Goal: Task Accomplishment & Management: Manage account settings

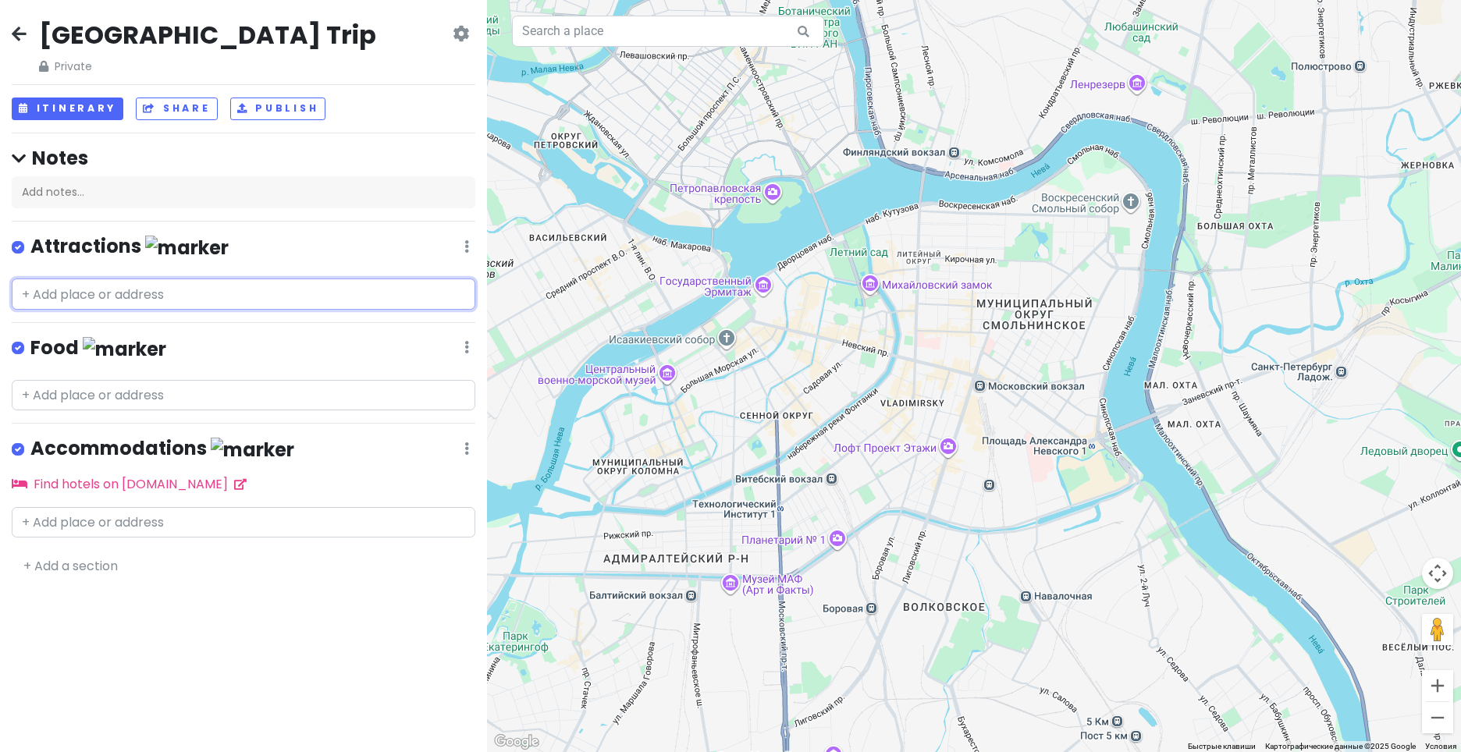
click at [26, 289] on input "text" at bounding box center [244, 294] width 464 height 31
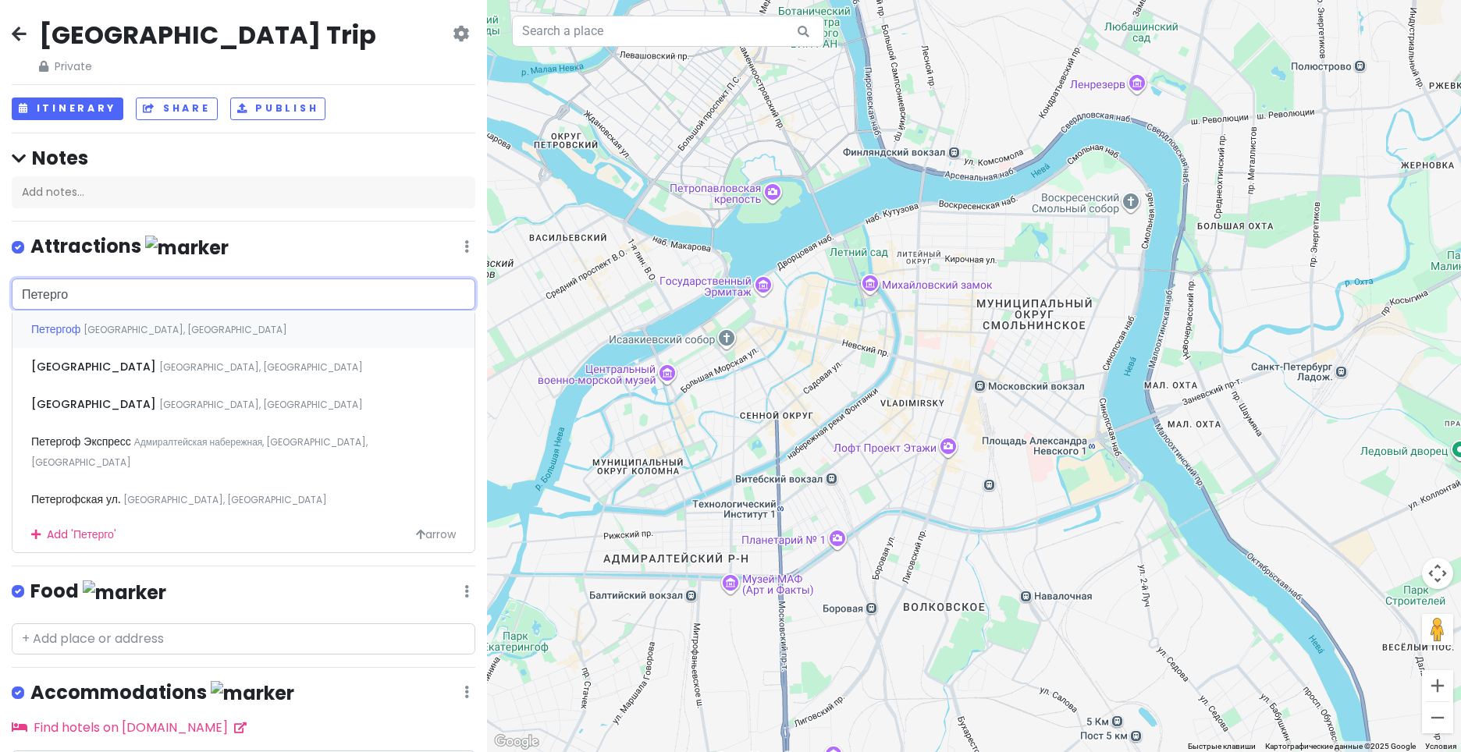
type input "Петергоф"
click at [279, 324] on div "Петергоф [GEOGRAPHIC_DATA], [GEOGRAPHIC_DATA]" at bounding box center [243, 329] width 462 height 37
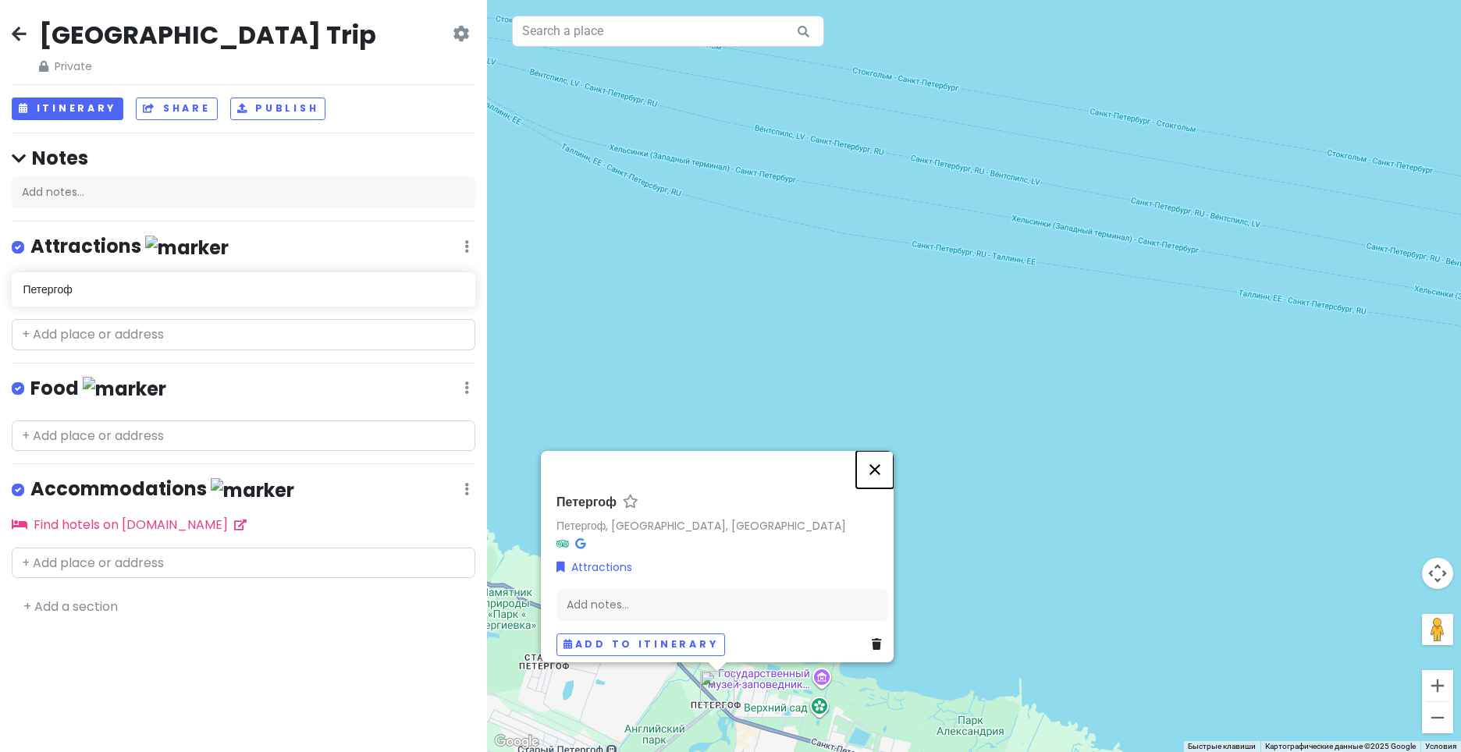
click at [890, 464] on button "Закрыть" at bounding box center [874, 469] width 37 height 37
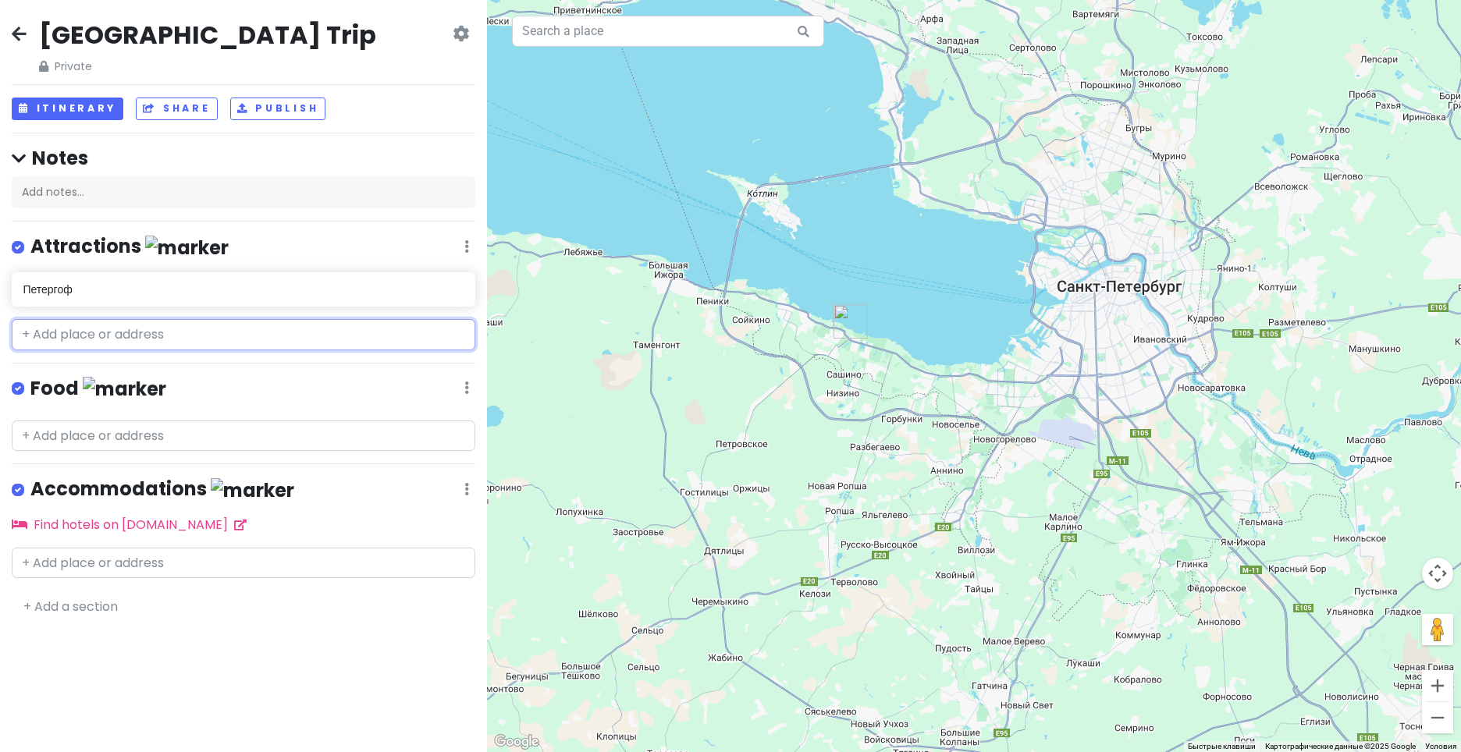
click at [260, 337] on input "text" at bounding box center [244, 334] width 464 height 31
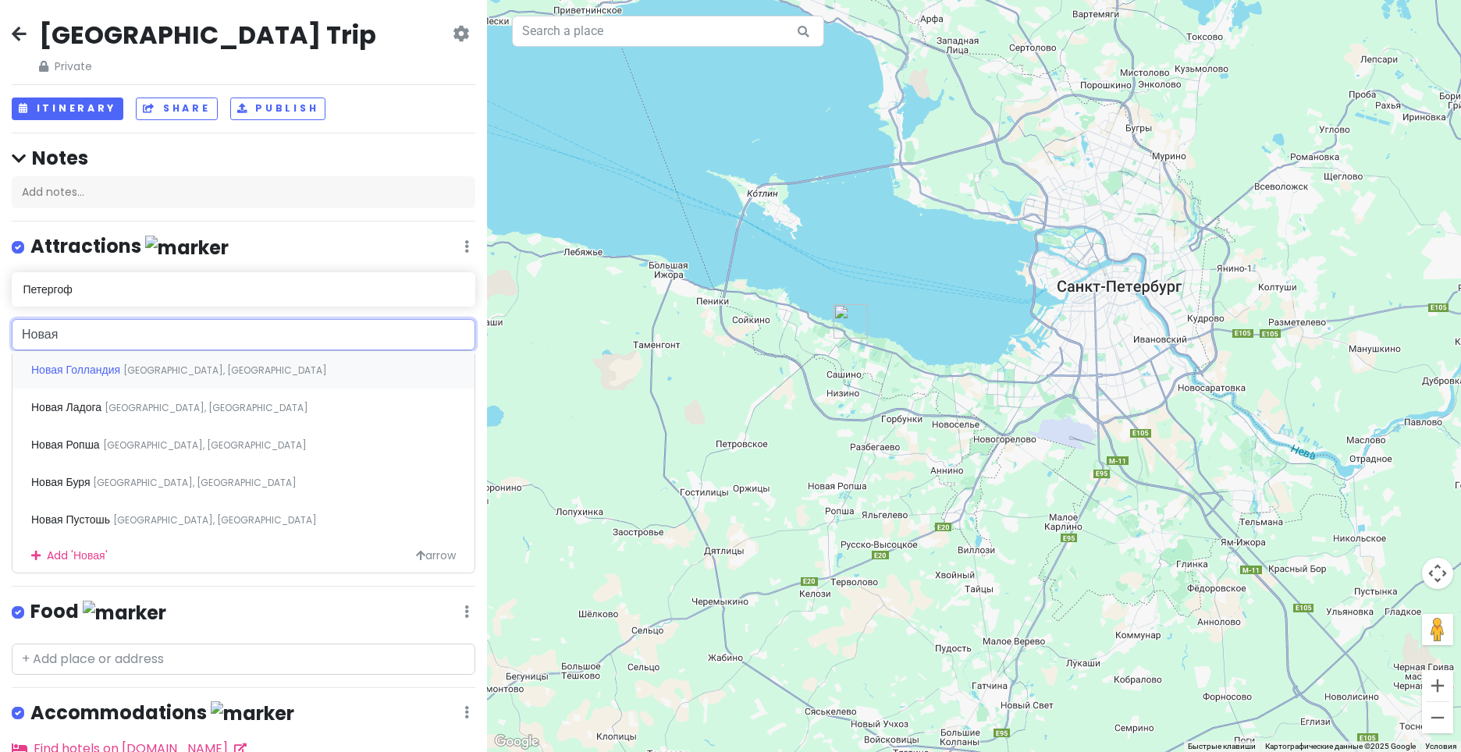
type input "Новая г"
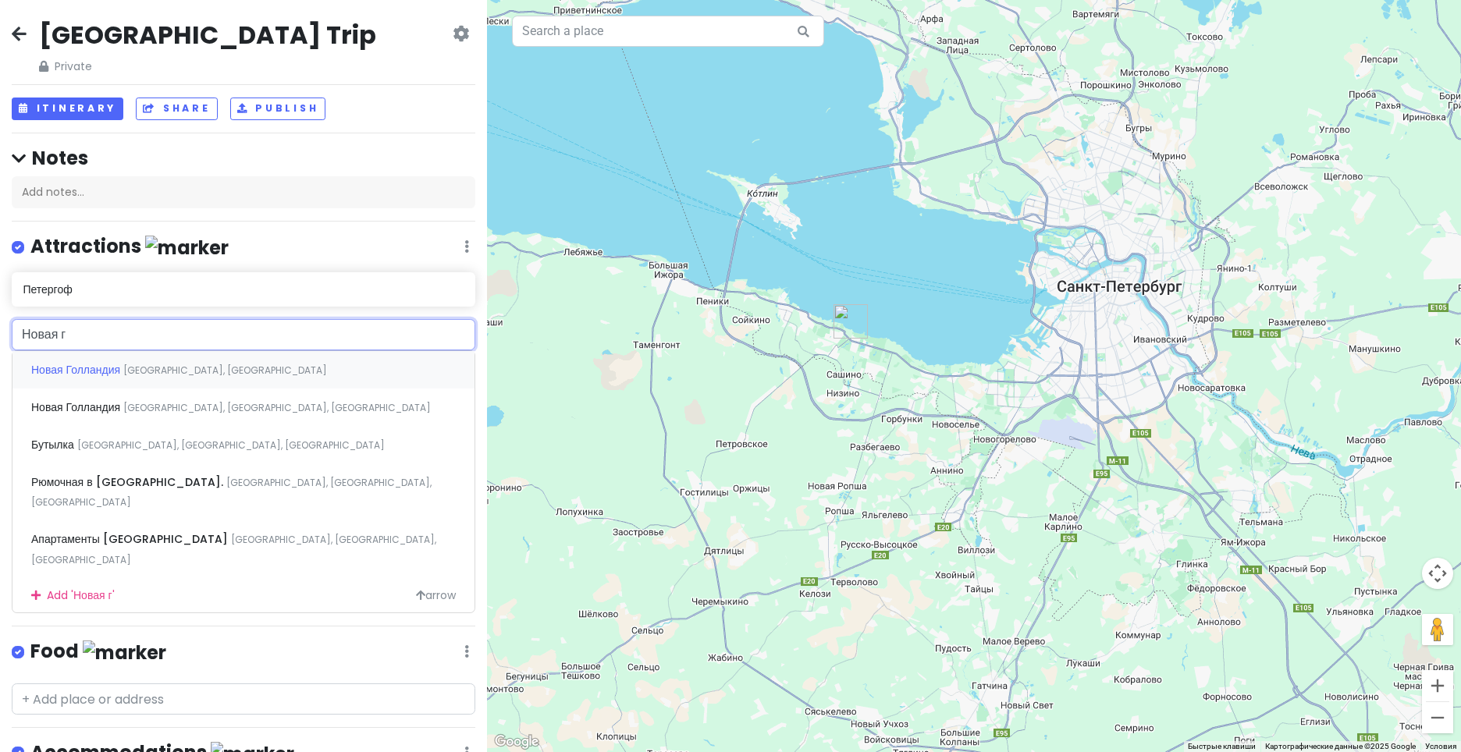
click at [92, 371] on span "Новая Голландия" at bounding box center [77, 370] width 92 height 16
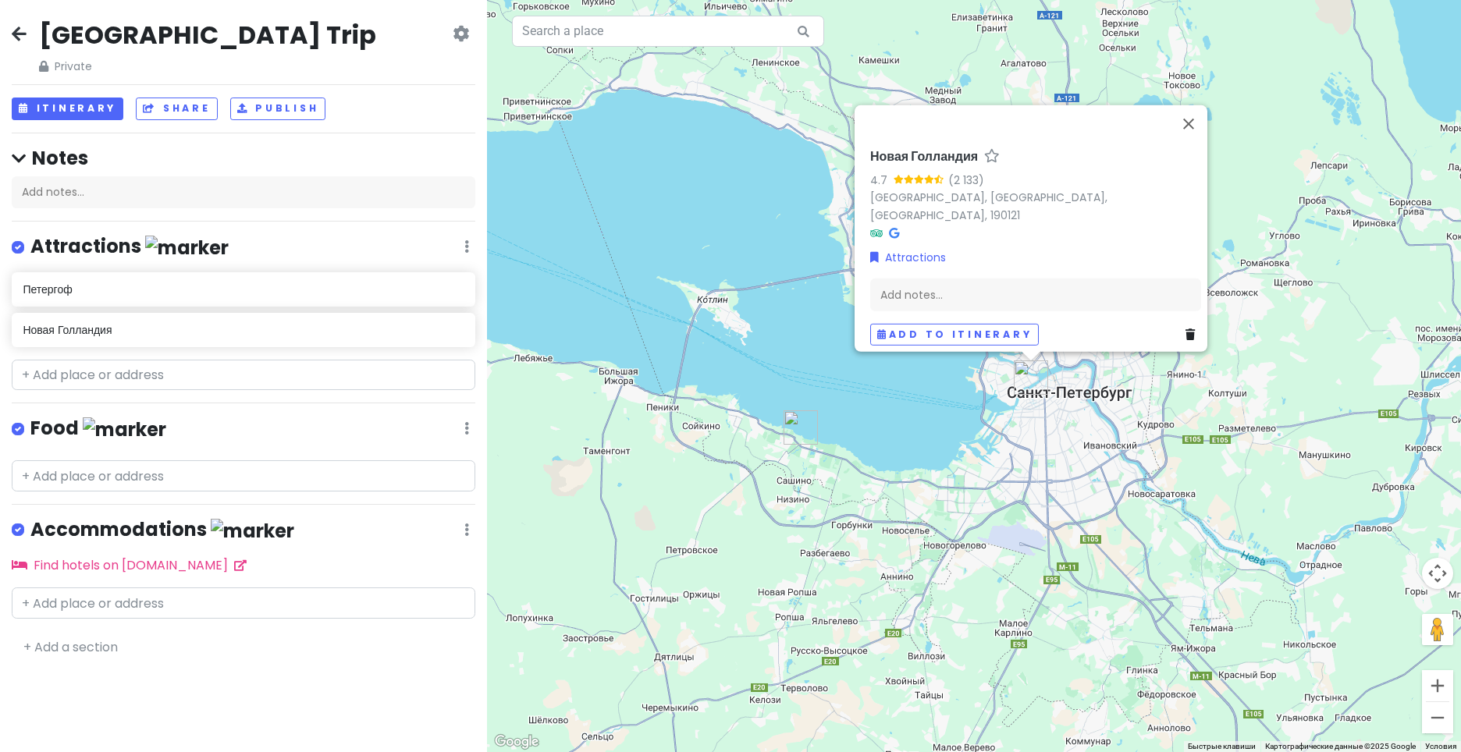
drag, startPoint x: 1146, startPoint y: 415, endPoint x: 1120, endPoint y: 440, distance: 35.9
click at [1120, 440] on div "Новая Голландия 4.7 (2 133) [GEOGRAPHIC_DATA], [GEOGRAPHIC_DATA], [GEOGRAPHIC_D…" at bounding box center [974, 376] width 974 height 752
click at [1197, 128] on button "Закрыть" at bounding box center [1185, 123] width 37 height 37
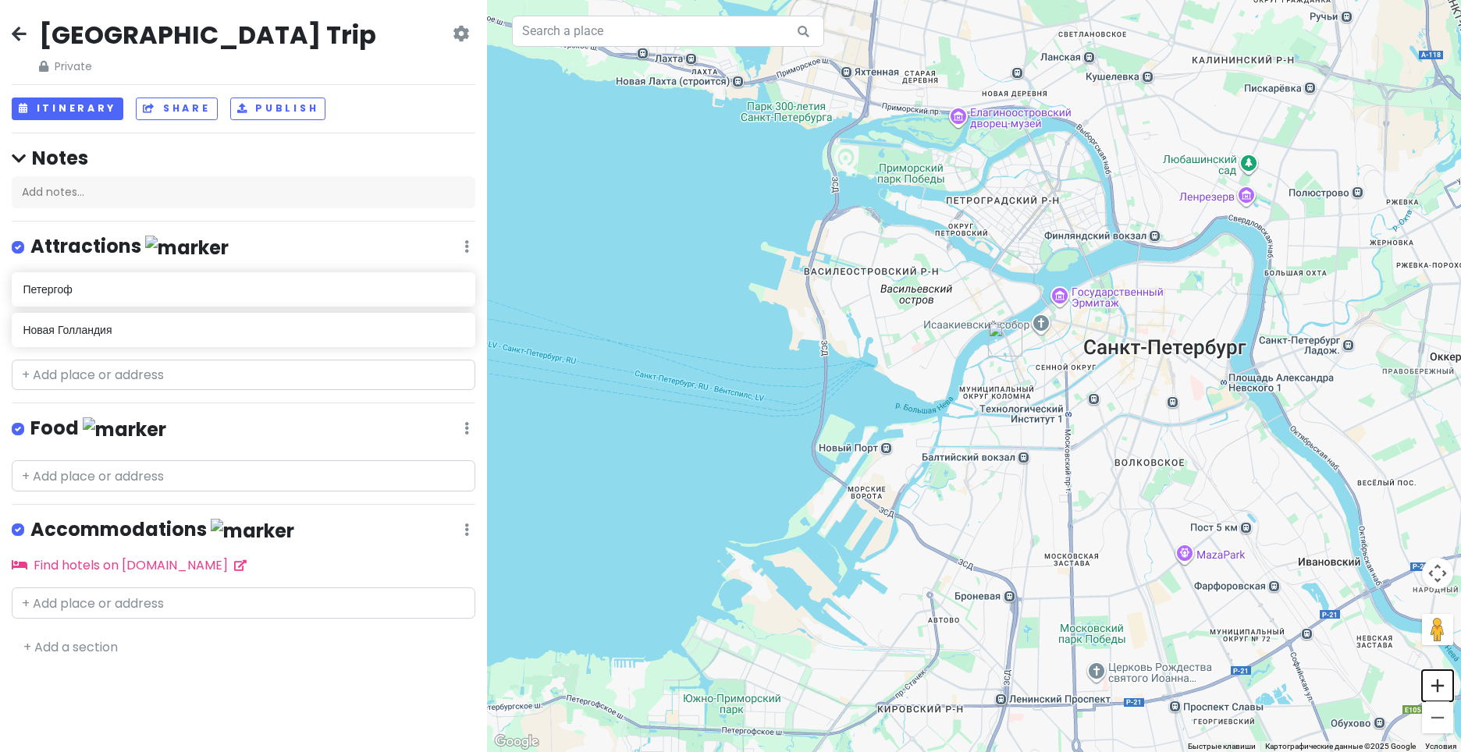
click at [1445, 686] on button "Увеличить" at bounding box center [1437, 685] width 31 height 31
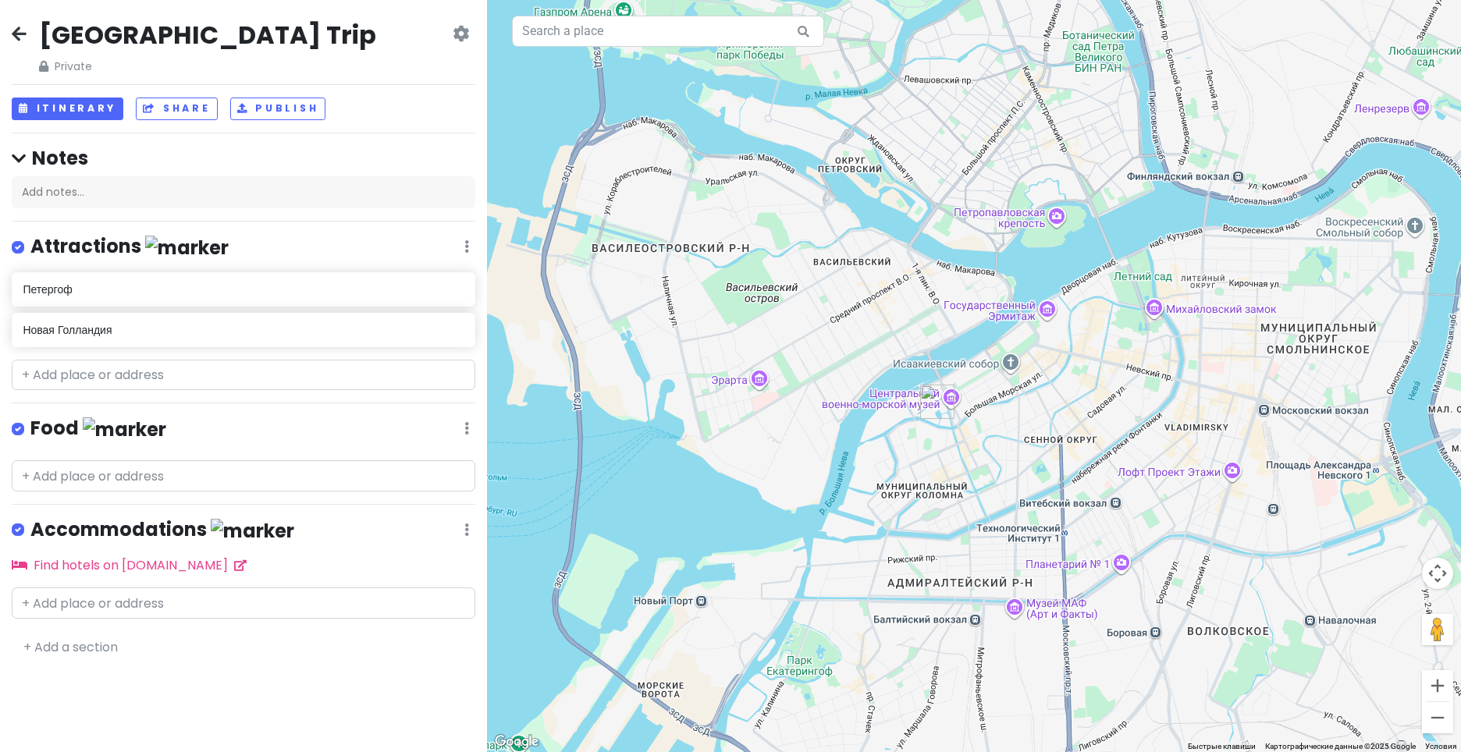
drag, startPoint x: 1166, startPoint y: 372, endPoint x: 1065, endPoint y: 453, distance: 129.3
click at [1065, 453] on div at bounding box center [974, 376] width 974 height 752
click at [1435, 687] on button "Увеличить" at bounding box center [1437, 685] width 31 height 31
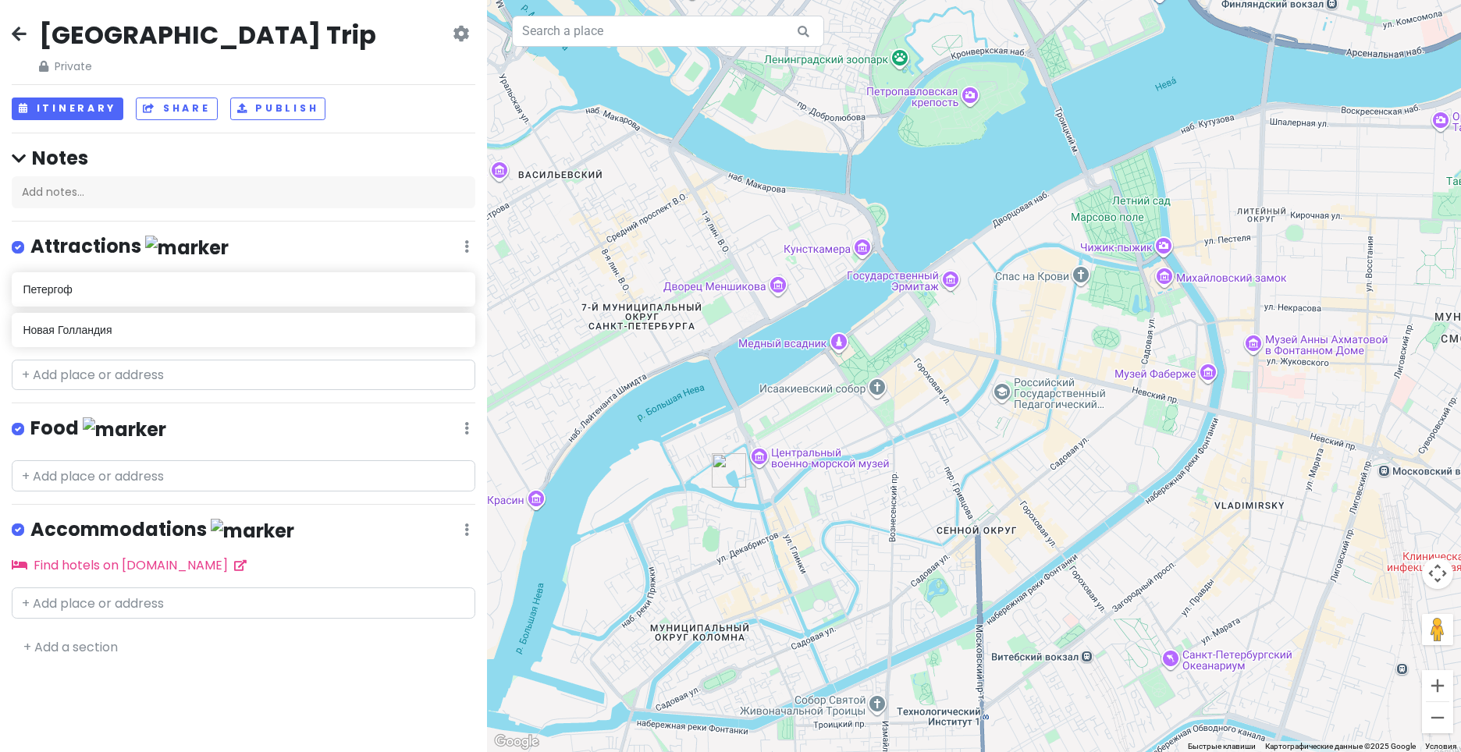
drag, startPoint x: 1064, startPoint y: 445, endPoint x: 895, endPoint y: 468, distance: 171.0
click at [895, 468] on div at bounding box center [974, 376] width 974 height 752
click at [212, 375] on input "text" at bounding box center [244, 375] width 464 height 31
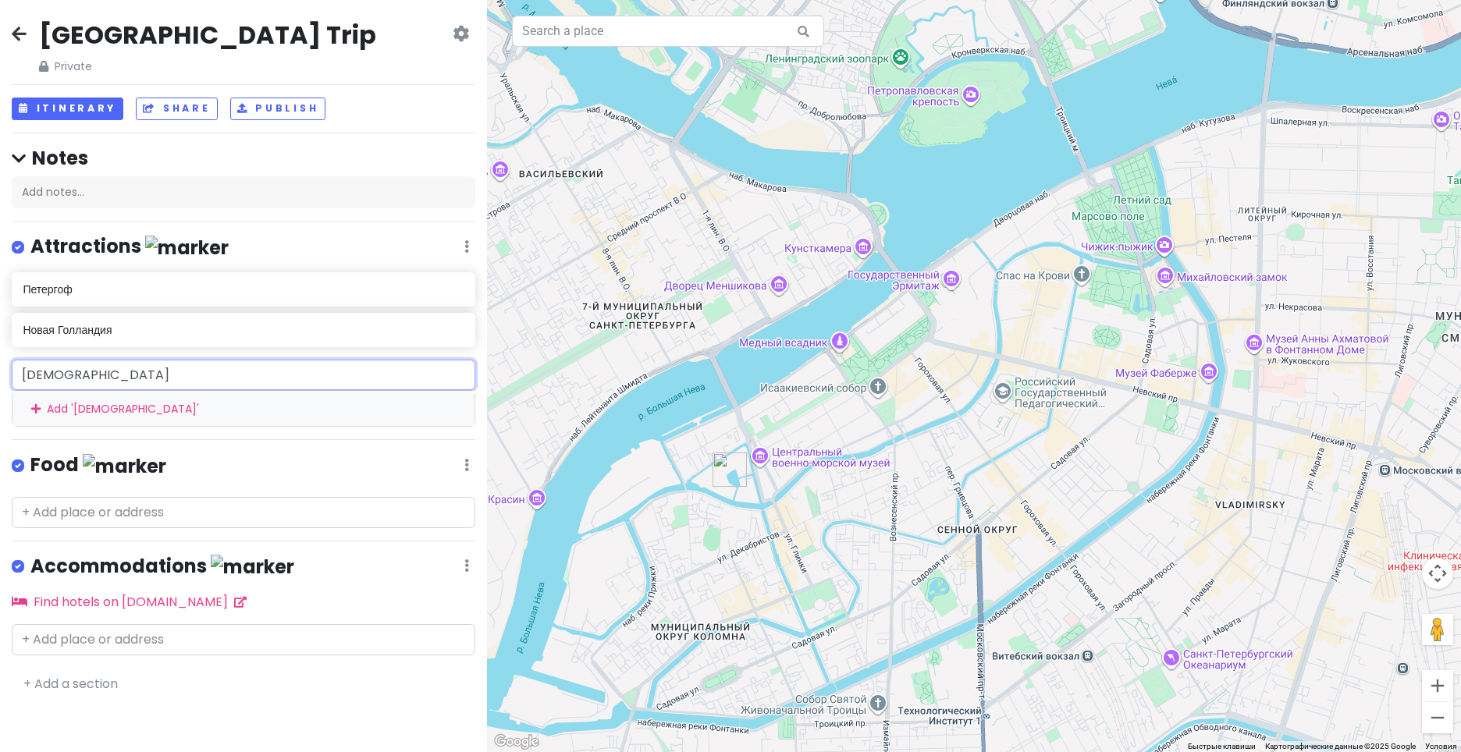
click at [176, 378] on input "[DEMOGRAPHIC_DATA]" at bounding box center [244, 375] width 464 height 31
type input "Казанский собо"
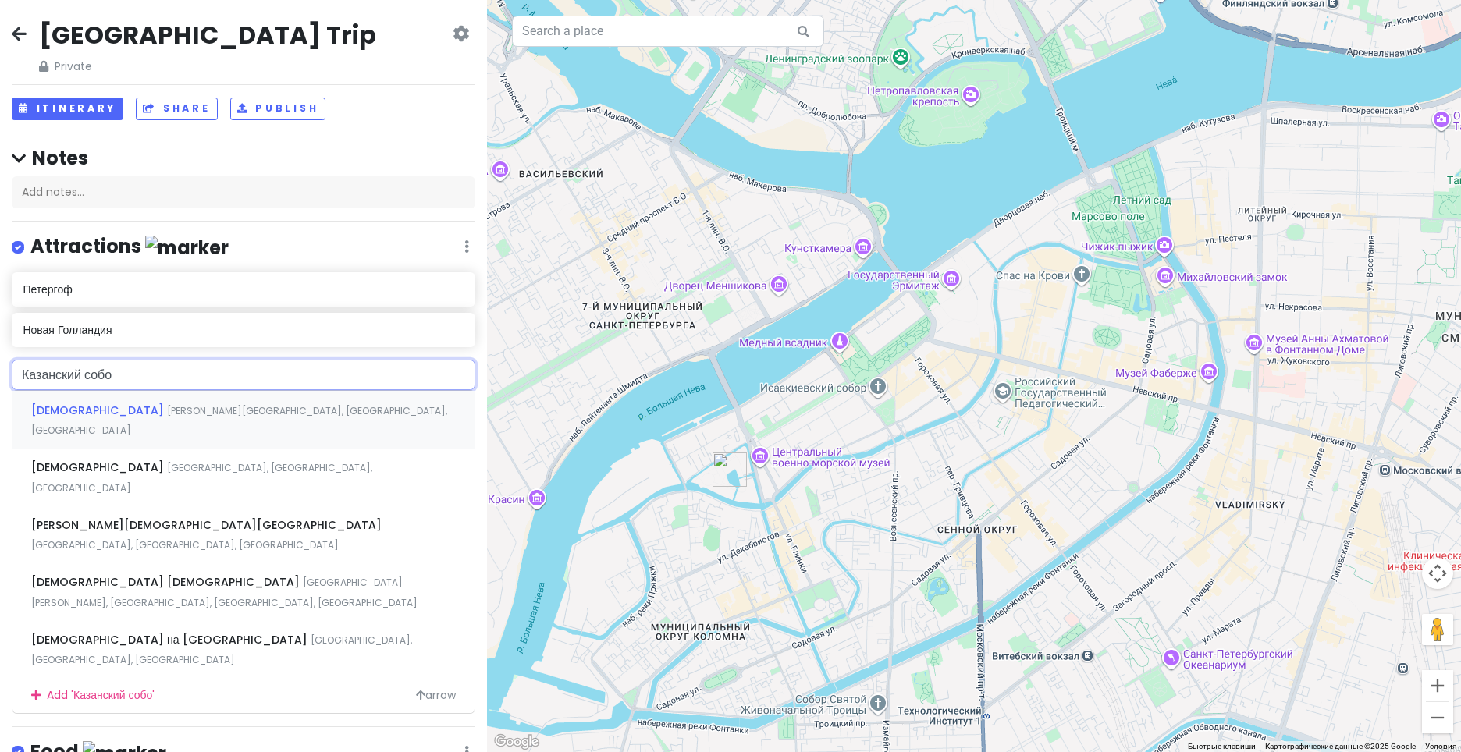
click at [167, 414] on span "[DEMOGRAPHIC_DATA]" at bounding box center [99, 411] width 136 height 16
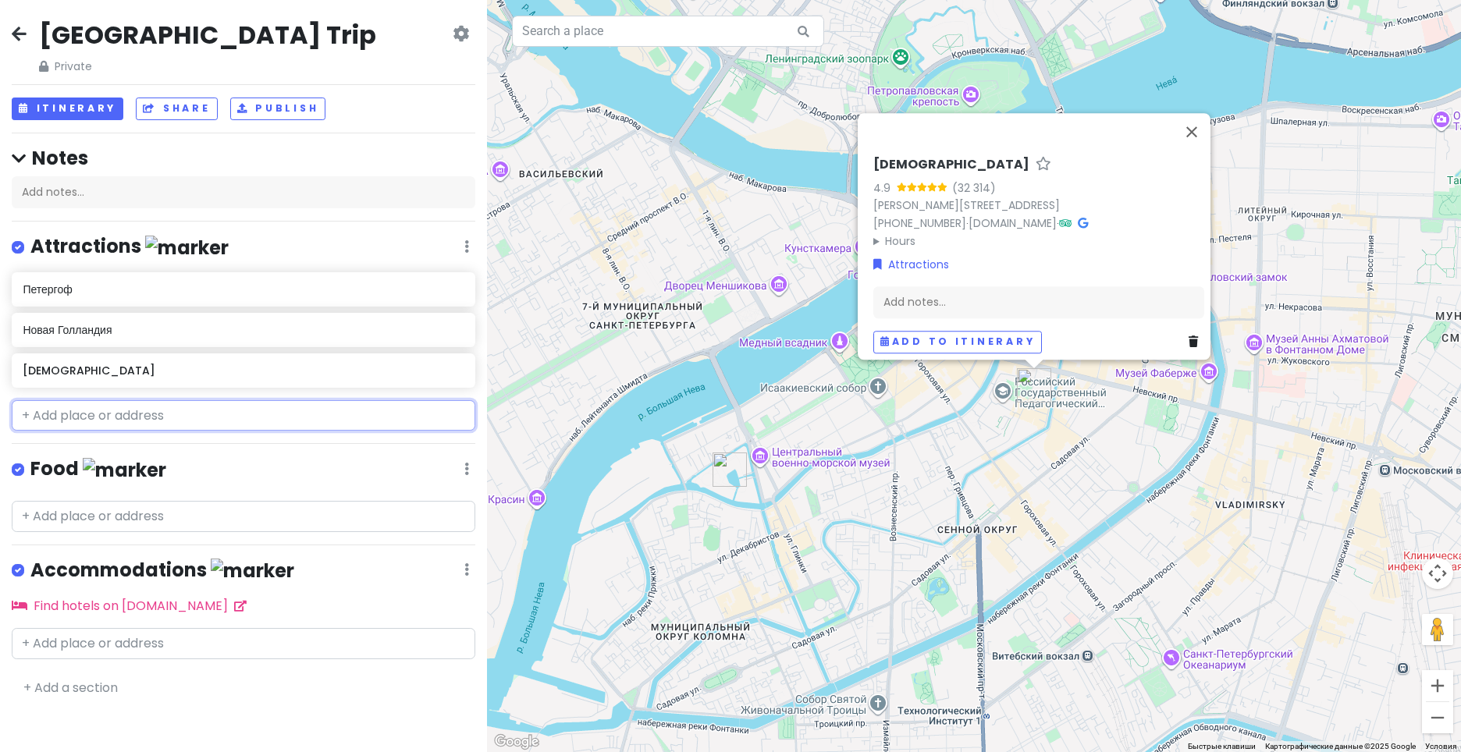
click at [212, 411] on input "text" at bounding box center [244, 415] width 464 height 31
type input "я"
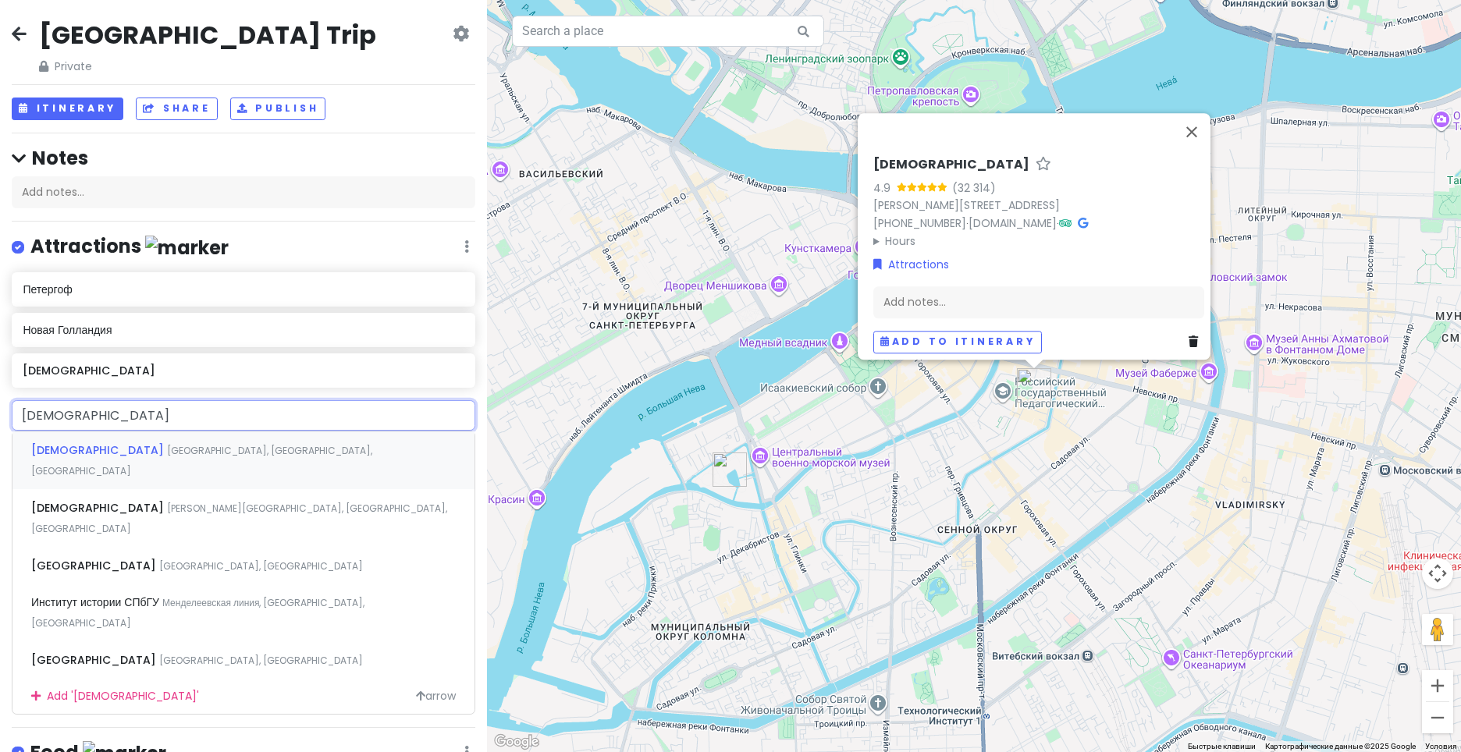
type input "[DEMOGRAPHIC_DATA]"
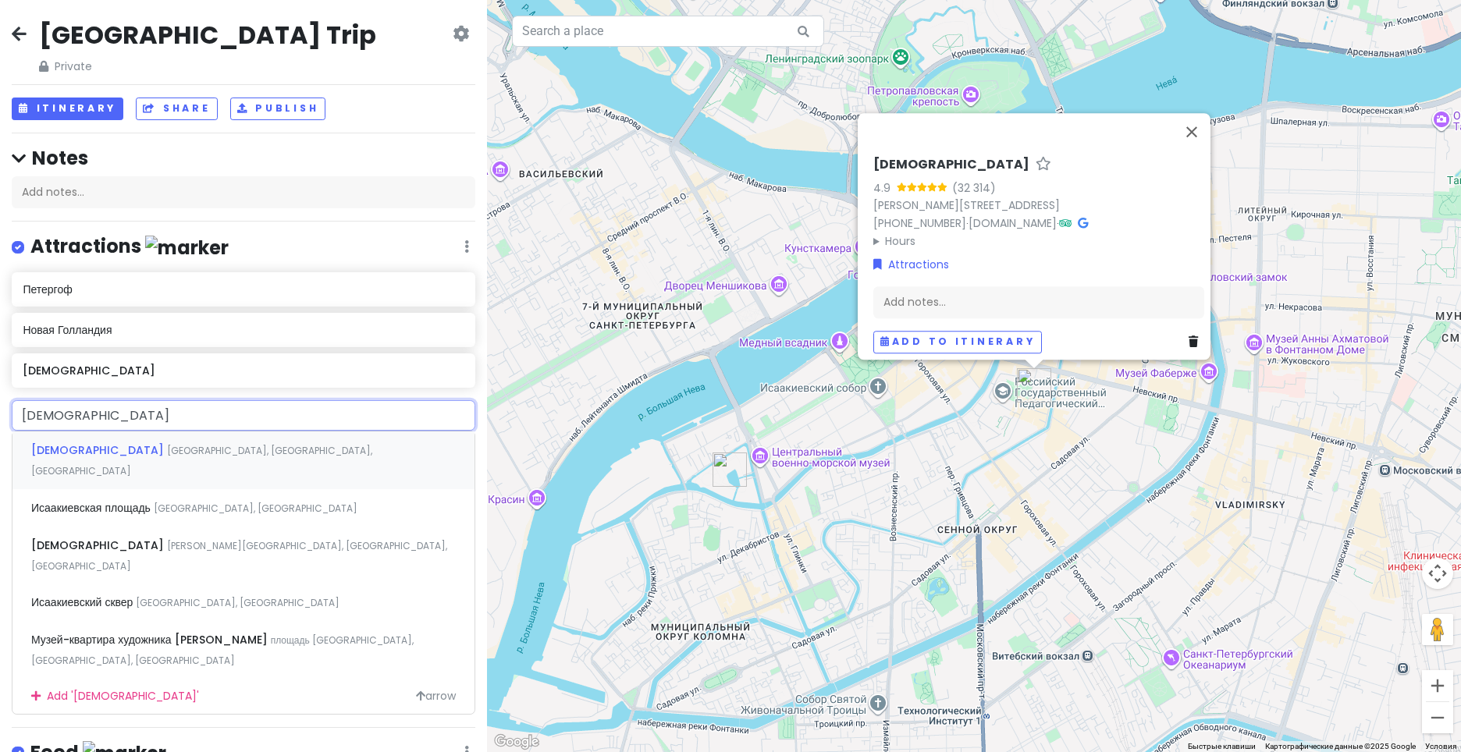
click at [215, 456] on div "[DEMOGRAPHIC_DATA] [GEOGRAPHIC_DATA], [GEOGRAPHIC_DATA], [GEOGRAPHIC_DATA]" at bounding box center [243, 461] width 462 height 58
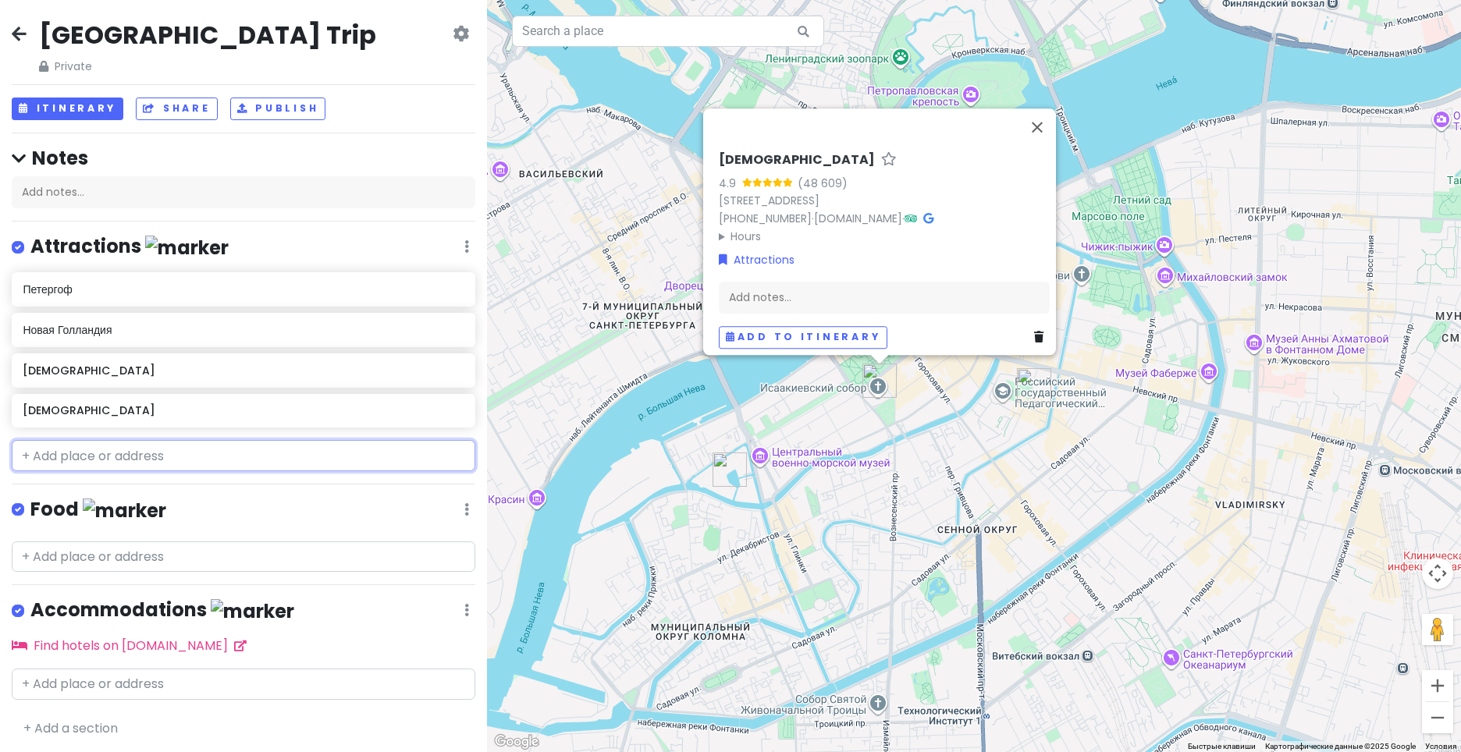
click at [286, 448] on input "text" at bounding box center [244, 455] width 464 height 31
click at [357, 440] on input "text" at bounding box center [244, 455] width 464 height 31
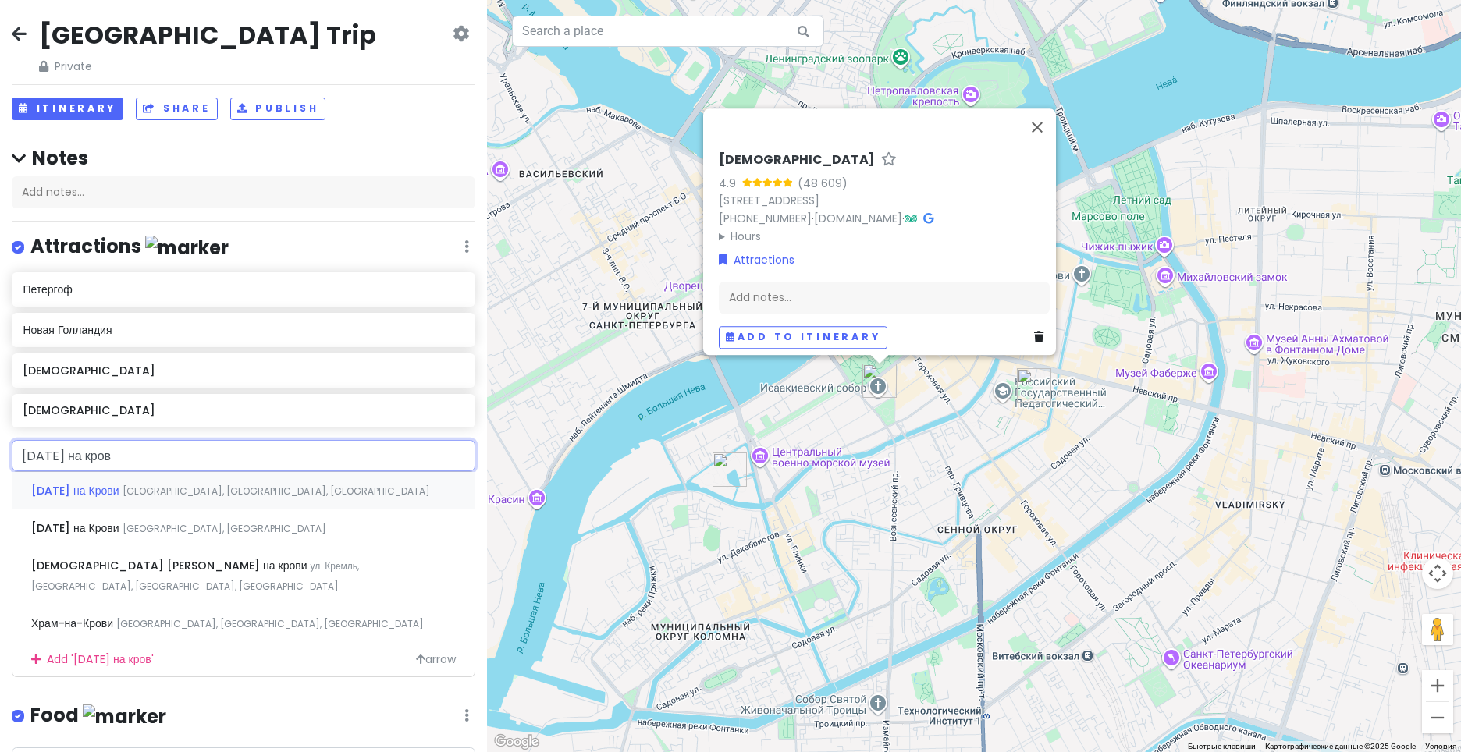
type input "[DATE] на крови"
click at [391, 482] on div "[DATE] на [GEOGRAPHIC_DATA], [GEOGRAPHIC_DATA], [GEOGRAPHIC_DATA]" at bounding box center [243, 490] width 462 height 37
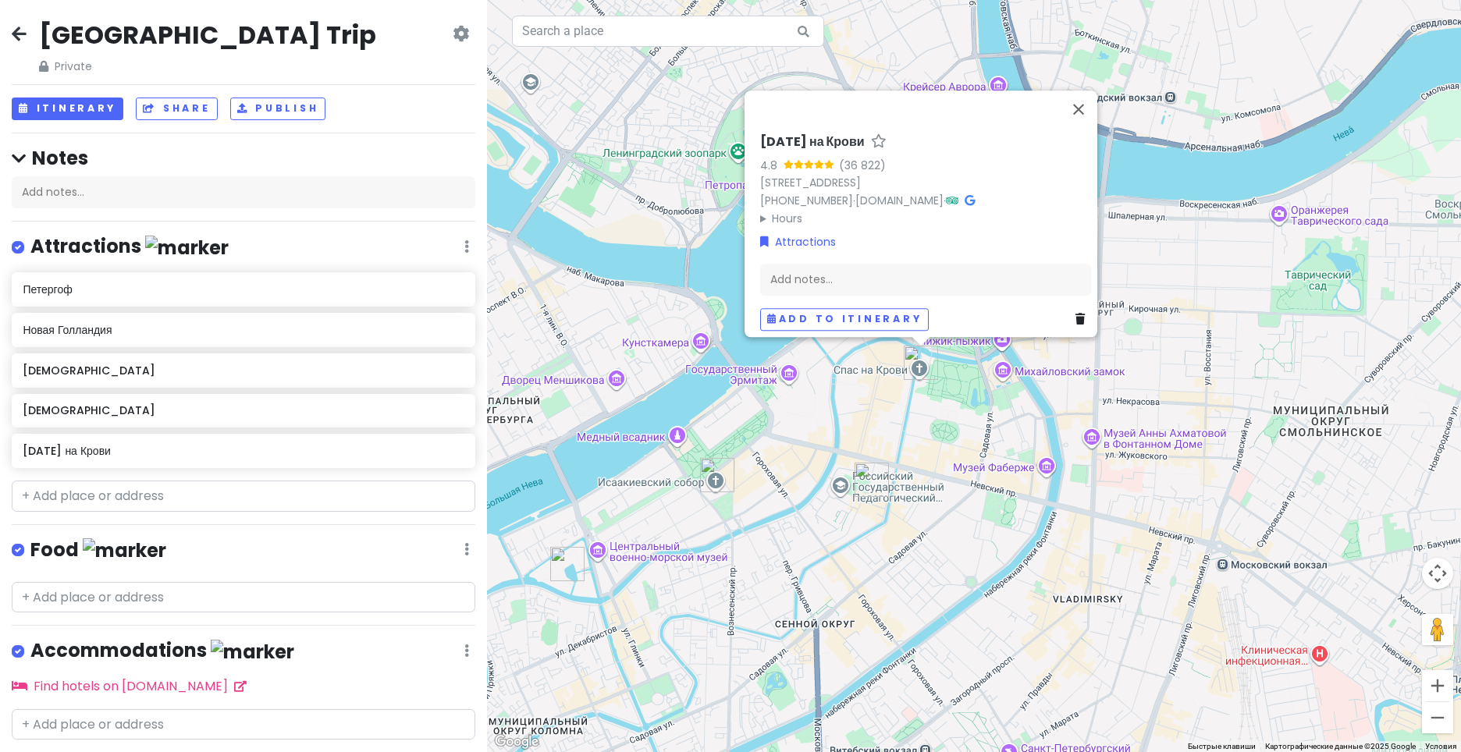
drag, startPoint x: 1157, startPoint y: 361, endPoint x: 964, endPoint y: 372, distance: 193.1
click at [993, 394] on div "[DATE] на Крови 4.8 (36 822) [STREET_ADDRESS] [PHONE_NUMBER] · [DOMAIN_NAME] · …" at bounding box center [974, 376] width 974 height 752
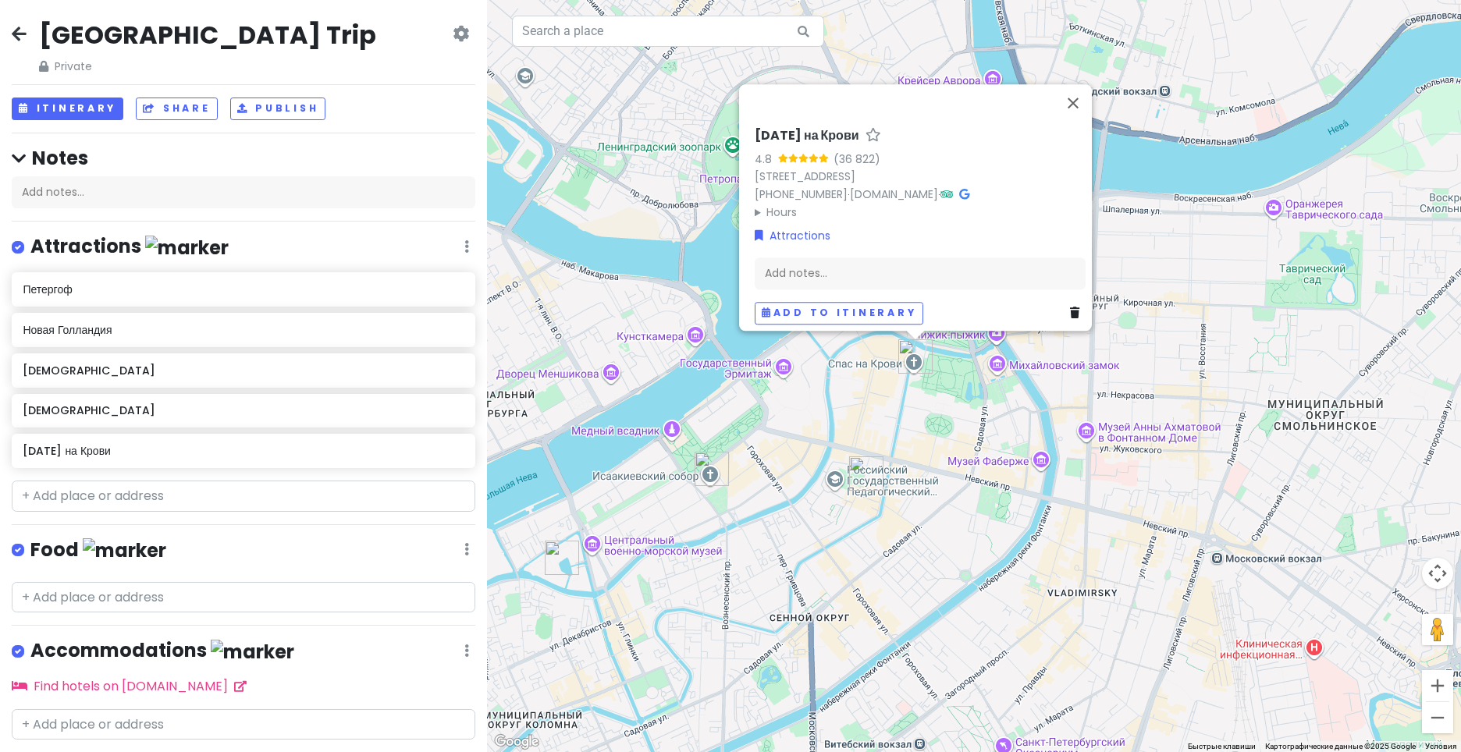
click at [916, 366] on img "Спас на Крови" at bounding box center [915, 357] width 34 height 34
click at [923, 368] on img "Спас на Крови" at bounding box center [915, 357] width 34 height 34
click at [919, 357] on img "Спас на Крови" at bounding box center [915, 357] width 34 height 34
drag, startPoint x: 747, startPoint y: 116, endPoint x: 837, endPoint y: 130, distance: 91.0
click at [837, 130] on div "[DATE] на Крови 4.8 (36 822) [STREET_ADDRESS] [PHONE_NUMBER] · [DOMAIN_NAME] · …" at bounding box center [920, 226] width 343 height 209
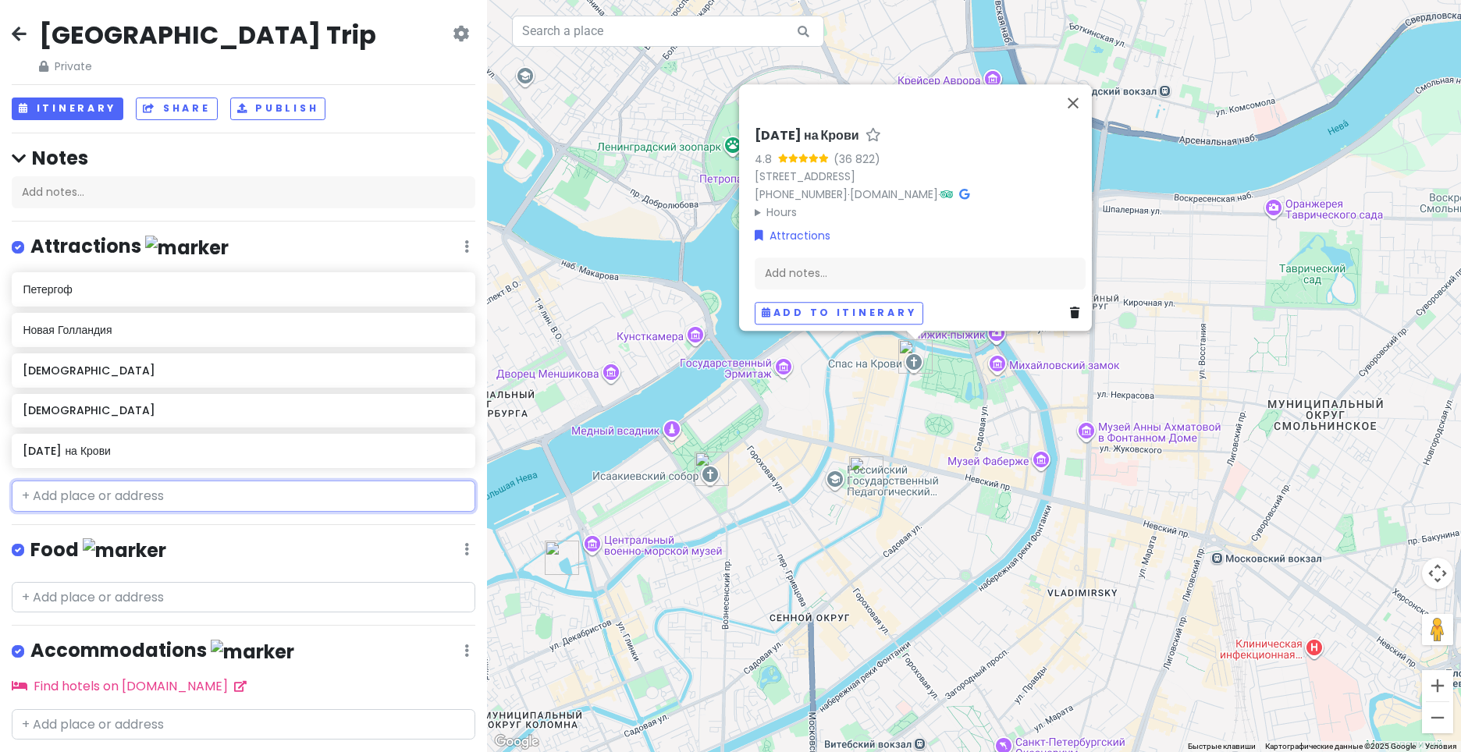
click at [212, 496] on input "text" at bounding box center [244, 496] width 464 height 31
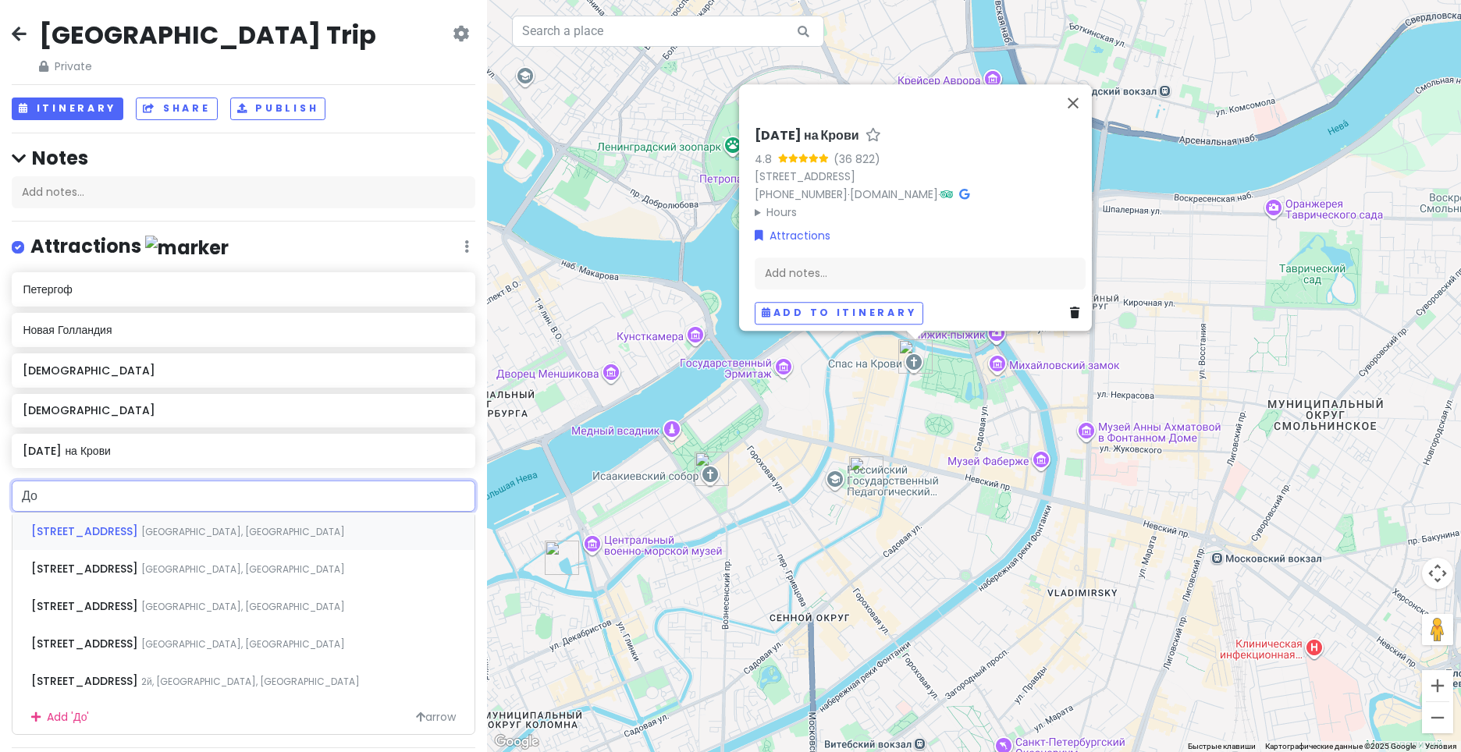
type input "Д"
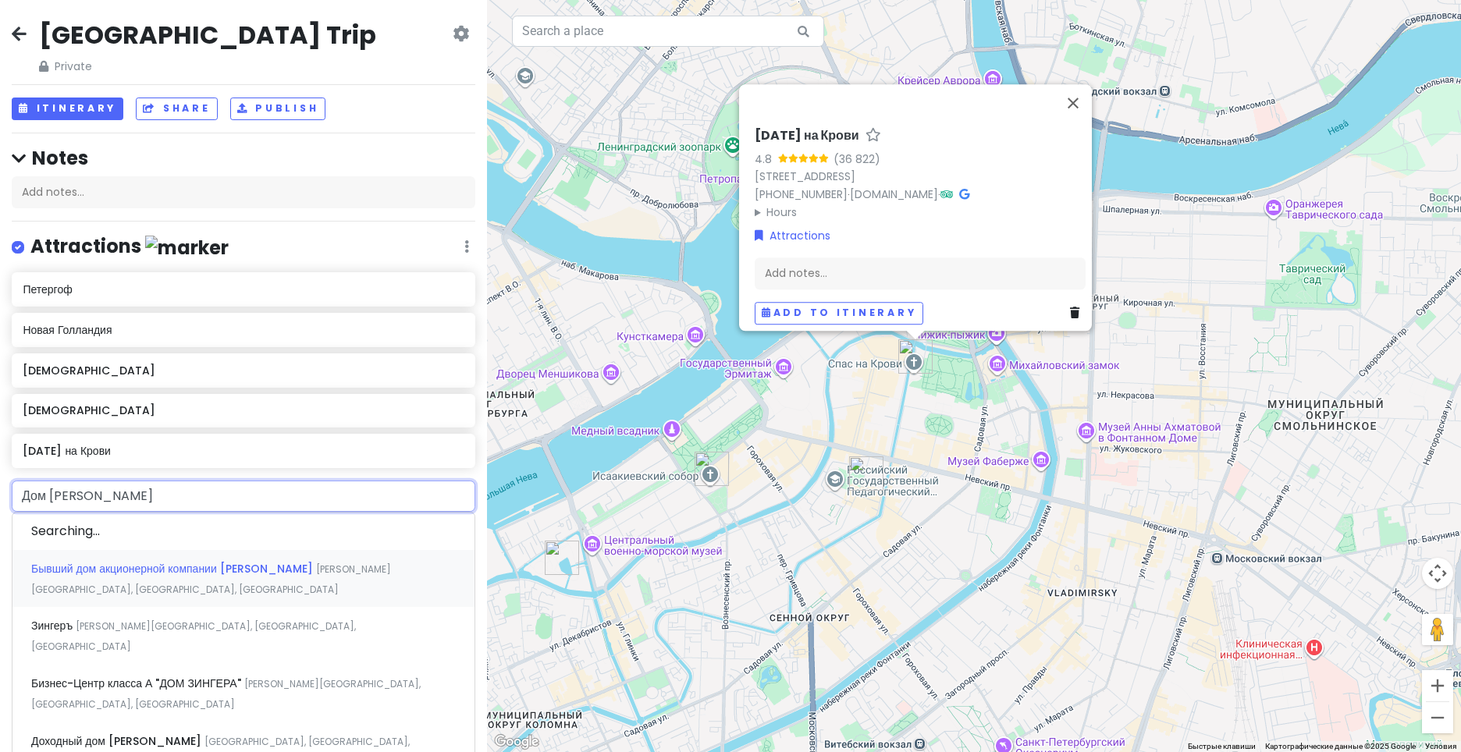
type input "Дом Зингера"
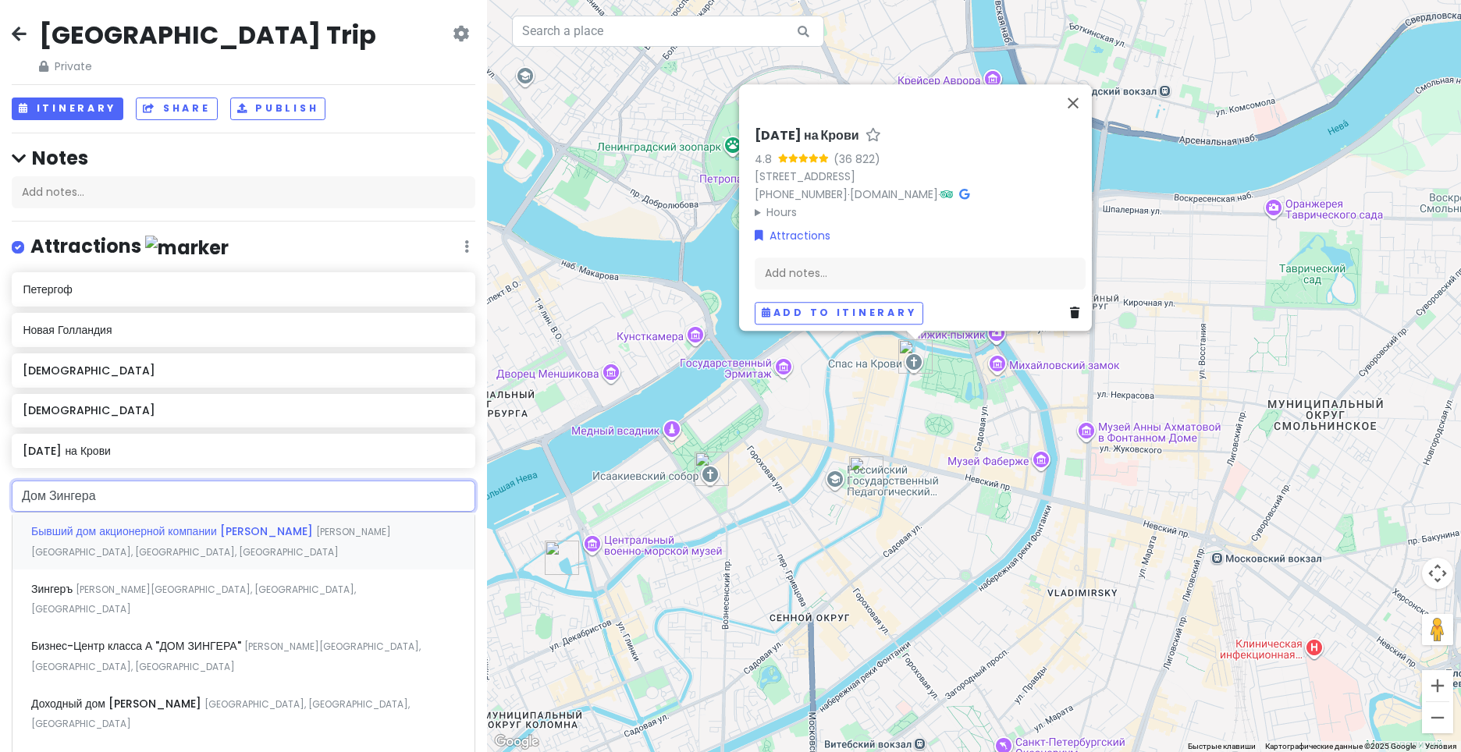
click at [226, 539] on div "Бывший дом акционерной компании [PERSON_NAME][GEOGRAPHIC_DATA][PERSON_NAME], [G…" at bounding box center [243, 542] width 462 height 58
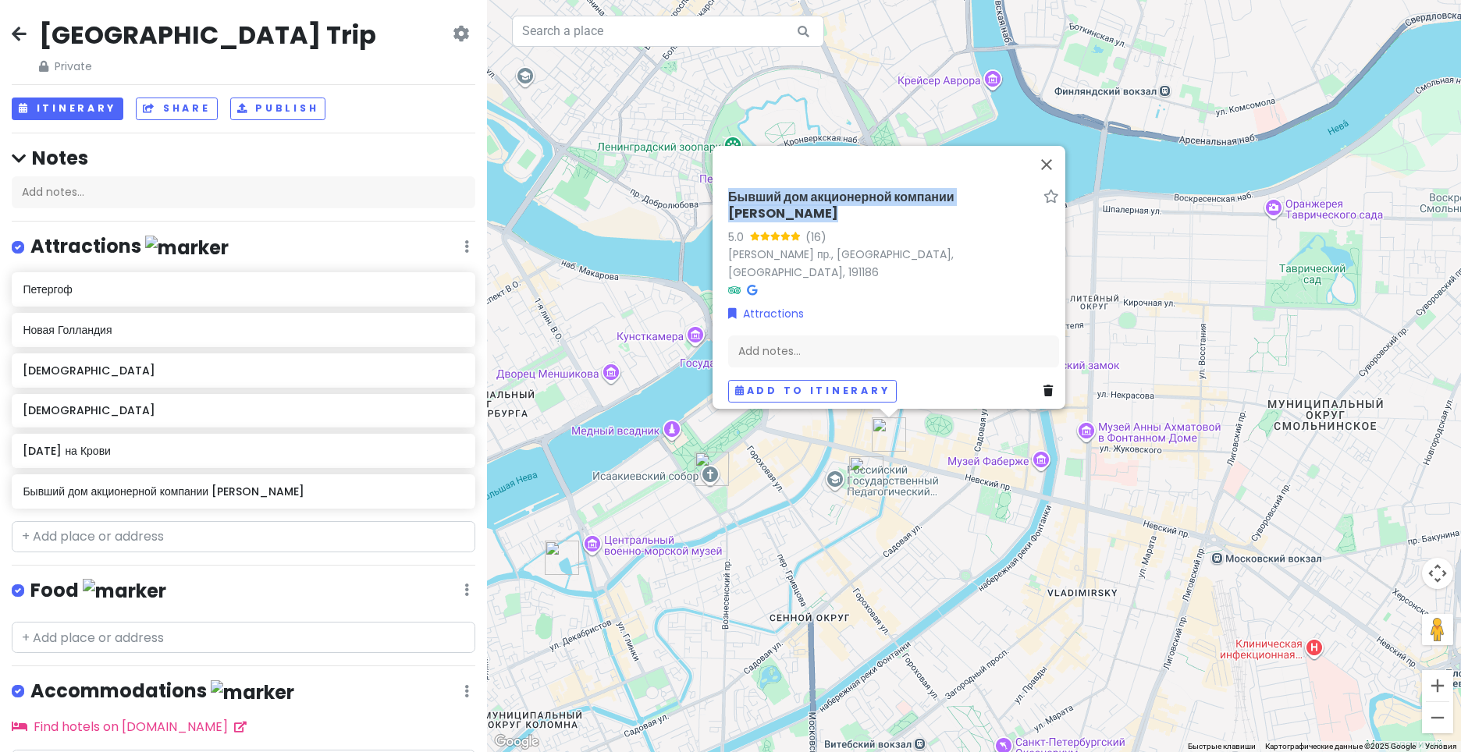
drag, startPoint x: 718, startPoint y: 220, endPoint x: 997, endPoint y: 219, distance: 278.7
click at [997, 219] on div "Бывший дом акционерной компании [PERSON_NAME] 5.0 (16) [PERSON_NAME] пр., [GEOG…" at bounding box center [893, 296] width 343 height 226
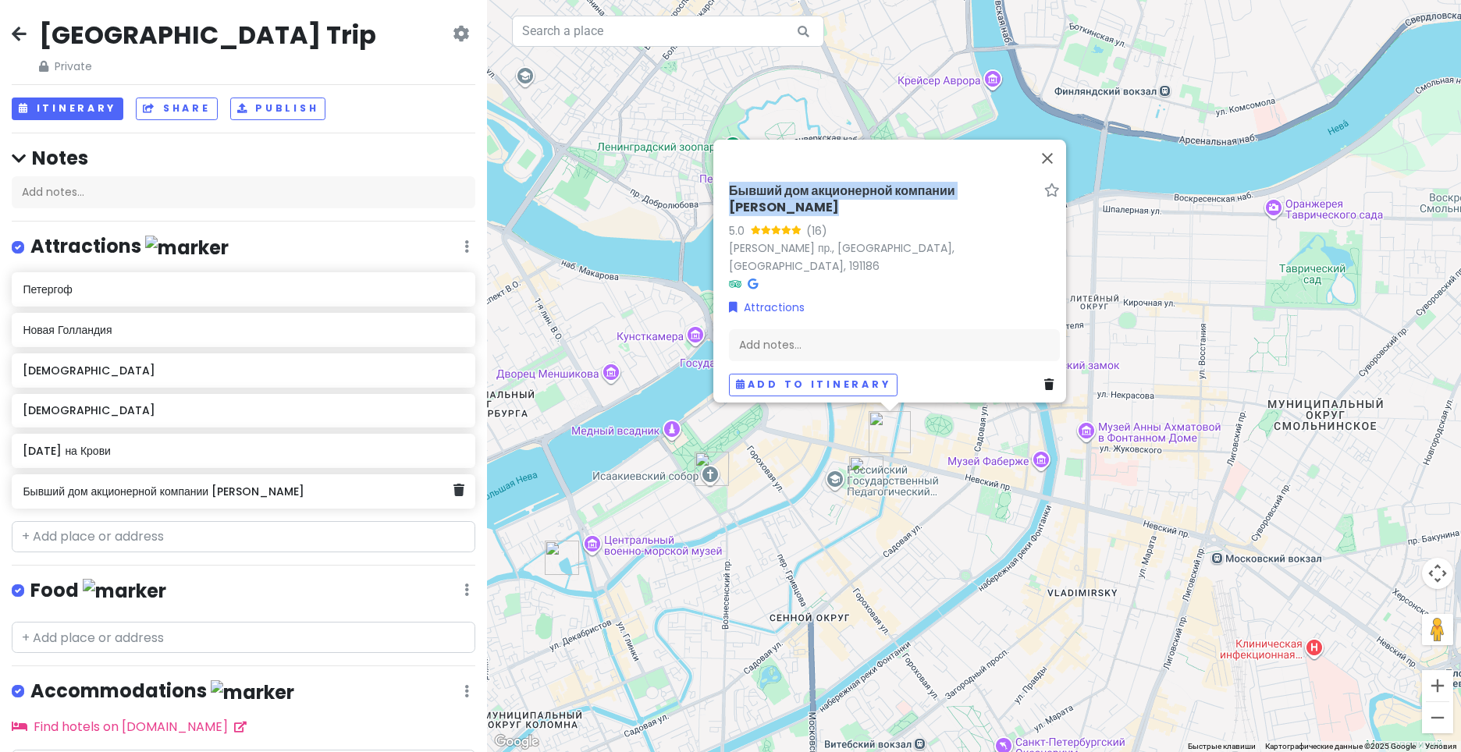
click at [318, 491] on h6 "Бывший дом акционерной компании [PERSON_NAME]" at bounding box center [238, 492] width 430 height 14
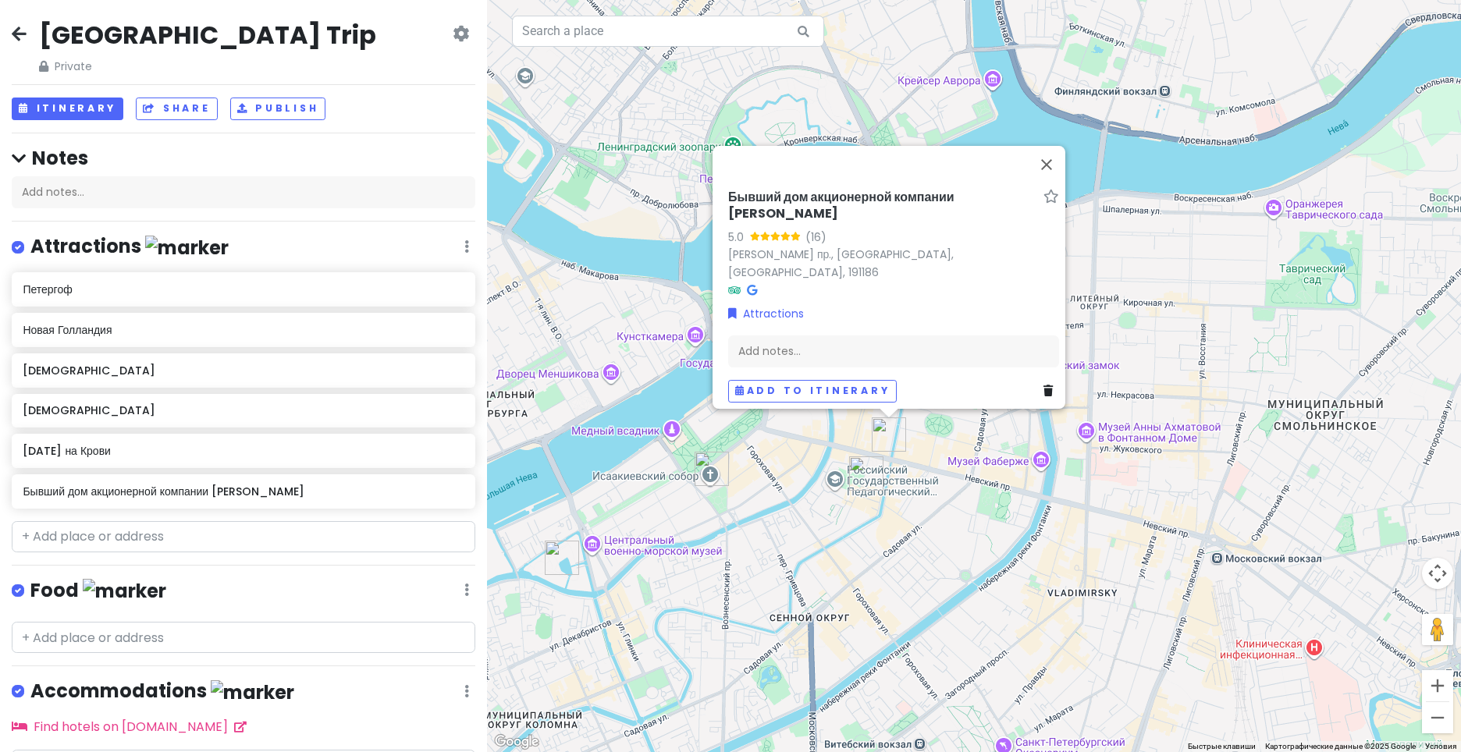
click at [133, 178] on div "Add notes..." at bounding box center [244, 192] width 464 height 33
click at [852, 338] on div "Add notes..." at bounding box center [893, 352] width 331 height 33
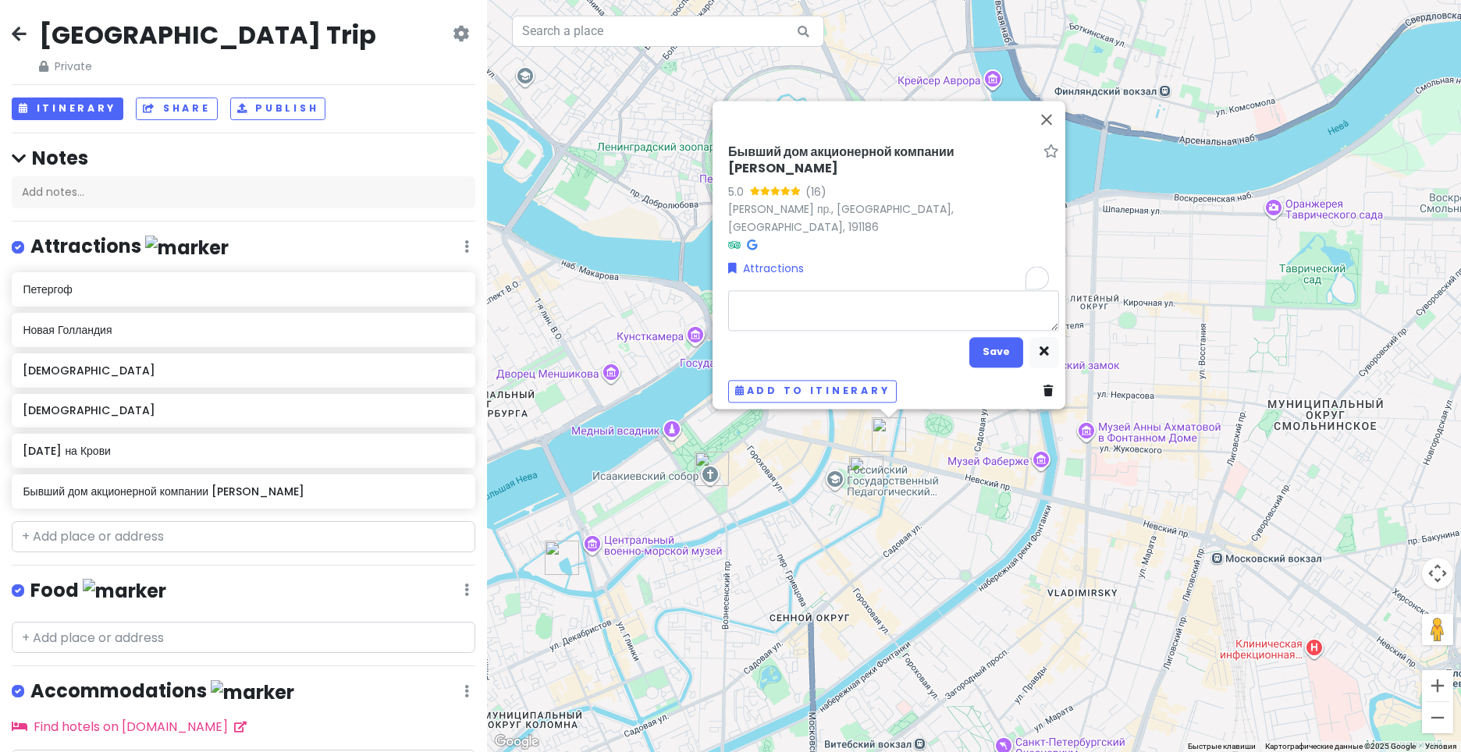
type textarea "x"
type textarea "Д"
type textarea "x"
type textarea "До"
type textarea "x"
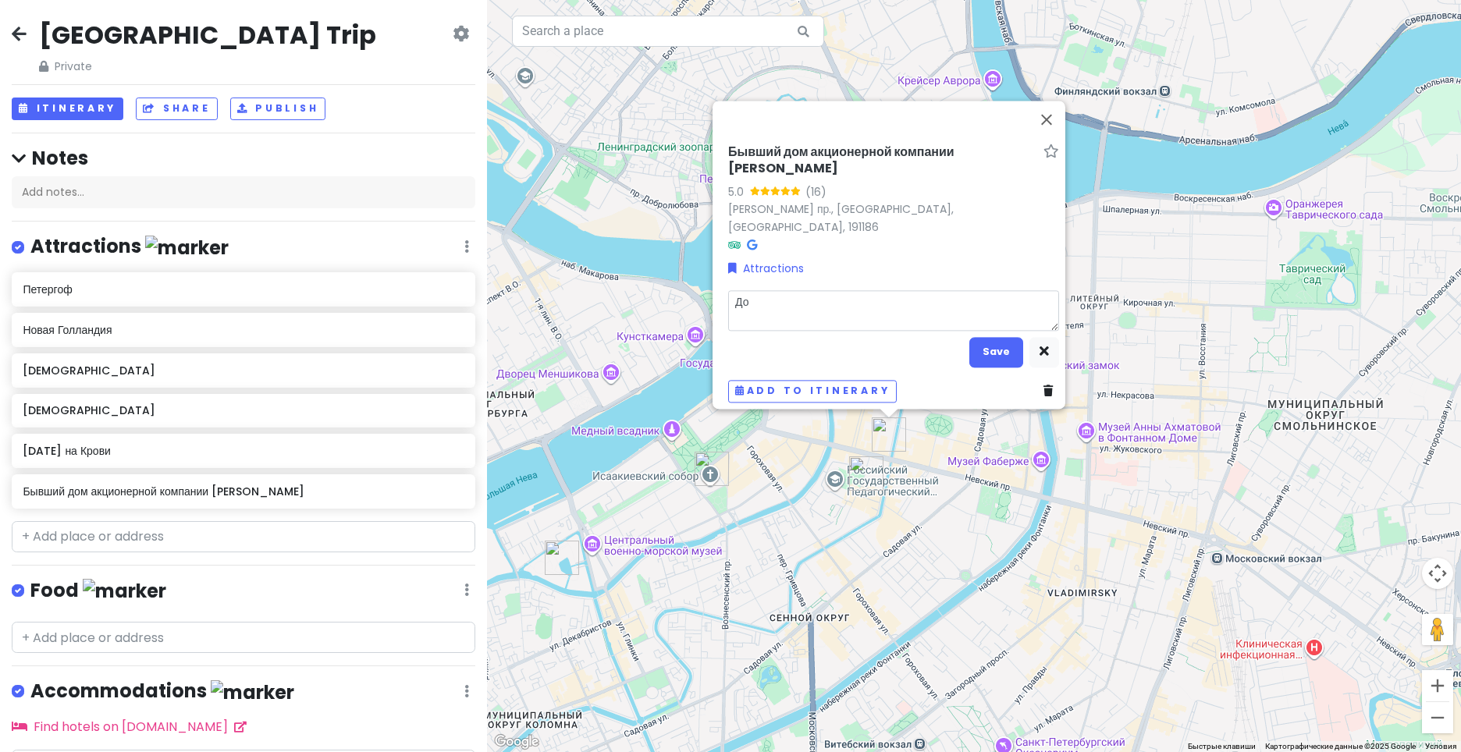
type textarea "Дом"
type textarea "x"
type textarea "Дом"
type textarea "x"
type textarea "Дом к"
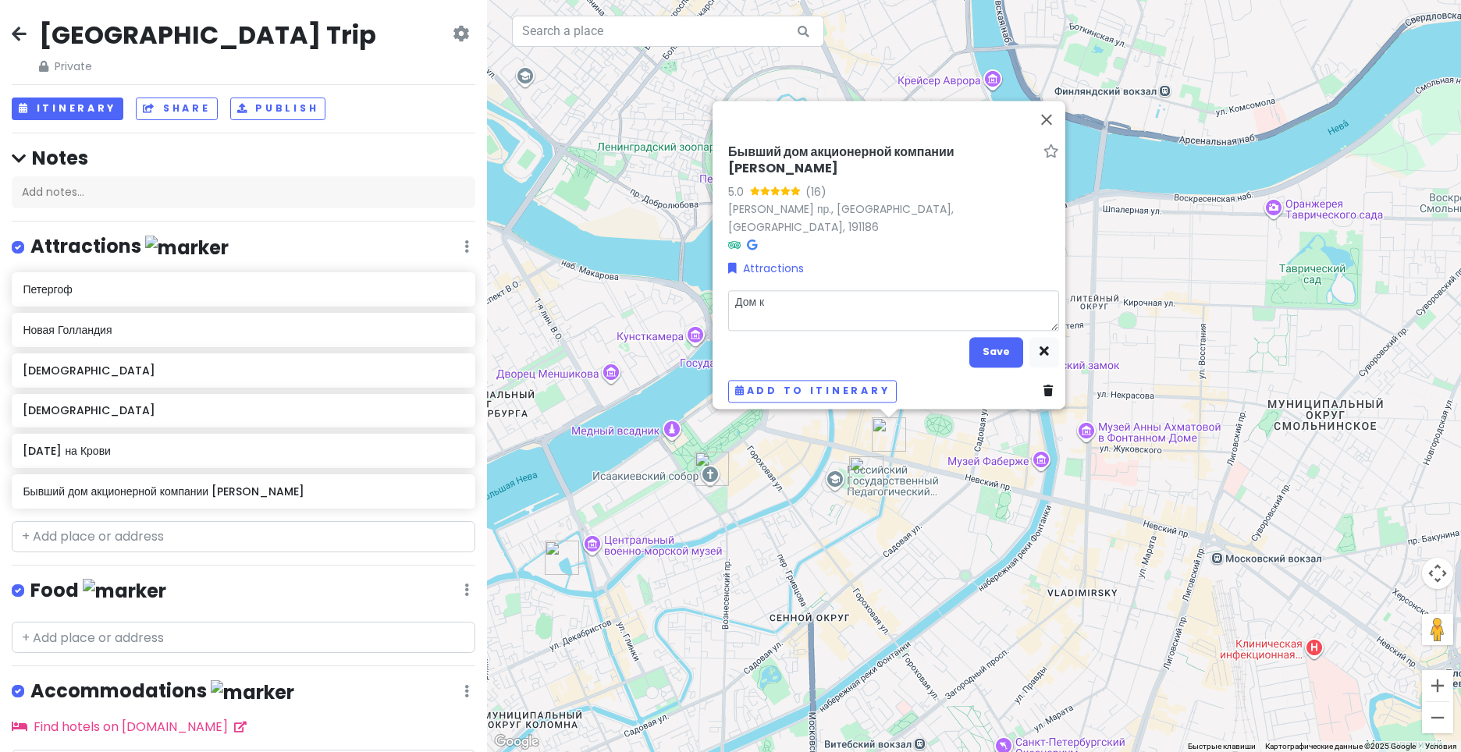
type textarea "x"
type textarea "Дом кн"
type textarea "x"
type textarea "Дом кни"
type textarea "x"
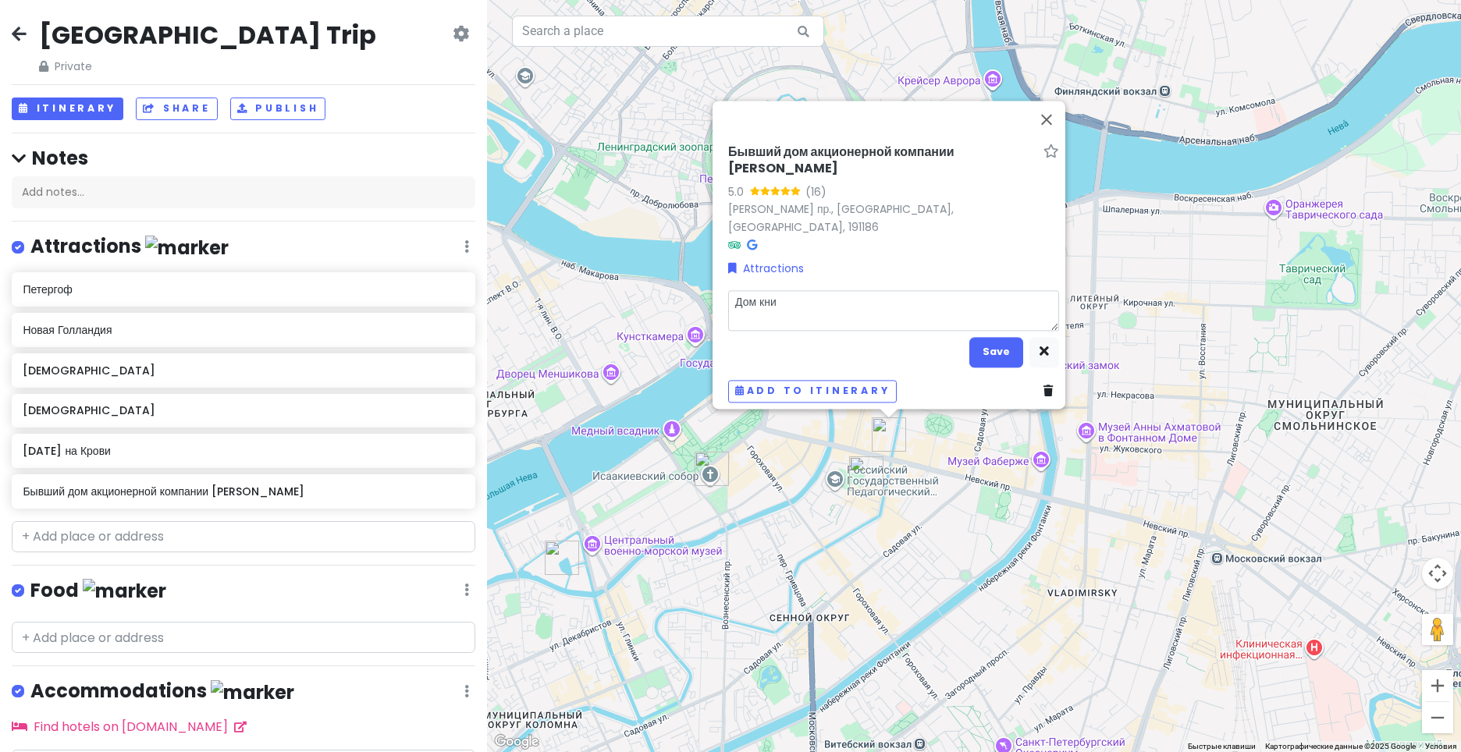
type textarea "Дом книг"
type textarea "x"
type textarea "Дом книги"
type textarea "x"
type textarea "Дом книги,"
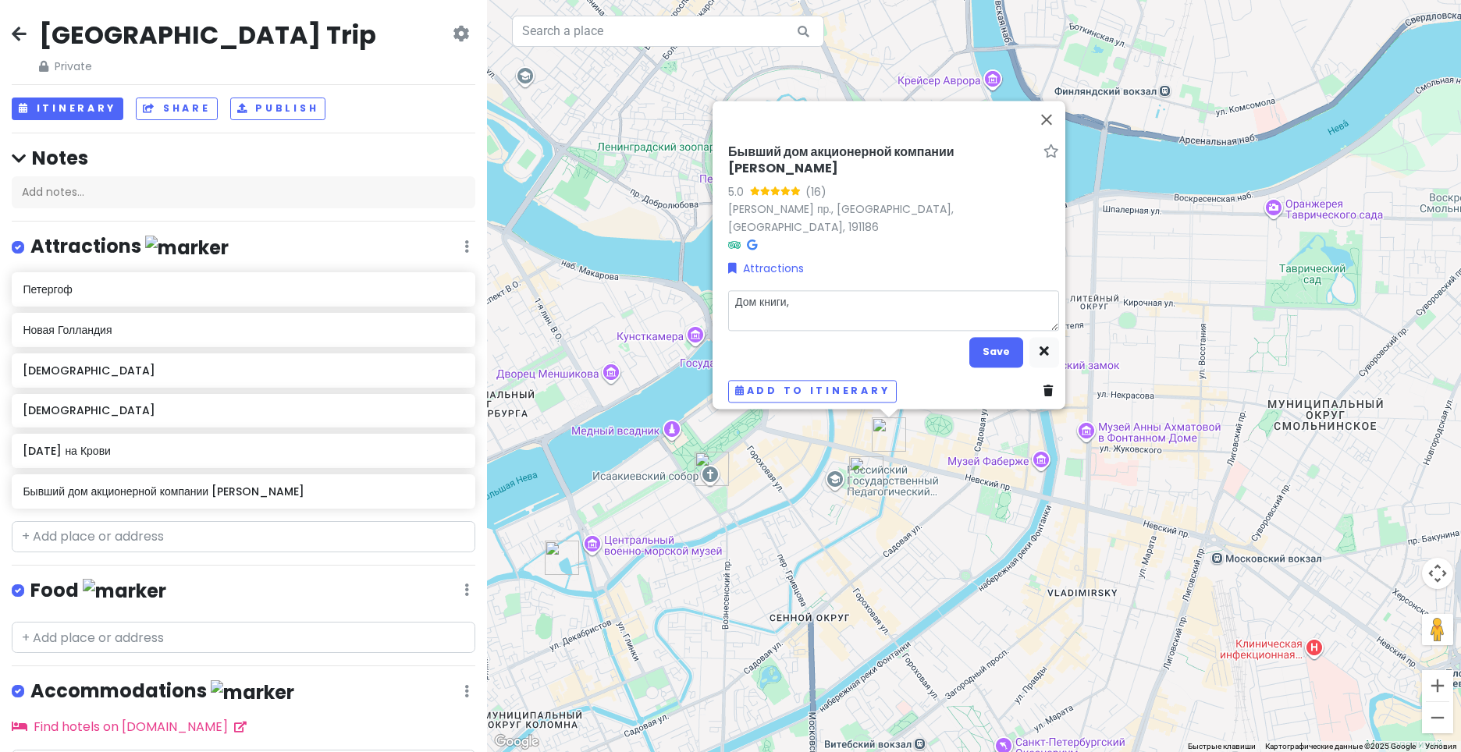
type textarea "x"
type textarea "Дом книги,"
type textarea "x"
type textarea "Дом книги, к"
type textarea "x"
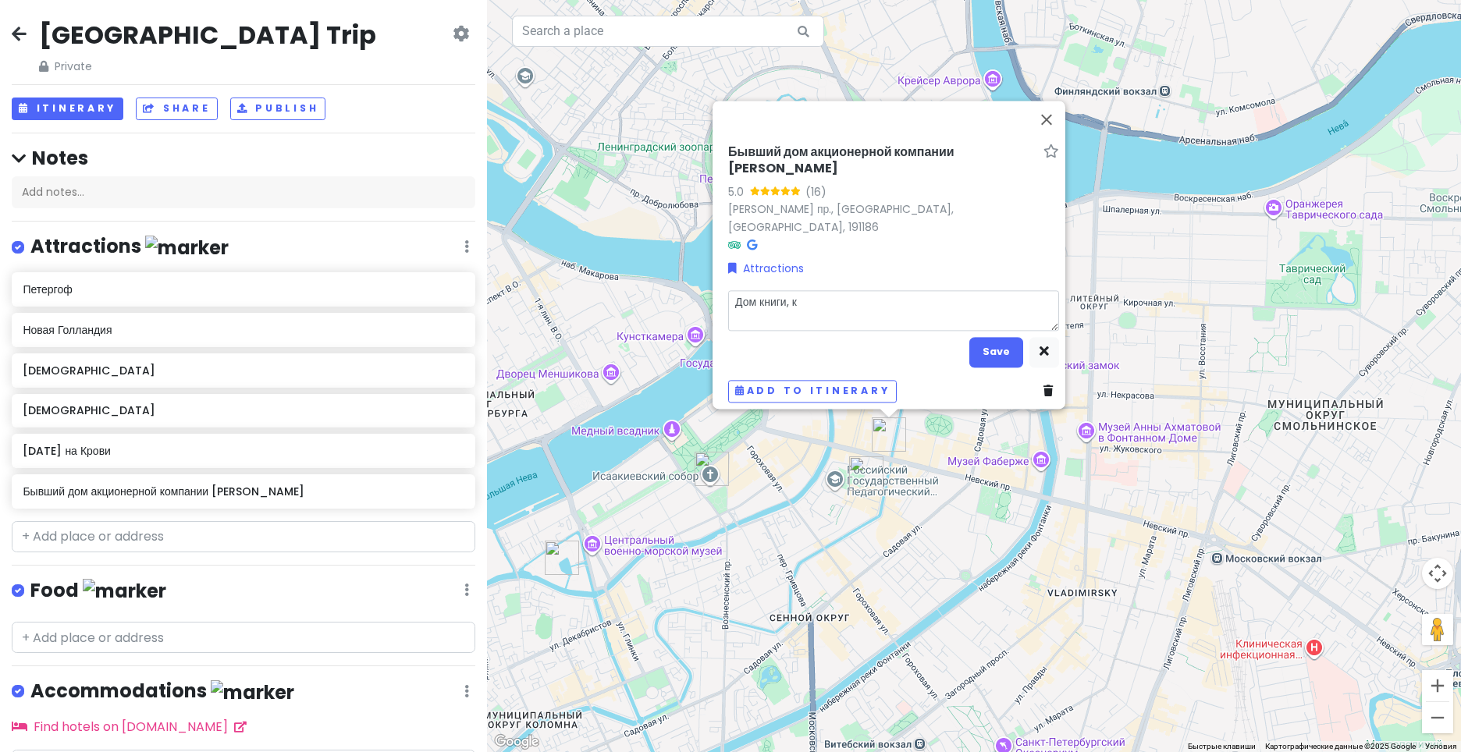
type textarea "Дом книги, ка"
type textarea "x"
type textarea "Дом книги, каф"
type textarea "x"
type textarea "Дом книги, кафе"
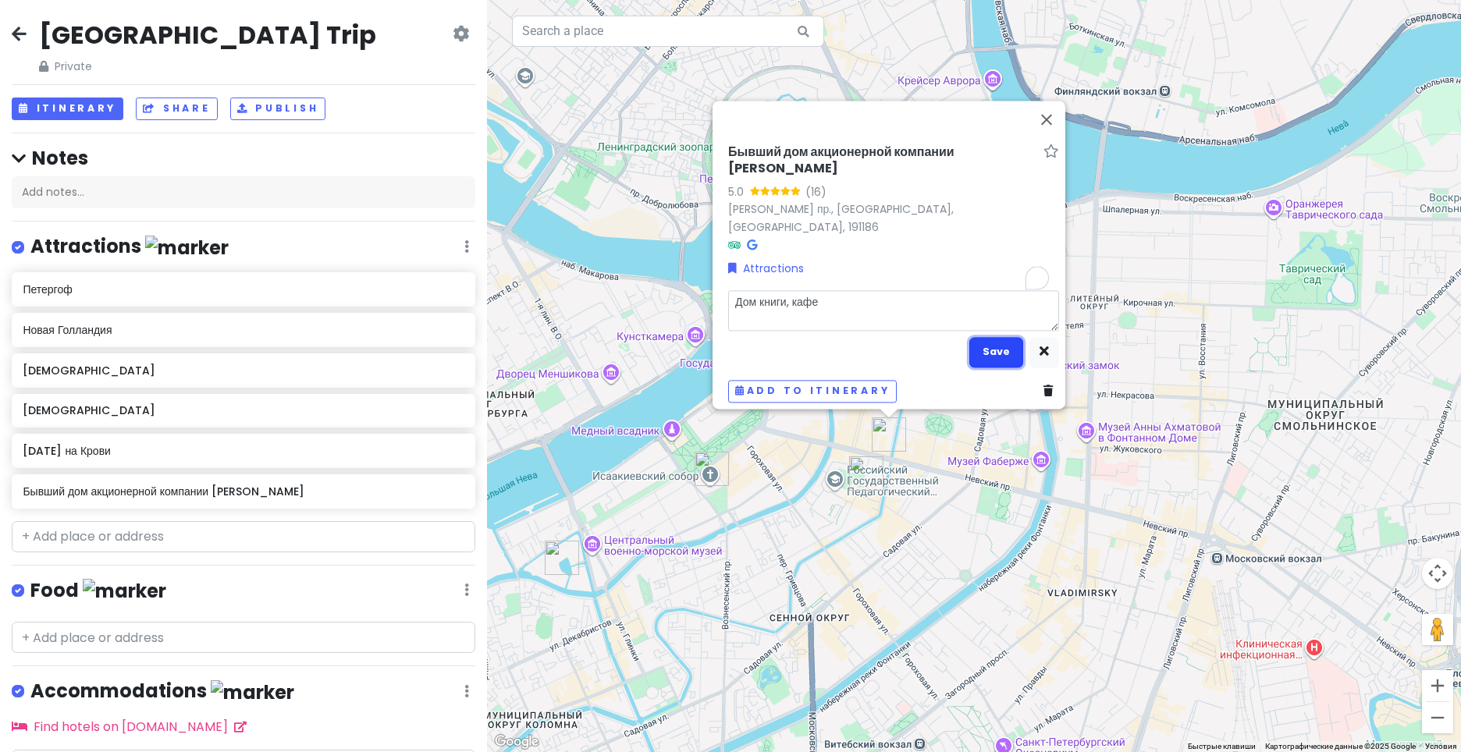
click at [980, 343] on button "Save" at bounding box center [996, 352] width 54 height 30
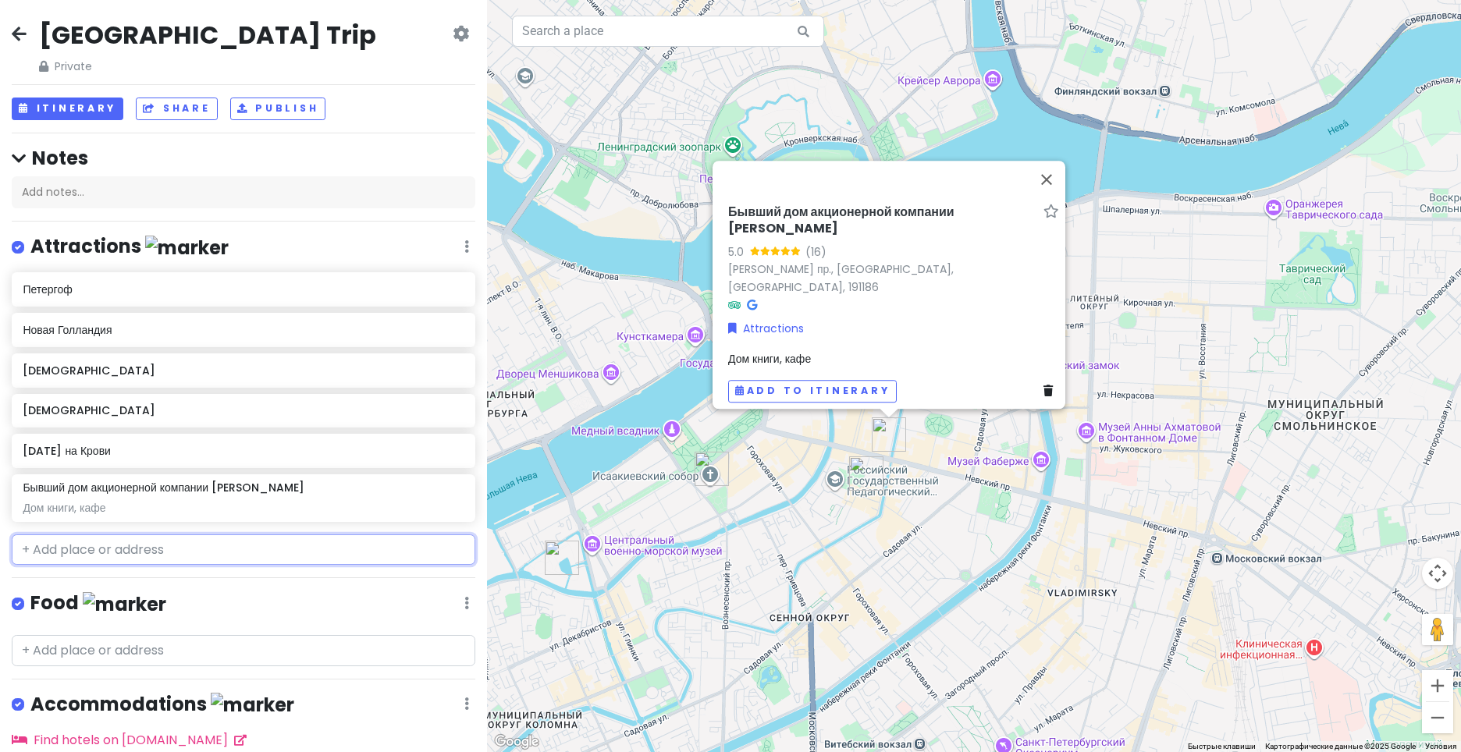
click at [213, 550] on input "text" at bounding box center [244, 550] width 464 height 31
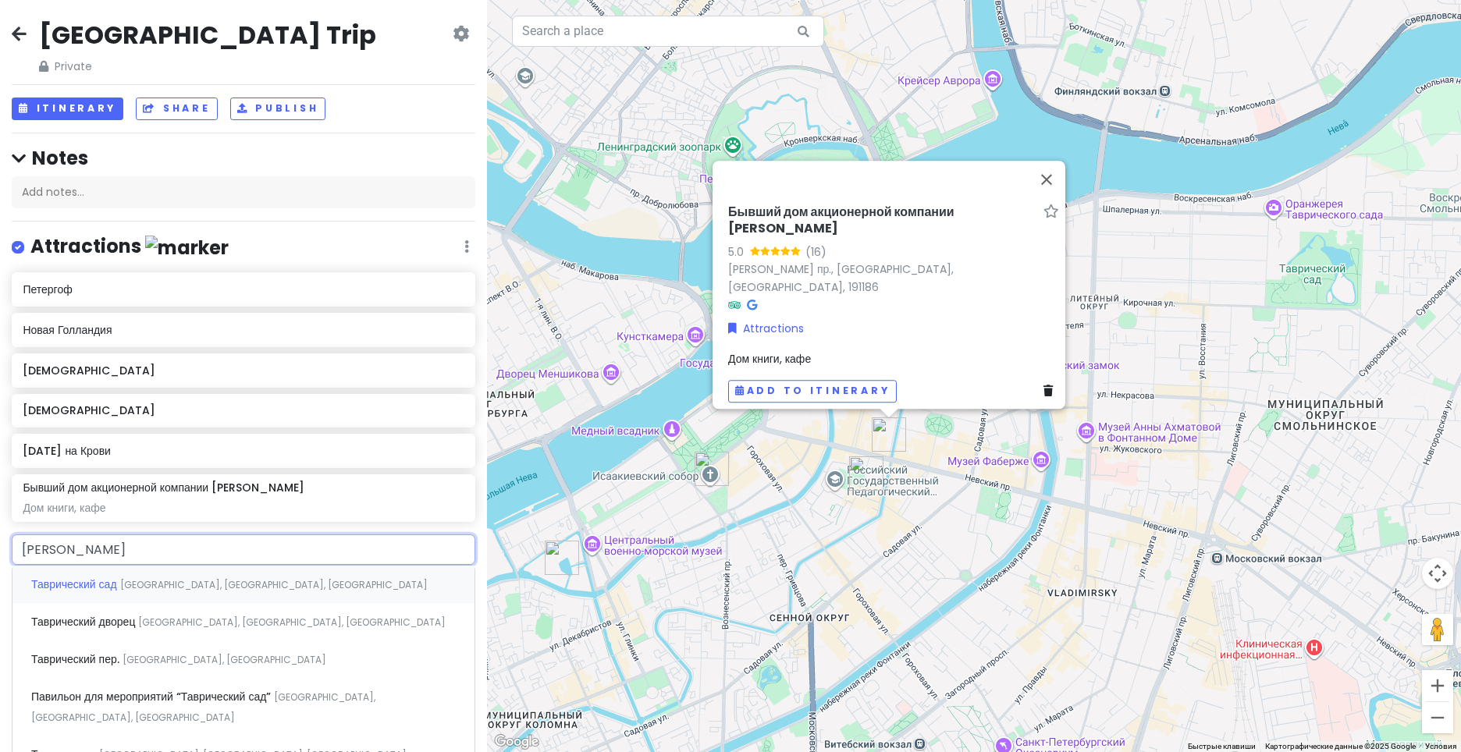
type input "Т"
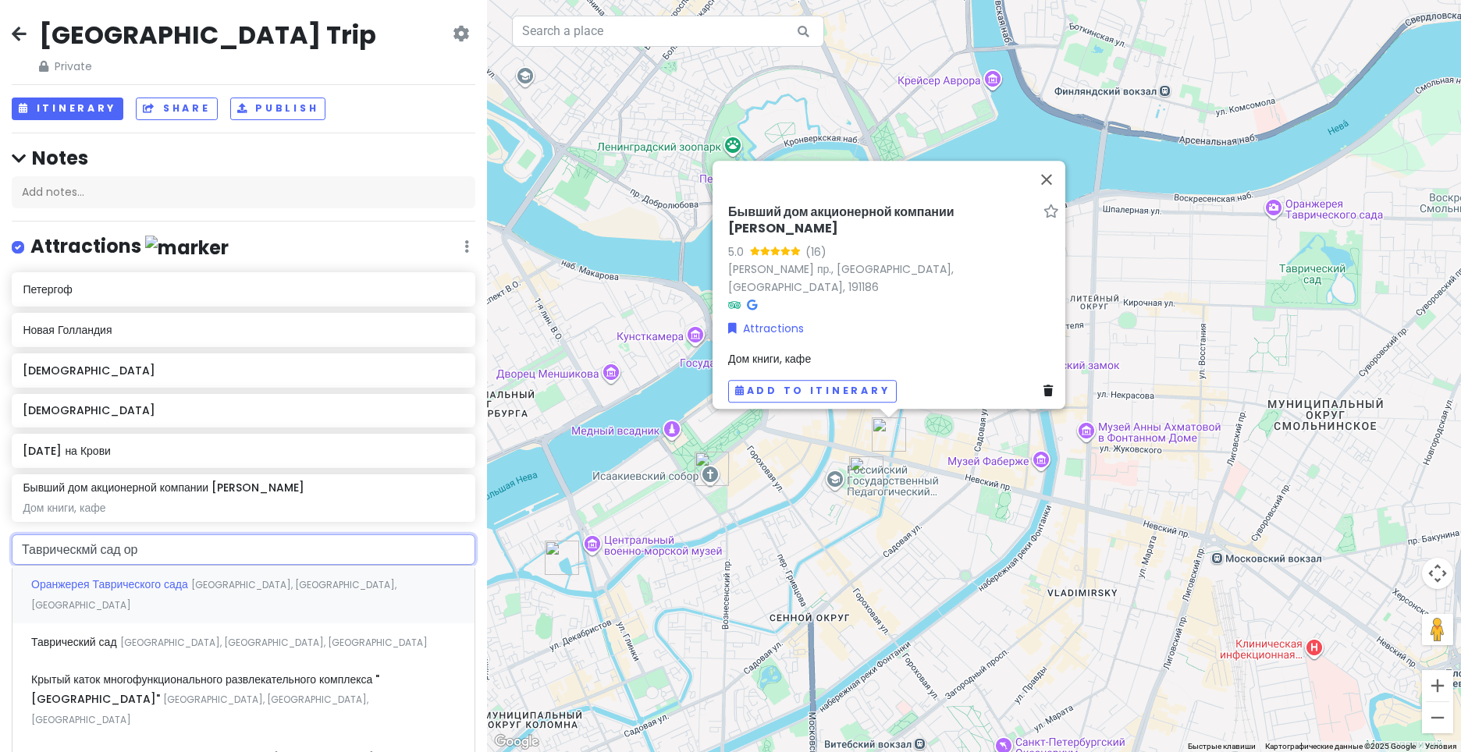
click at [87, 542] on input "Таврическмй сад ор" at bounding box center [244, 550] width 464 height 31
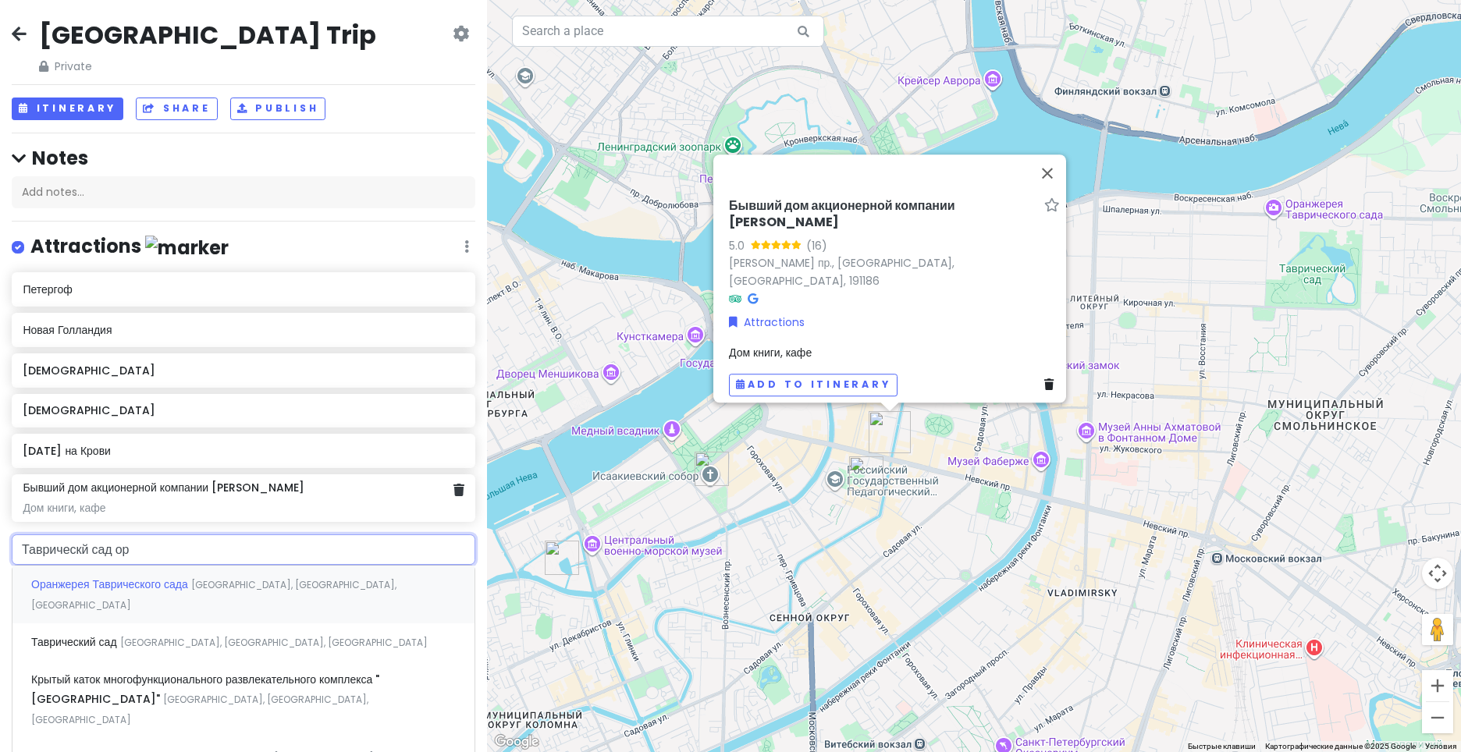
type input "Таврический сад ор"
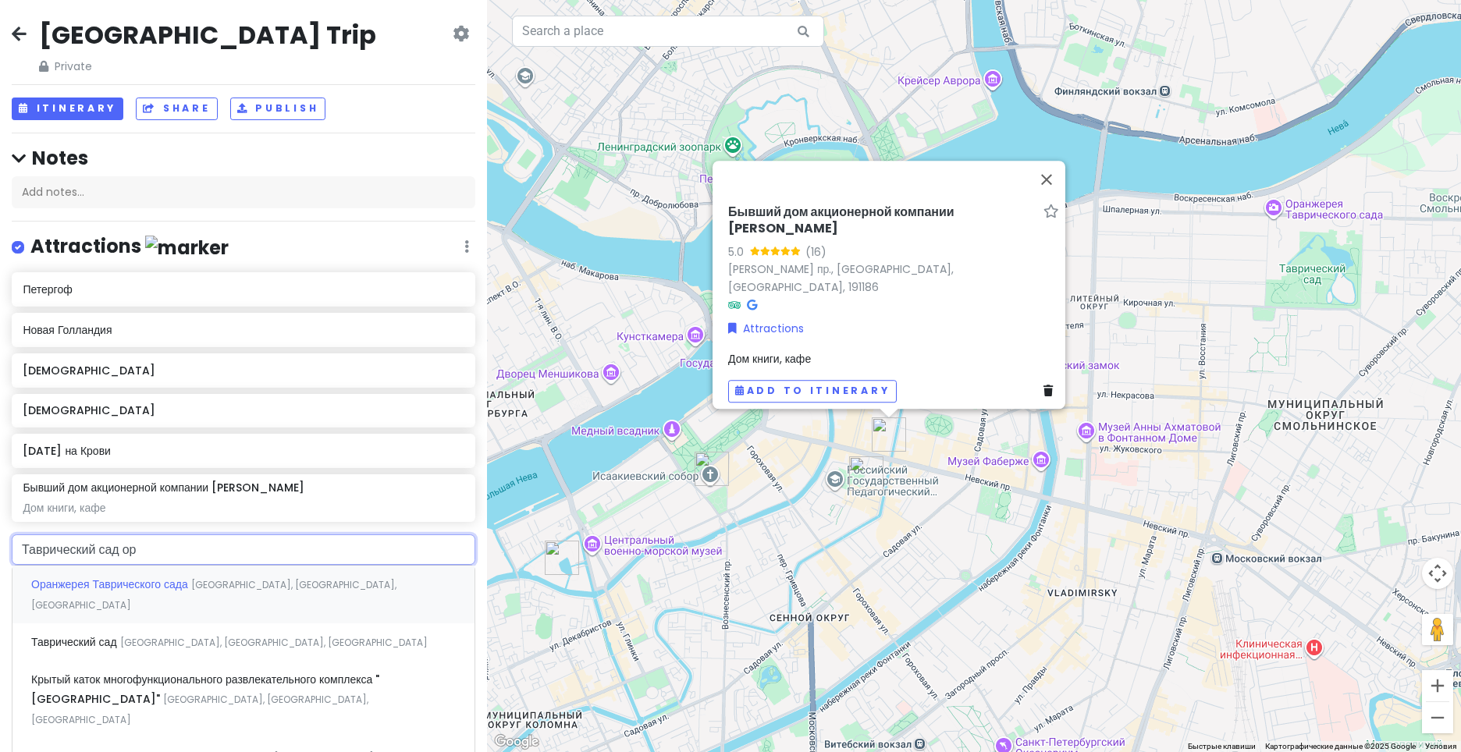
click at [217, 594] on div "Оранжерея [GEOGRAPHIC_DATA] [GEOGRAPHIC_DATA], [GEOGRAPHIC_DATA], [GEOGRAPHIC_D…" at bounding box center [243, 595] width 462 height 58
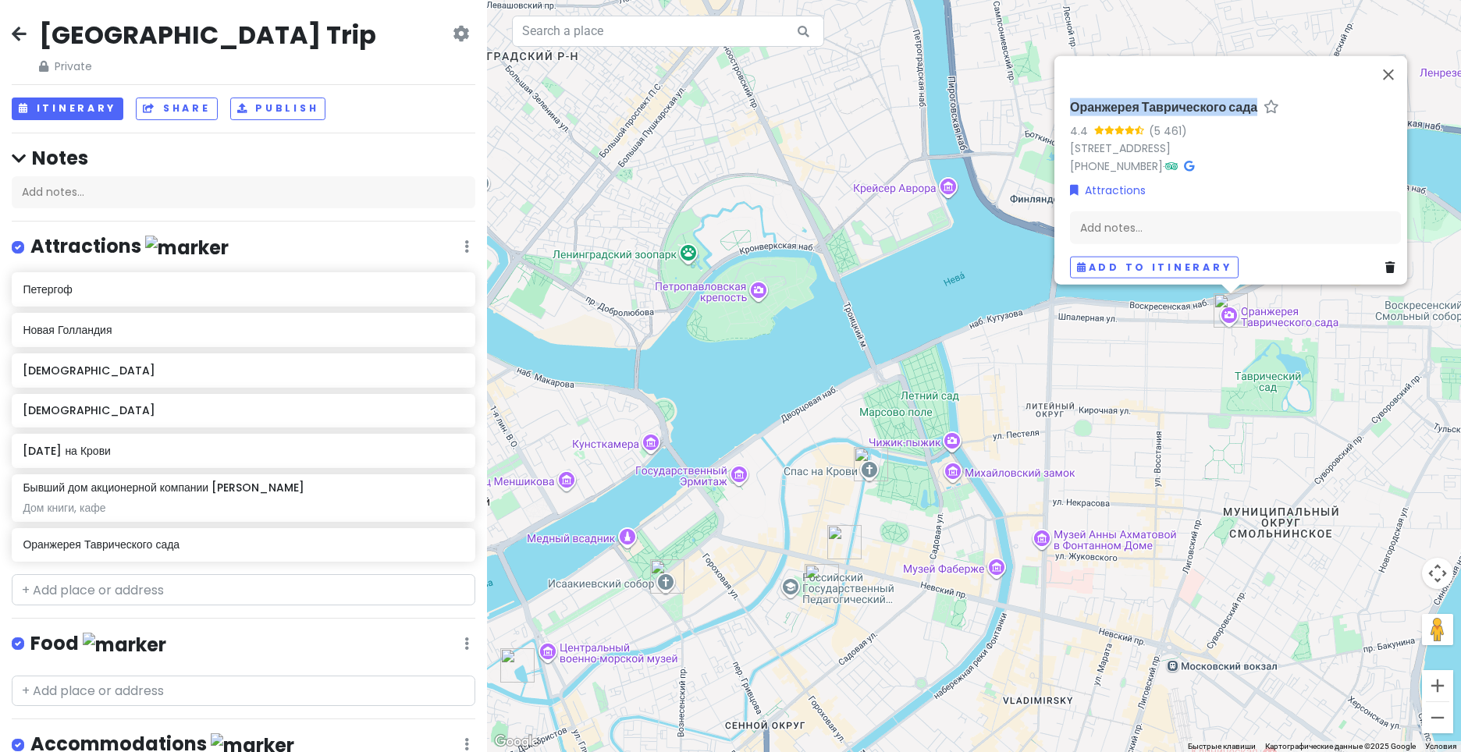
drag, startPoint x: 1058, startPoint y: 94, endPoint x: 1255, endPoint y: 106, distance: 197.0
click at [1255, 106] on div "Оранжерея Таврического сада 4.4 (5 461) [STREET_ADDRESS][GEOGRAPHIC_DATA] [PHON…" at bounding box center [1235, 189] width 343 height 191
click at [1236, 218] on div "Add notes..." at bounding box center [1235, 228] width 331 height 33
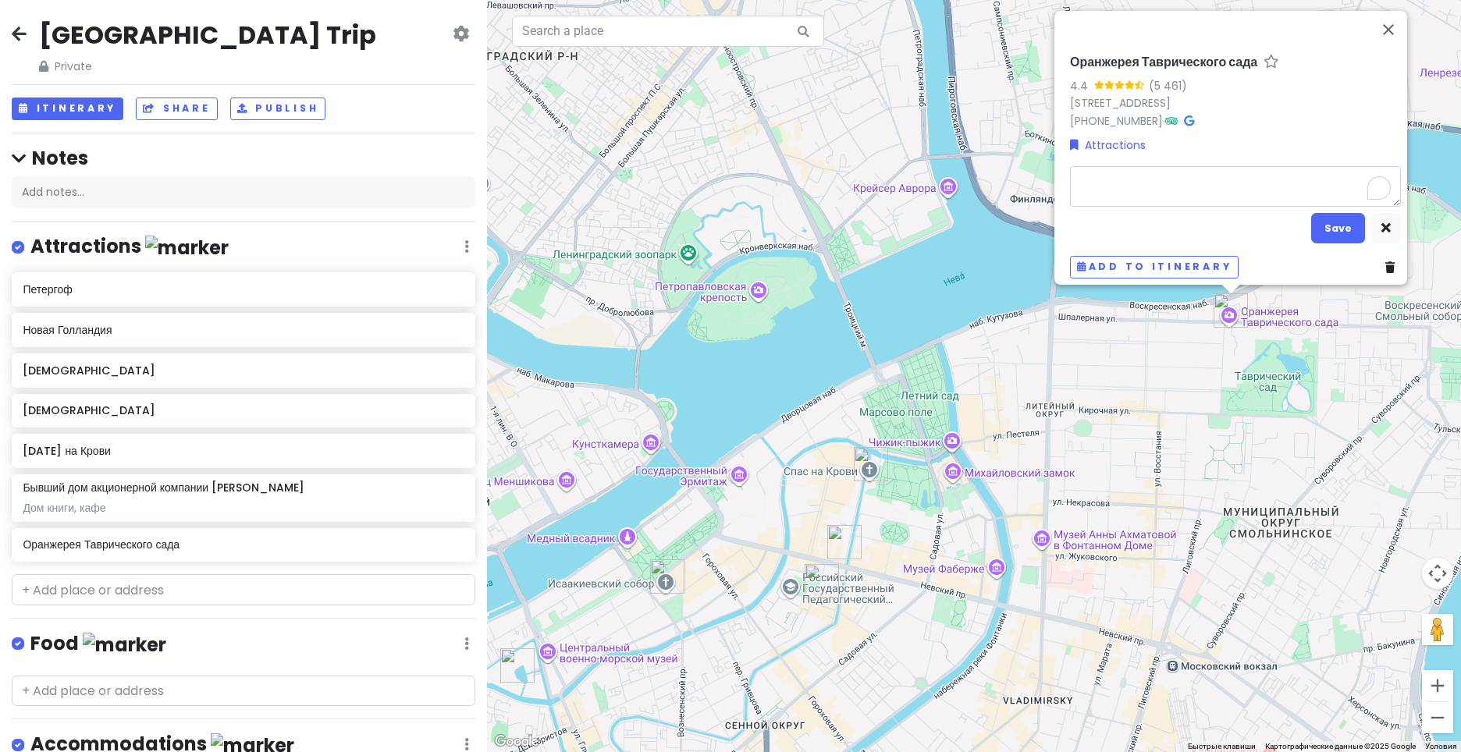
type textarea "x"
type textarea "б"
type textarea "x"
type textarea "бе"
type textarea "x"
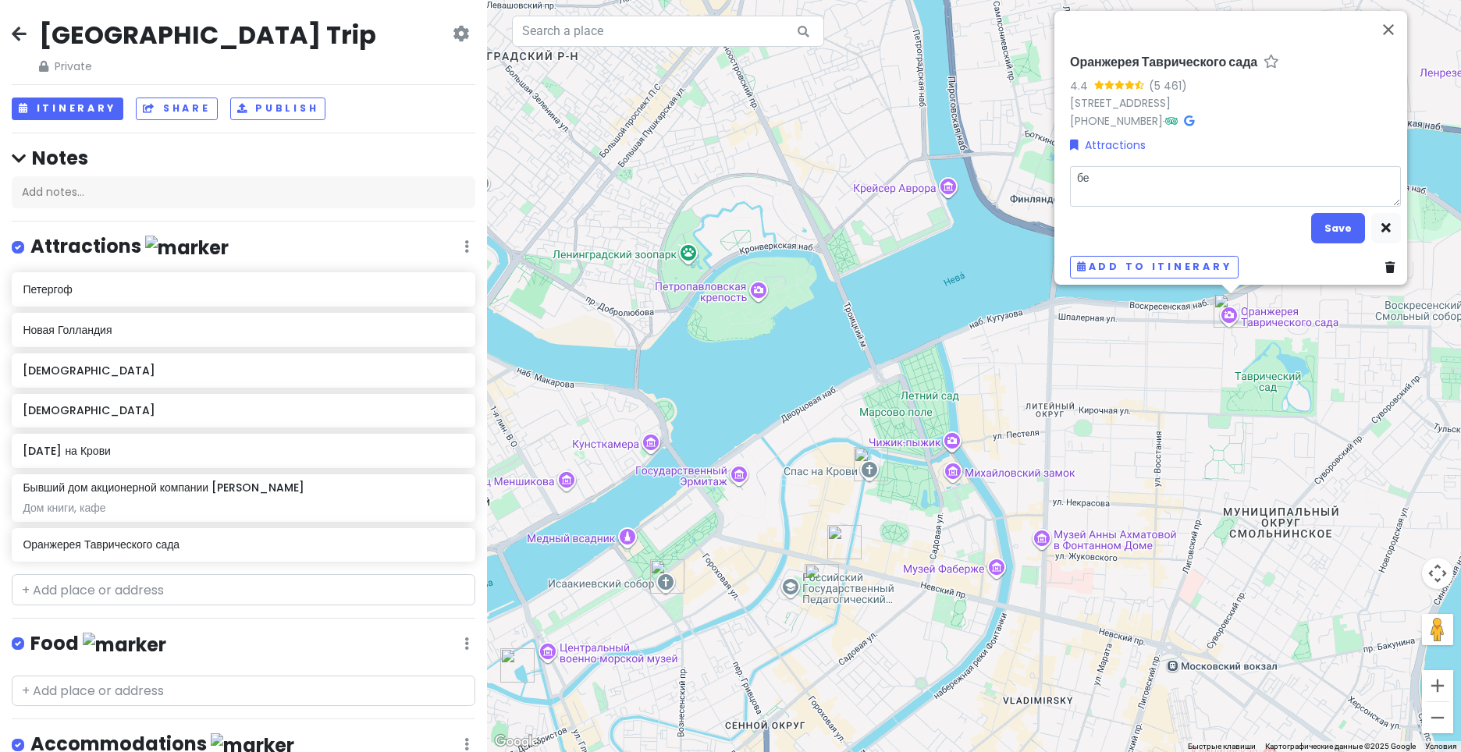
type textarea "бес"
type textarea "x"
type textarea "бесп"
type textarea "x"
type textarea "беспл"
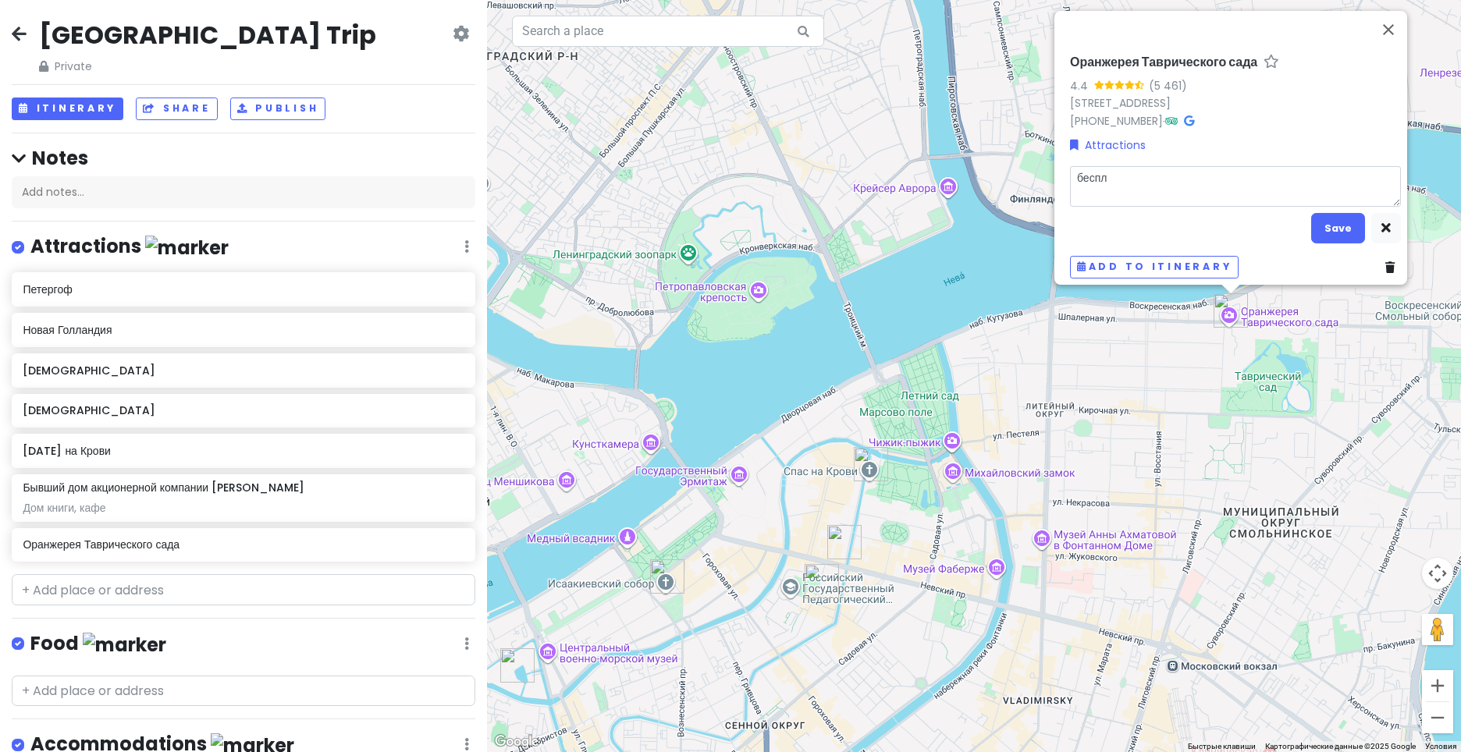
type textarea "x"
type textarea "беспла"
type textarea "x"
type textarea "бесплат"
type textarea "x"
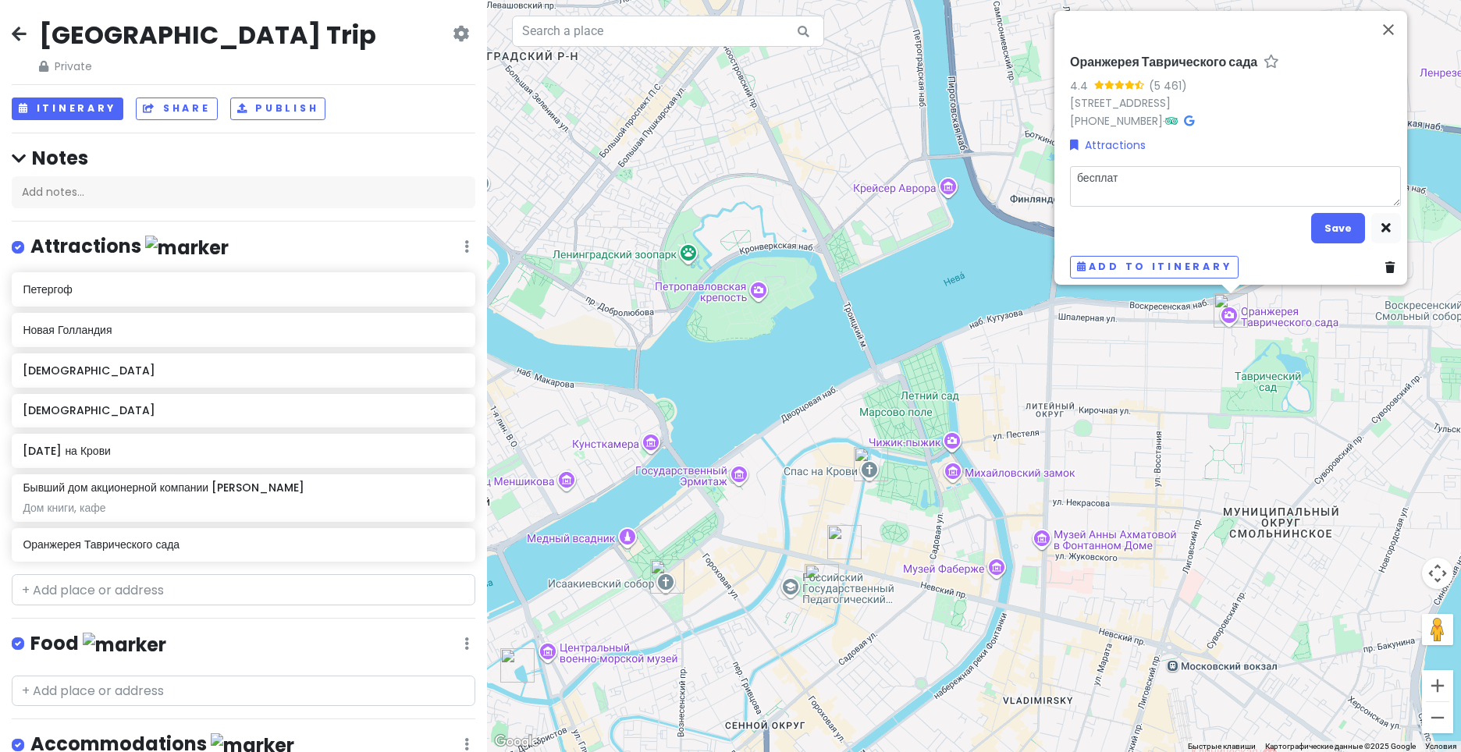
type textarea "бесплатн"
type textarea "x"
type textarea "бесплатно"
click at [1335, 221] on button "Save" at bounding box center [1338, 228] width 54 height 30
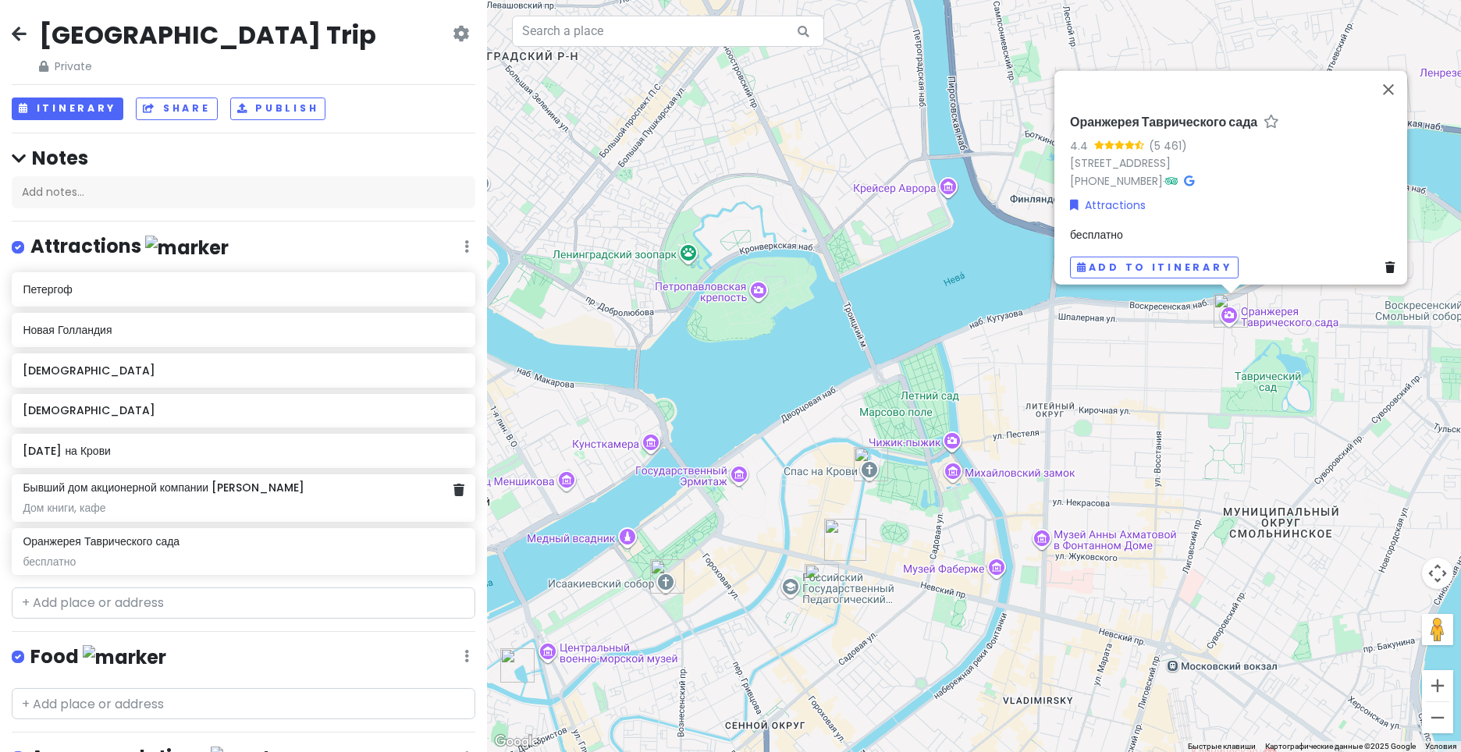
click at [280, 510] on div "Дом книги, кафе" at bounding box center [243, 508] width 441 height 14
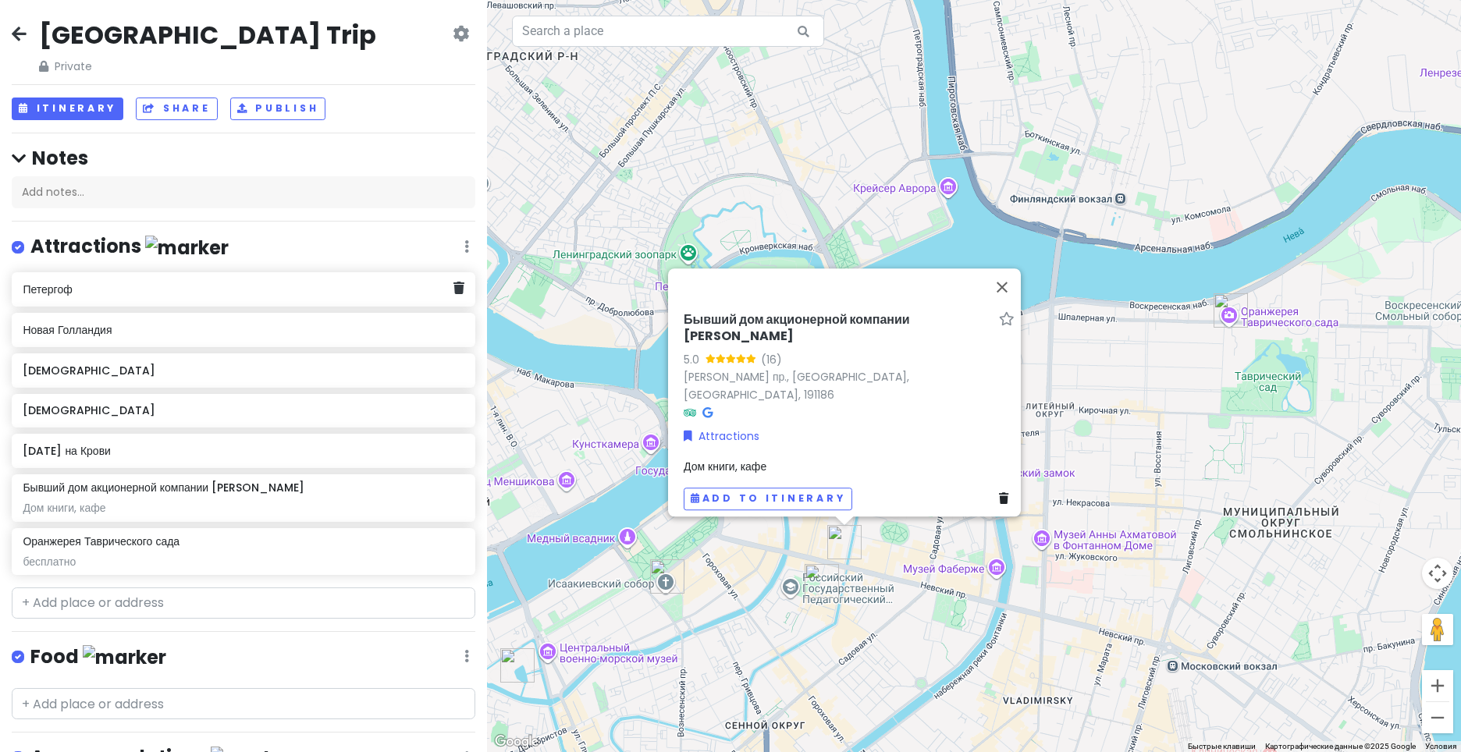
click at [139, 299] on div "Петергоф" at bounding box center [238, 290] width 430 height 22
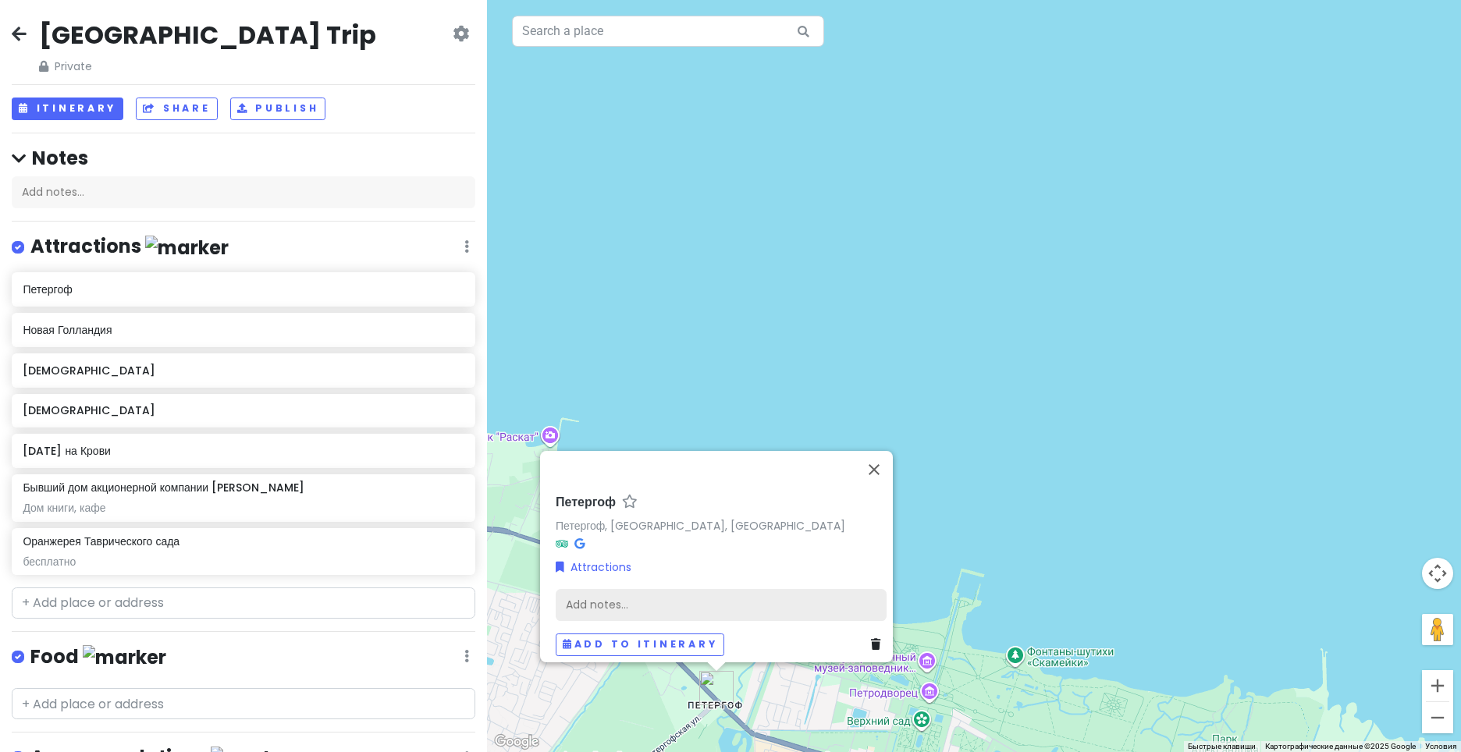
click at [761, 599] on div "Add notes..." at bounding box center [721, 605] width 331 height 33
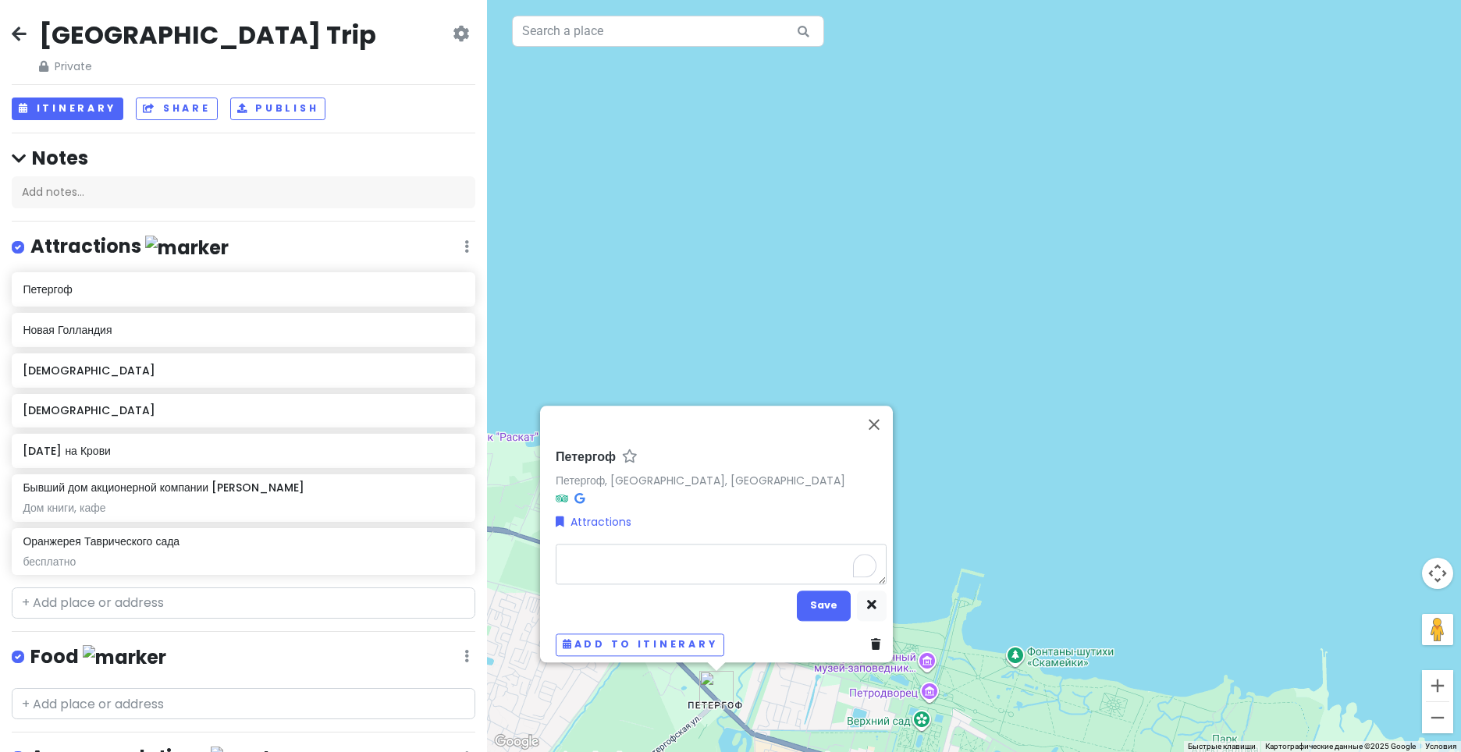
type textarea "x"
type textarea "4"
type textarea "x"
type textarea "45"
type textarea "x"
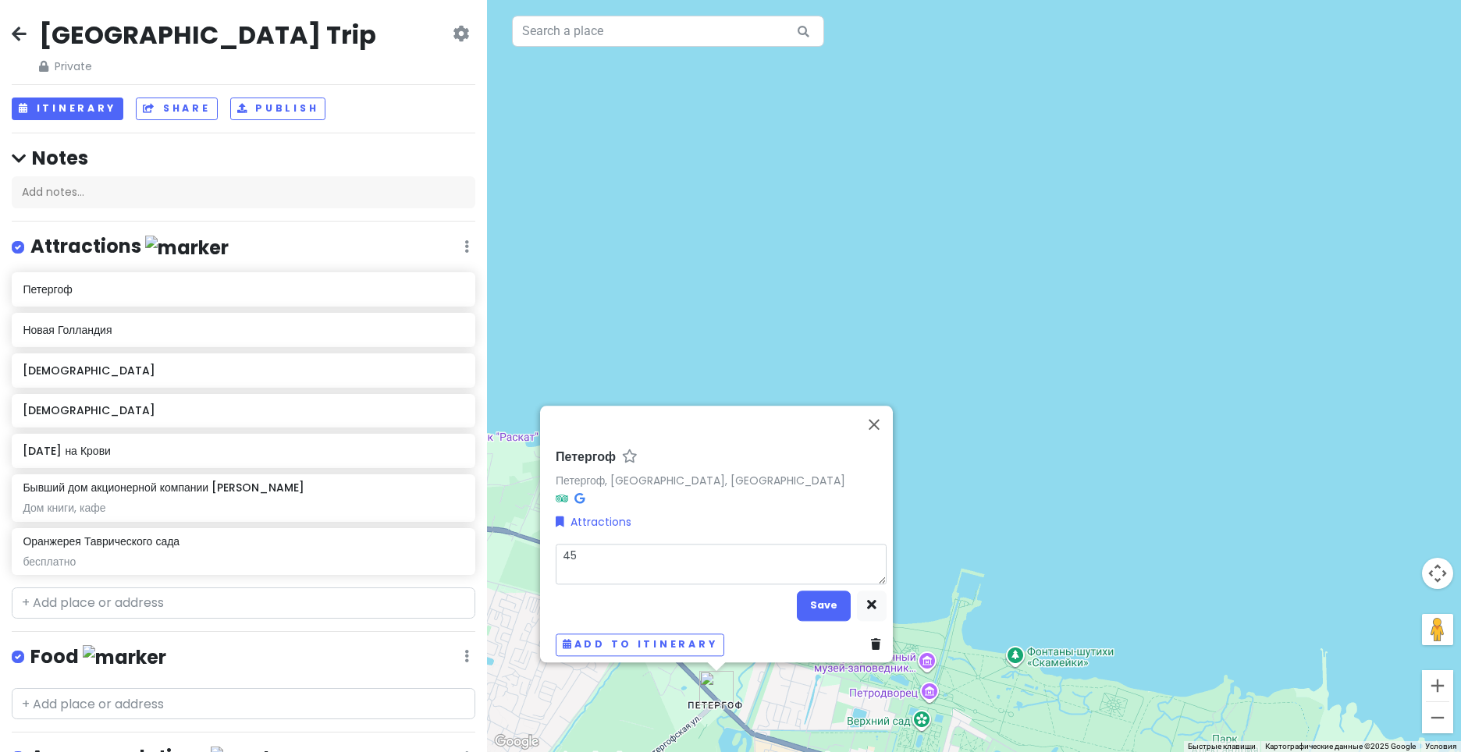
type textarea "450"
type textarea "x"
type textarea "4500"
type textarea "x"
type textarea "4500"
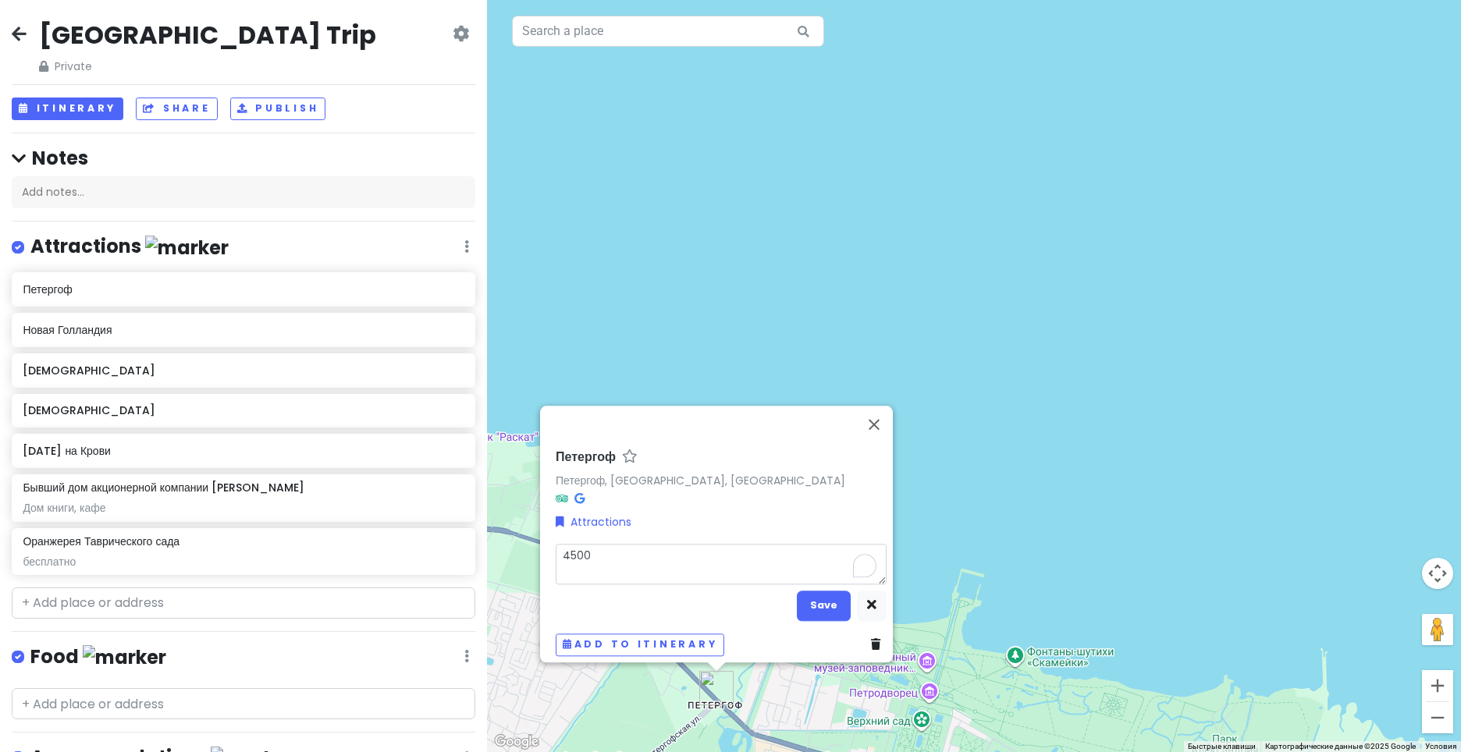
type textarea "x"
type textarea "4500 ("
type textarea "x"
type textarea "4500 (н"
type textarea "x"
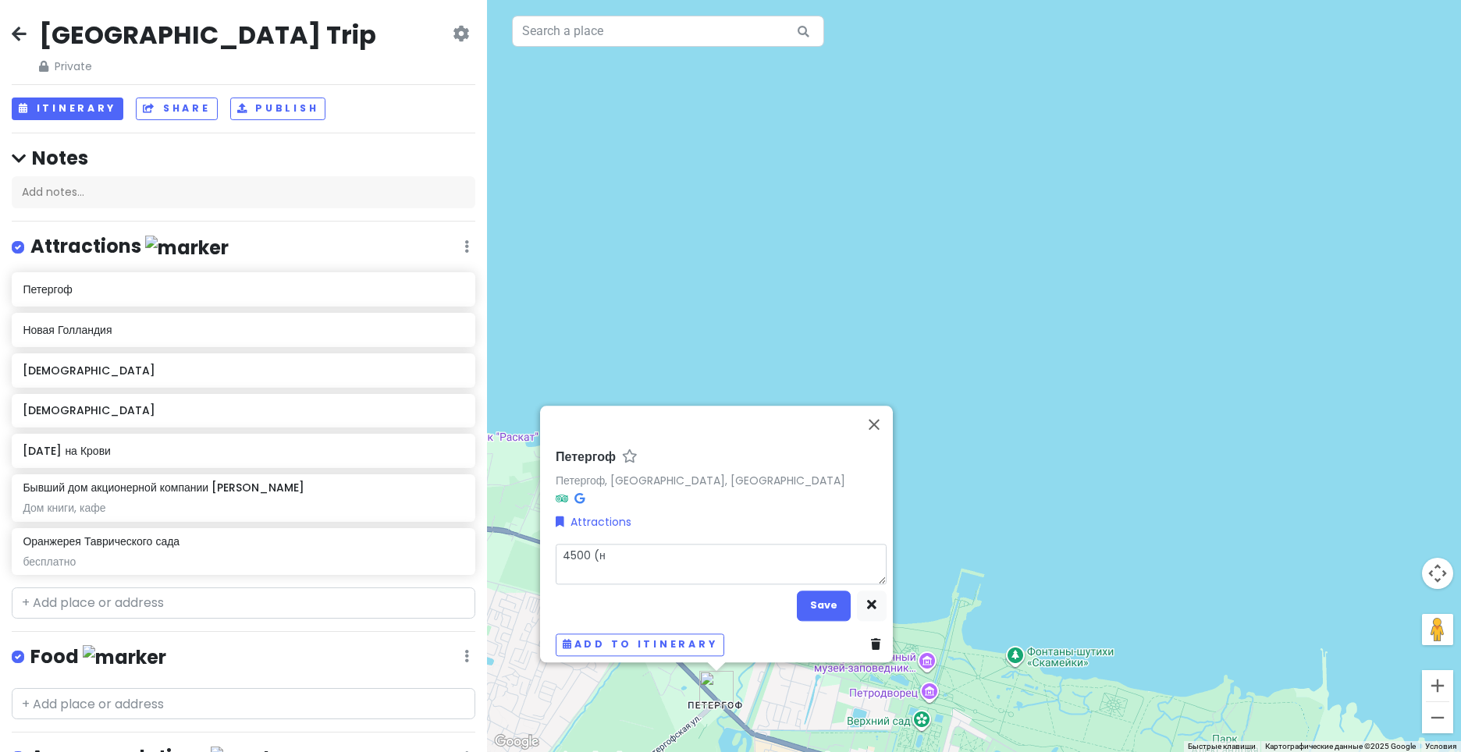
type textarea "4500 (на"
type textarea "x"
type textarea "4500 (на"
type textarea "x"
type textarea "4500 (на т"
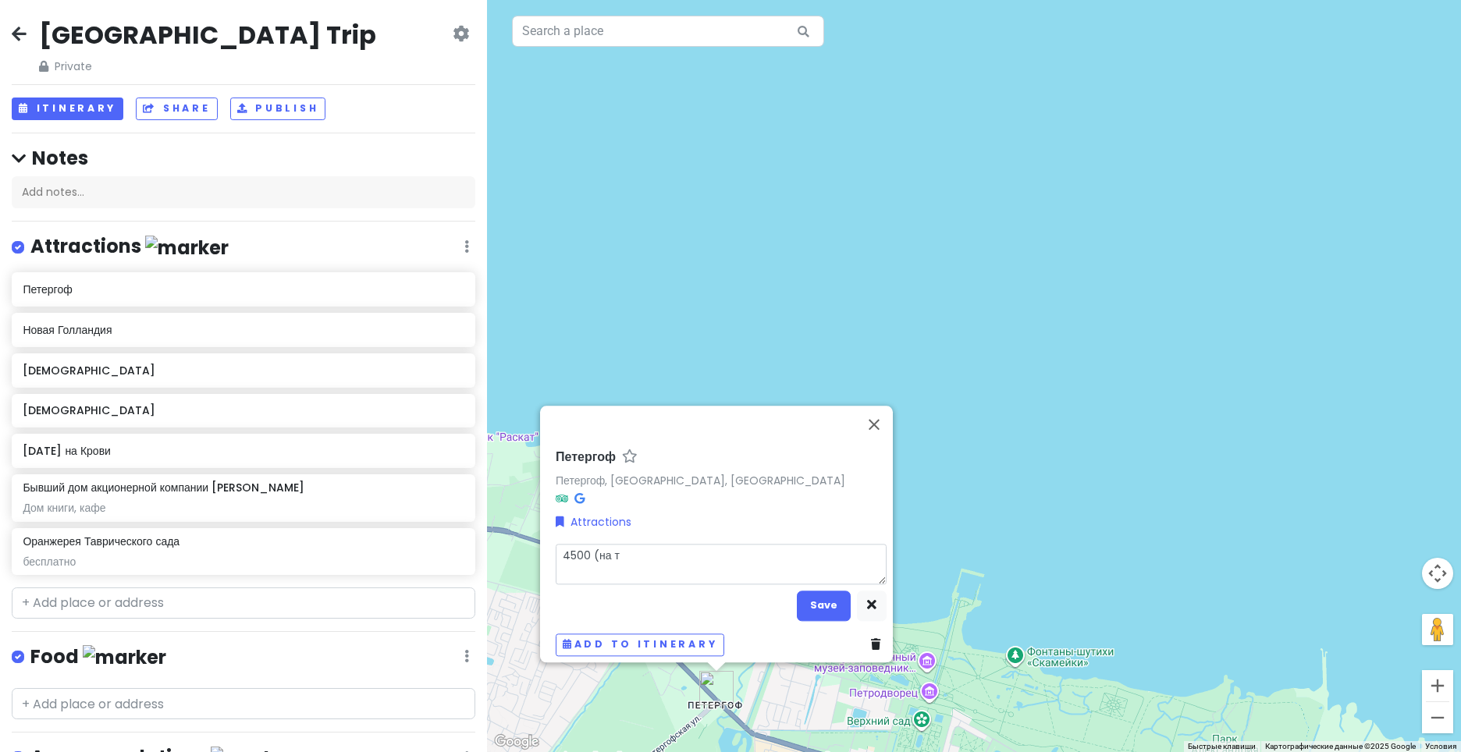
type textarea "x"
type textarea "4500 (на тр"
type textarea "x"
type textarea "4500 (на тро"
type textarea "x"
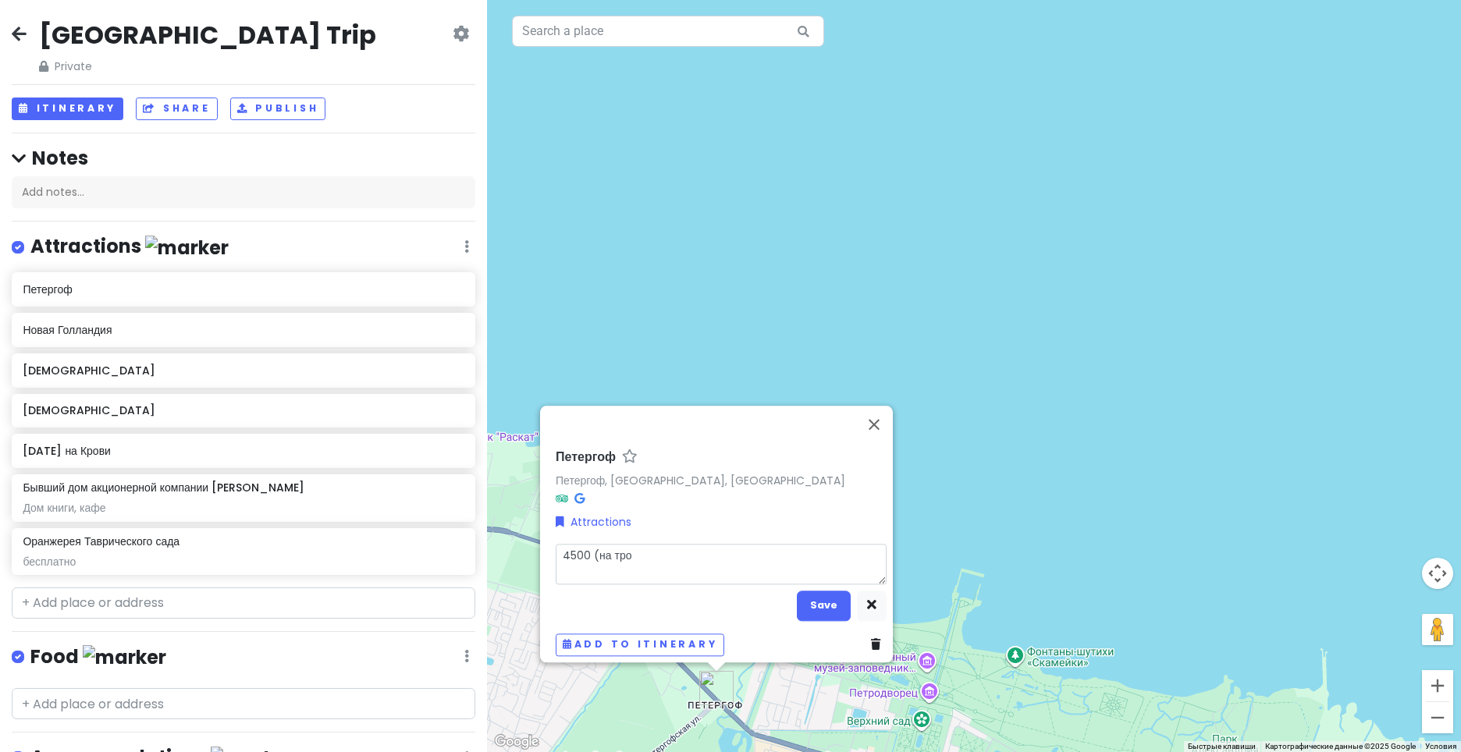
type textarea "4500 (на трои"
type textarea "x"
type textarea "4500 (на троих"
type textarea "x"
type textarea "4500 (на троих)"
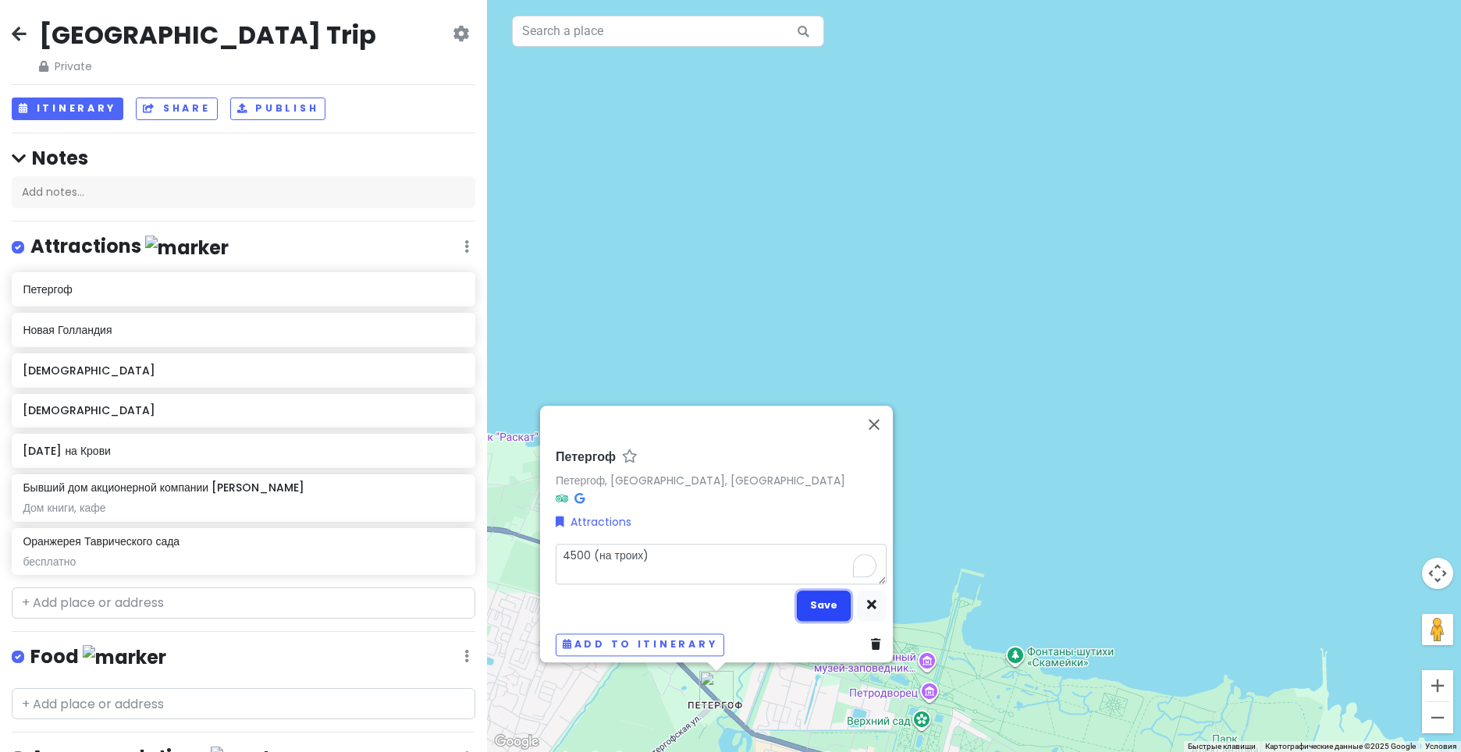
click at [812, 591] on button "Save" at bounding box center [824, 606] width 54 height 30
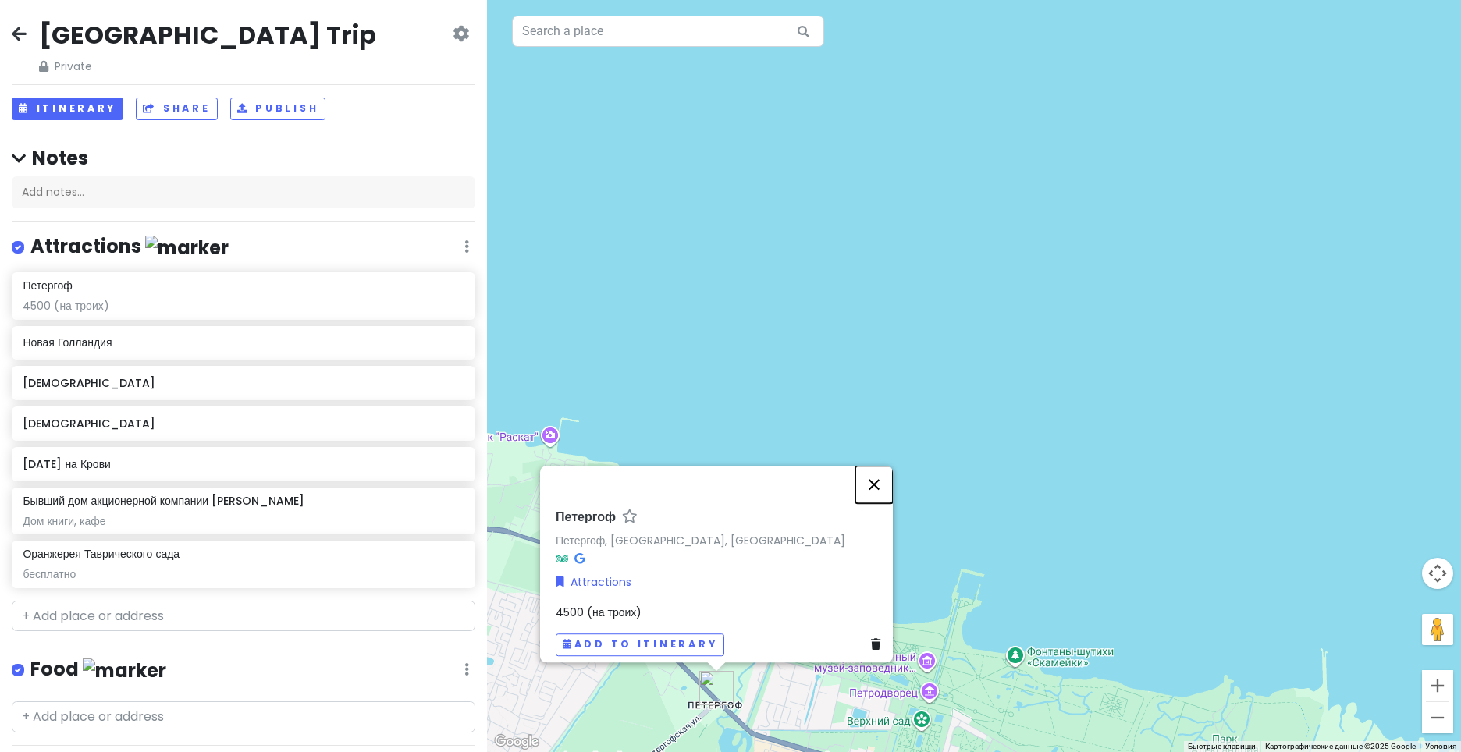
click at [885, 475] on button "Закрыть" at bounding box center [873, 484] width 37 height 37
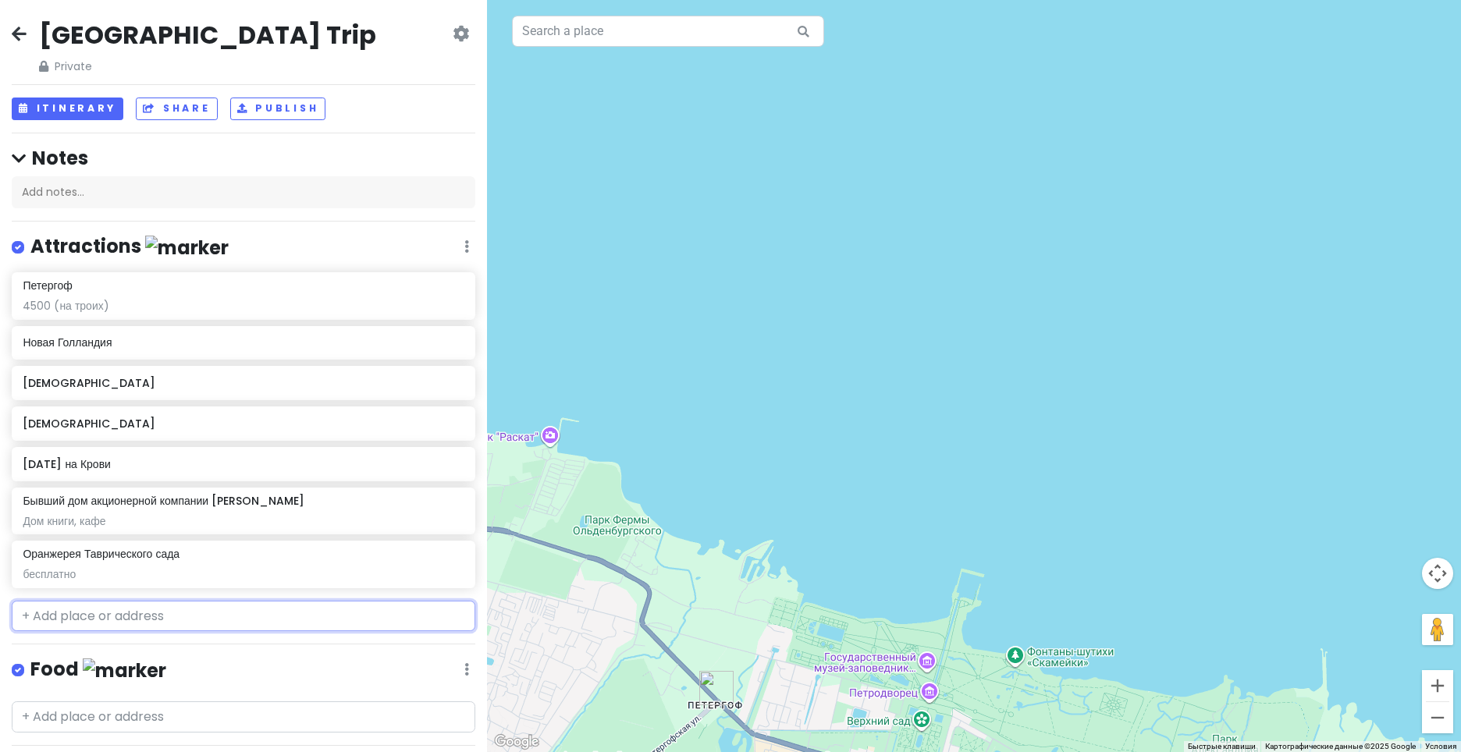
click at [215, 617] on input "text" at bounding box center [244, 616] width 464 height 31
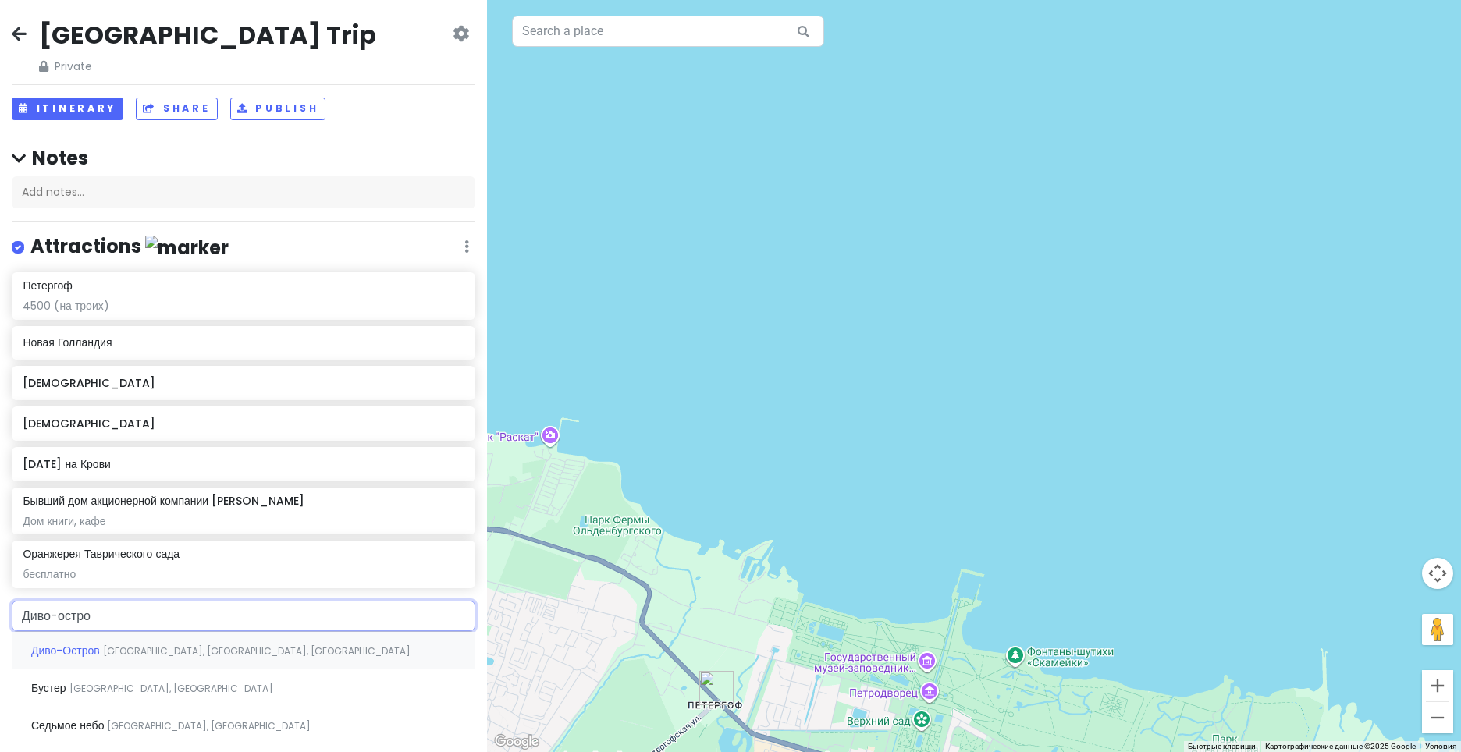
type input "Диво-остров"
click at [148, 654] on span "[GEOGRAPHIC_DATA], [GEOGRAPHIC_DATA], [GEOGRAPHIC_DATA]" at bounding box center [257, 651] width 308 height 13
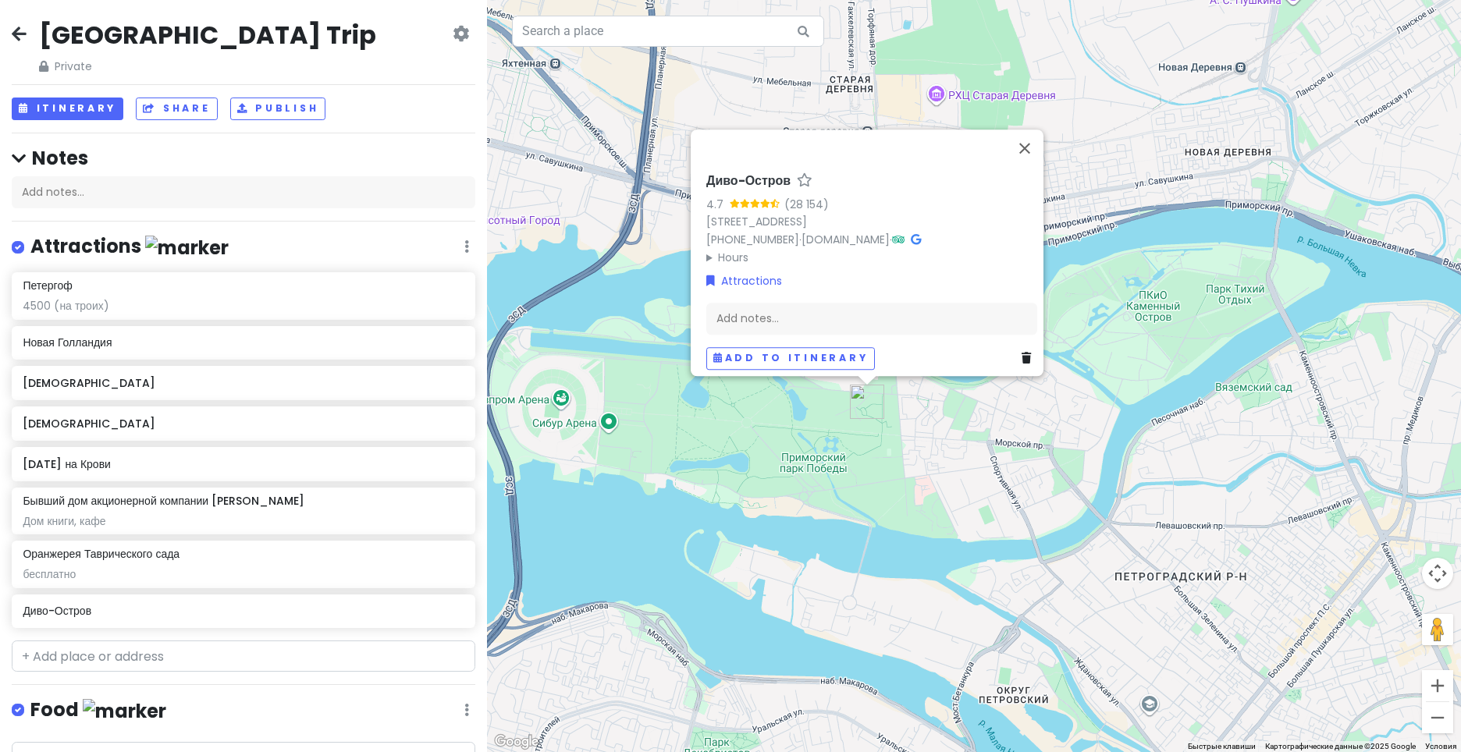
drag, startPoint x: 1316, startPoint y: 350, endPoint x: 952, endPoint y: 423, distance: 371.1
click at [952, 423] on div "Диво-Остров 4.7 (28 154) [STREET_ADDRESS] [PHONE_NUMBER] · [DOMAIN_NAME] · Hour…" at bounding box center [974, 376] width 974 height 752
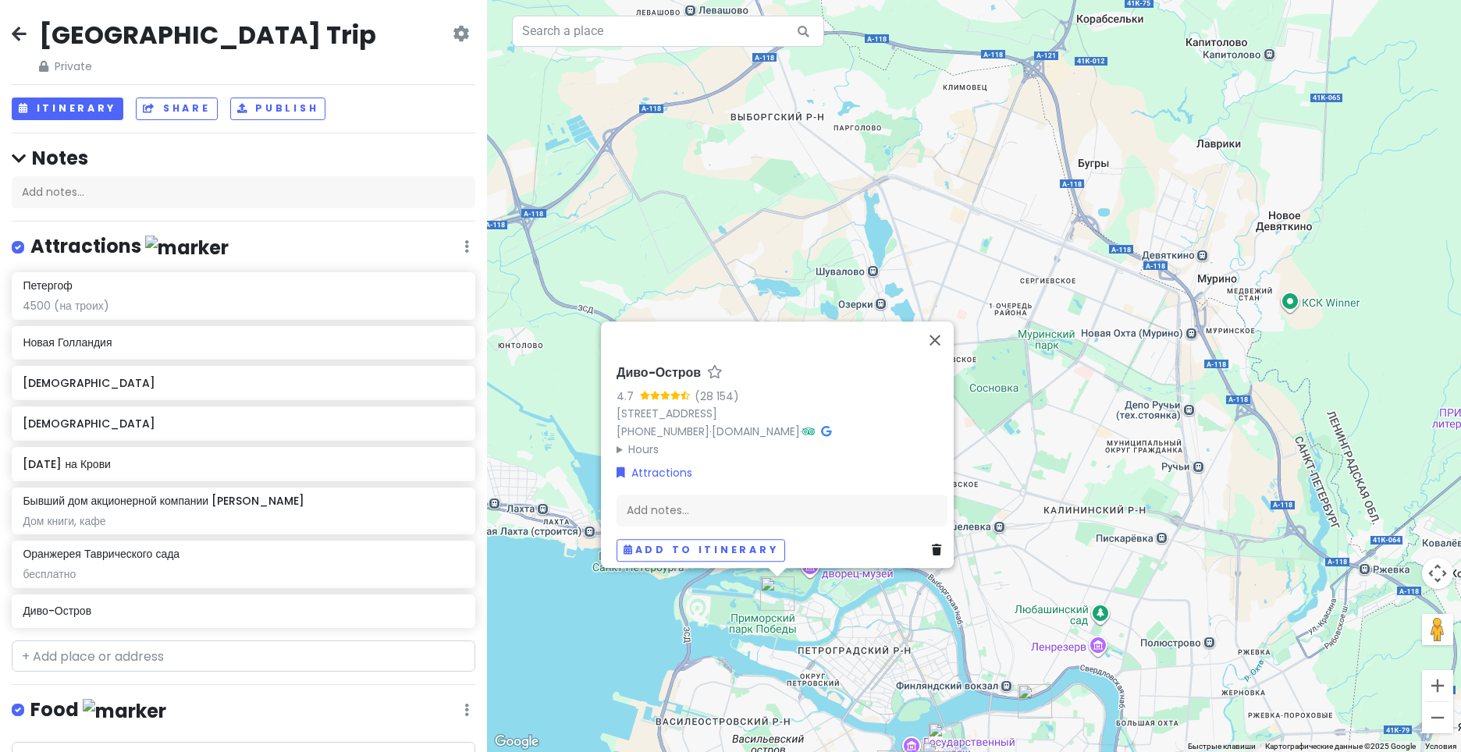
drag, startPoint x: 869, startPoint y: 480, endPoint x: 825, endPoint y: 591, distance: 119.1
click at [827, 597] on div "Диво-Остров 4.7 (28 154) [STREET_ADDRESS] [PHONE_NUMBER] · [DOMAIN_NAME] · Hour…" at bounding box center [974, 376] width 974 height 752
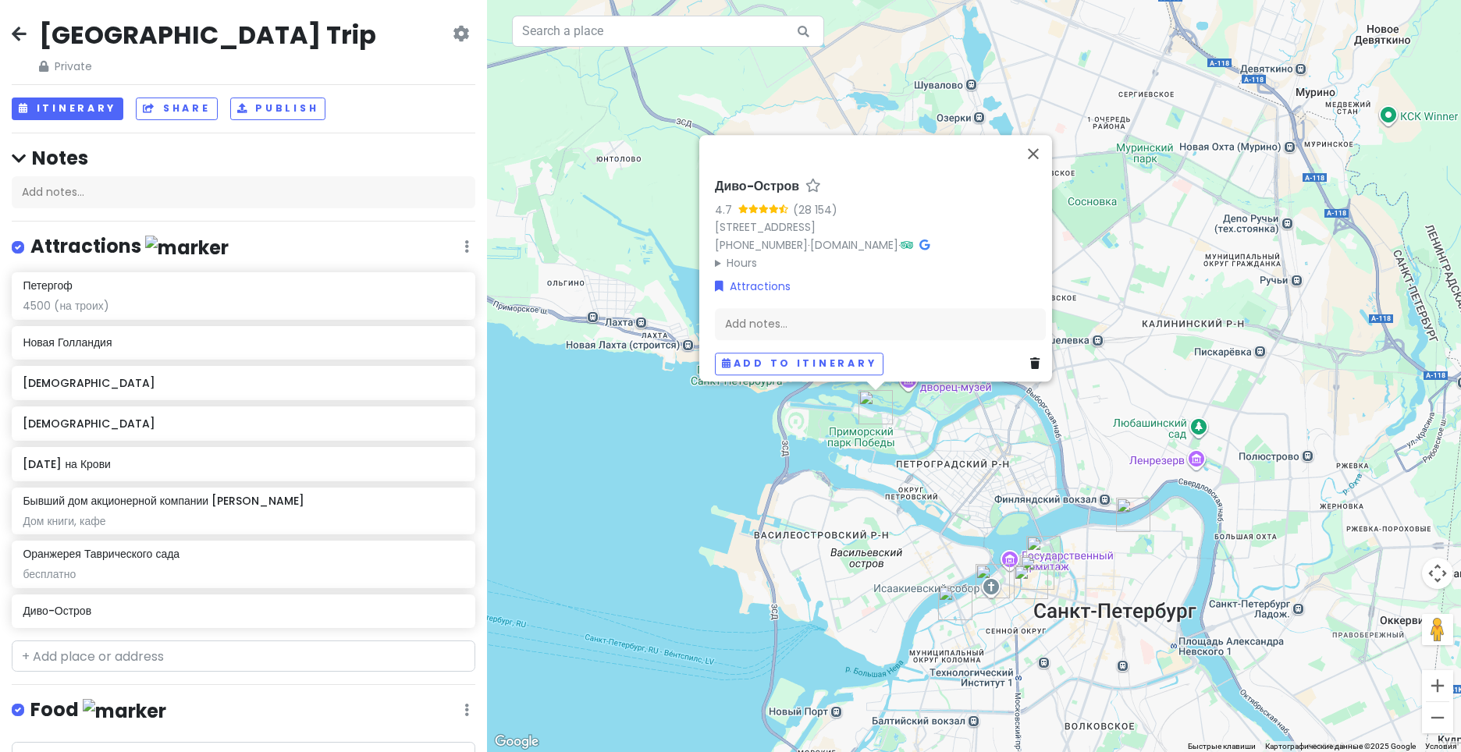
drag, startPoint x: 916, startPoint y: 603, endPoint x: 1028, endPoint y: 451, distance: 188.7
click at [1028, 451] on div "Диво-Остров 4.7 (28 154) [STREET_ADDRESS] [PHONE_NUMBER] · [DOMAIN_NAME] · Hour…" at bounding box center [974, 376] width 974 height 752
drag, startPoint x: 703, startPoint y: 167, endPoint x: 792, endPoint y: 172, distance: 89.1
click at [792, 172] on div "Диво-Остров 4.7 (28 154) [STREET_ADDRESS] [PHONE_NUMBER] · [DOMAIN_NAME] · Hour…" at bounding box center [880, 276] width 343 height 209
click at [1037, 147] on button "Закрыть" at bounding box center [1033, 153] width 37 height 37
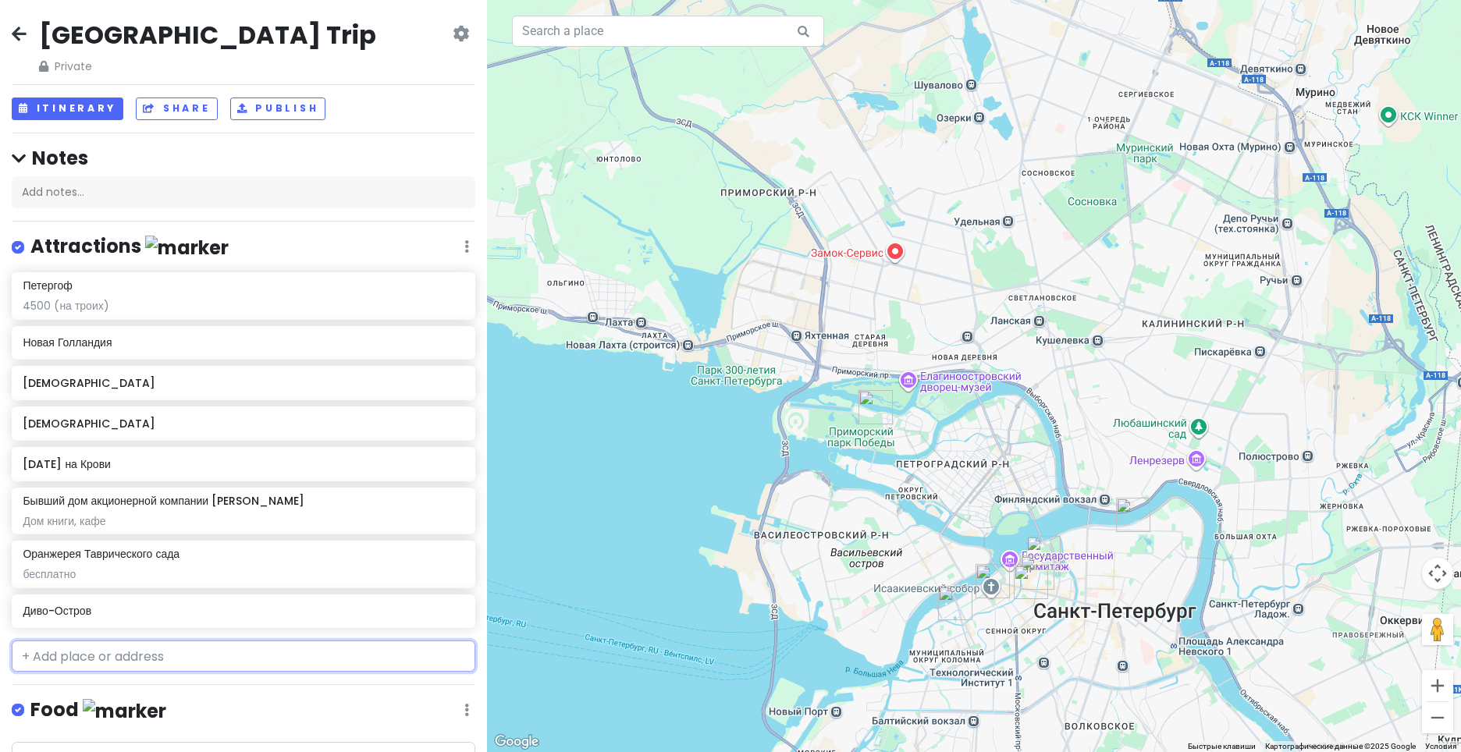
click at [238, 649] on input "text" at bounding box center [244, 656] width 464 height 31
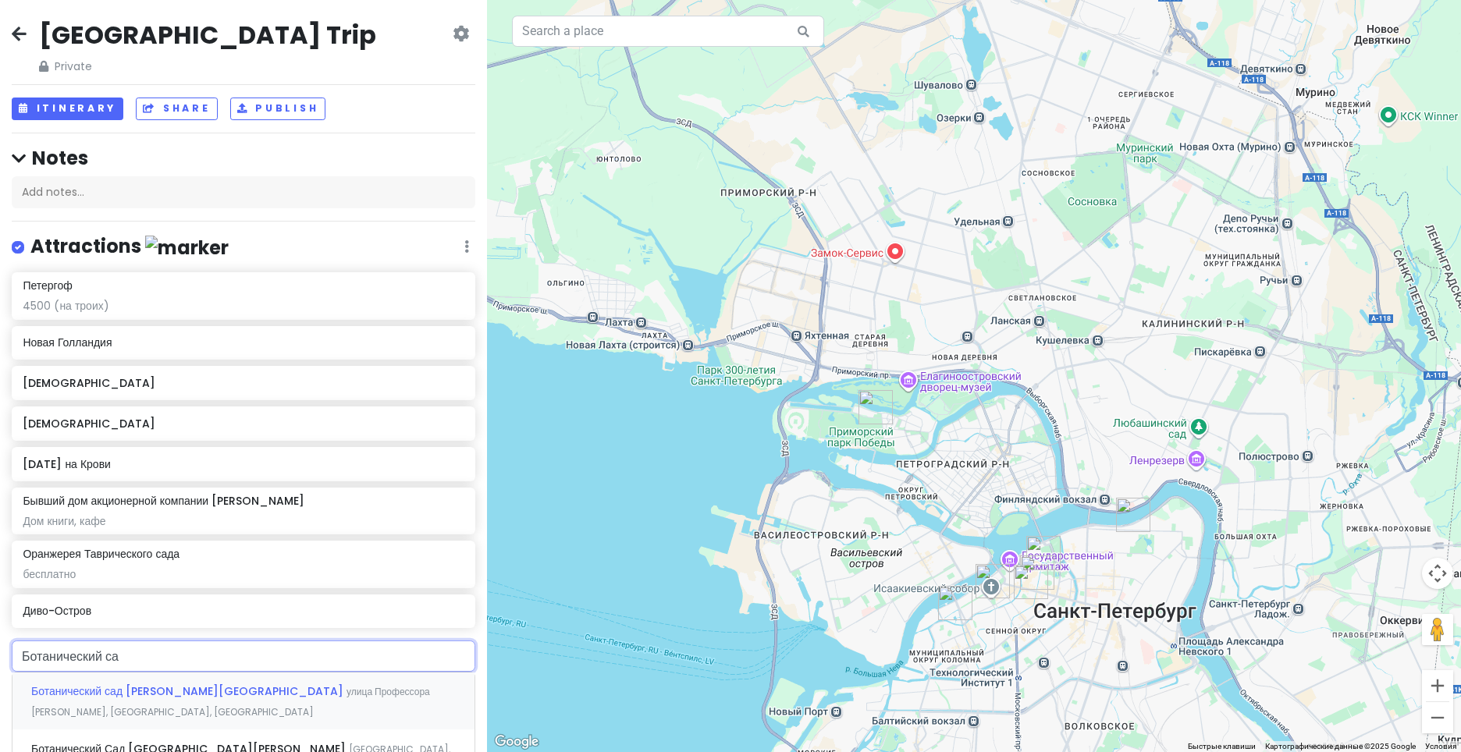
type input "Ботанический сад"
click at [165, 706] on div "[GEOGRAPHIC_DATA] [PERSON_NAME][GEOGRAPHIC_DATA][PERSON_NAME], [GEOGRAPHIC_DATA…" at bounding box center [243, 702] width 462 height 58
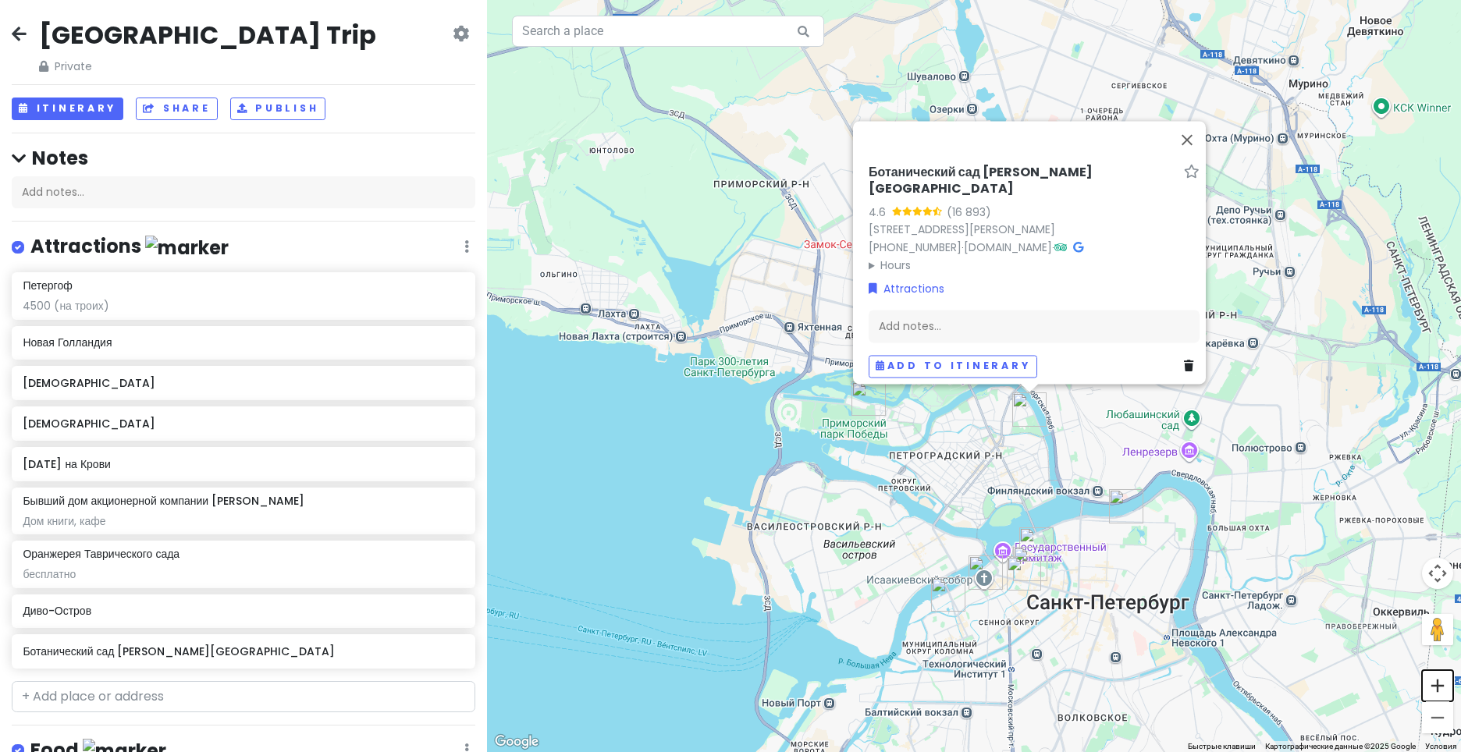
click at [1439, 690] on button "Увеличить" at bounding box center [1437, 685] width 31 height 31
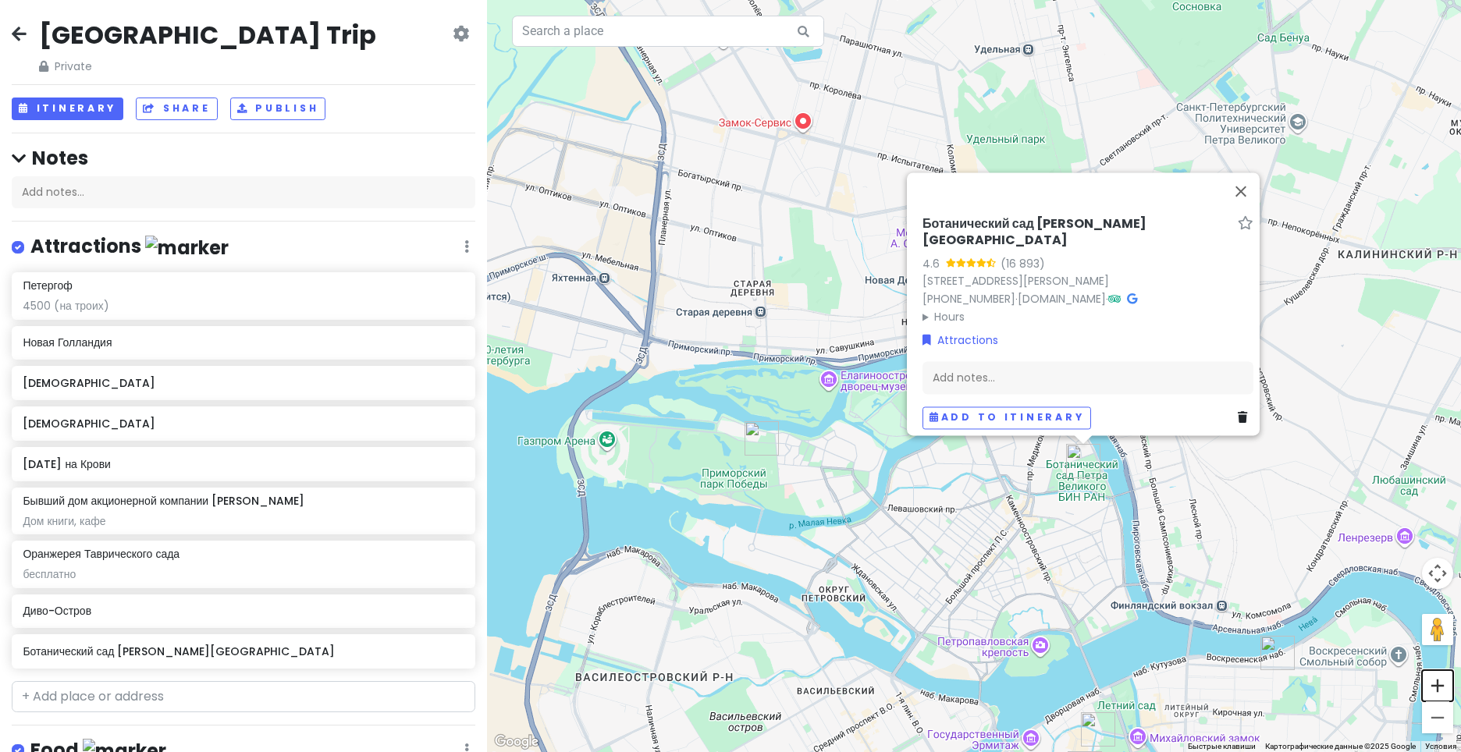
click at [1439, 690] on button "Увеличить" at bounding box center [1437, 685] width 31 height 31
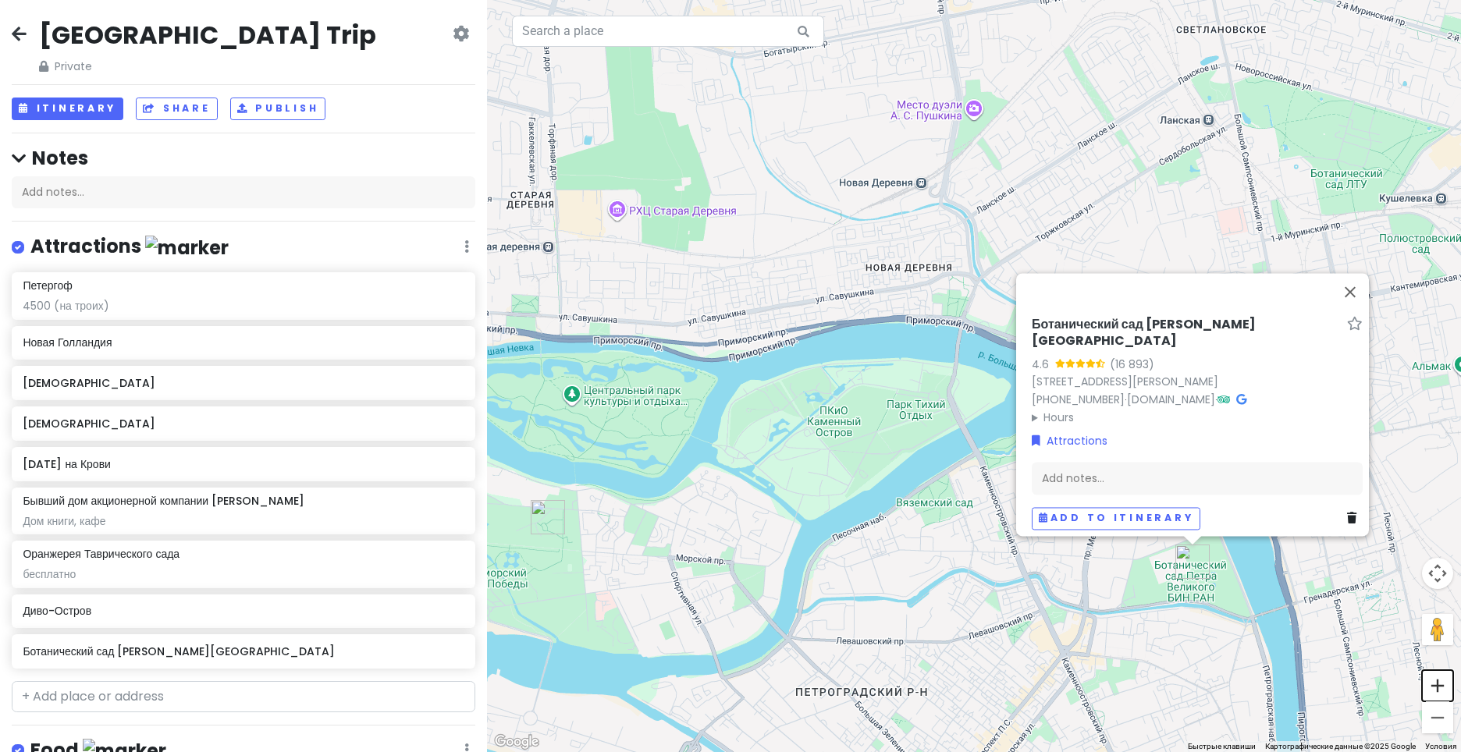
click at [1439, 690] on button "Увеличить" at bounding box center [1437, 685] width 31 height 31
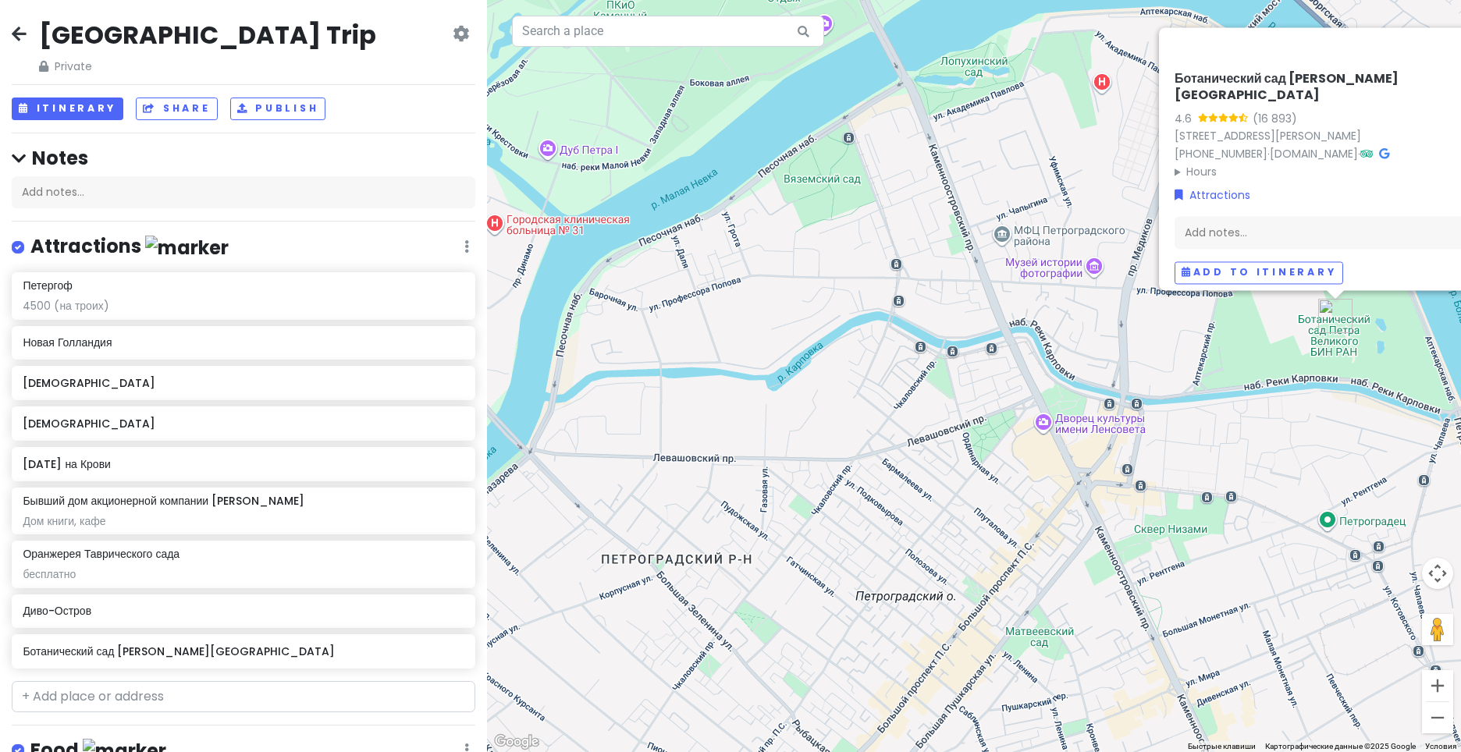
drag, startPoint x: 887, startPoint y: 658, endPoint x: 809, endPoint y: 246, distance: 419.6
click at [812, 213] on div "[GEOGRAPHIC_DATA] [PERSON_NAME][GEOGRAPHIC_DATA] 4.6 (16 893) [STREET_ADDRESS][…" at bounding box center [974, 376] width 974 height 752
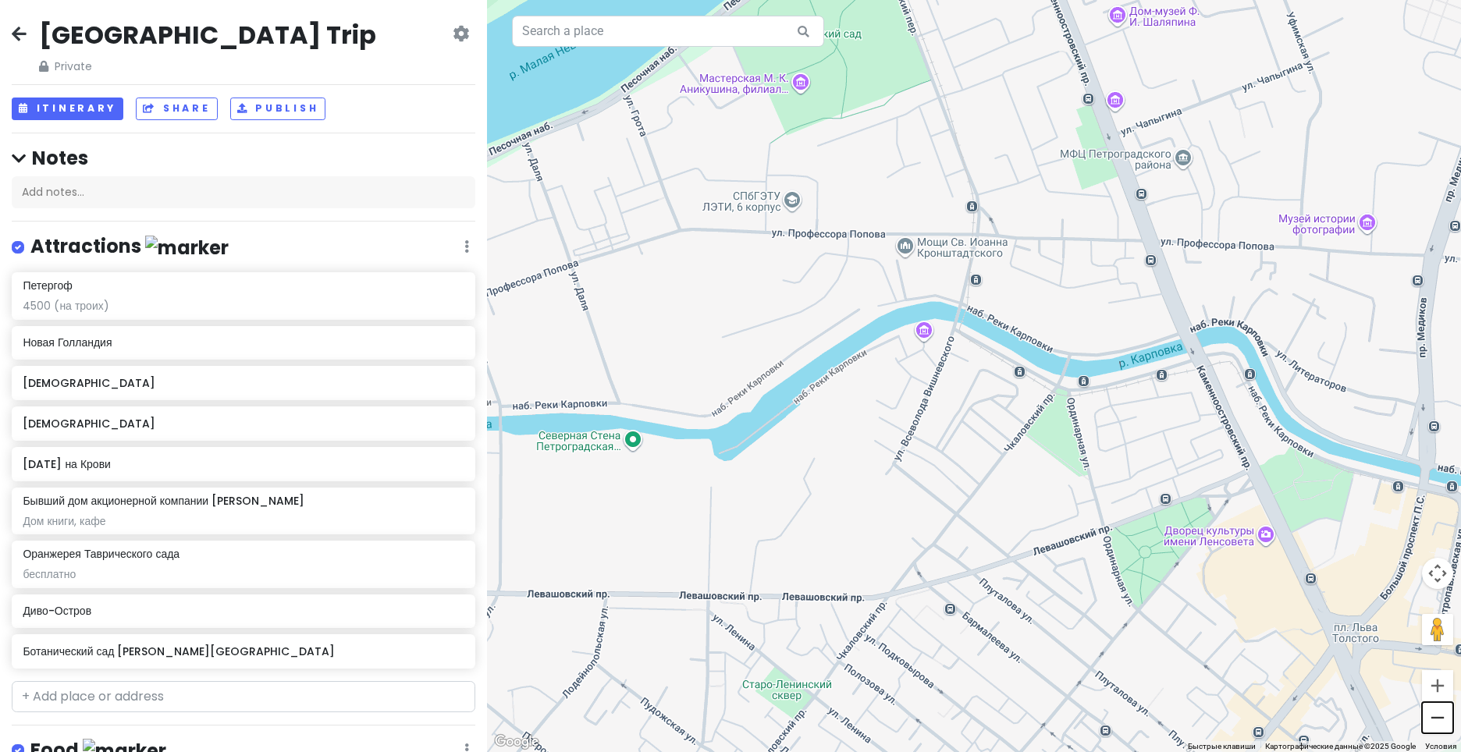
click at [1440, 721] on button "Уменьшить" at bounding box center [1437, 717] width 31 height 31
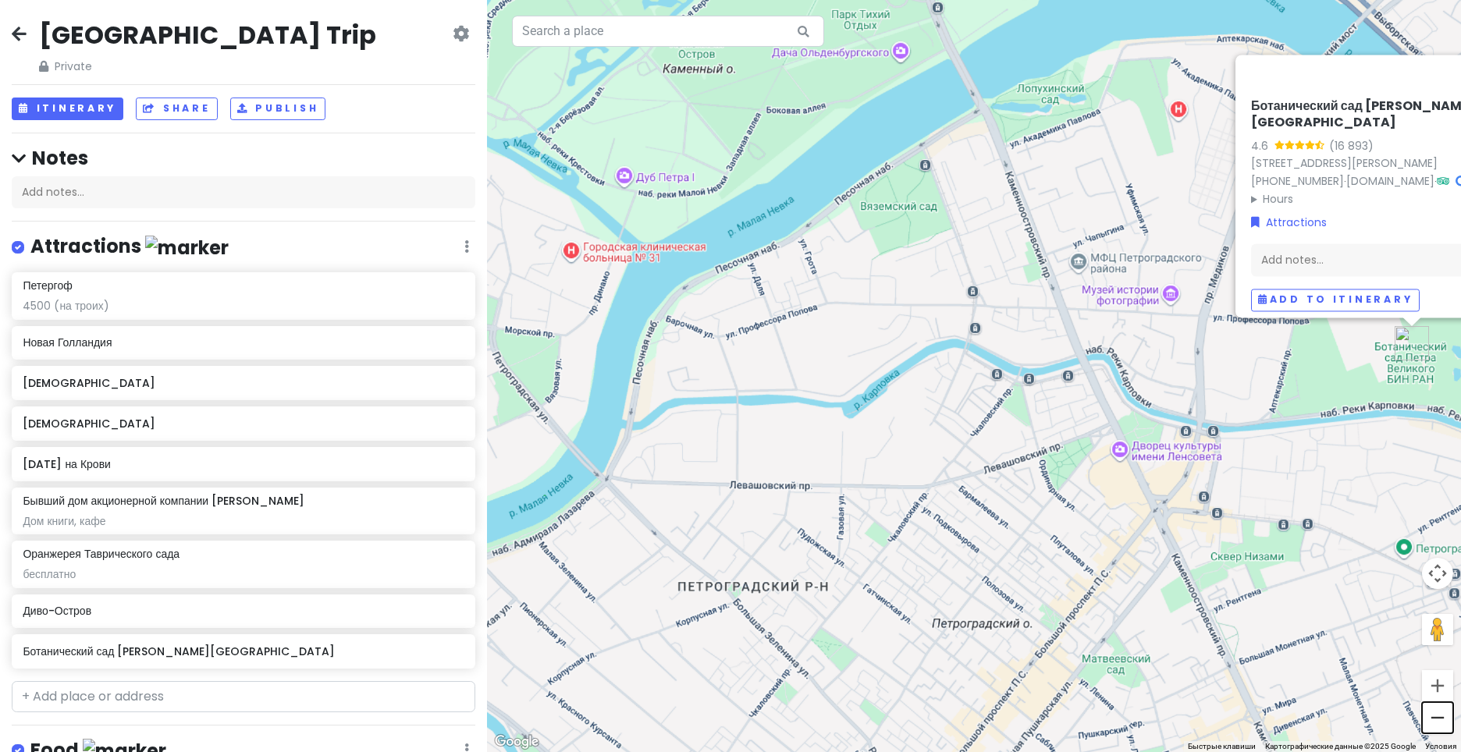
click at [1440, 727] on button "Уменьшить" at bounding box center [1437, 717] width 31 height 31
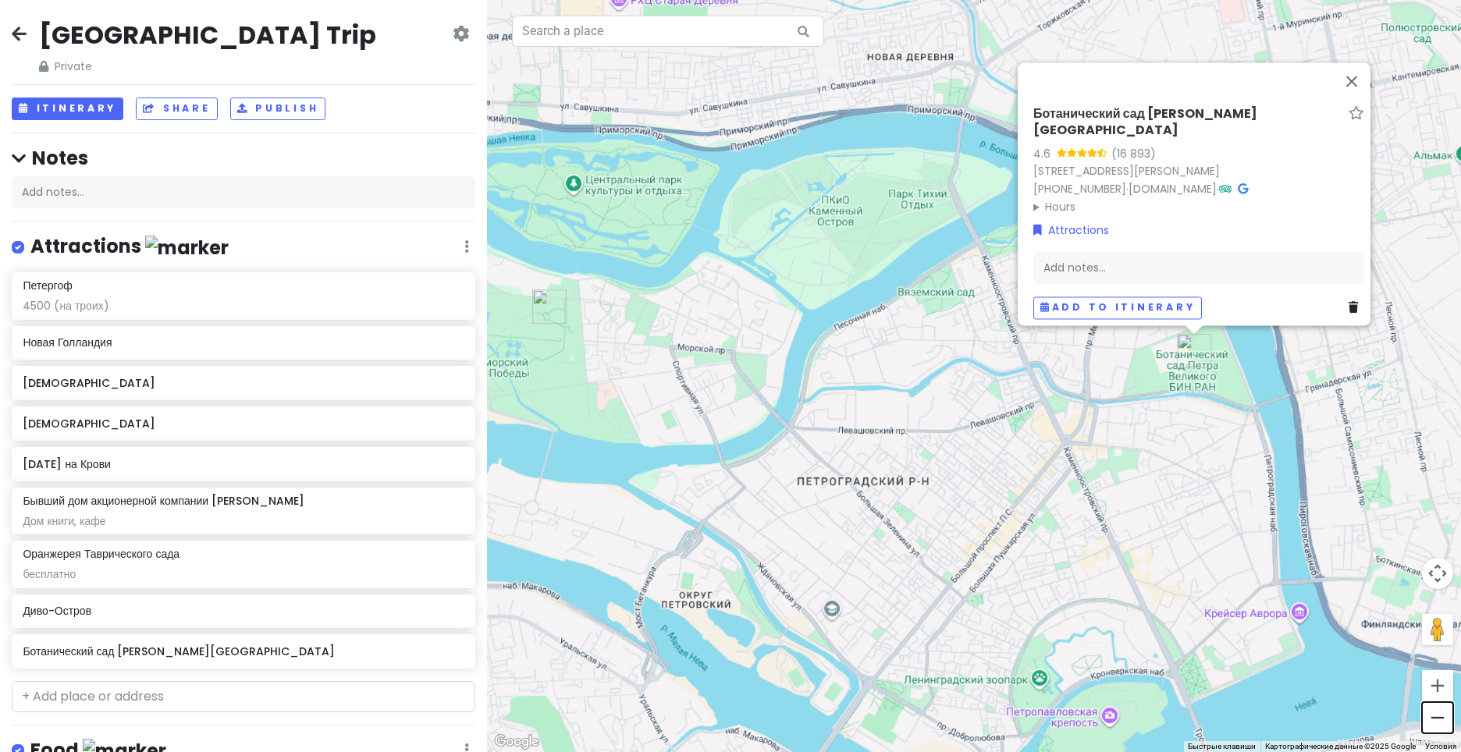
click at [1440, 729] on button "Уменьшить" at bounding box center [1437, 717] width 31 height 31
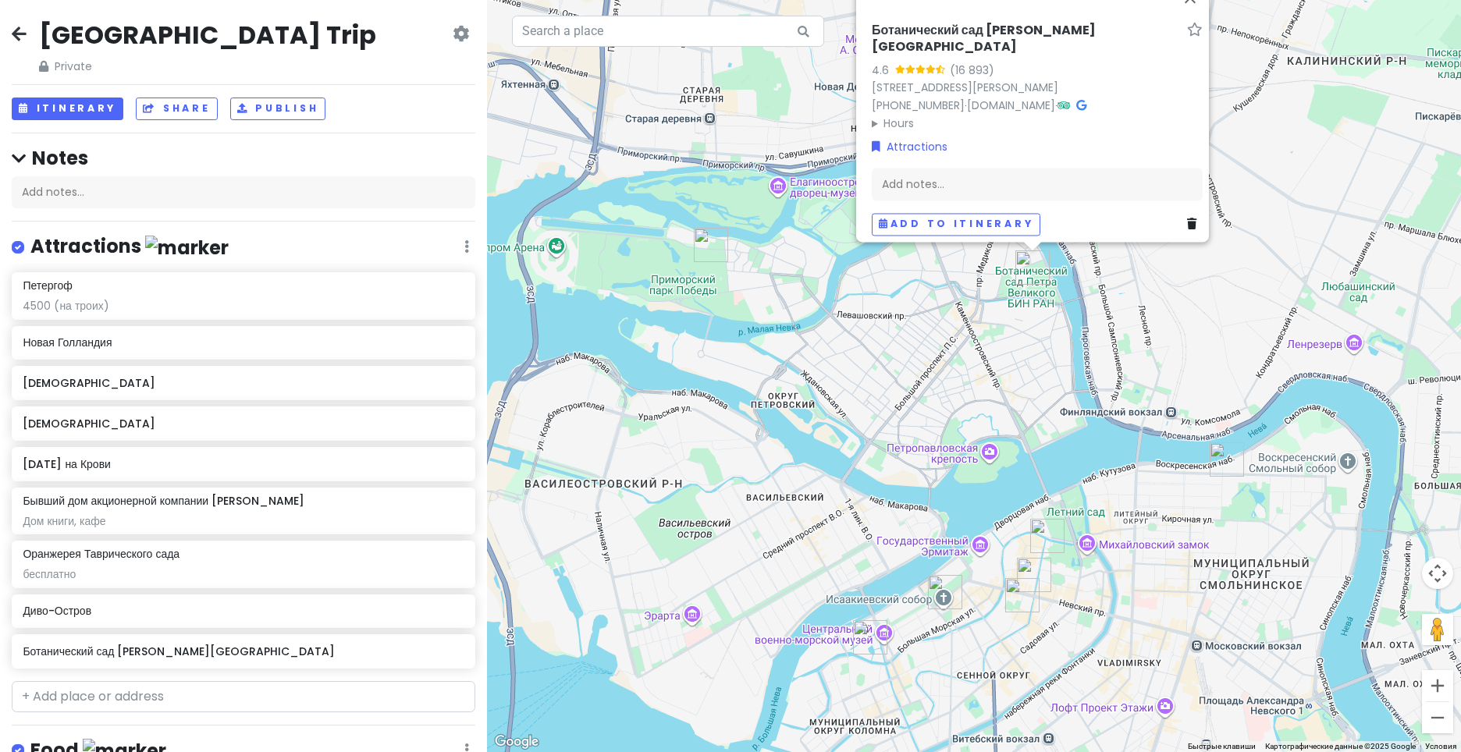
drag, startPoint x: 1109, startPoint y: 542, endPoint x: 1076, endPoint y: 471, distance: 78.6
click at [1076, 471] on div "[GEOGRAPHIC_DATA] [PERSON_NAME][GEOGRAPHIC_DATA] 4.6 (16 893) [STREET_ADDRESS][…" at bounding box center [974, 376] width 974 height 752
click at [292, 653] on h6 "Ботанический сад [PERSON_NAME][GEOGRAPHIC_DATA]" at bounding box center [238, 652] width 430 height 14
click at [1069, 172] on div "Add notes..." at bounding box center [1037, 185] width 331 height 33
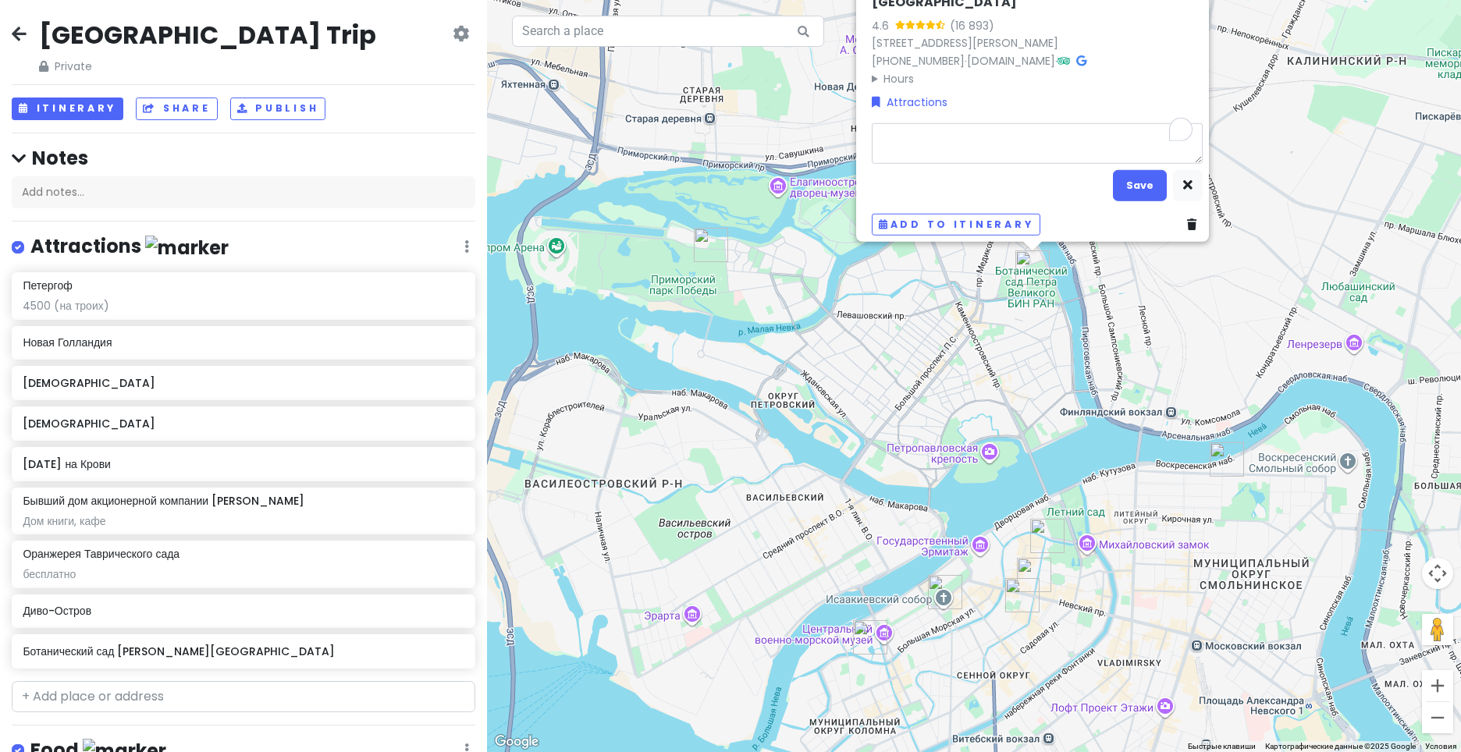
type textarea "x"
type textarea "5"
type textarea "x"
type textarea "50"
type textarea "x"
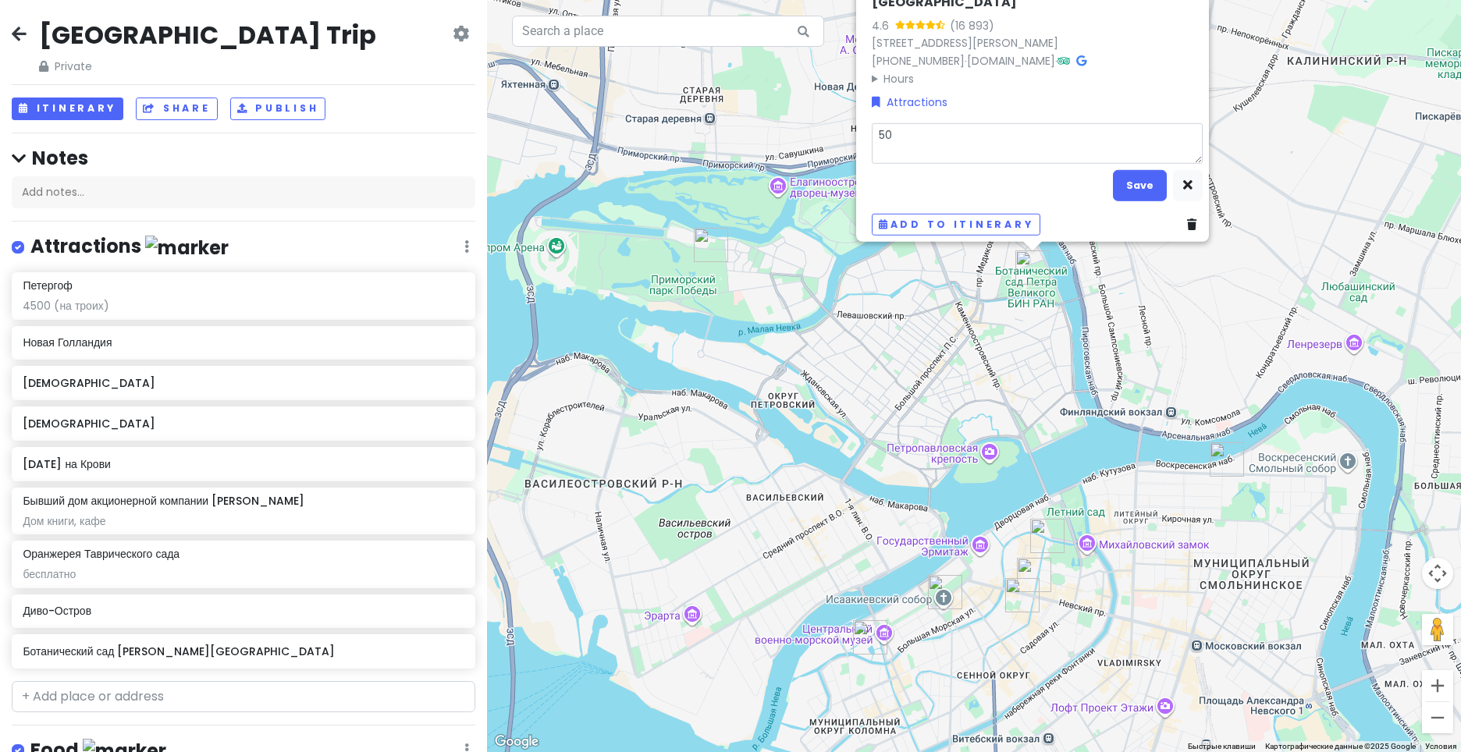
type textarea "500"
type textarea "x"
type textarea "500"
type textarea "x"
type textarea "500 р"
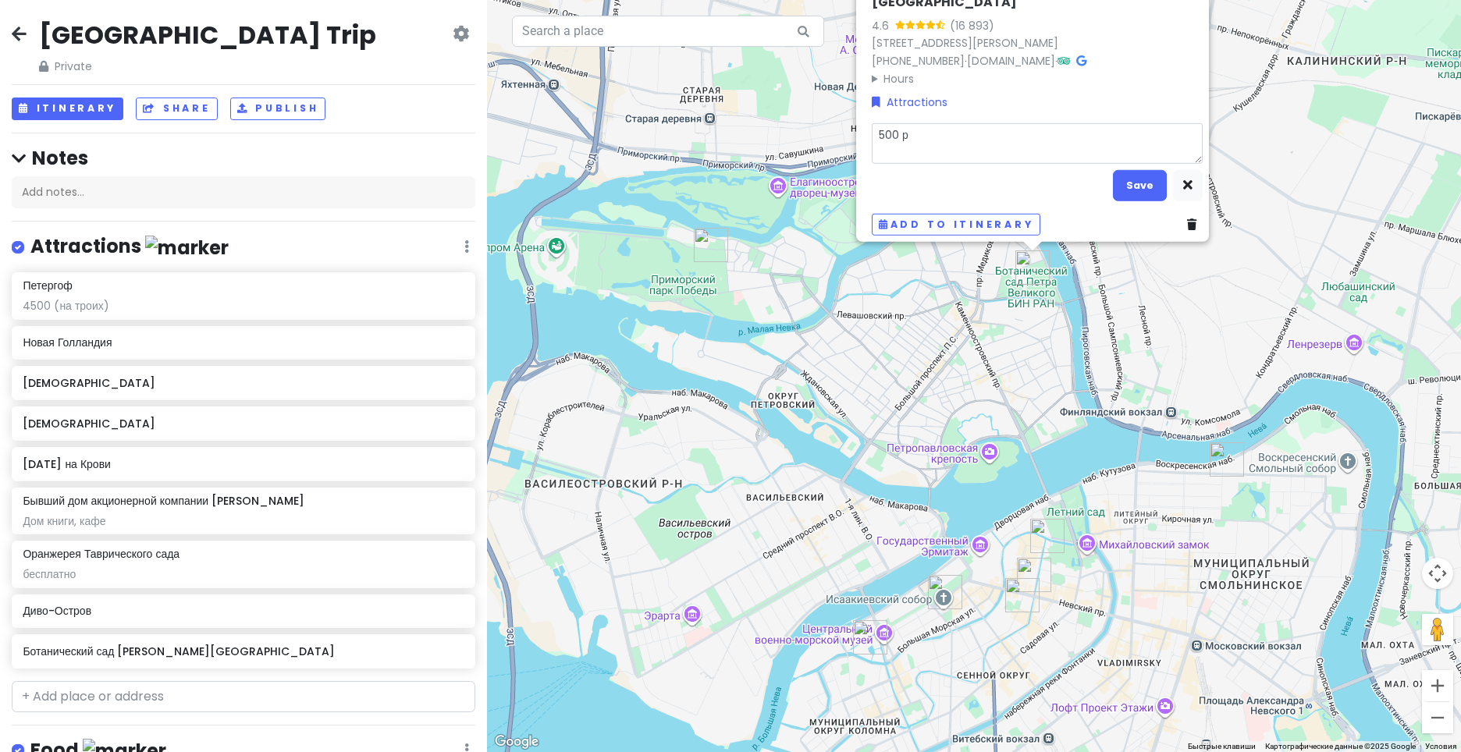
type textarea "x"
type textarea "500 р"
type textarea "x"
type textarea "500 р с"
type textarea "x"
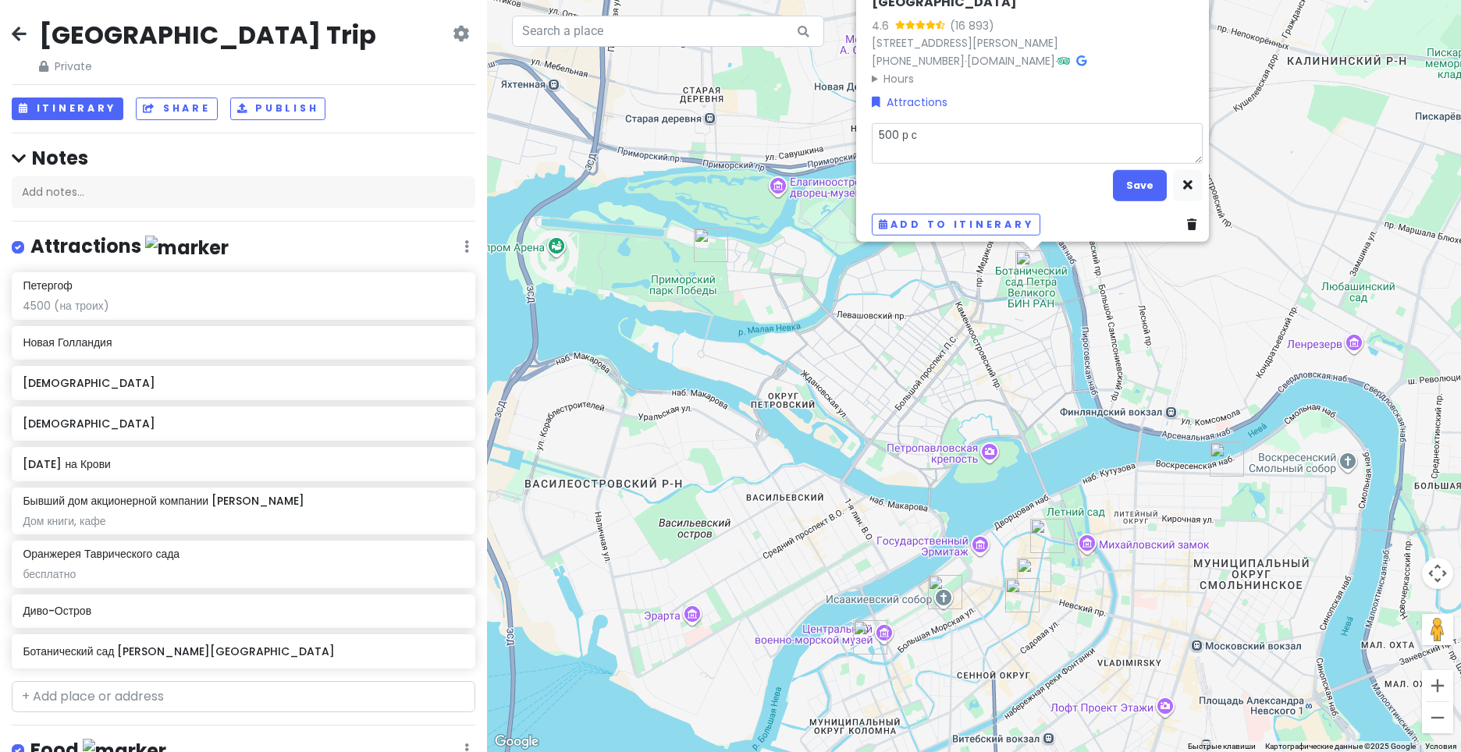
type textarea "500 р с"
type textarea "x"
type textarea "500 р с ч"
type textarea "x"
type textarea "500 р с че"
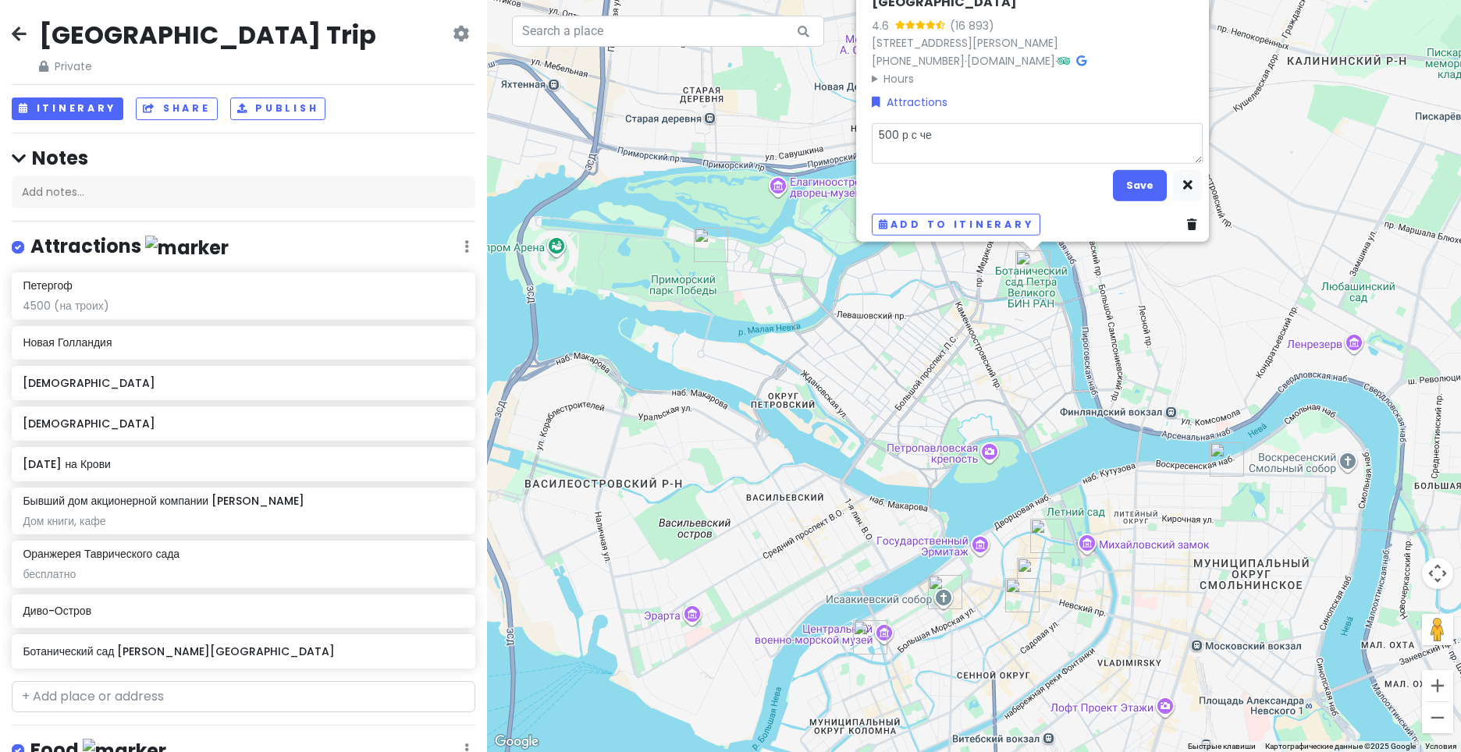
type textarea "x"
type textarea "500 р с чел"
type textarea "x"
type textarea "500 р с чело"
type textarea "x"
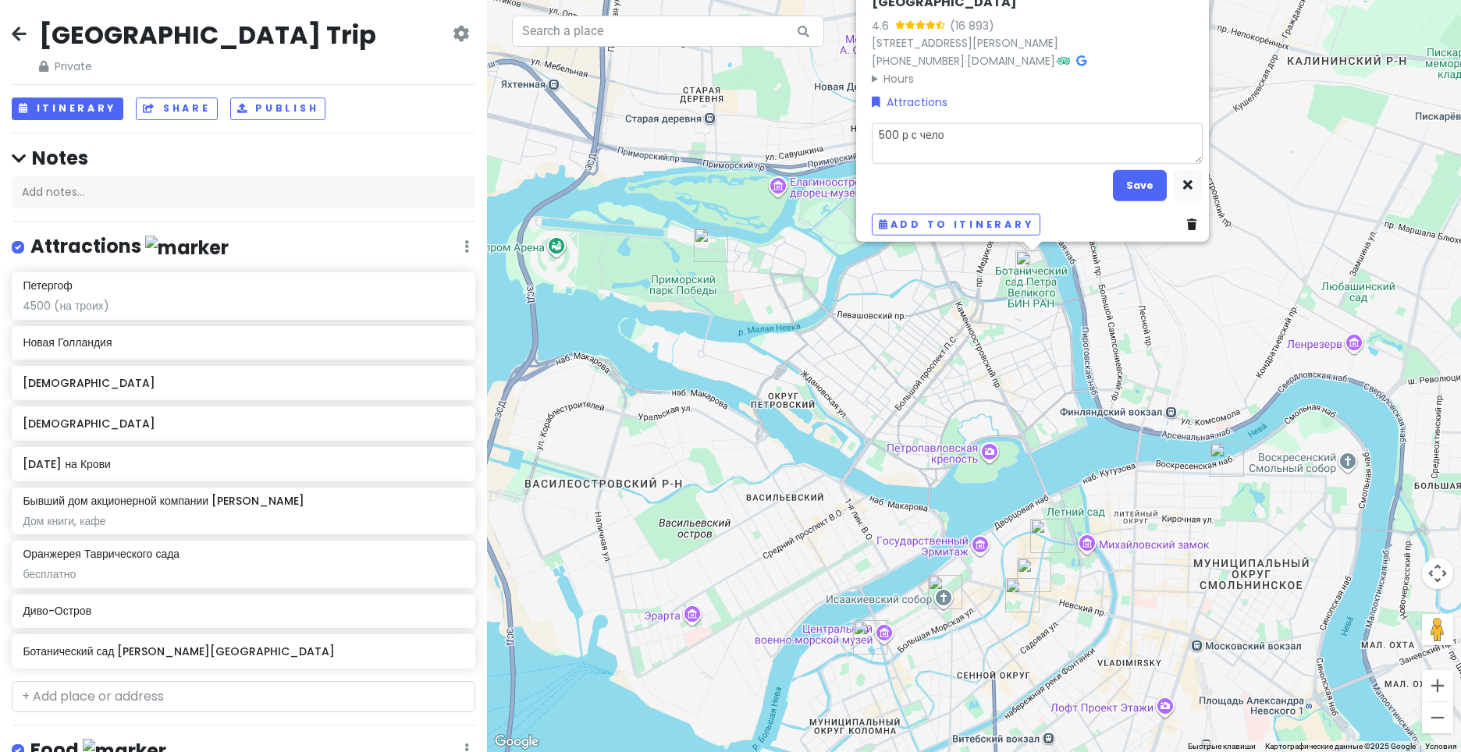
type textarea "500 р с челов"
type textarea "x"
type textarea "500 р с челове"
type textarea "x"
type textarea "500 р с человек"
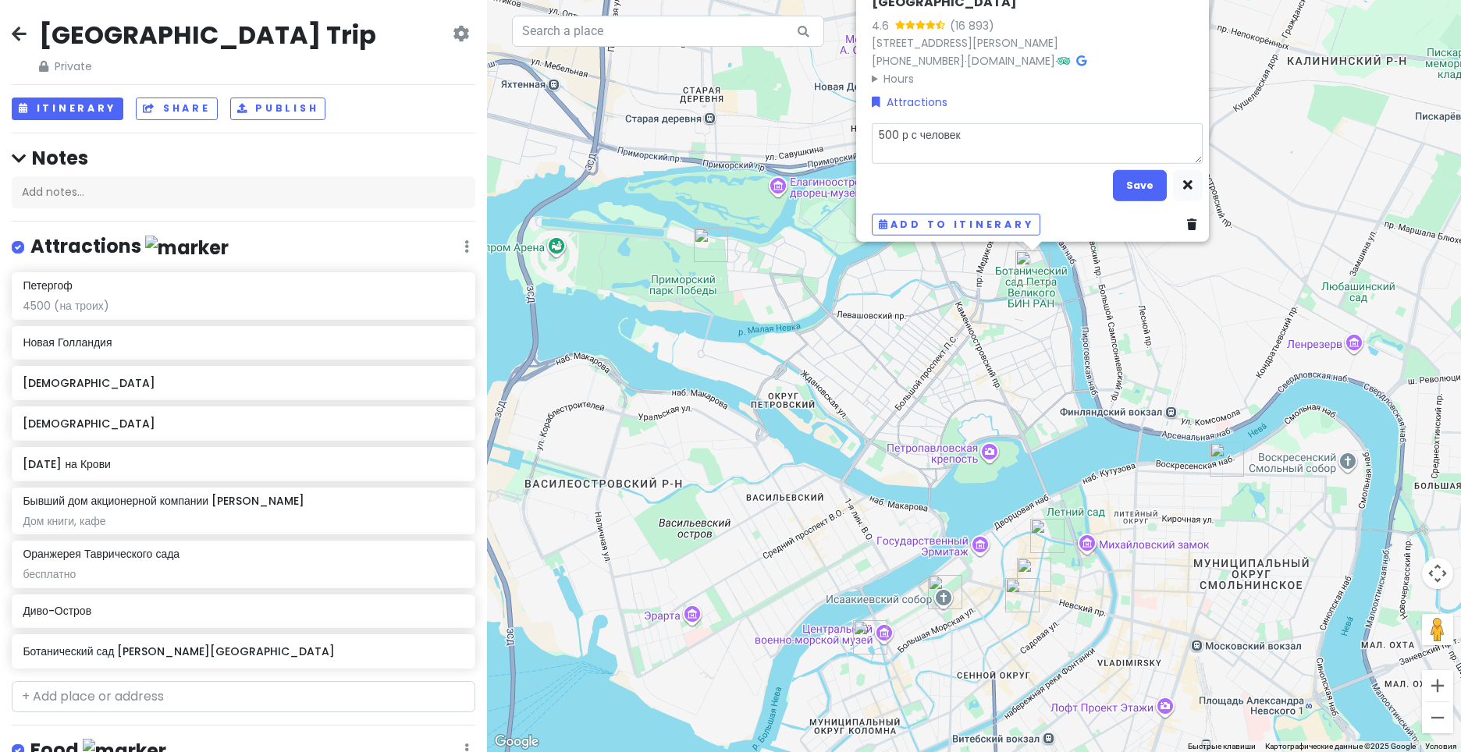
type textarea "x"
type textarea "500 р с человека"
click at [1120, 180] on button "Save" at bounding box center [1140, 185] width 54 height 30
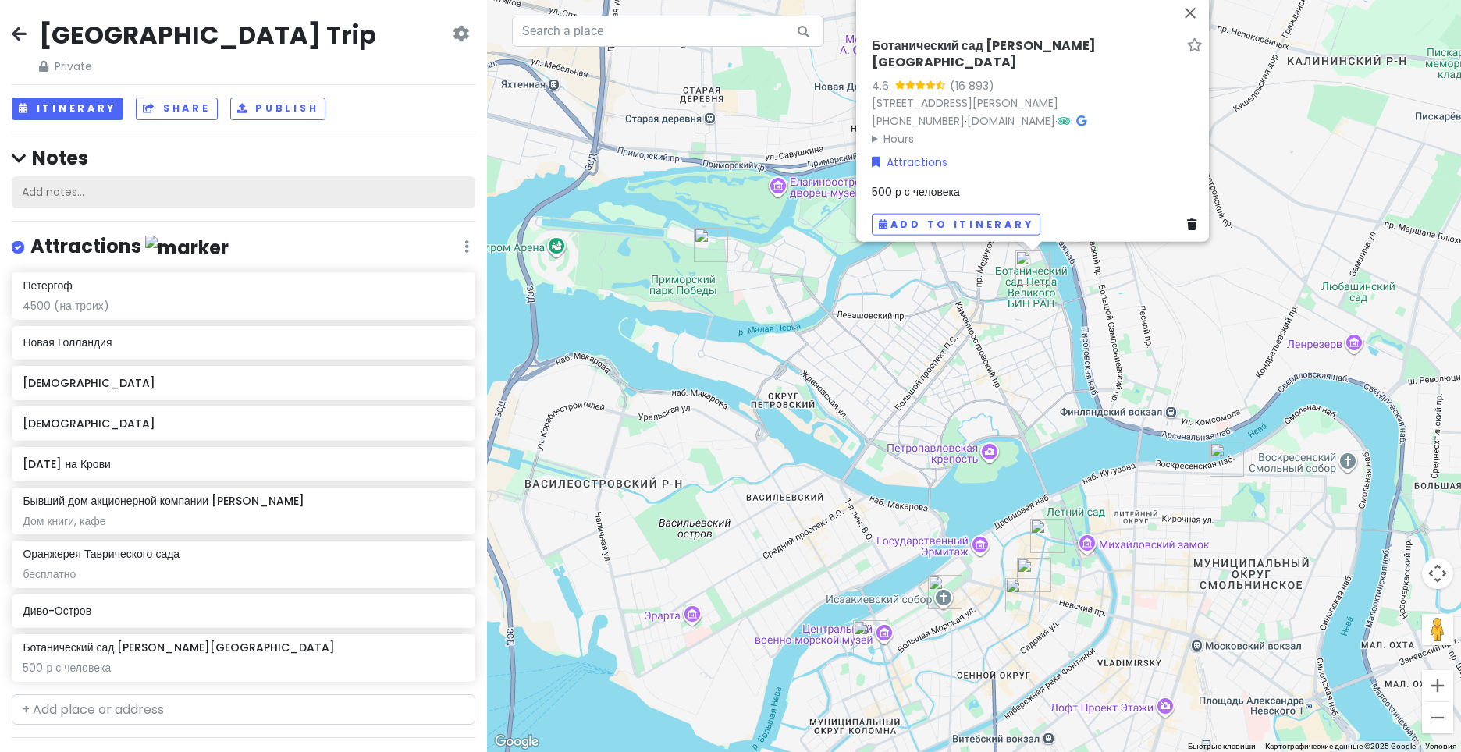
click at [345, 199] on div "Add notes..." at bounding box center [244, 192] width 464 height 33
click at [360, 100] on div "Itinerary Share Publish" at bounding box center [244, 109] width 464 height 23
click at [362, 183] on div "Add notes..." at bounding box center [244, 192] width 464 height 33
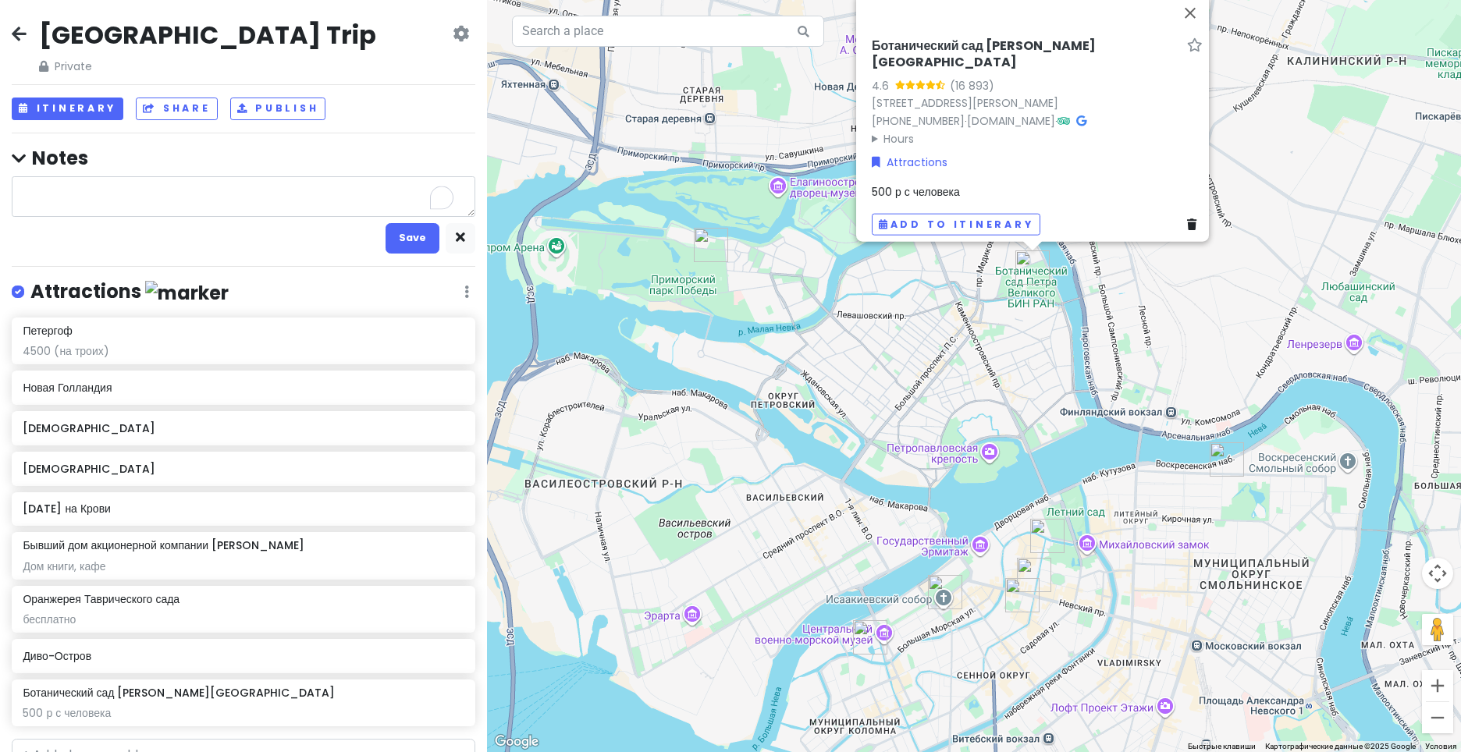
type textarea "x"
type textarea "П"
type textarea "x"
type textarea "Пе"
type textarea "x"
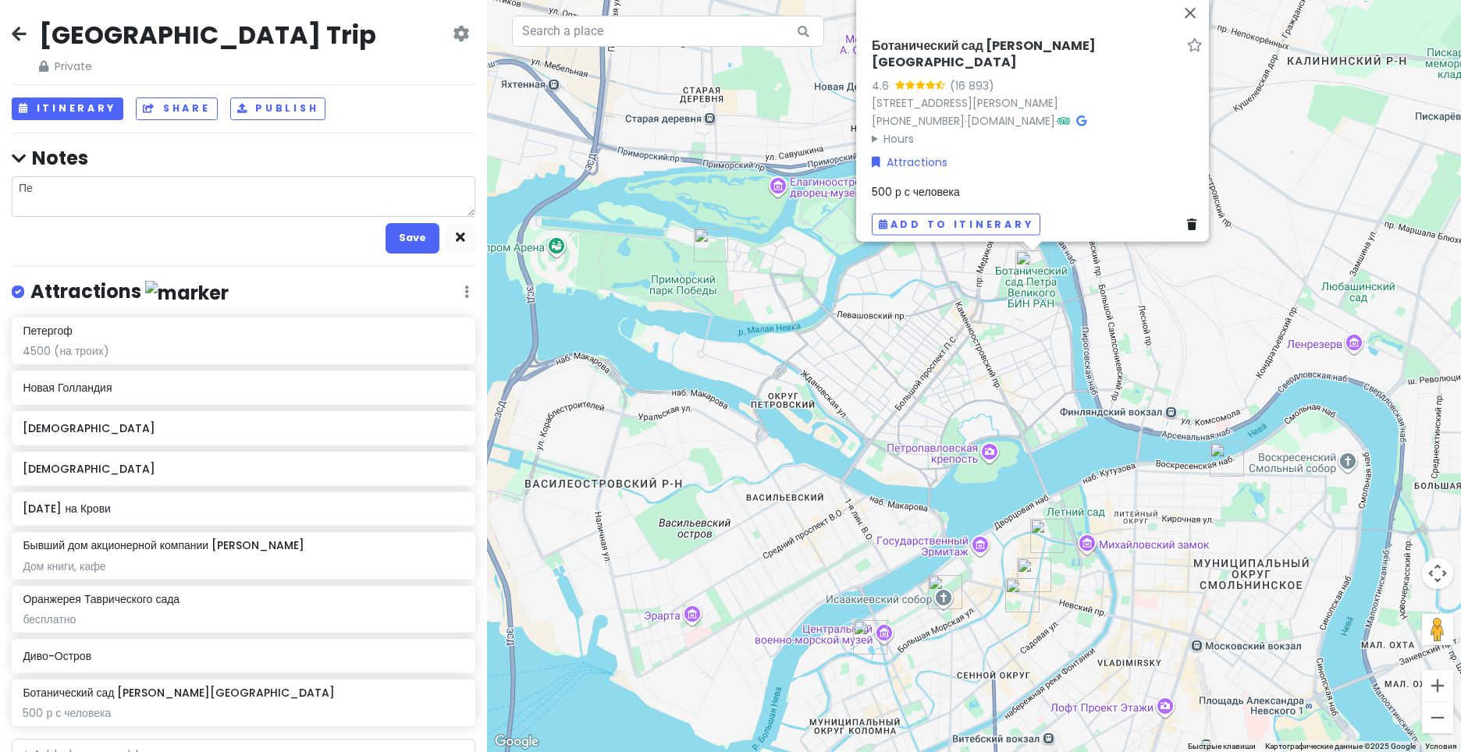
type textarea "Пет"
type textarea "x"
type textarea "[PERSON_NAME]"
type textarea "x"
type textarea "[PERSON_NAME]"
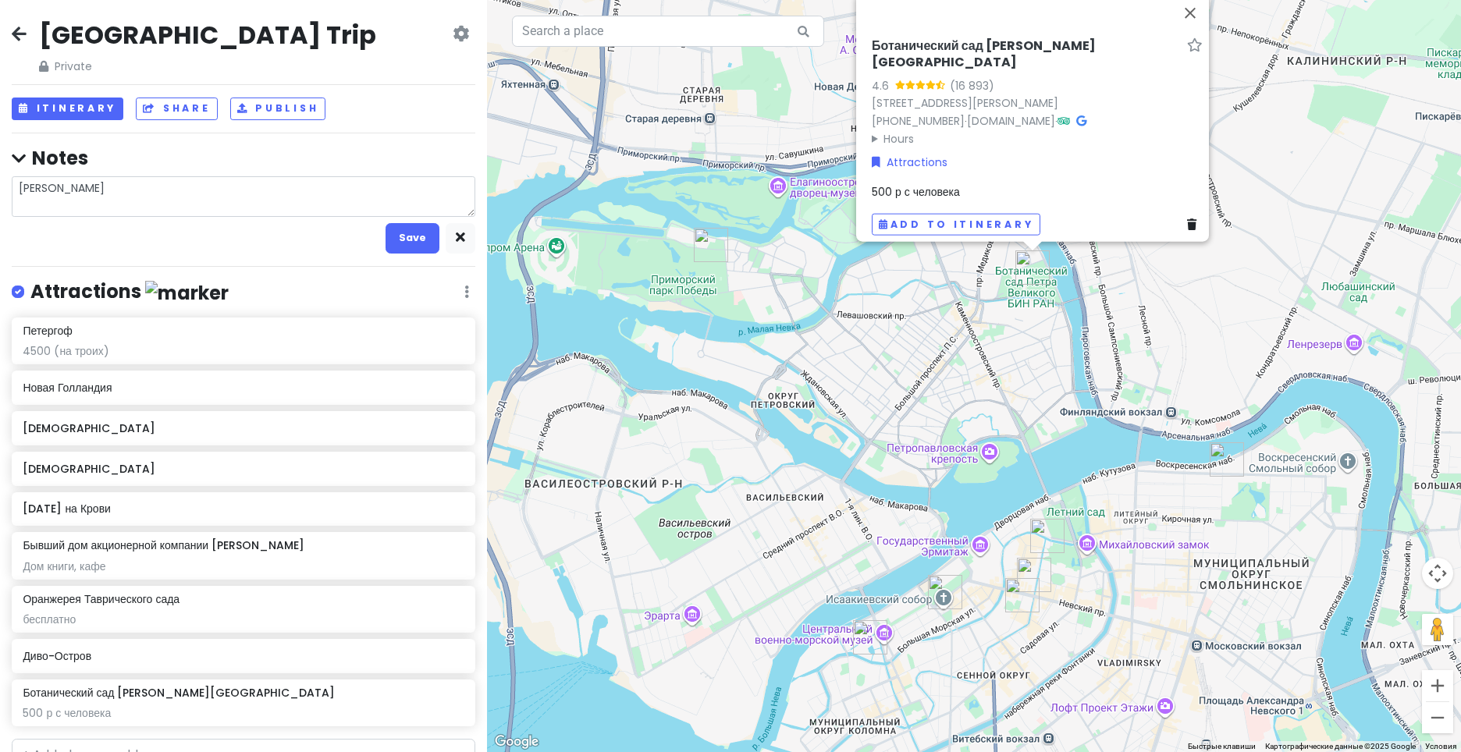
type textarea "x"
type textarea "Петроп"
type textarea "x"
type textarea "Петропа"
type textarea "x"
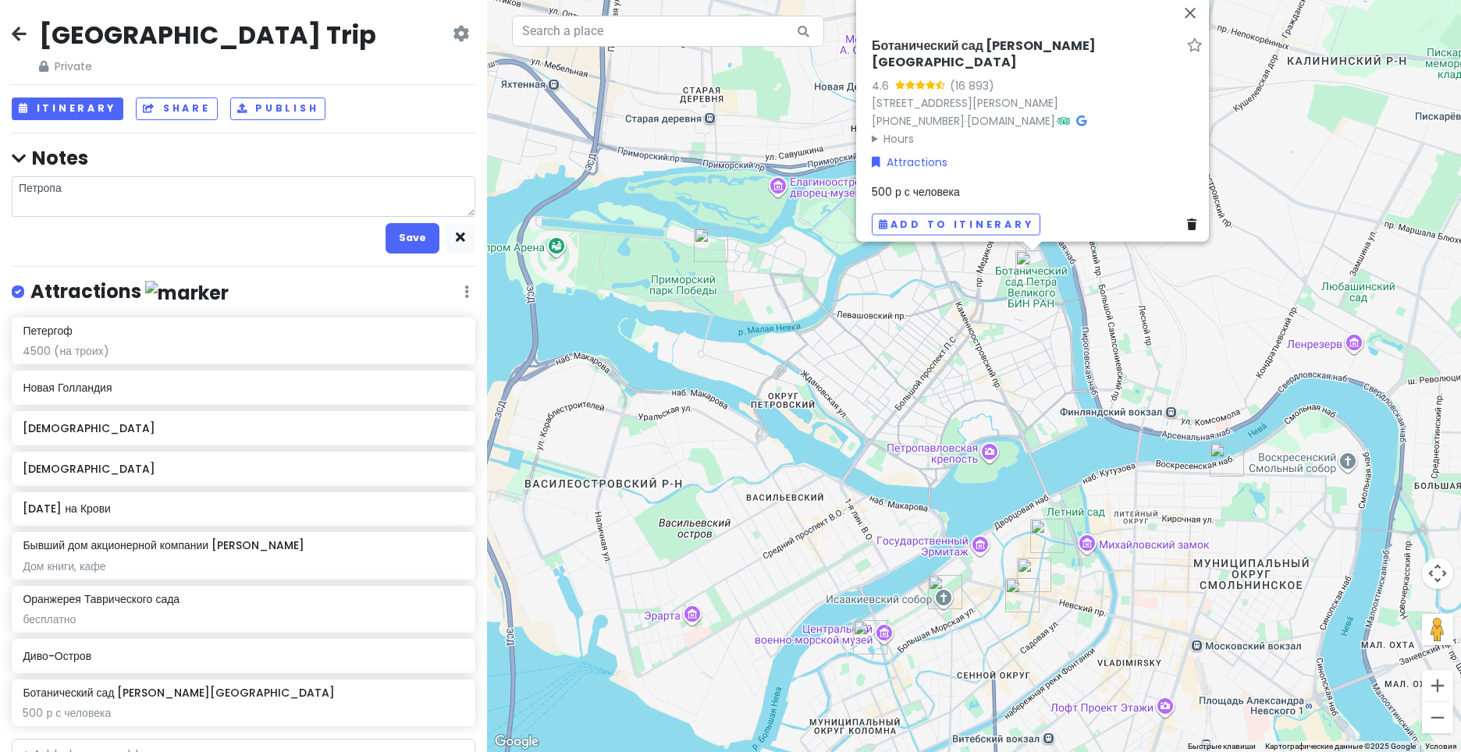
type textarea "Петропав"
type textarea "x"
type textarea "Петропавл"
type textarea "x"
type textarea "Петропавло"
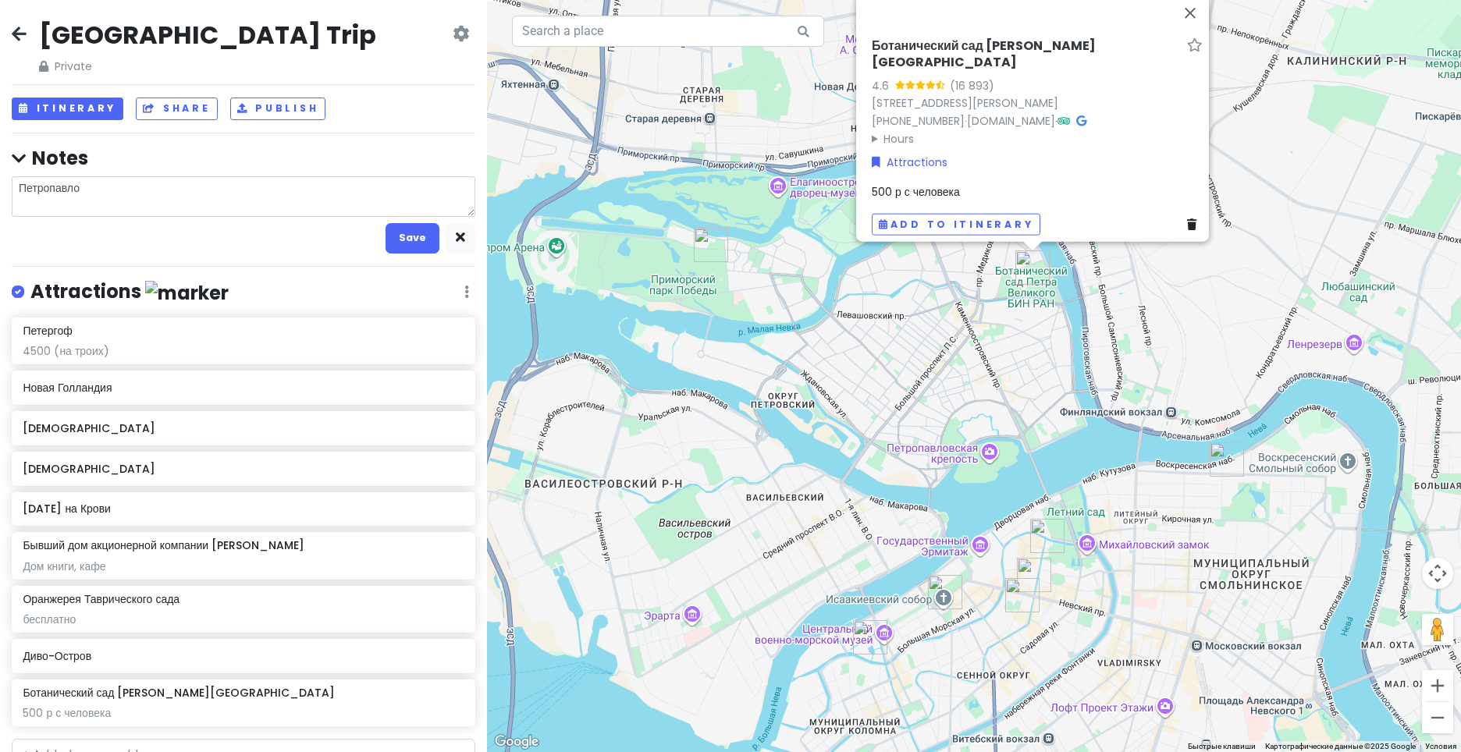
type textarea "x"
type textarea "Петропавлов"
type textarea "x"
type textarea "Петропавловс"
type textarea "x"
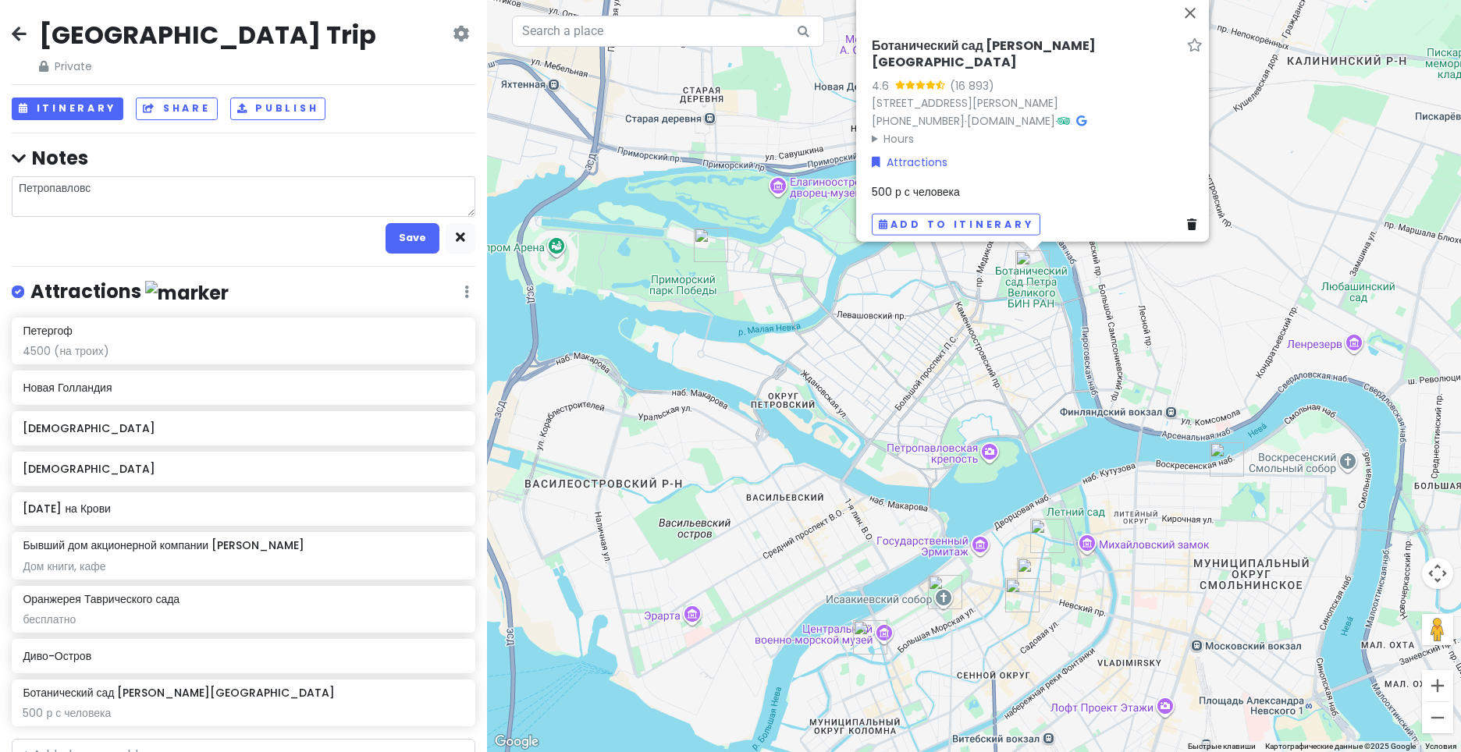
type textarea "[GEOGRAPHIC_DATA]"
type textarea "x"
type textarea "[GEOGRAPHIC_DATA]"
type textarea "x"
type textarea "Петропавловская"
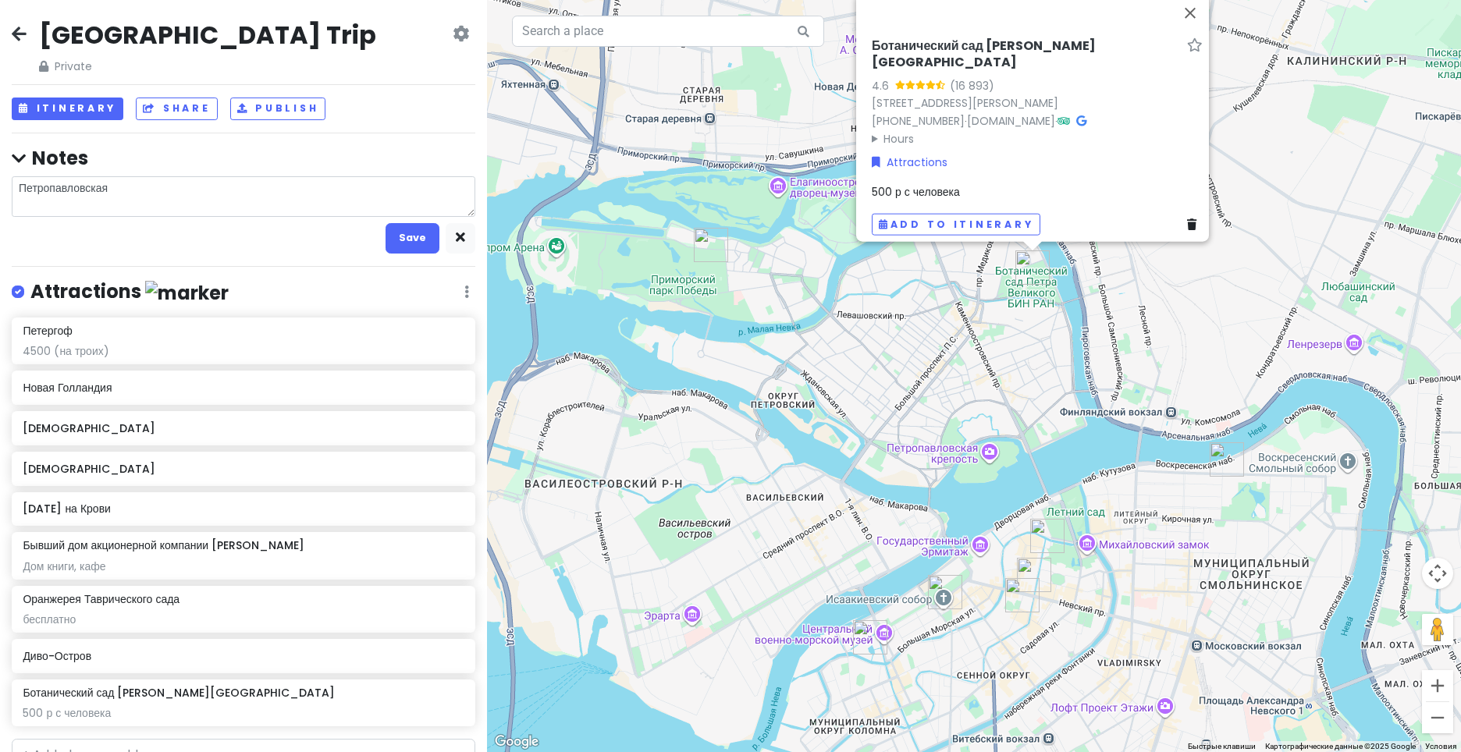
type textarea "x"
type textarea "Петропавловская"
type textarea "x"
type textarea "Петропавловская к"
type textarea "x"
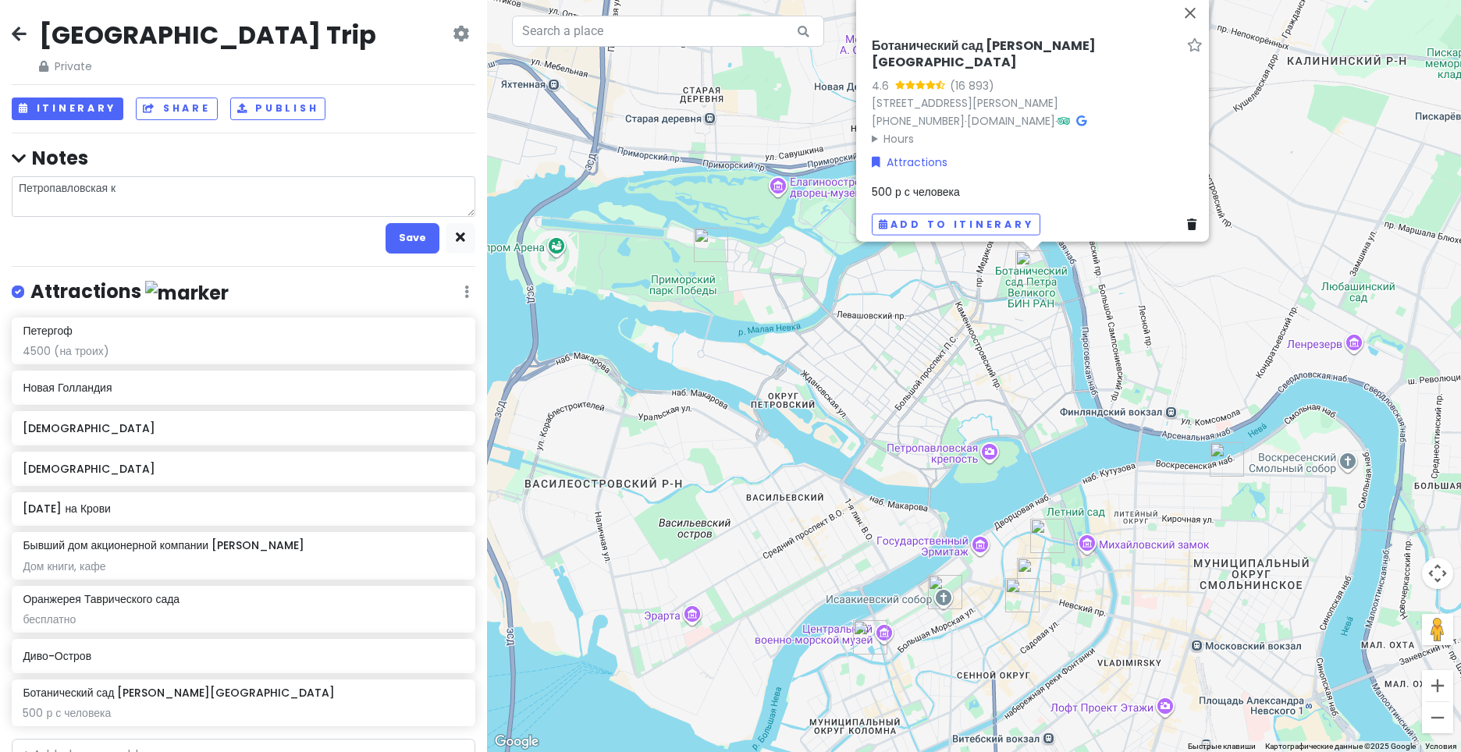
type textarea "Петропавловская кр"
type textarea "x"
type textarea "Петропавловская кре"
type textarea "x"
type textarea "Петропавловская креп"
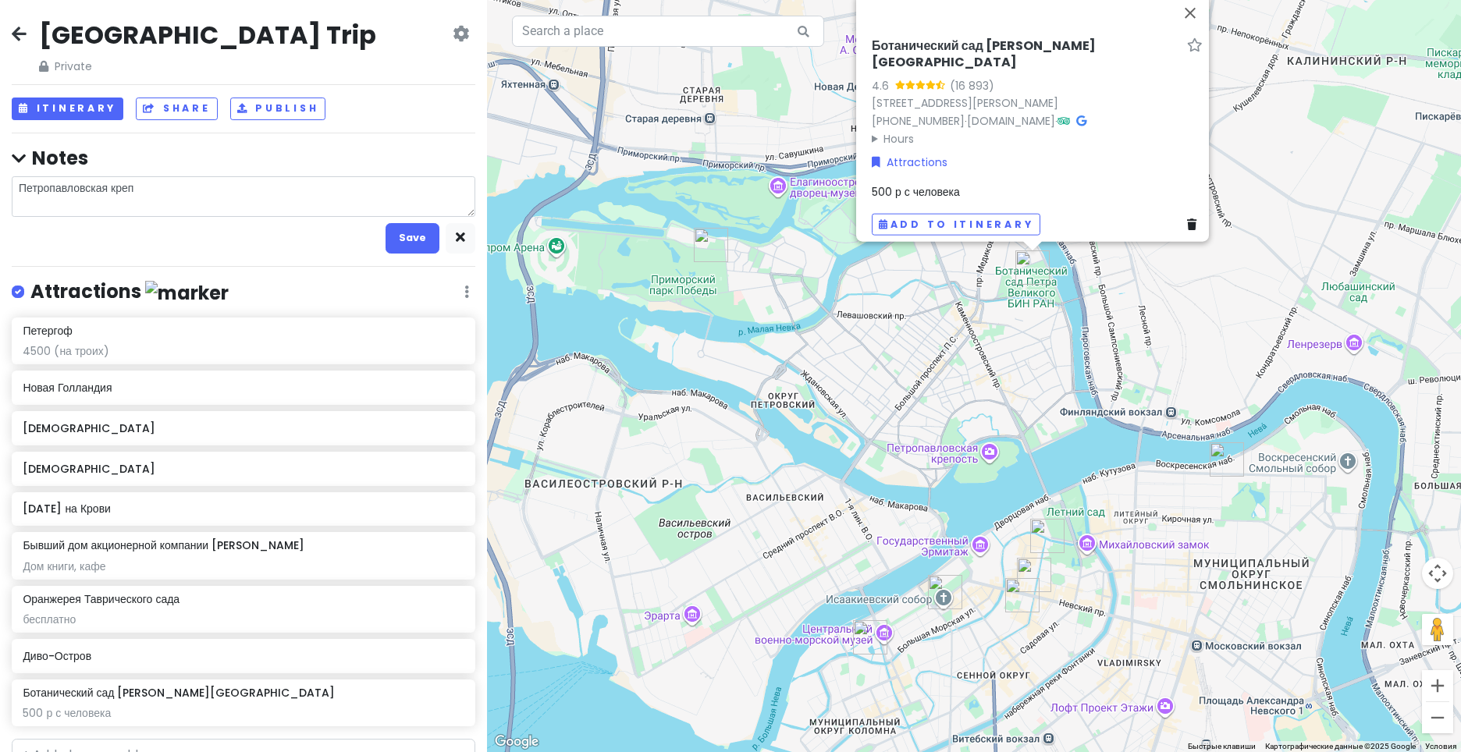
type textarea "x"
type textarea "Петропавловская крепо"
type textarea "x"
type textarea "Петропавловская крепос"
type textarea "x"
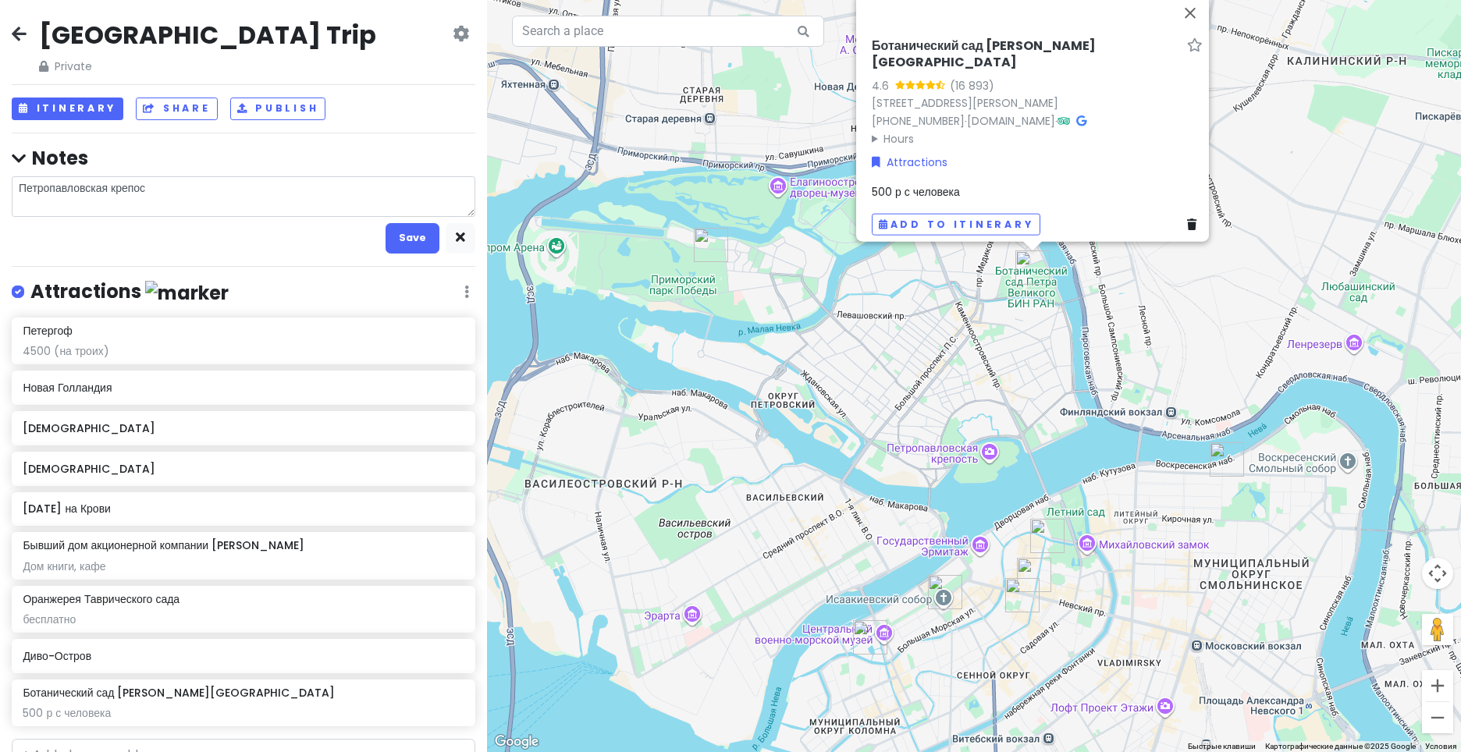
type textarea "[GEOGRAPHIC_DATA]"
type textarea "x"
type textarea "[GEOGRAPHIC_DATA]"
click at [332, 191] on textarea "[GEOGRAPHIC_DATA]" at bounding box center [244, 196] width 464 height 41
type textarea "x"
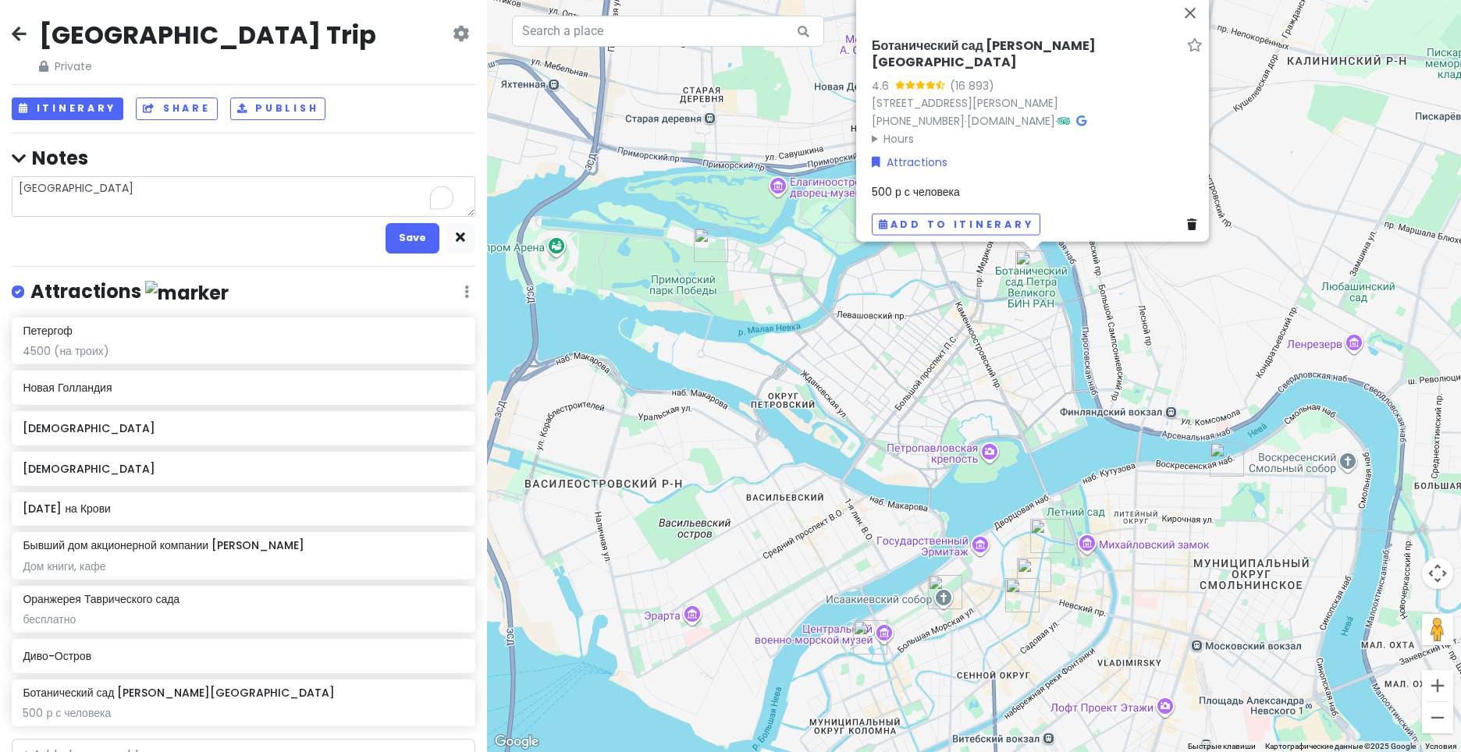
type textarea "[GEOGRAPHIC_DATA]"
drag, startPoint x: 217, startPoint y: 197, endPoint x: 20, endPoint y: 182, distance: 197.3
click at [20, 182] on textarea "[GEOGRAPHIC_DATA]" at bounding box center [244, 196] width 464 height 41
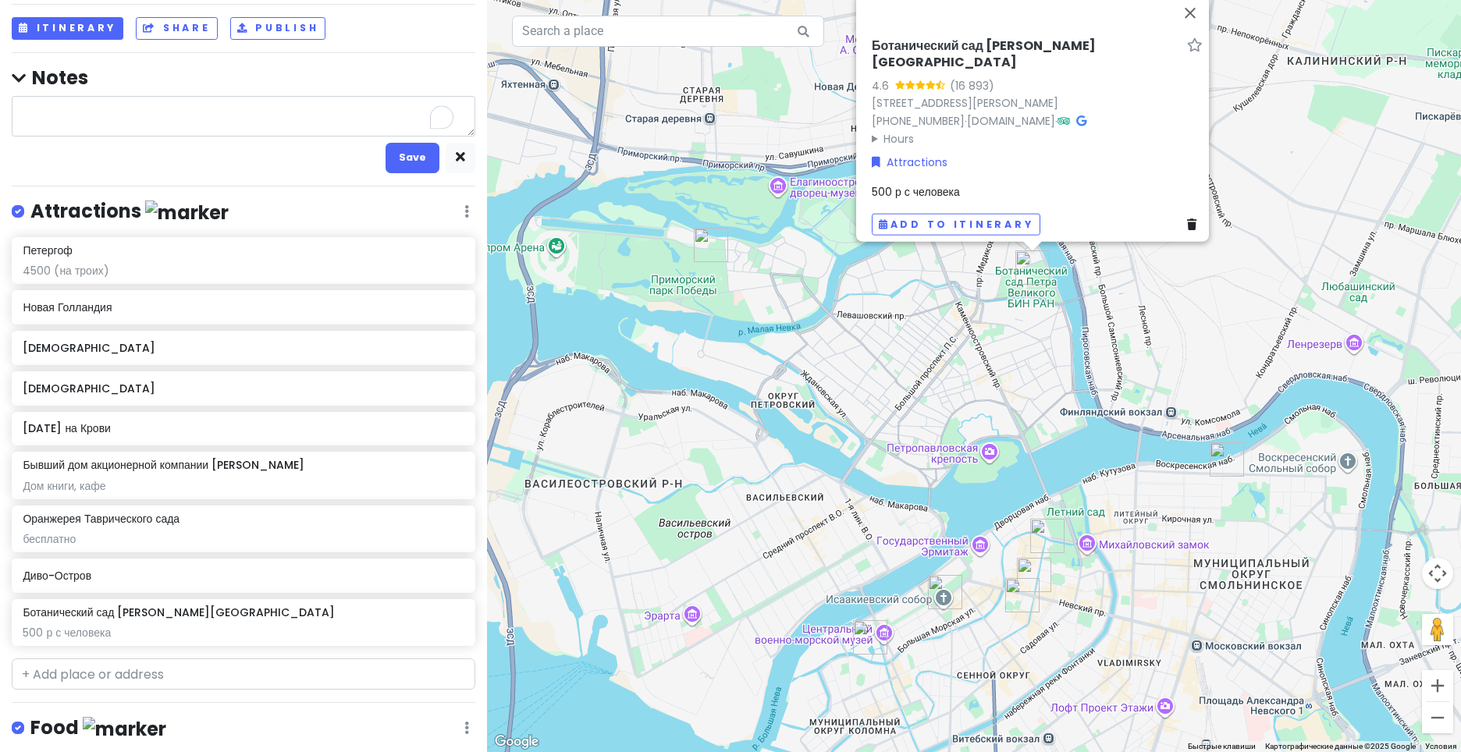
scroll to position [130, 0]
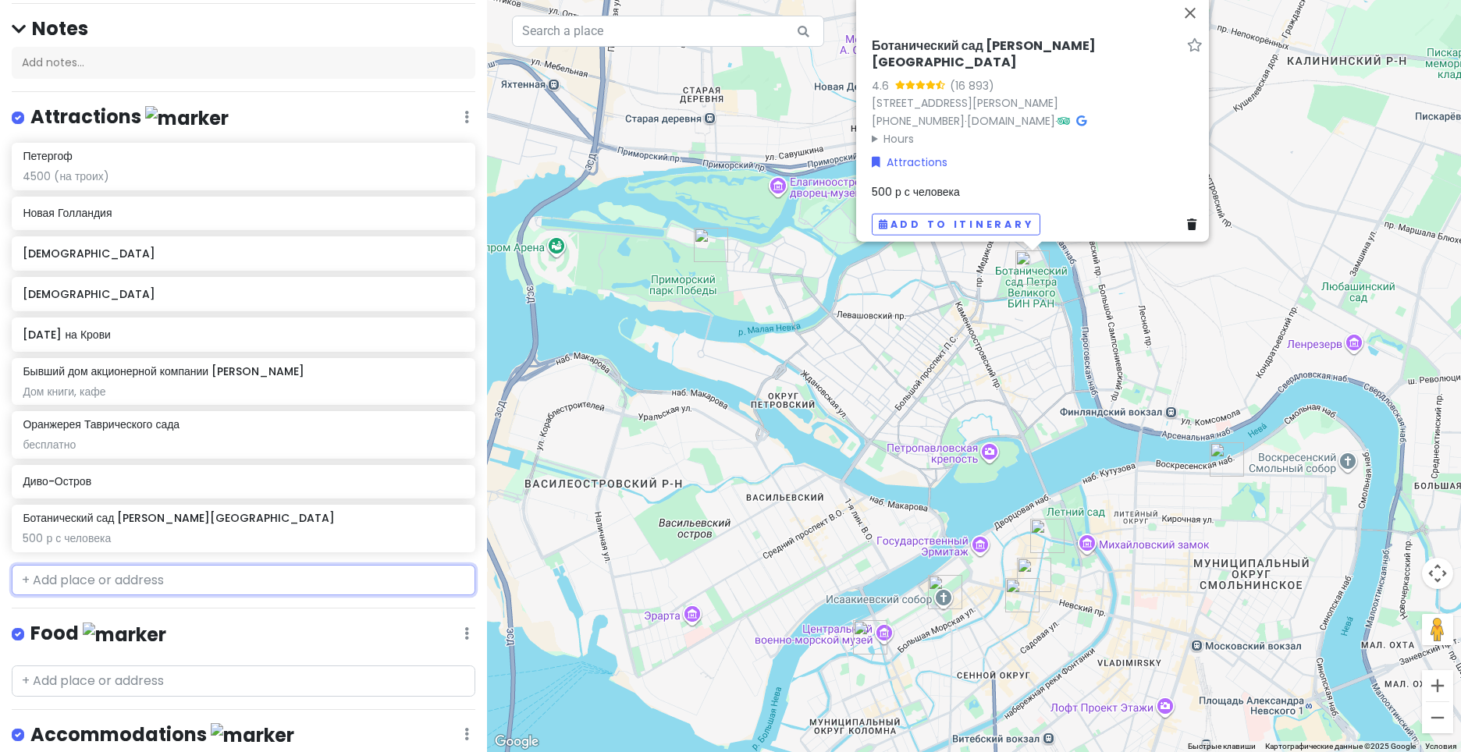
click at [283, 614] on div "[GEOGRAPHIC_DATA] Trip Private Change Dates Make a Copy Delete Trip Go Pro ⚡️ G…" at bounding box center [243, 376] width 487 height 752
paste input "[GEOGRAPHIC_DATA]"
type input "[GEOGRAPHIC_DATA]"
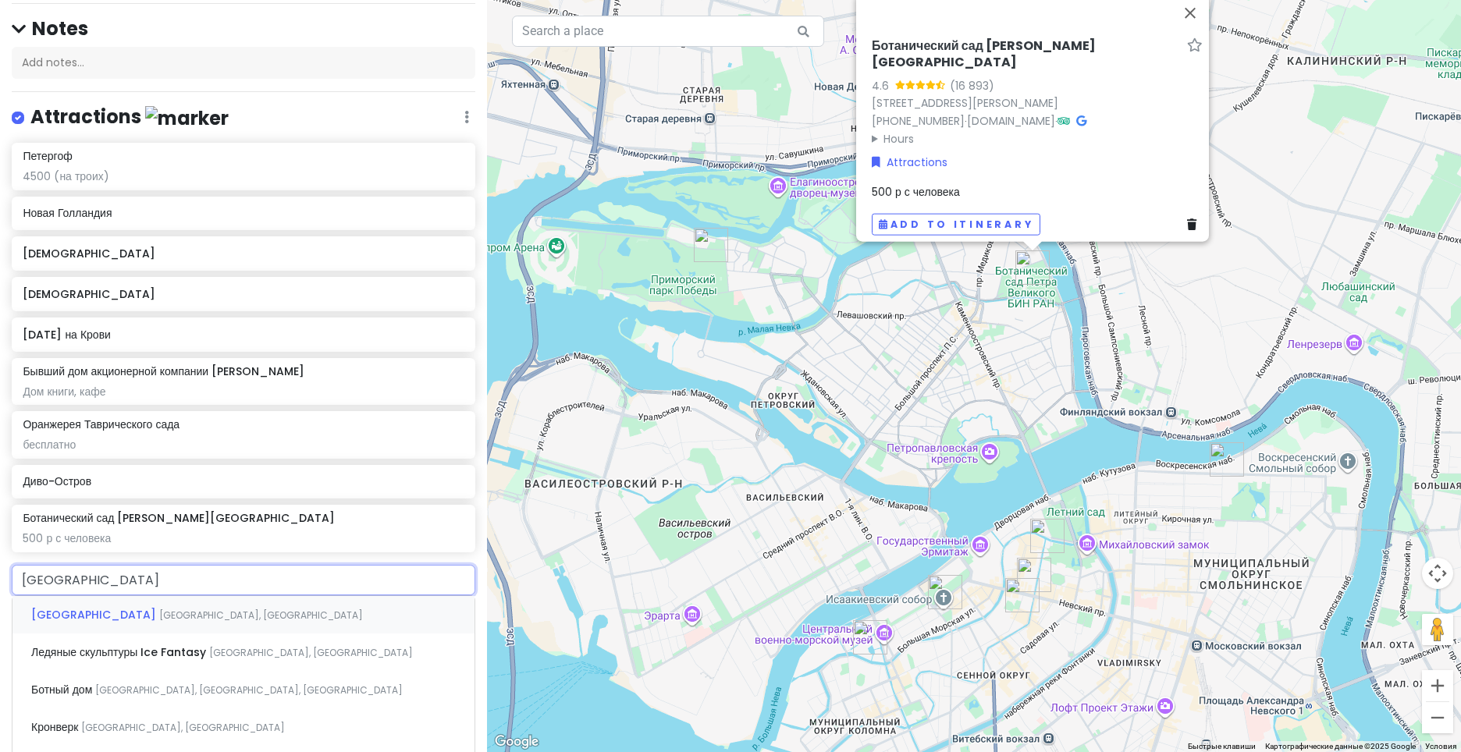
click at [299, 619] on div "[GEOGRAPHIC_DATA] [GEOGRAPHIC_DATA], [GEOGRAPHIC_DATA]" at bounding box center [243, 614] width 462 height 37
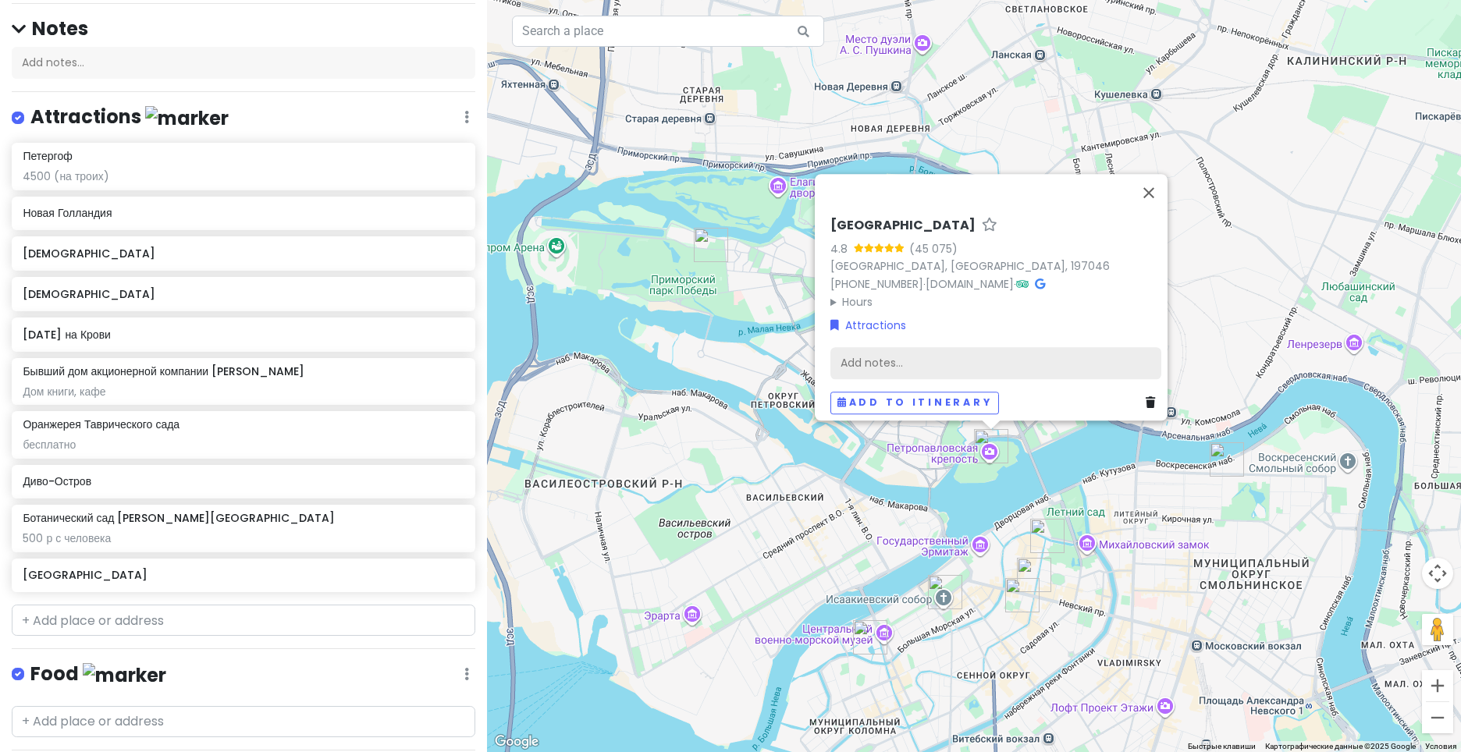
click at [969, 359] on div "Add notes..." at bounding box center [995, 363] width 331 height 33
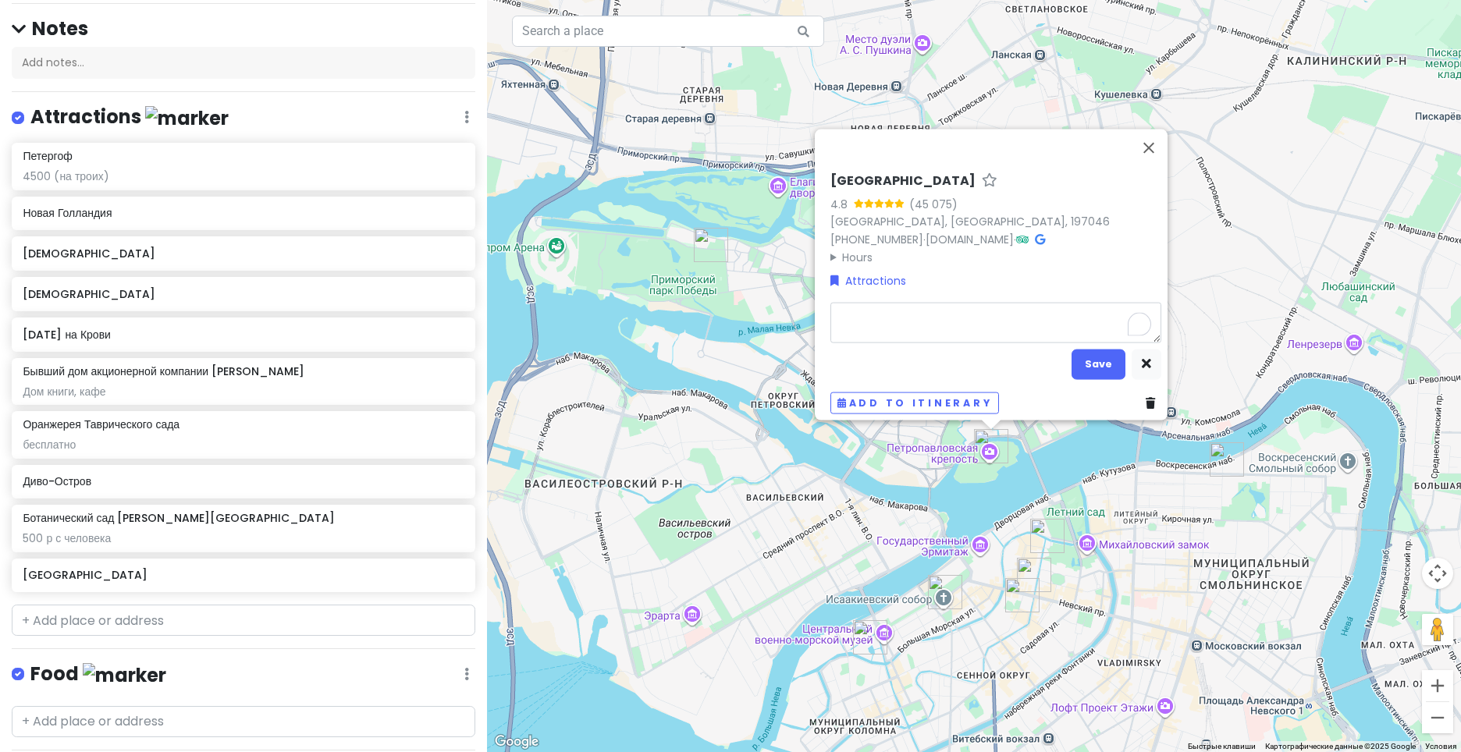
type textarea "x"
type textarea "Б"
type textarea "x"
type textarea "Бе"
type textarea "x"
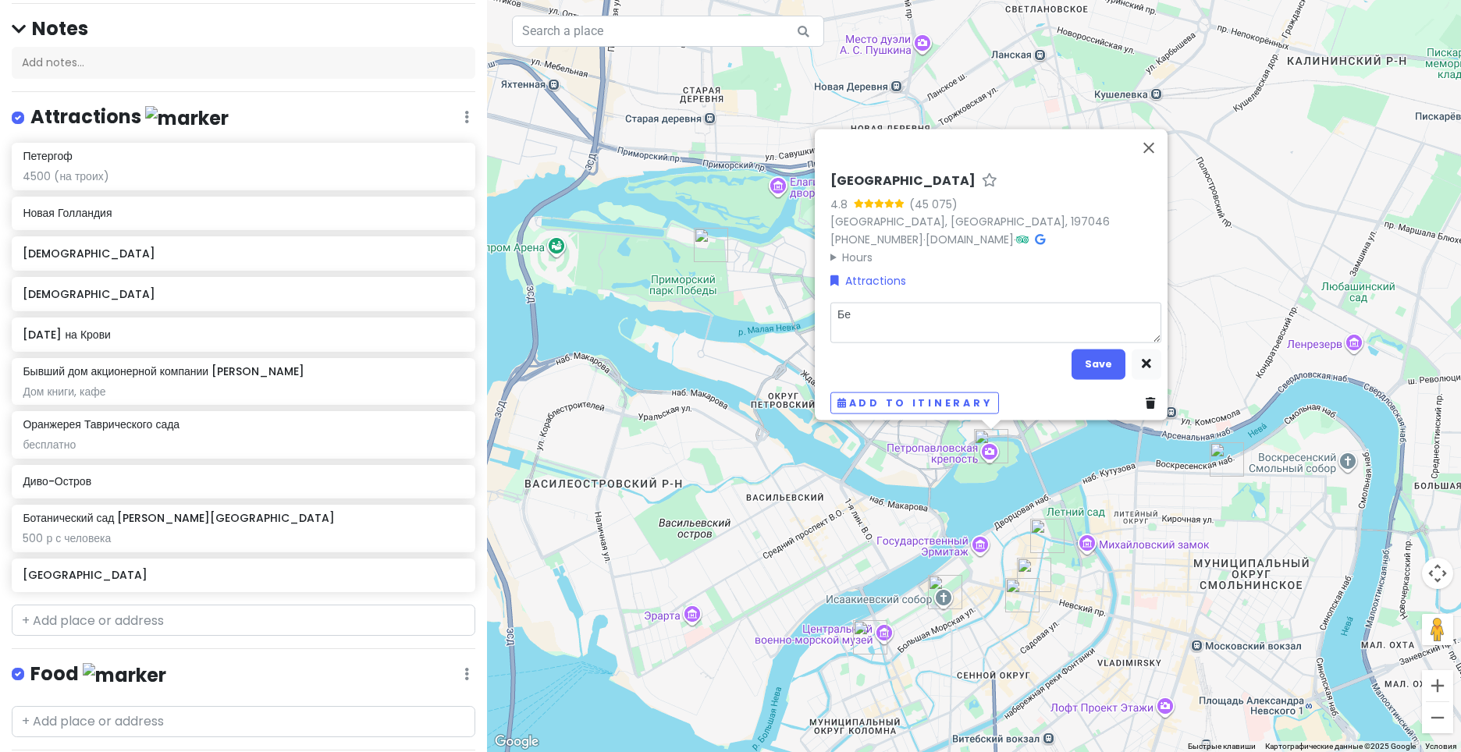
type textarea "Бес"
type textarea "x"
type textarea "Бесп"
type textarea "x"
type textarea "Беспл"
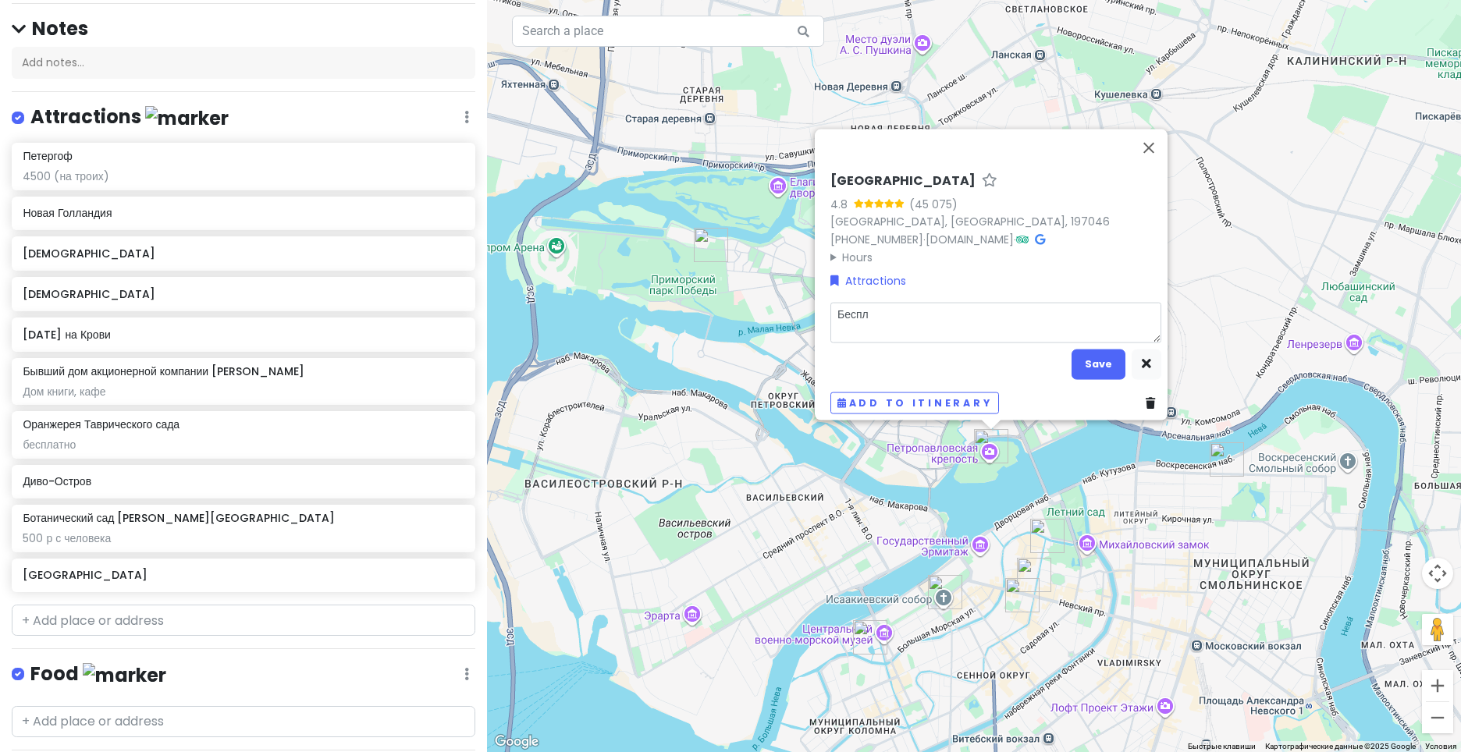
type textarea "x"
type textarea "Беспла"
type textarea "x"
type textarea "Бесплат"
type textarea "x"
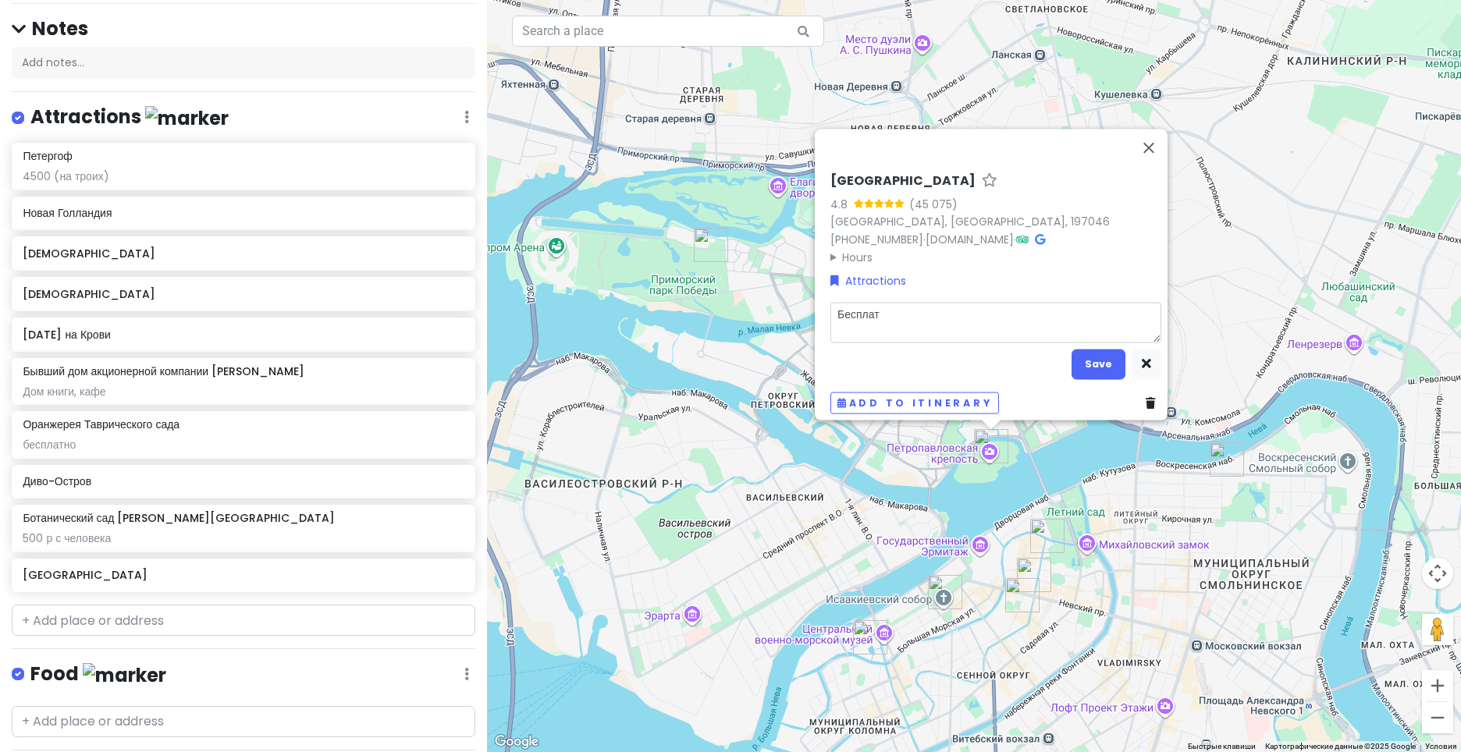
type textarea "Бесплатн"
type textarea "x"
type textarea "Бесплатно"
type textarea "x"
type textarea "Бесплатно"
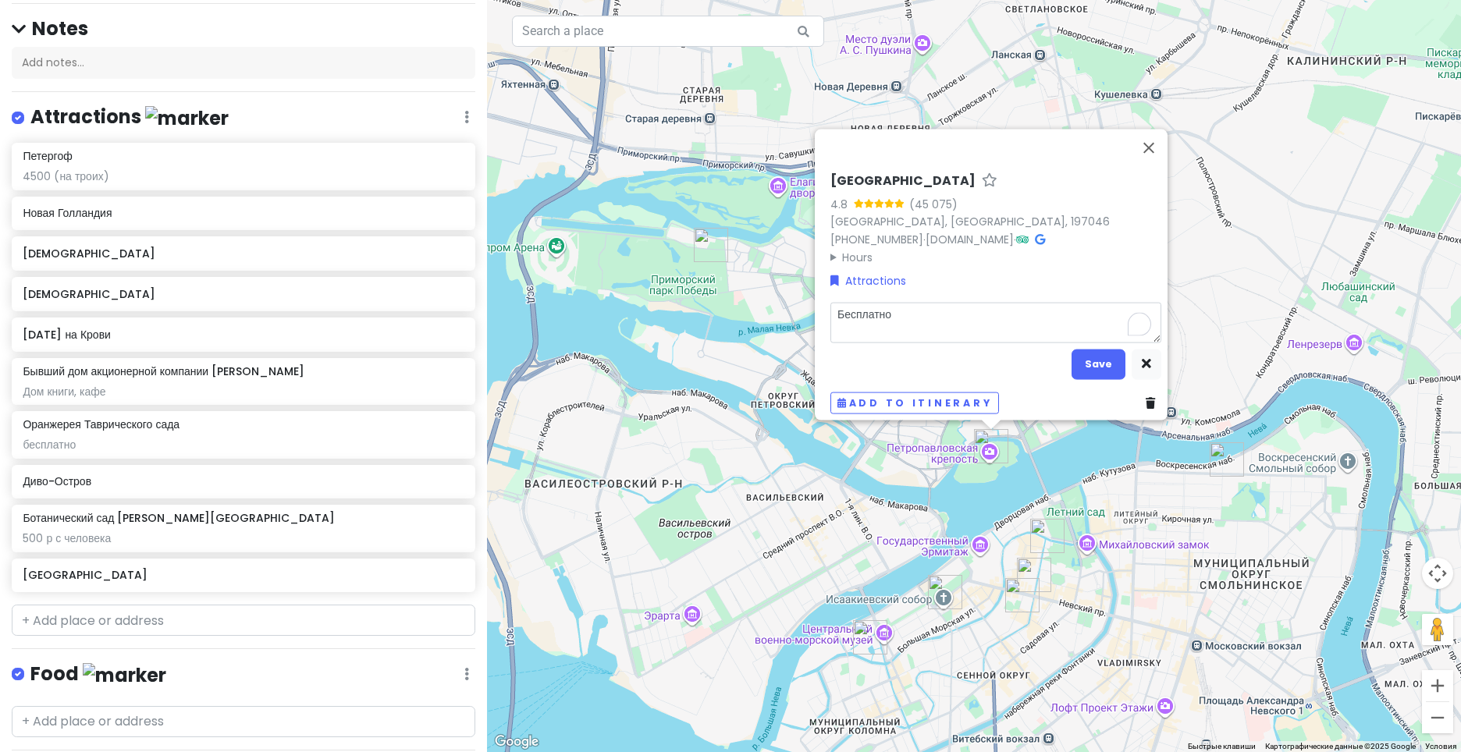
click at [967, 323] on textarea "Бесплатно" at bounding box center [995, 322] width 331 height 41
type textarea "x"
type textarea "Бесплатно"
click at [1111, 358] on button "Save" at bounding box center [1099, 364] width 54 height 30
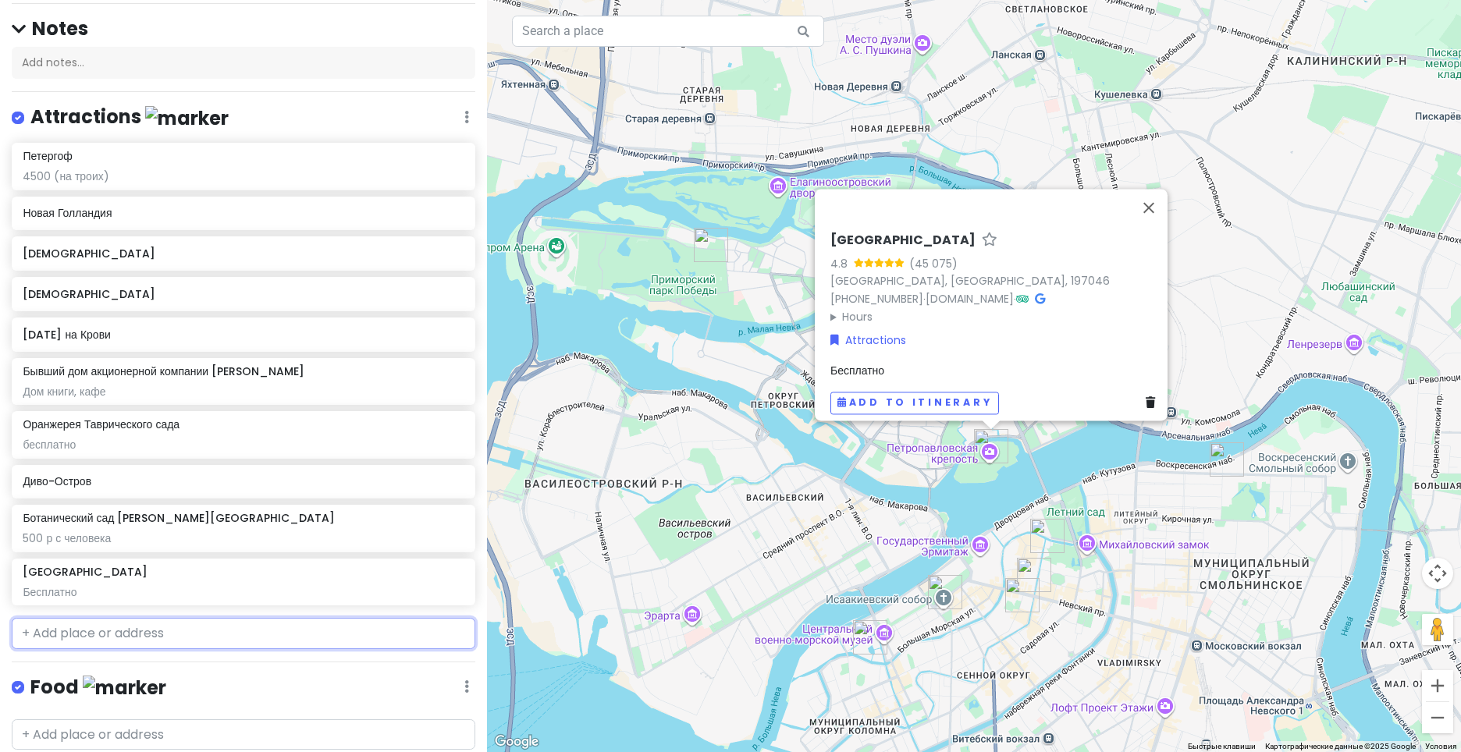
click at [361, 633] on input "text" at bounding box center [244, 633] width 464 height 31
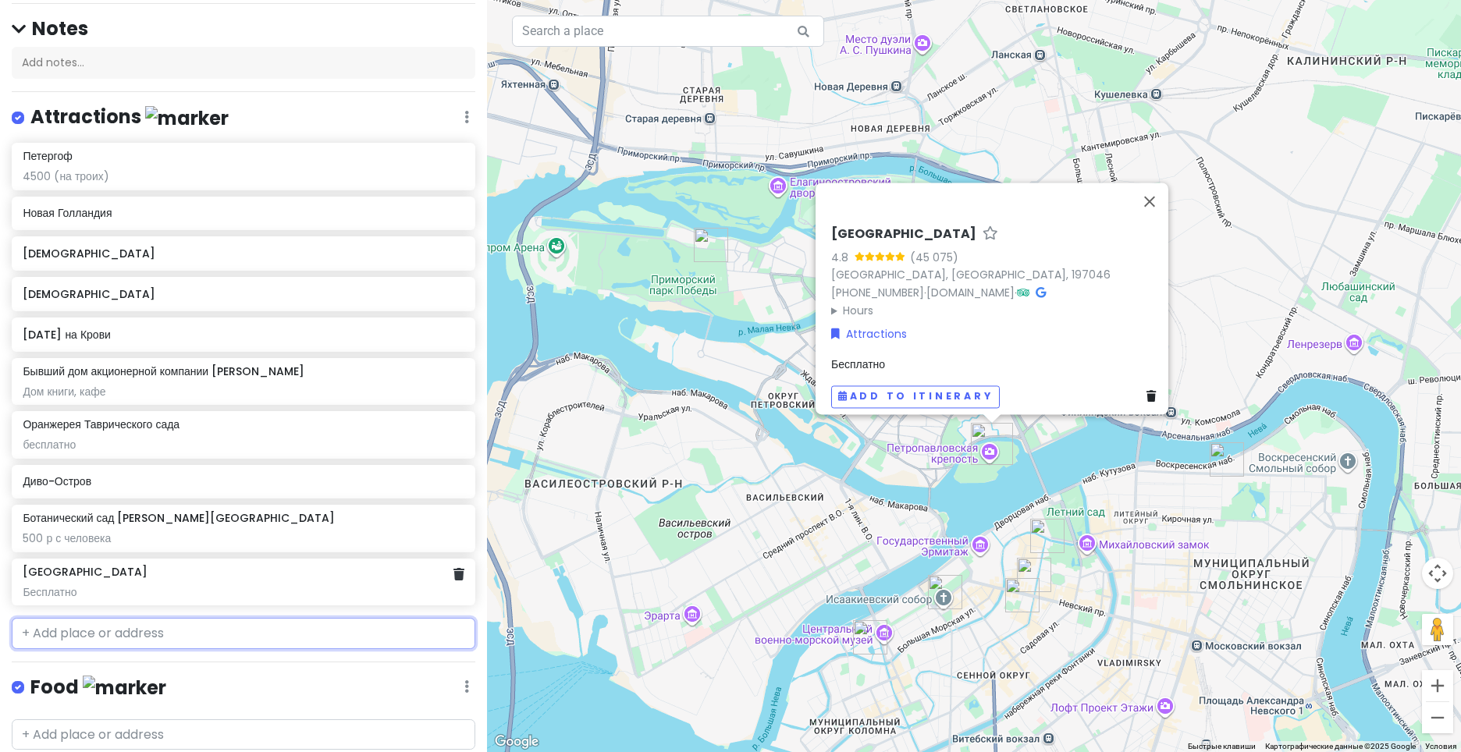
click at [385, 592] on div "Бесплатно" at bounding box center [243, 592] width 441 height 14
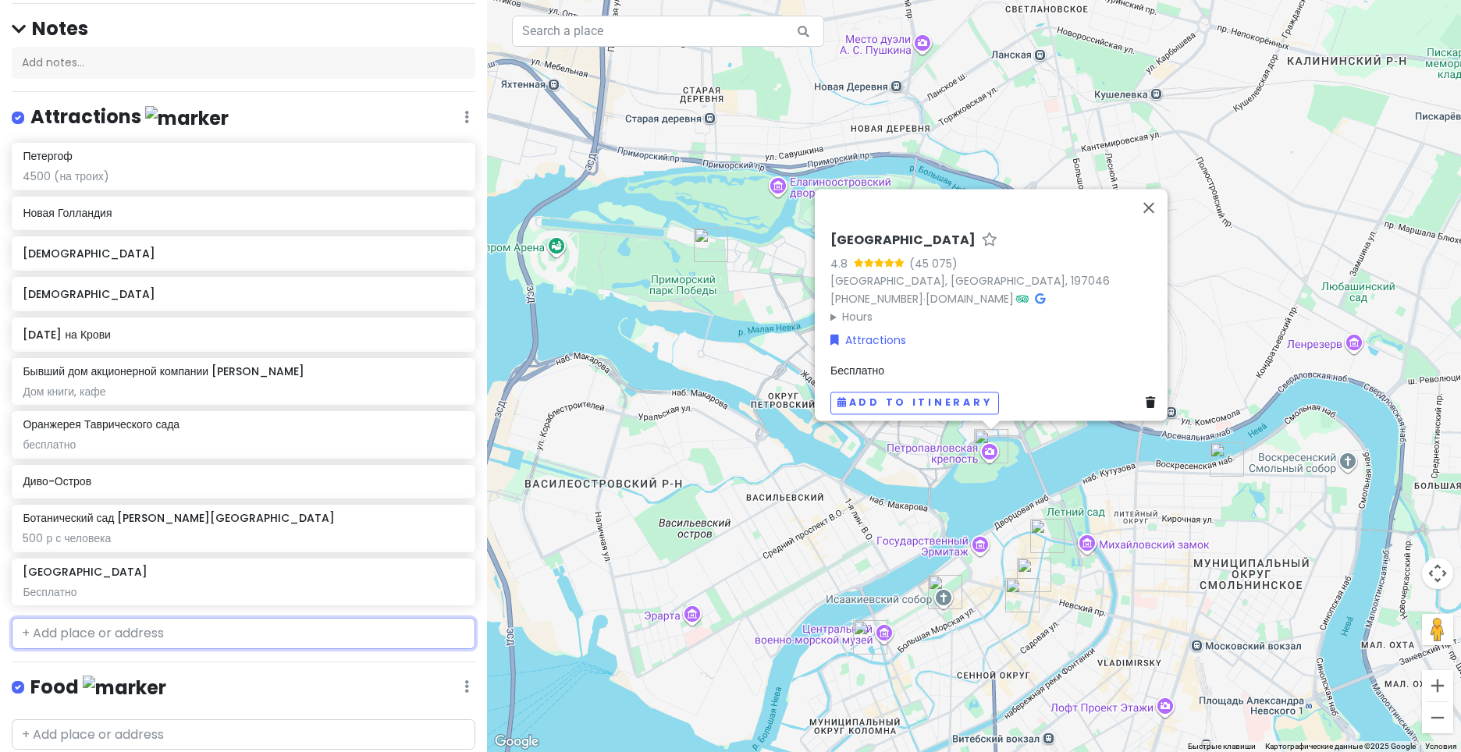
click at [375, 624] on input "text" at bounding box center [244, 633] width 464 height 31
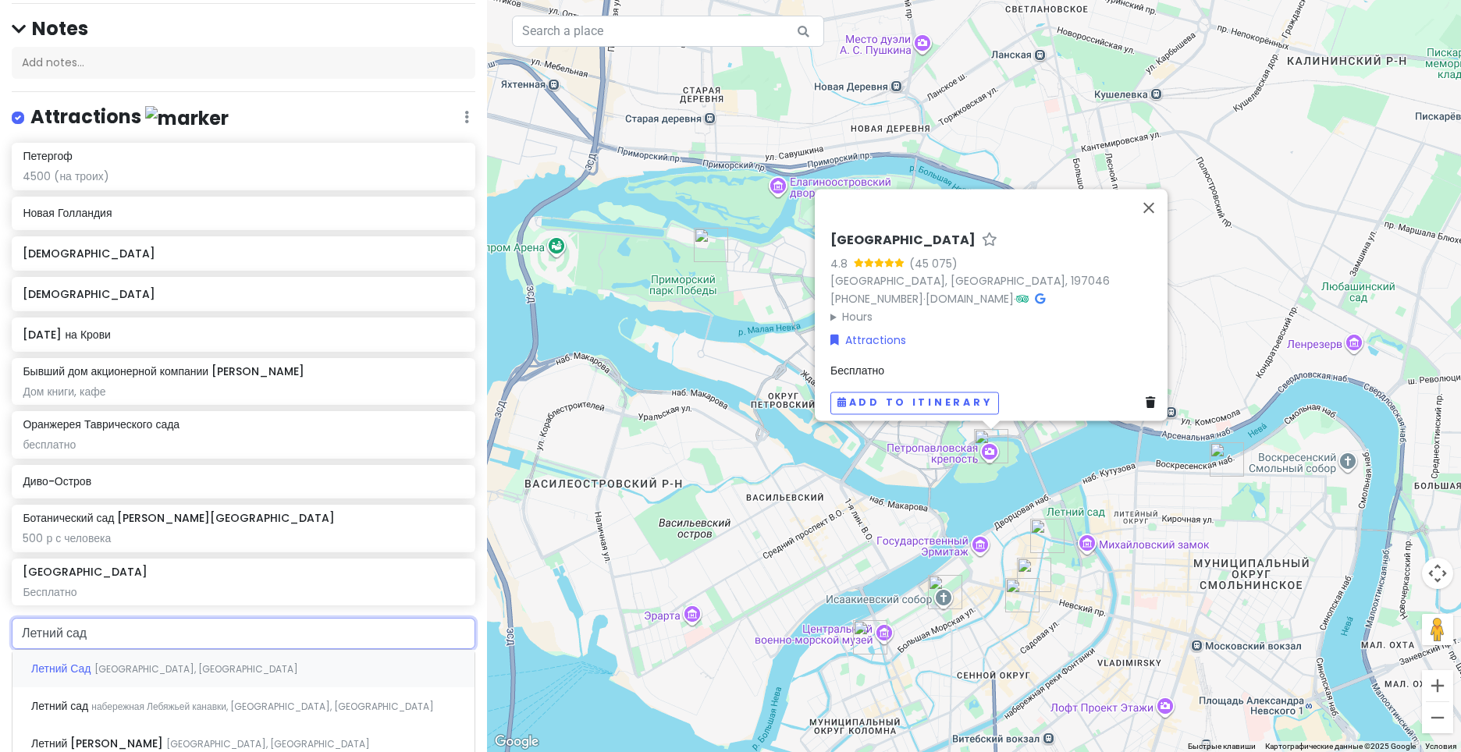
click at [240, 660] on div "Летний Сад [GEOGRAPHIC_DATA], [GEOGRAPHIC_DATA]" at bounding box center [243, 668] width 462 height 37
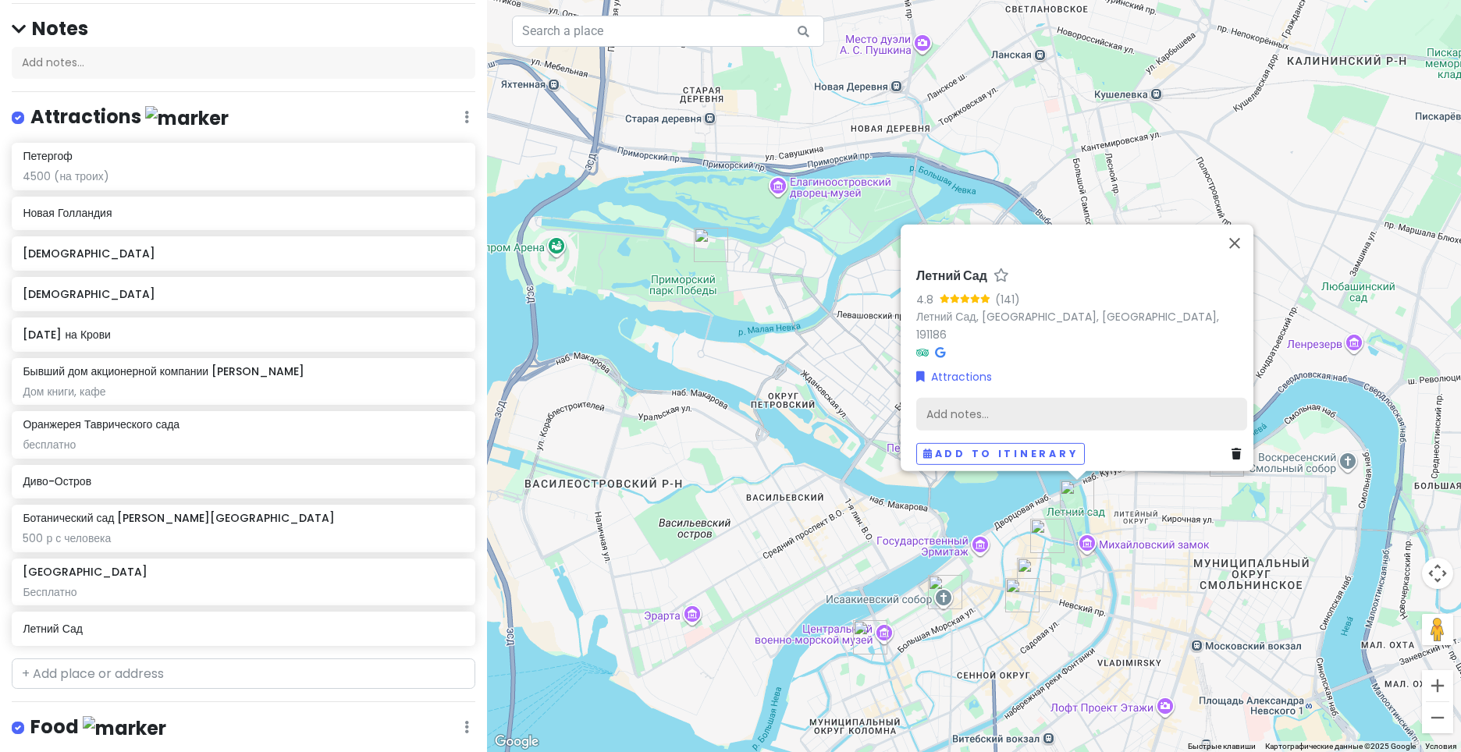
click at [1173, 403] on div "Add notes..." at bounding box center [1081, 414] width 331 height 33
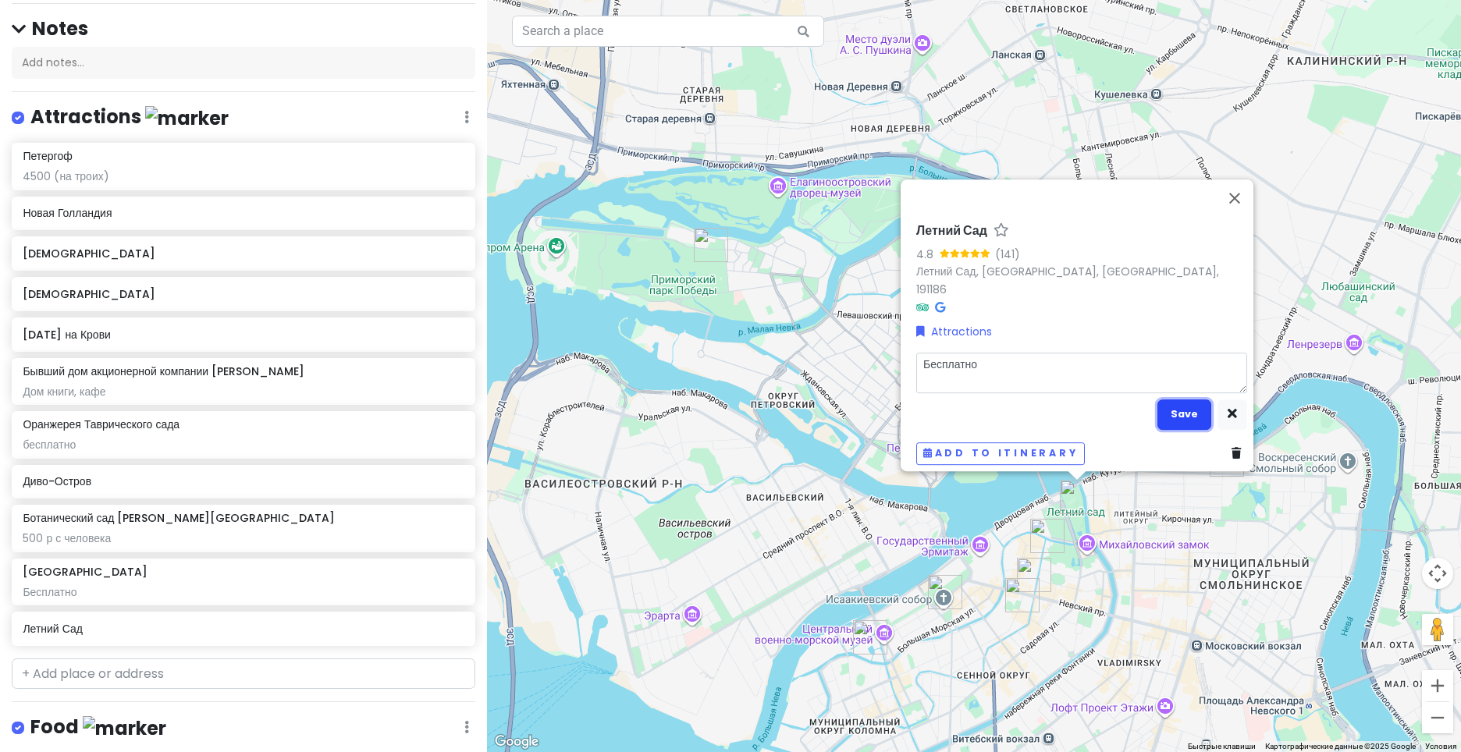
click at [1175, 400] on button "Save" at bounding box center [1185, 415] width 54 height 30
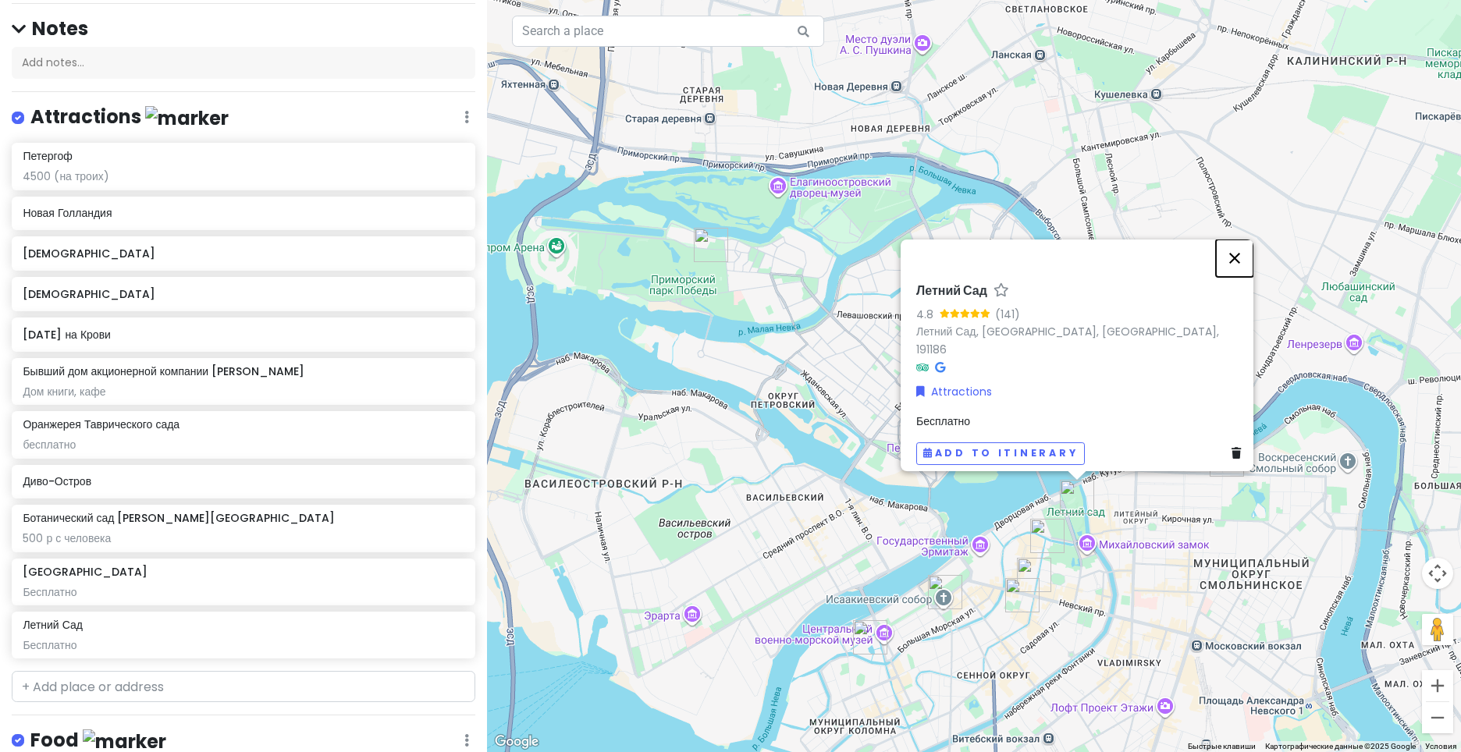
click at [1254, 268] on button "Закрыть" at bounding box center [1234, 258] width 37 height 37
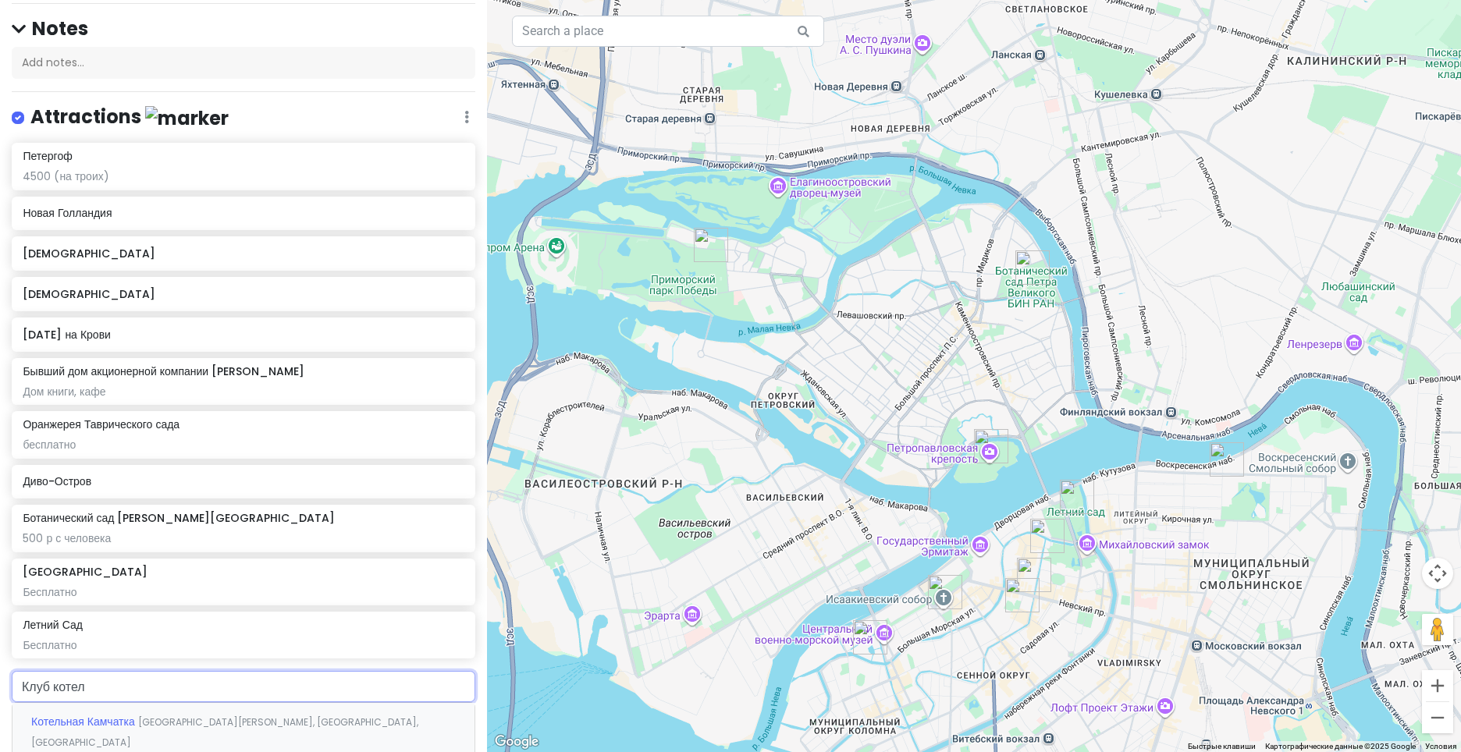
click at [315, 724] on span "[GEOGRAPHIC_DATA][PERSON_NAME], [GEOGRAPHIC_DATA], [GEOGRAPHIC_DATA]" at bounding box center [224, 733] width 387 height 34
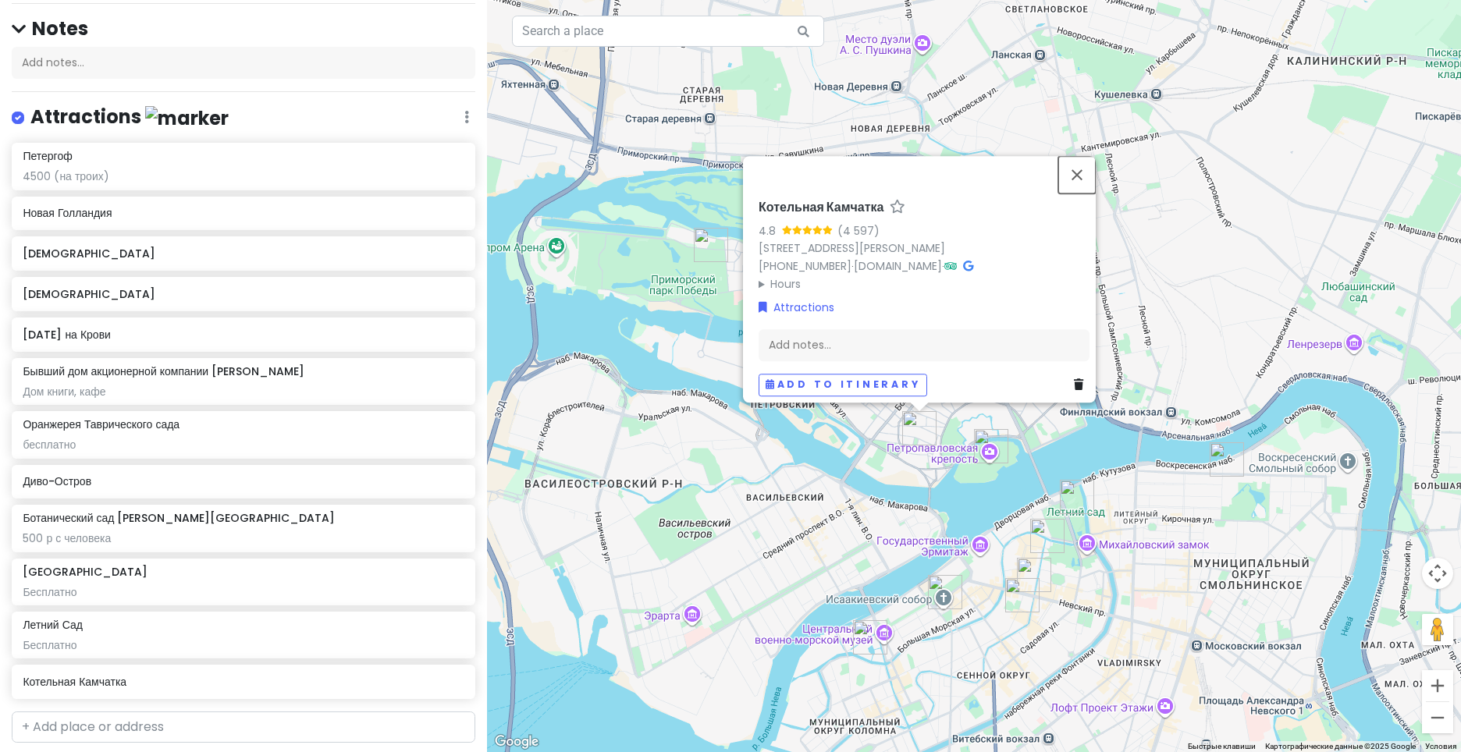
click at [1079, 167] on button "Закрыть" at bounding box center [1076, 174] width 37 height 37
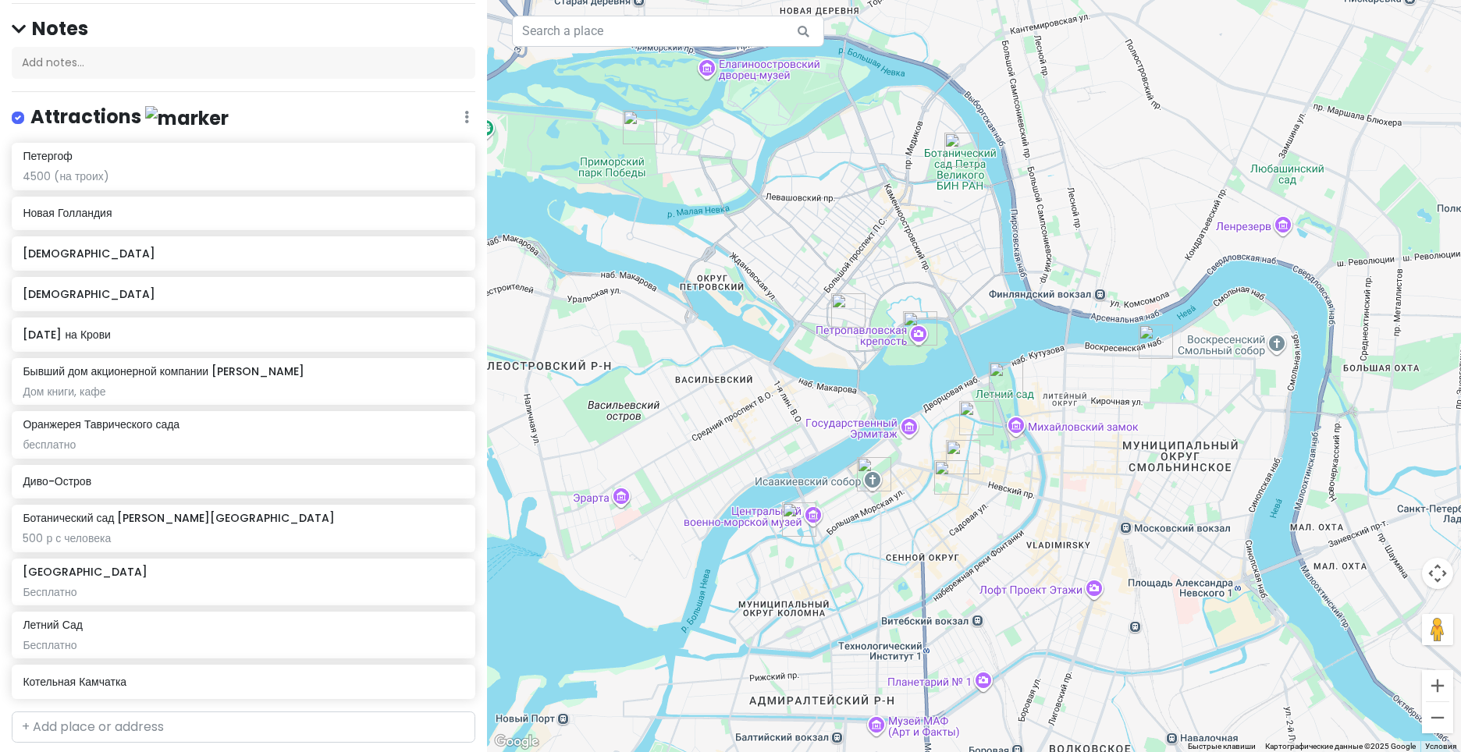
drag, startPoint x: 1198, startPoint y: 574, endPoint x: 1132, endPoint y: 463, distance: 129.2
click at [1132, 463] on div at bounding box center [974, 376] width 974 height 752
click at [296, 55] on div "Add notes..." at bounding box center [244, 63] width 464 height 33
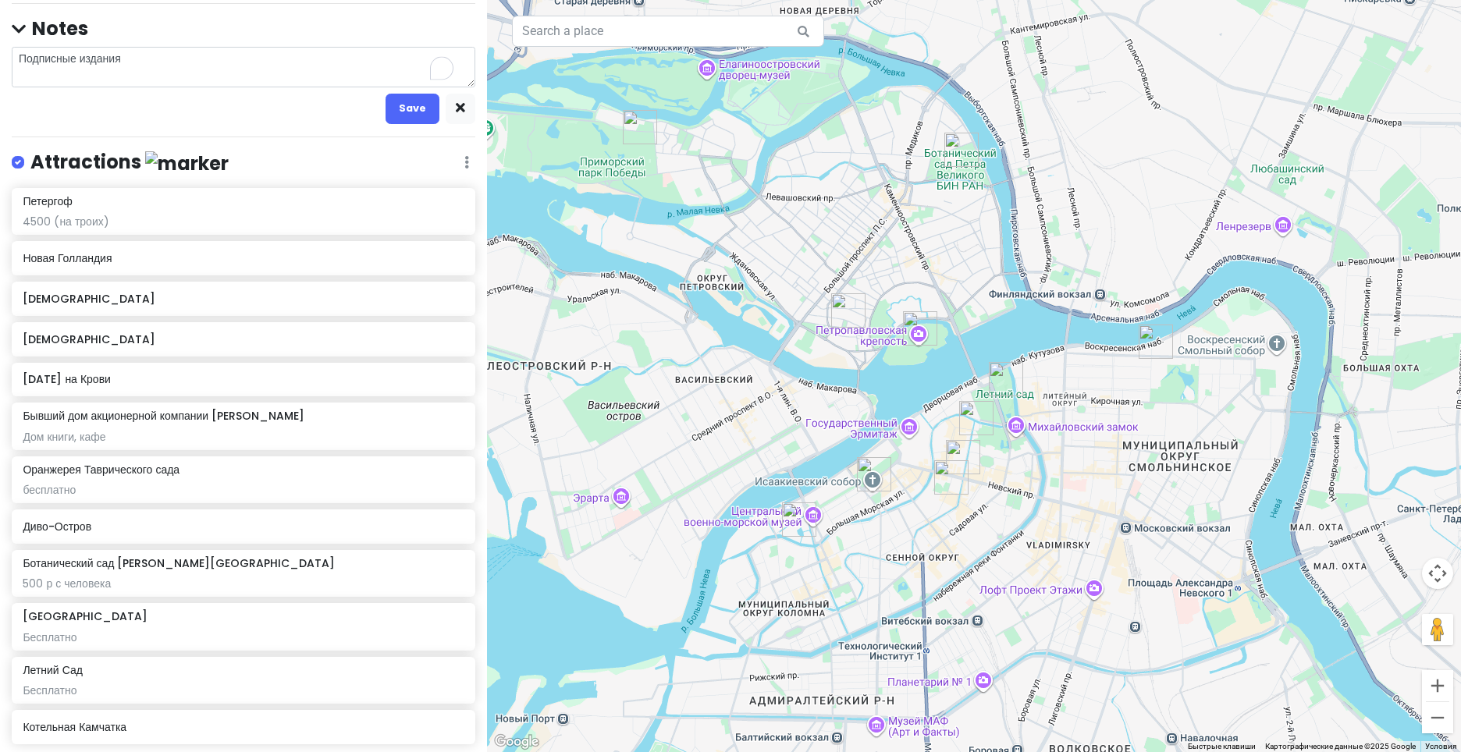
drag, startPoint x: 194, startPoint y: 51, endPoint x: -36, endPoint y: 63, distance: 230.6
click at [0, 63] on html "[GEOGRAPHIC_DATA] Trip Private Change Dates Make a Copy Delete Trip Go Pro ⚡️ G…" at bounding box center [730, 376] width 1461 height 752
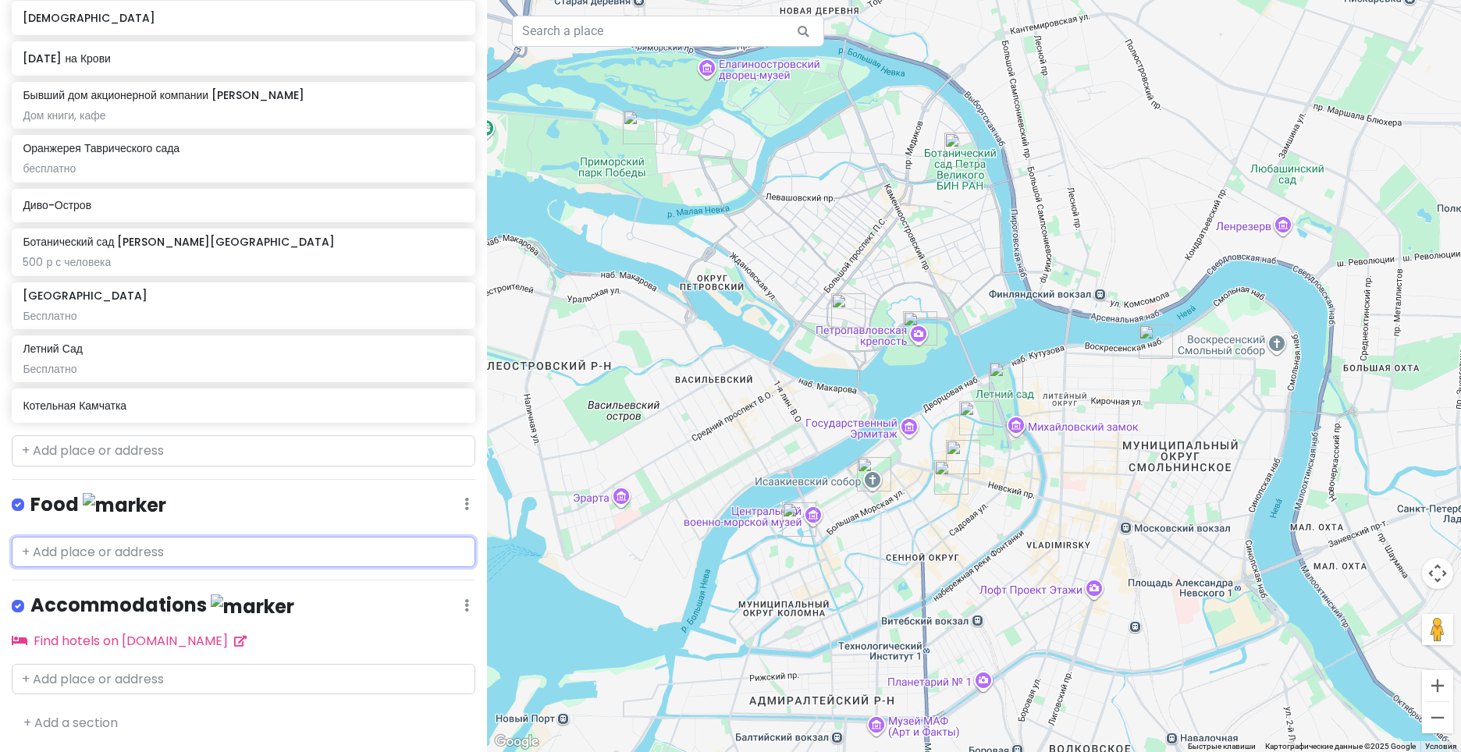
click at [263, 550] on input "text" at bounding box center [244, 552] width 464 height 31
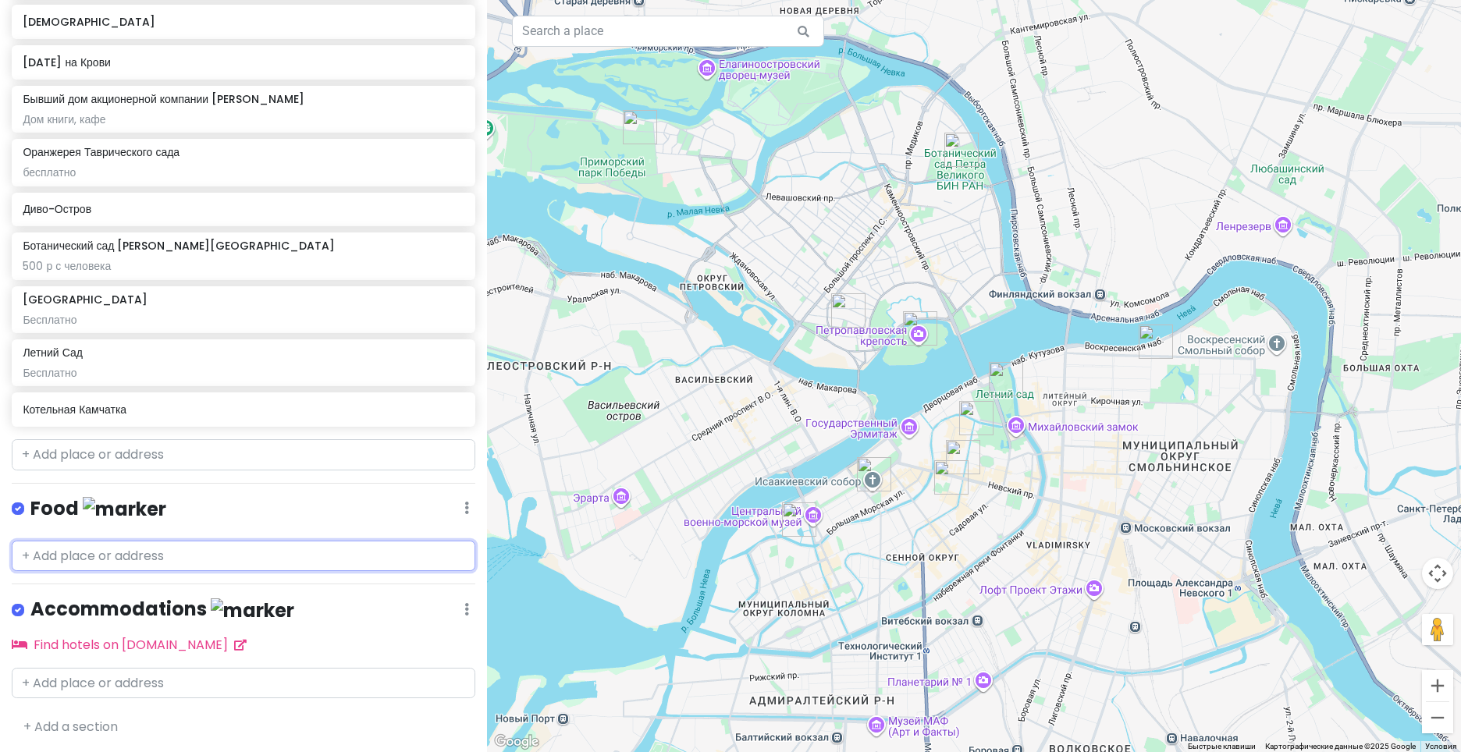
paste input "Подписные издания"
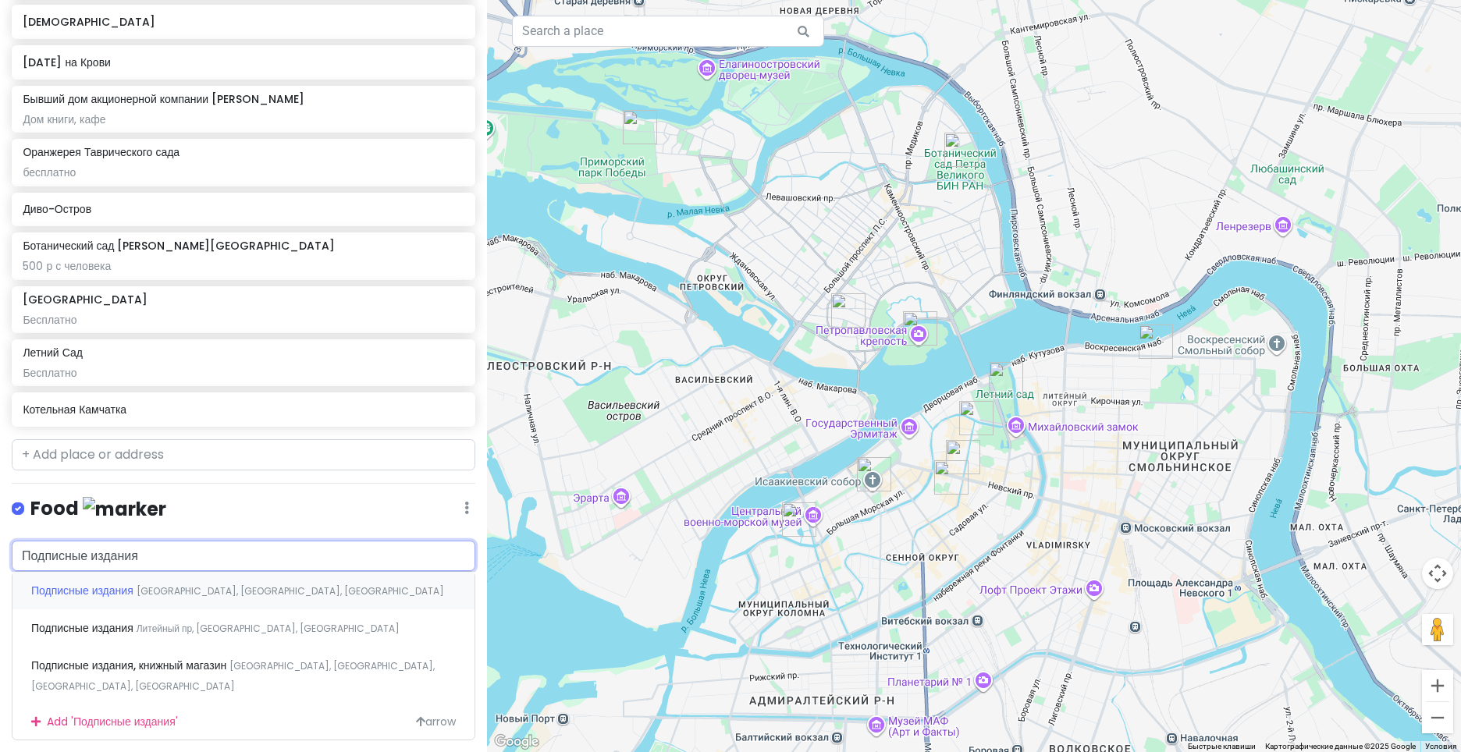
click at [395, 592] on div "Подписные издания [GEOGRAPHIC_DATA], [GEOGRAPHIC_DATA], [GEOGRAPHIC_DATA]" at bounding box center [243, 590] width 462 height 37
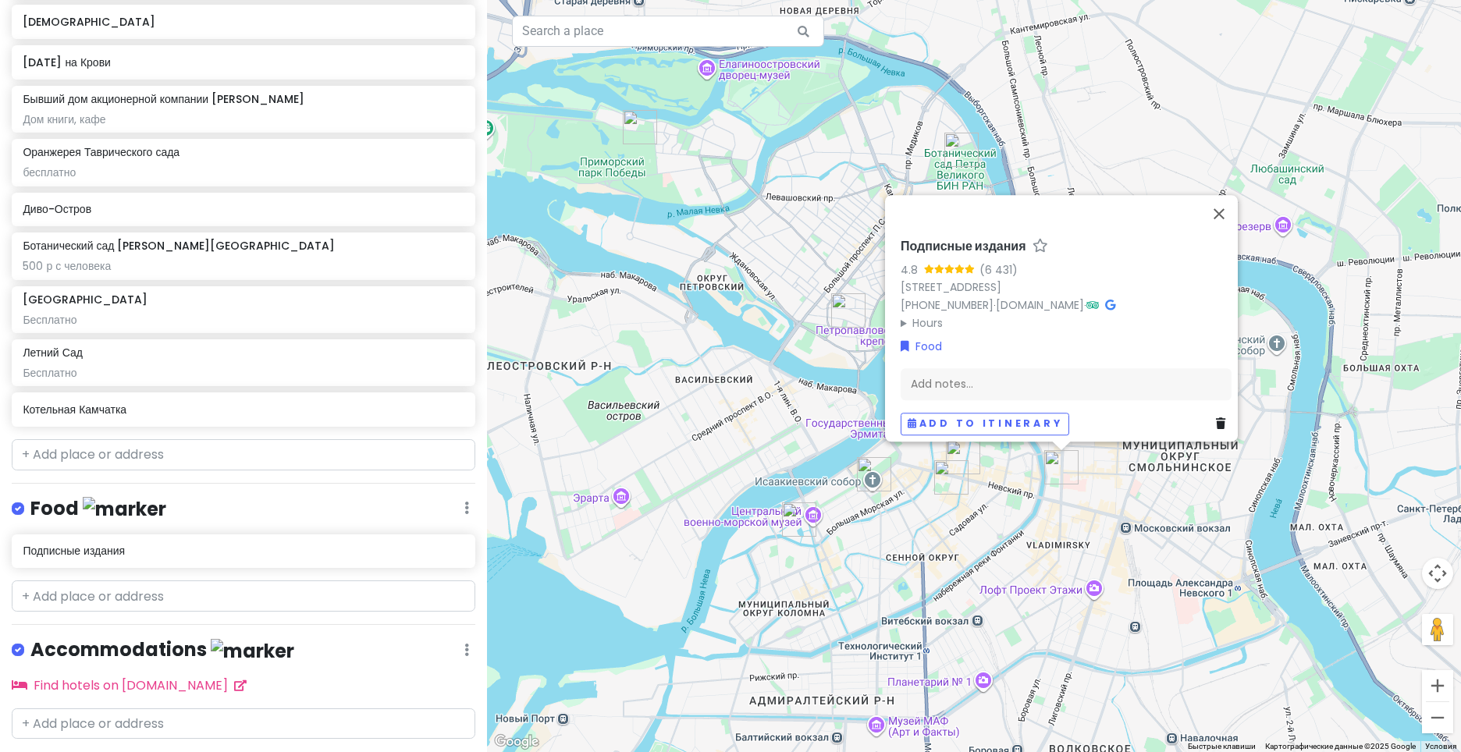
click at [1216, 419] on icon at bounding box center [1220, 424] width 9 height 11
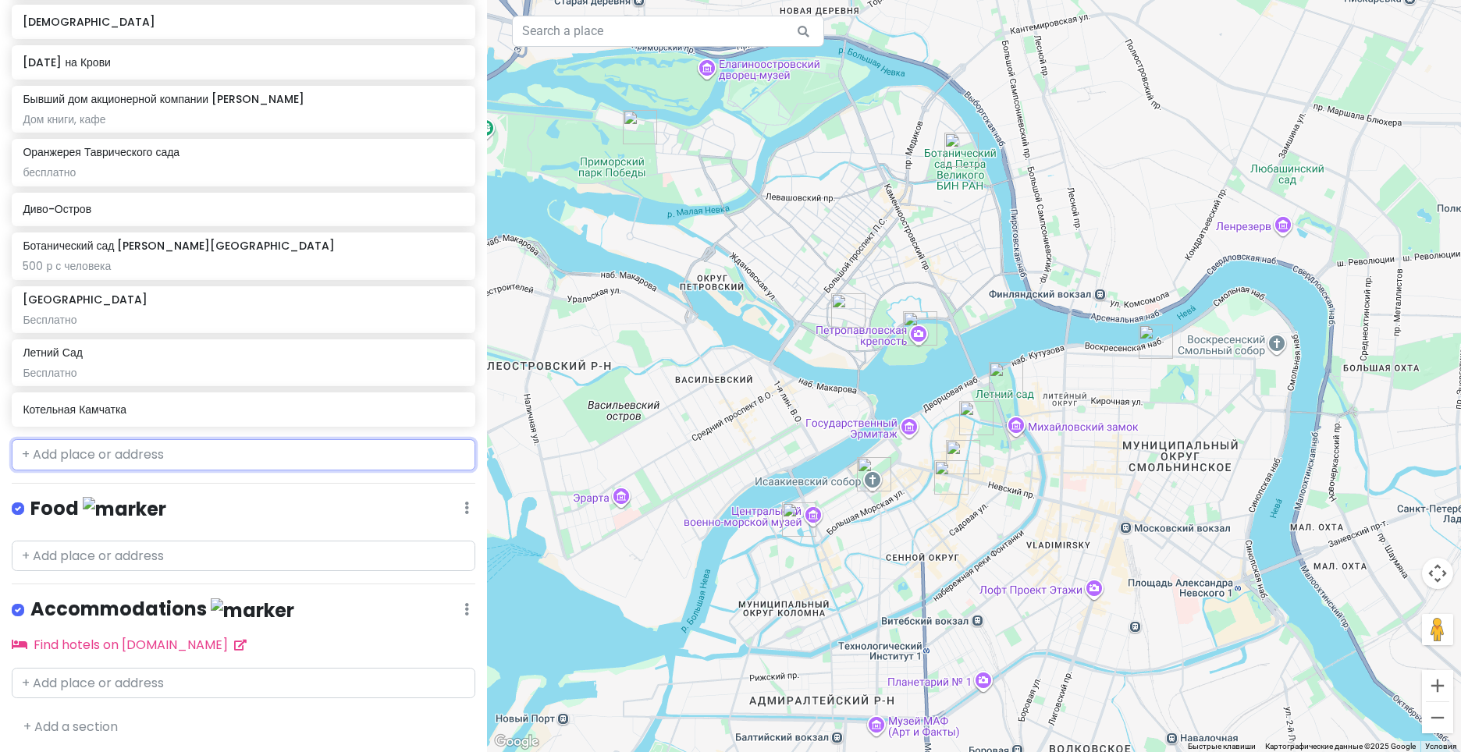
click at [276, 453] on input "text" at bounding box center [244, 454] width 464 height 31
paste input "Подписные издания"
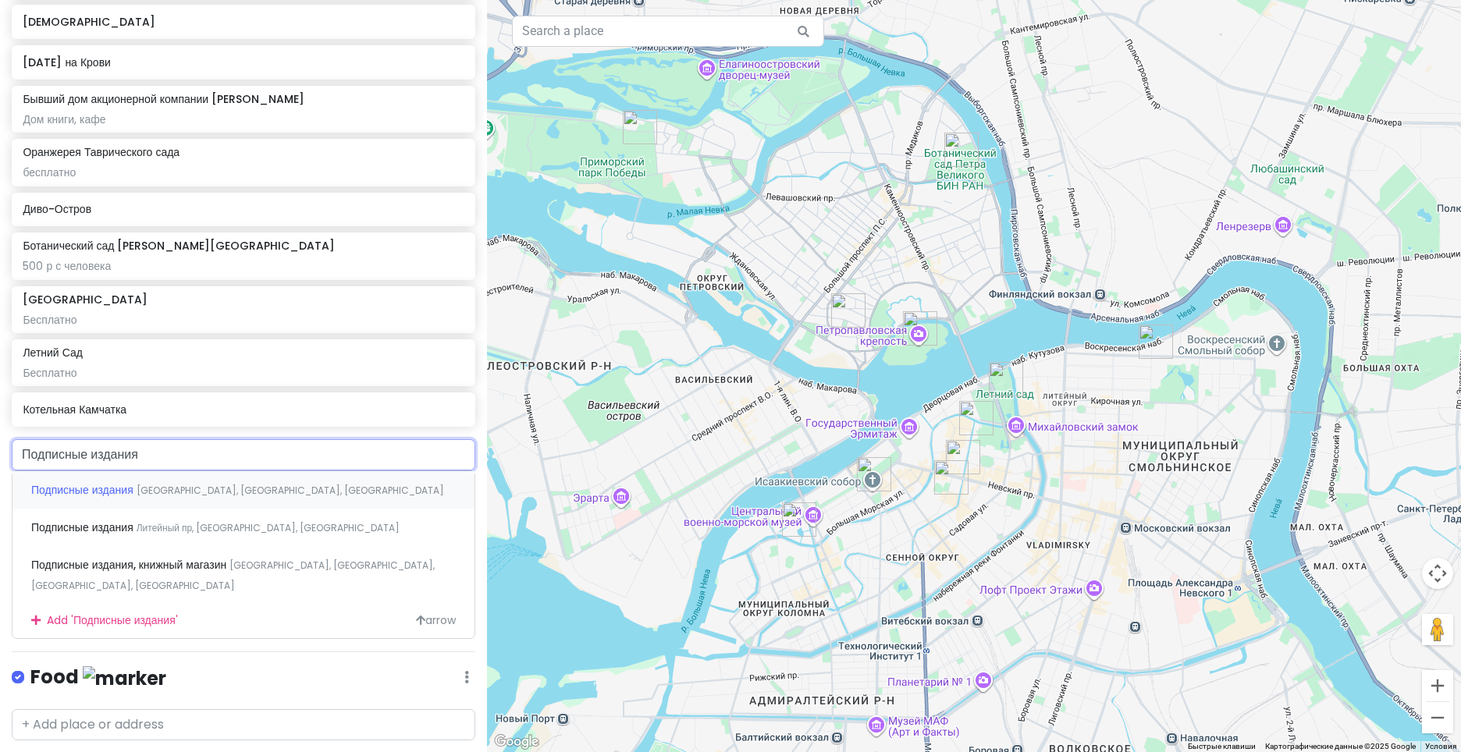
click at [358, 494] on div "Подписные издания [GEOGRAPHIC_DATA], [GEOGRAPHIC_DATA], [GEOGRAPHIC_DATA]" at bounding box center [243, 489] width 462 height 37
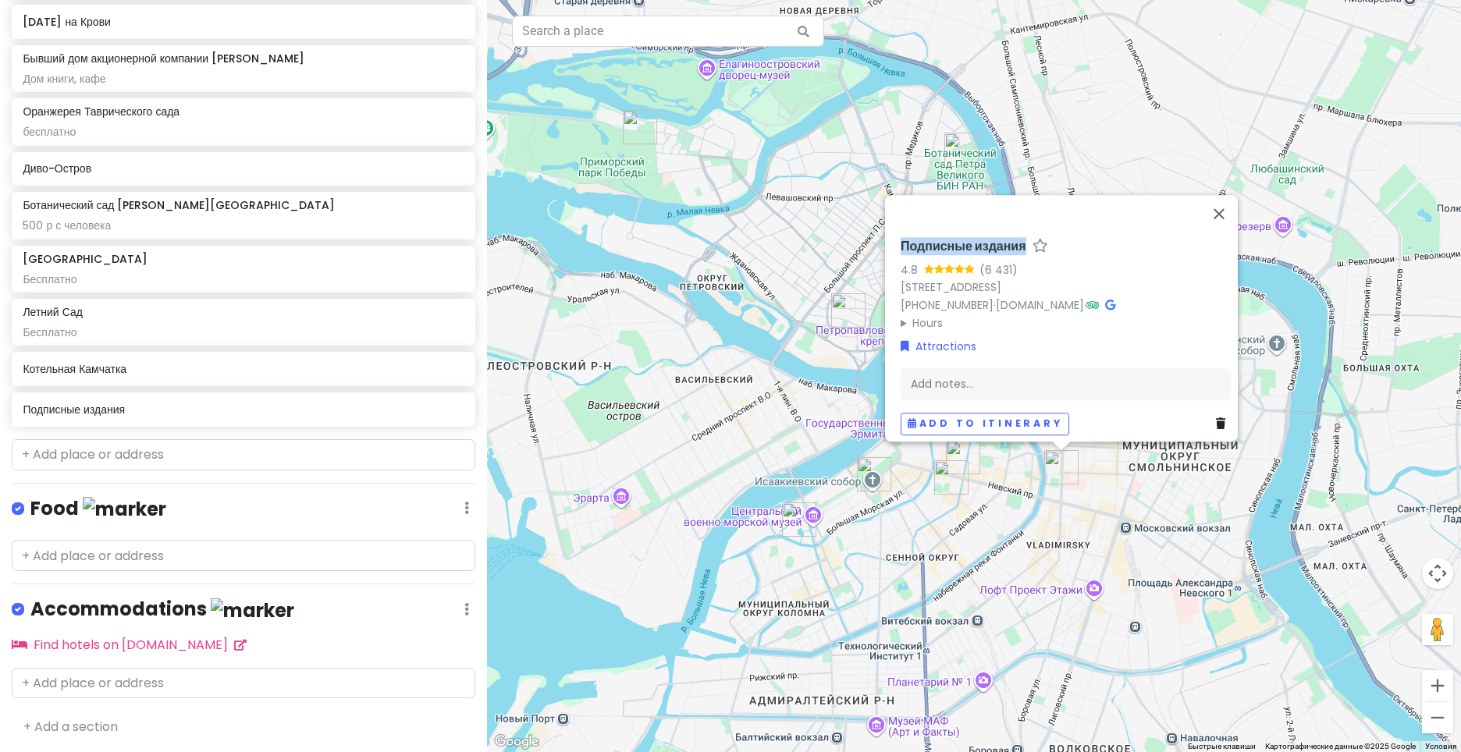
drag, startPoint x: 890, startPoint y: 232, endPoint x: 1020, endPoint y: 244, distance: 130.9
click at [1020, 244] on div "Подписные издания 4.8 (6 431) Литейный [STREET_ADDRESS] [PHONE_NUMBER] · [DOMAI…" at bounding box center [1066, 337] width 343 height 209
click at [1081, 386] on div "Add notes..." at bounding box center [1066, 384] width 331 height 33
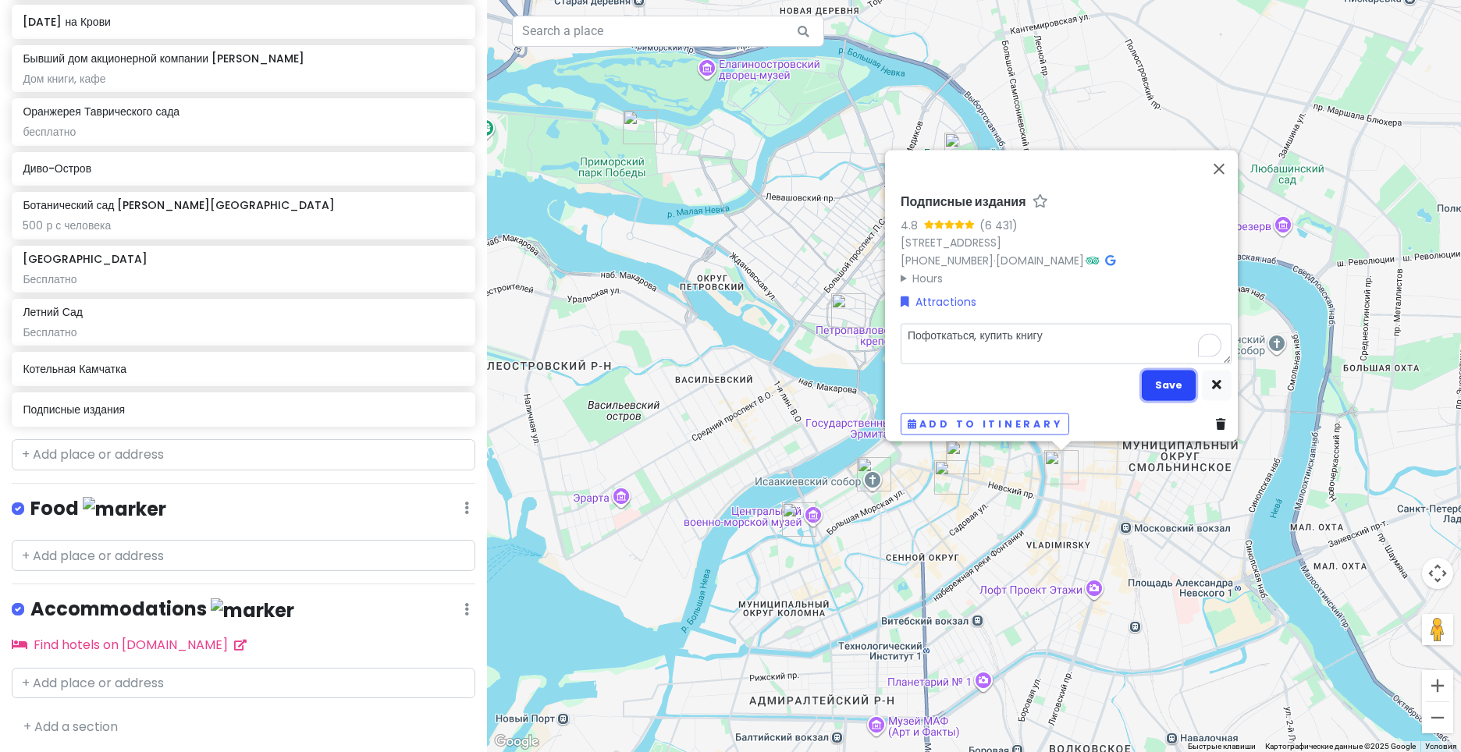
click at [1147, 381] on button "Save" at bounding box center [1169, 385] width 54 height 30
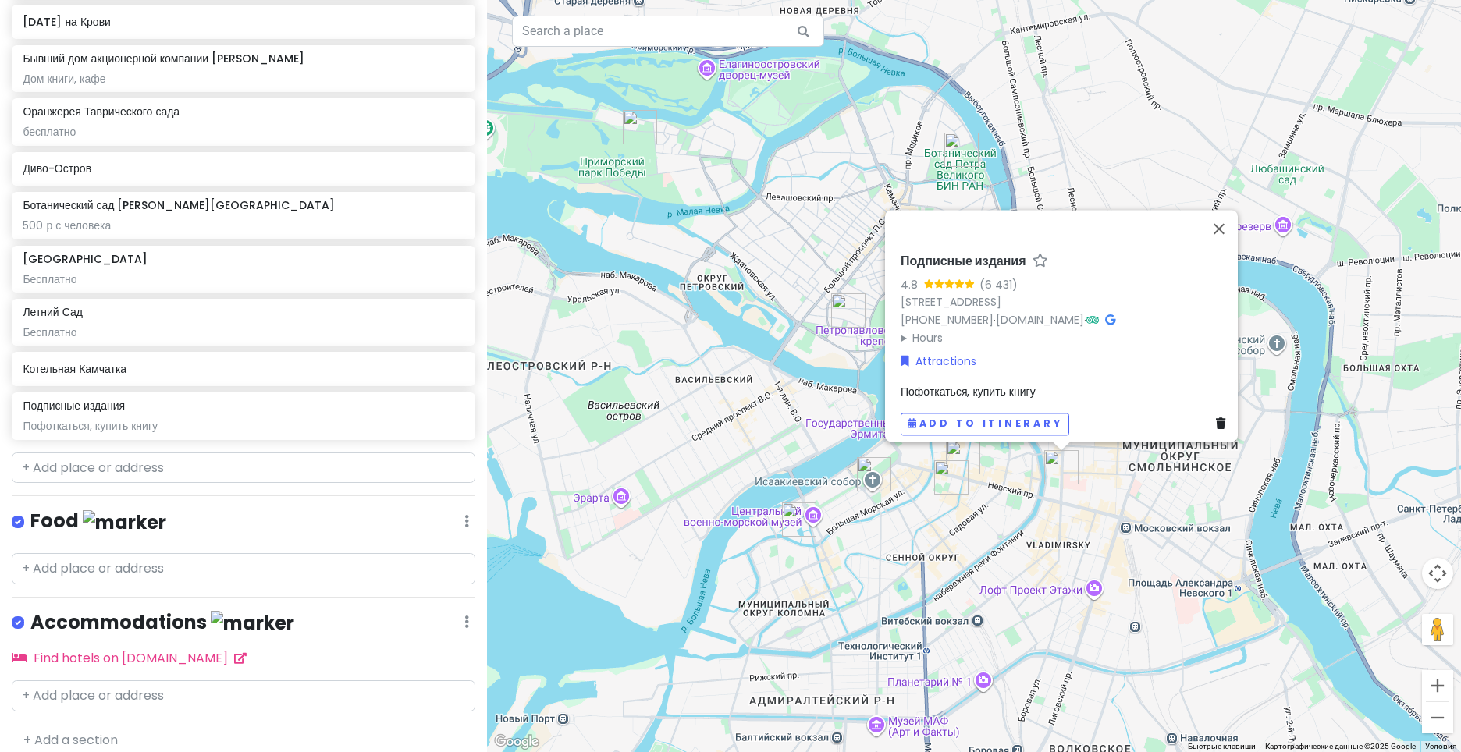
scroll to position [455, 0]
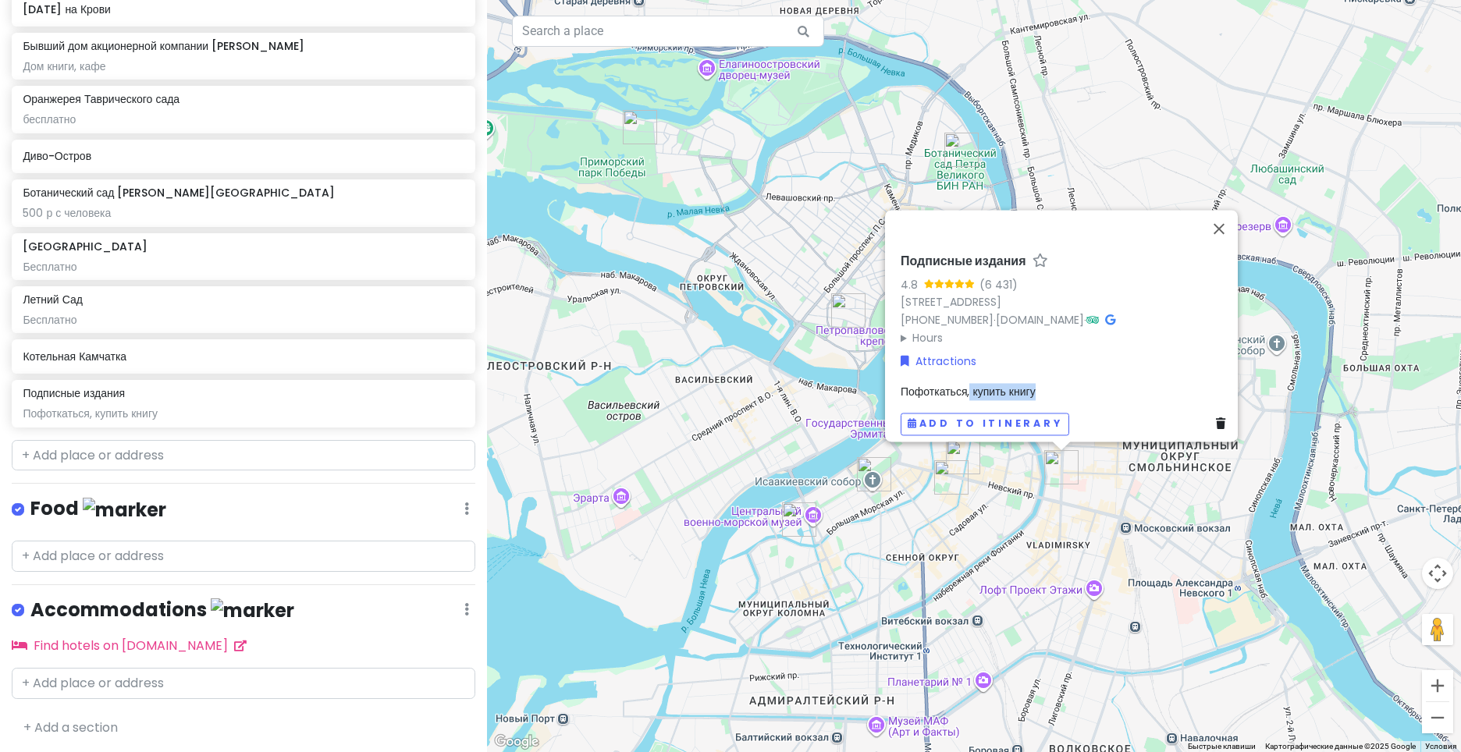
drag, startPoint x: 963, startPoint y: 371, endPoint x: 1040, endPoint y: 380, distance: 77.1
click at [1040, 380] on div "Подписные издания 4.8 (6 431) Литейный [STREET_ADDRESS] [PHONE_NUMBER] · [DOMAI…" at bounding box center [1066, 344] width 343 height 194
click at [1065, 374] on div "Подписные издания 4.8 (6 431) Литейный [STREET_ADDRESS] [PHONE_NUMBER] · [DOMAI…" at bounding box center [1066, 344] width 343 height 194
click at [1074, 390] on div "Пофоткаться, купить книгу" at bounding box center [1066, 391] width 331 height 17
click at [1225, 161] on div "Подписные издания 4.8 (6 431) Литейный [STREET_ADDRESS] [PHONE_NUMBER] · [DOMAI…" at bounding box center [974, 376] width 974 height 752
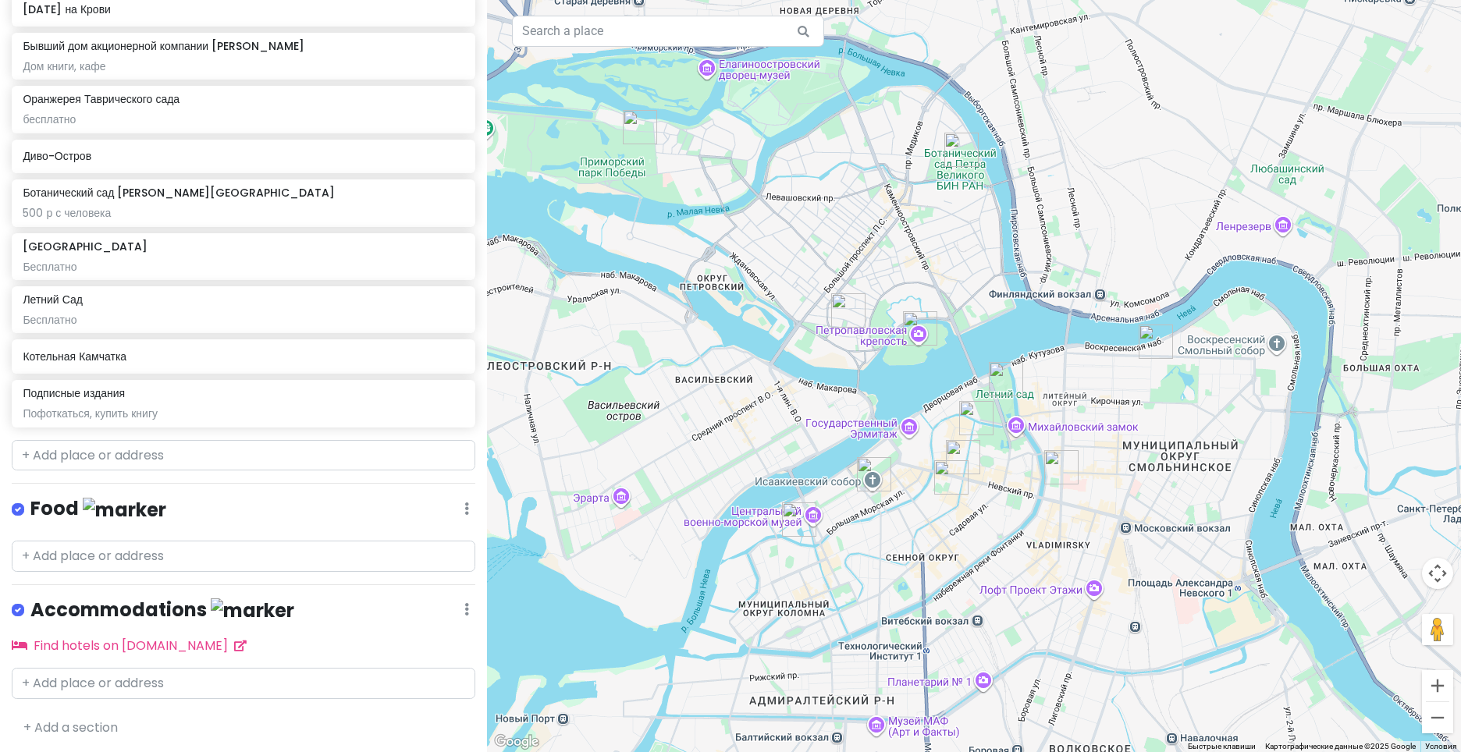
click at [468, 474] on div "[GEOGRAPHIC_DATA] Trip Private Change Dates Make a Copy Delete Trip Go Pro ⚡️ G…" at bounding box center [243, 376] width 487 height 752
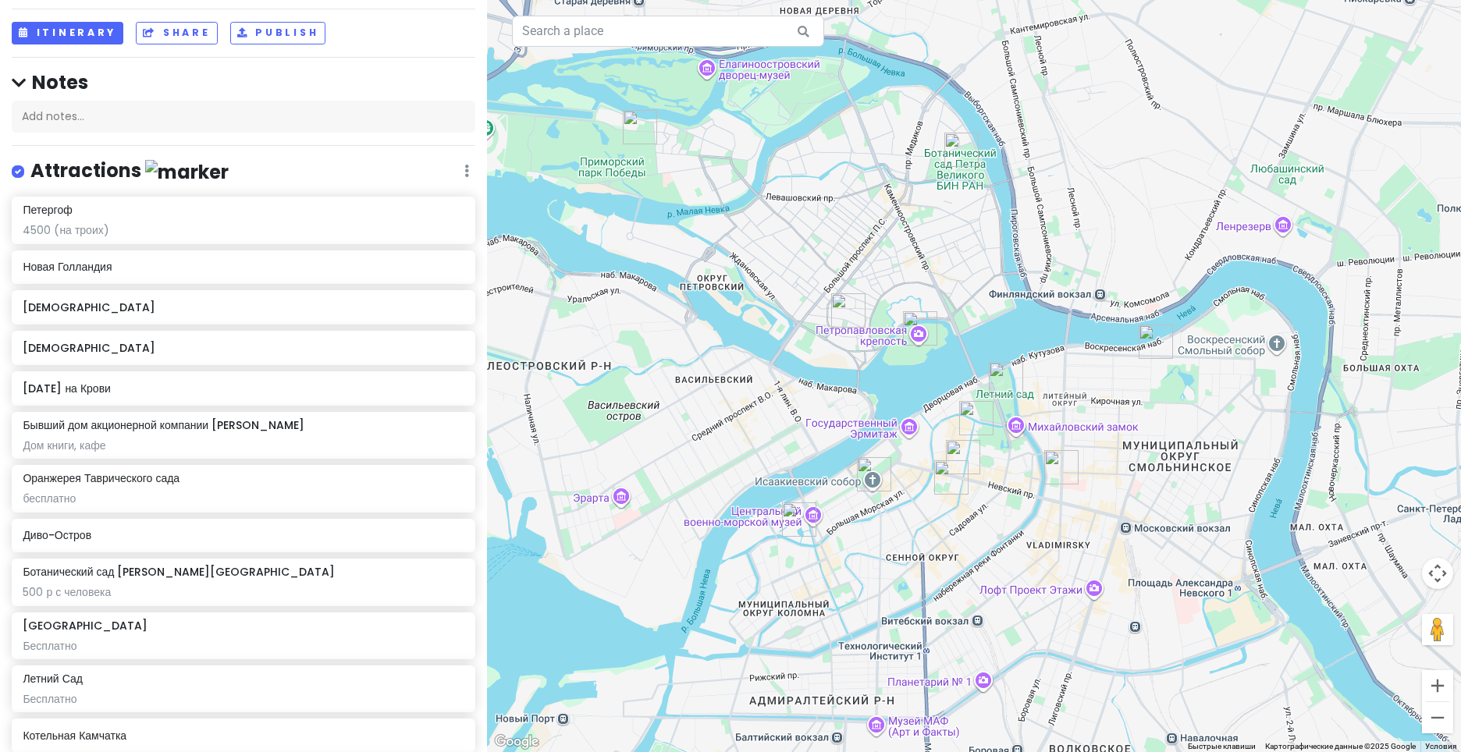
scroll to position [74, 0]
click at [186, 118] on div "Add notes..." at bounding box center [244, 118] width 464 height 33
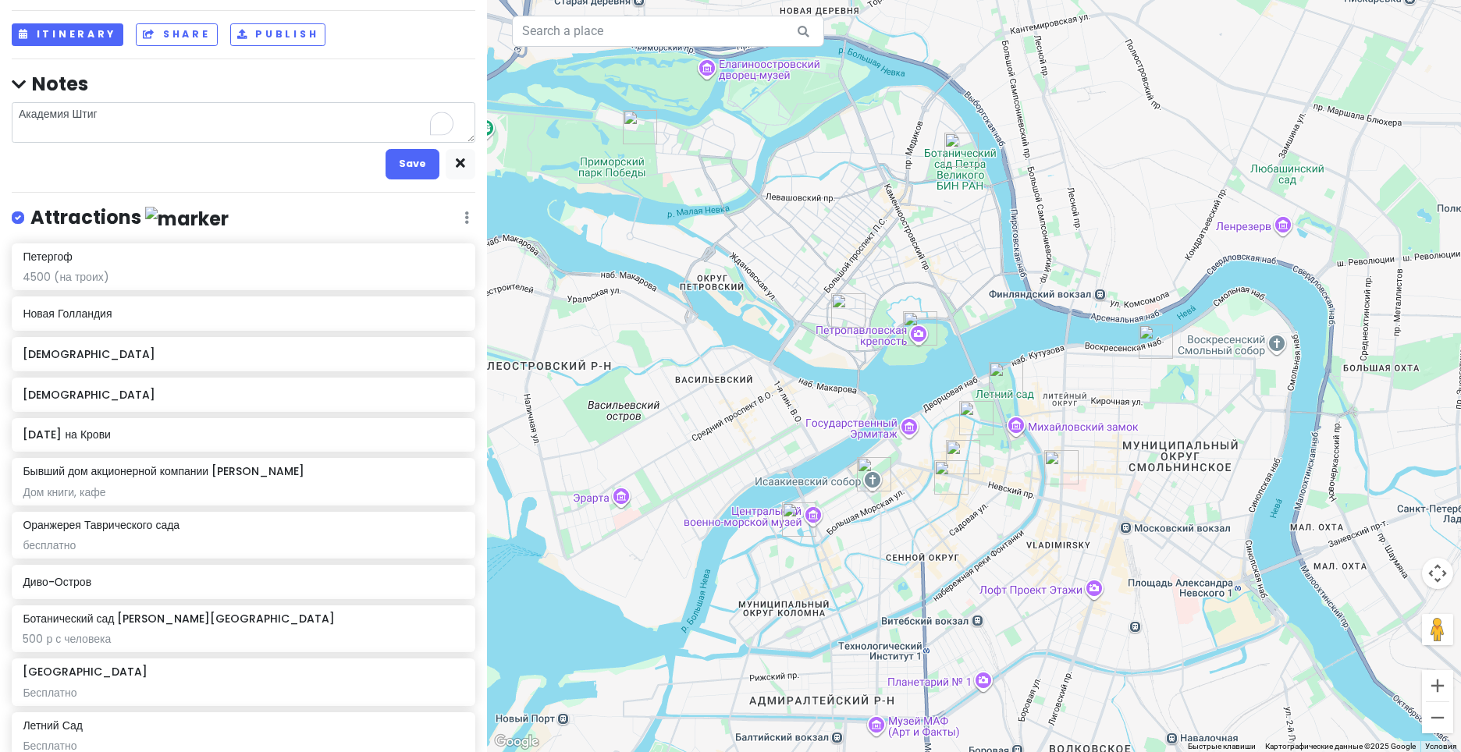
drag, startPoint x: 205, startPoint y: 108, endPoint x: -37, endPoint y: 117, distance: 242.1
click at [0, 117] on html "[GEOGRAPHIC_DATA] Trip Private Change Dates Make a Copy Delete Trip Go Pro ⚡️ G…" at bounding box center [730, 376] width 1461 height 752
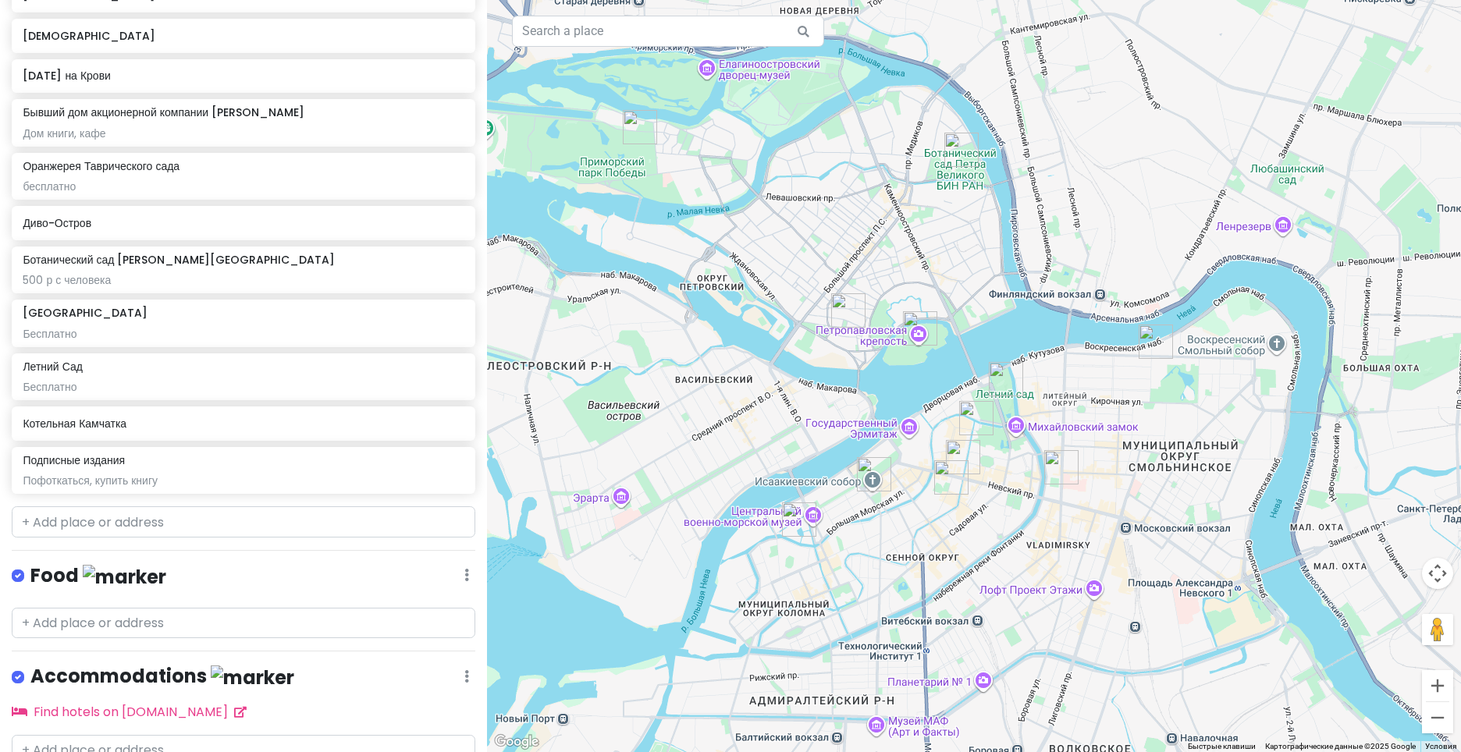
scroll to position [500, 0]
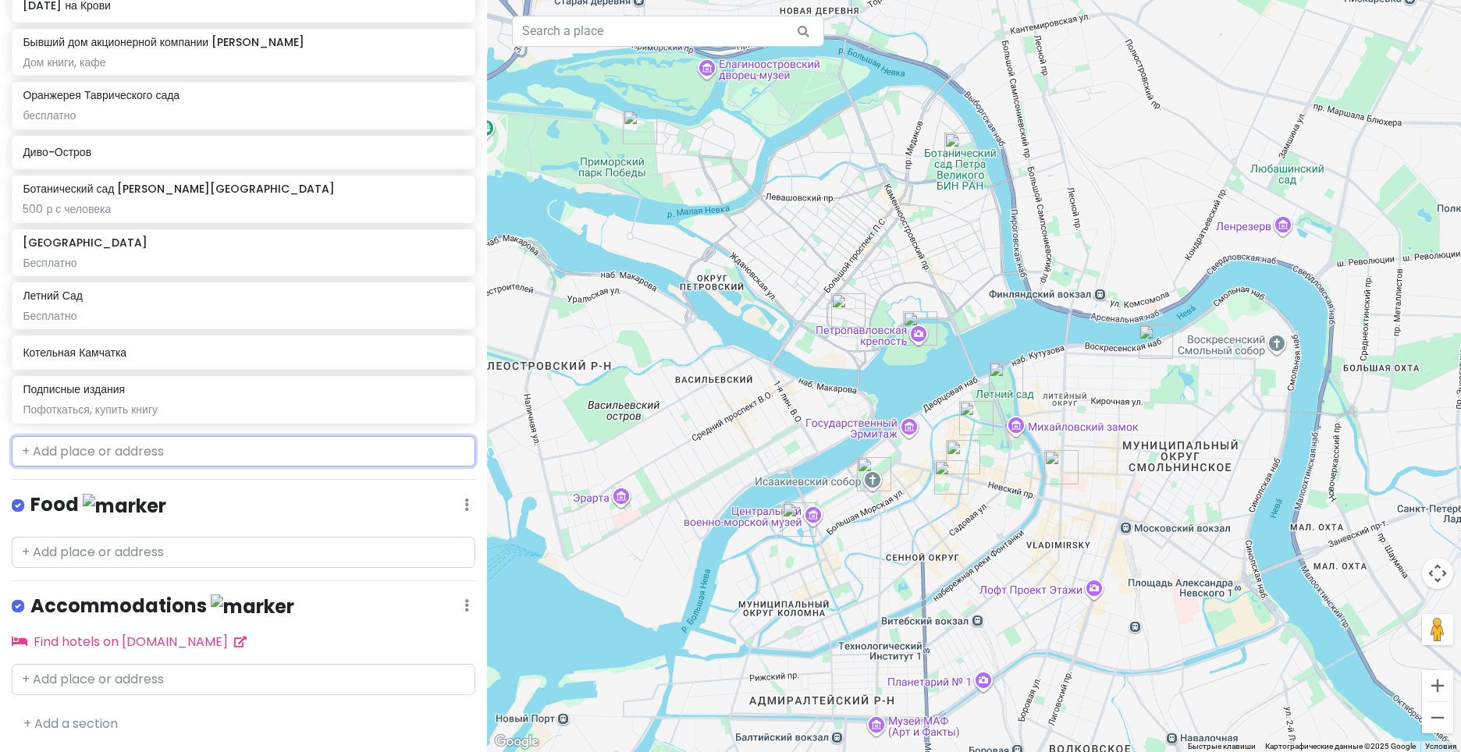
click at [194, 443] on input "text" at bounding box center [244, 451] width 464 height 31
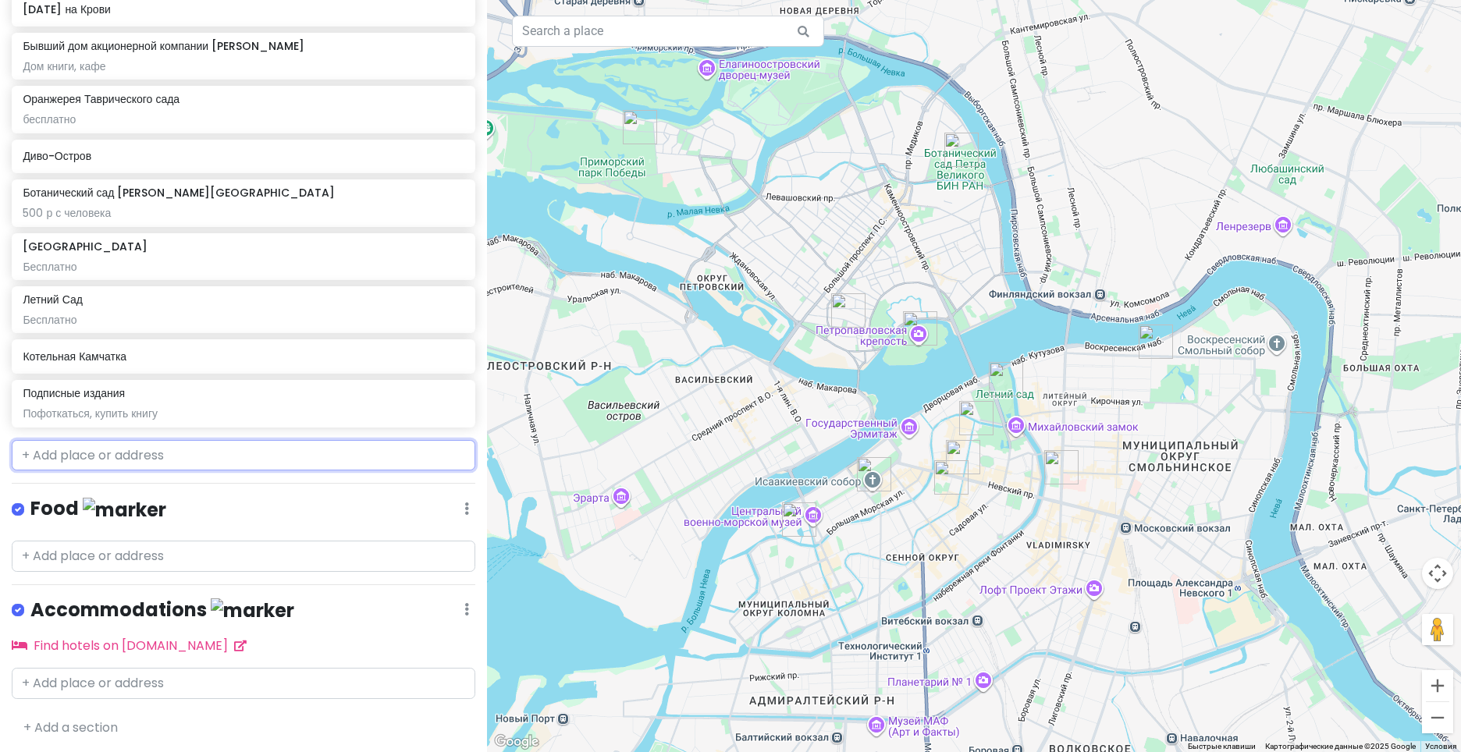
paste input "Академия Штиг"
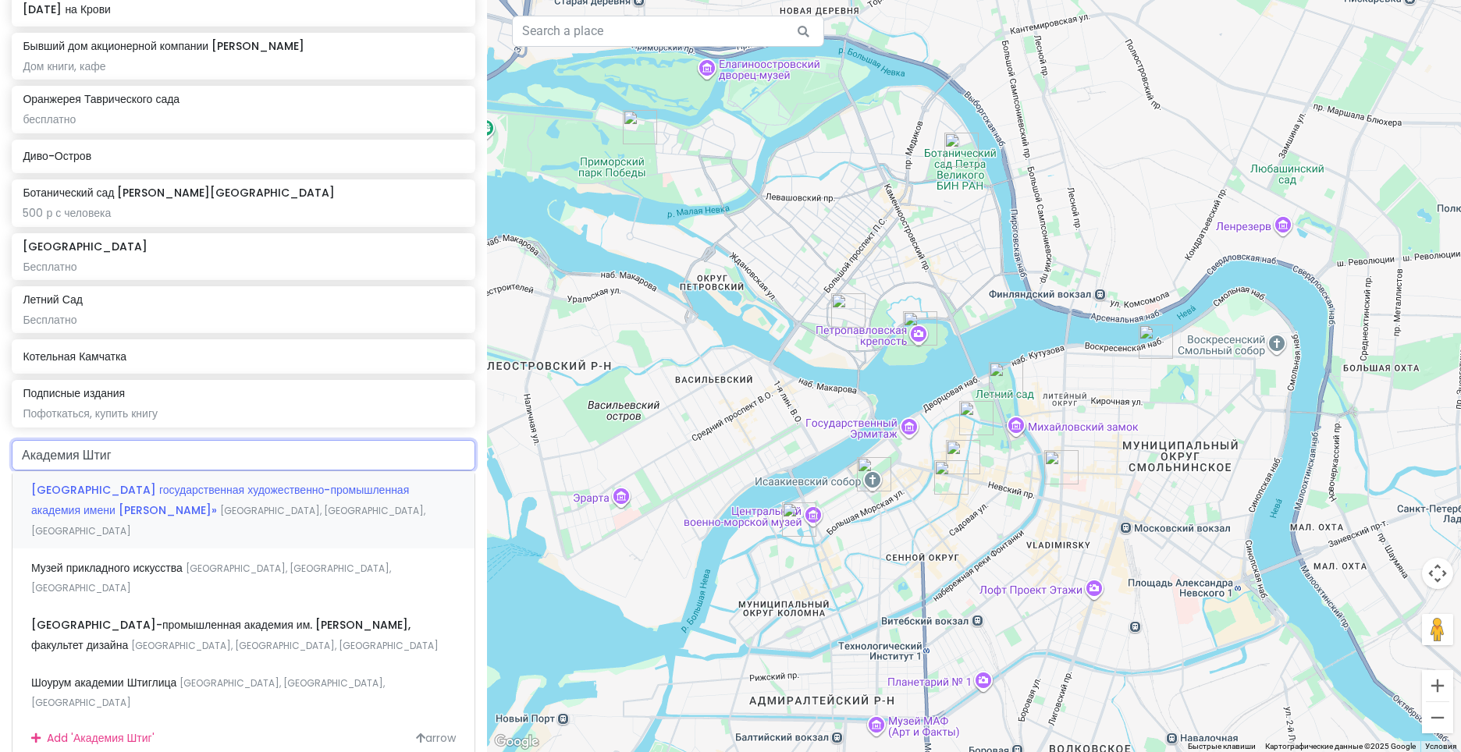
click at [238, 504] on span "[GEOGRAPHIC_DATA], [GEOGRAPHIC_DATA], [GEOGRAPHIC_DATA]" at bounding box center [228, 521] width 394 height 34
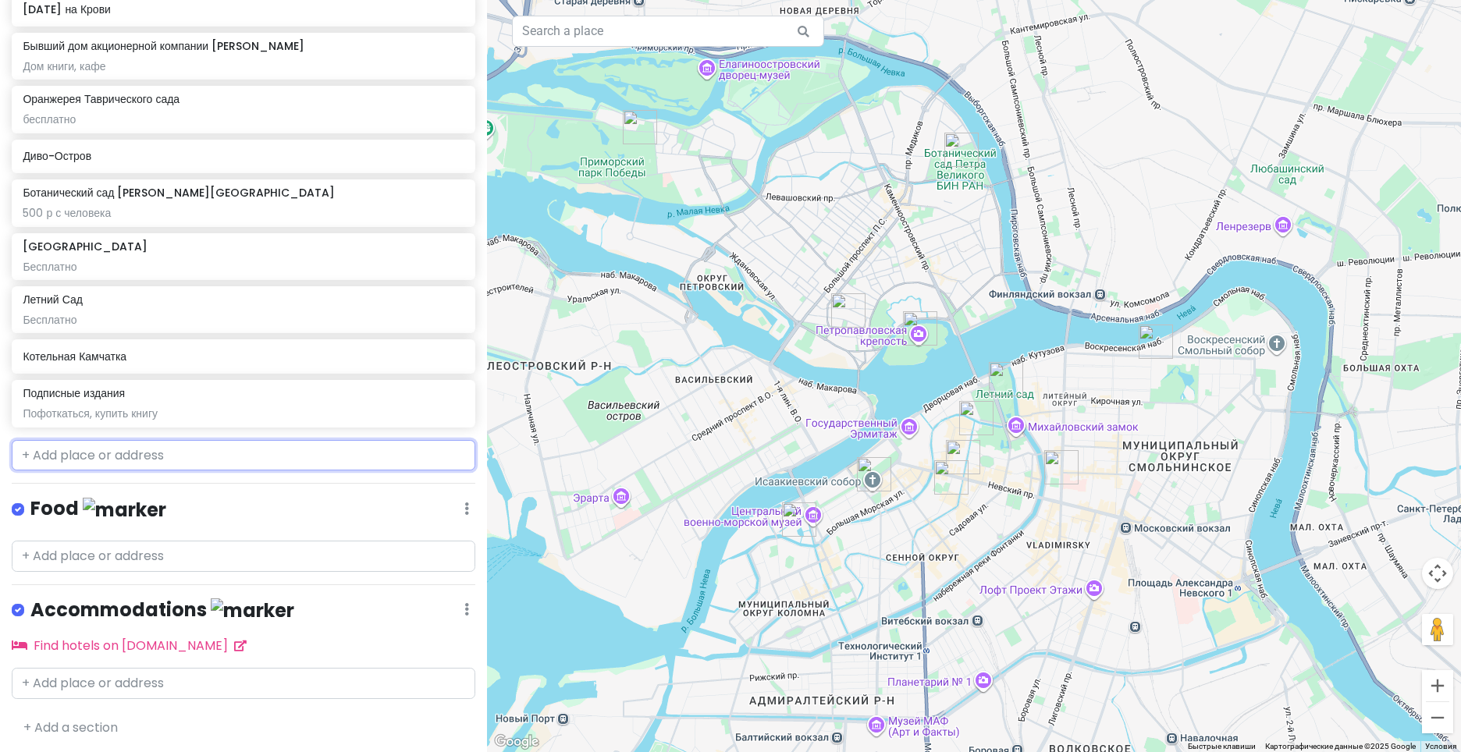
scroll to position [510, 0]
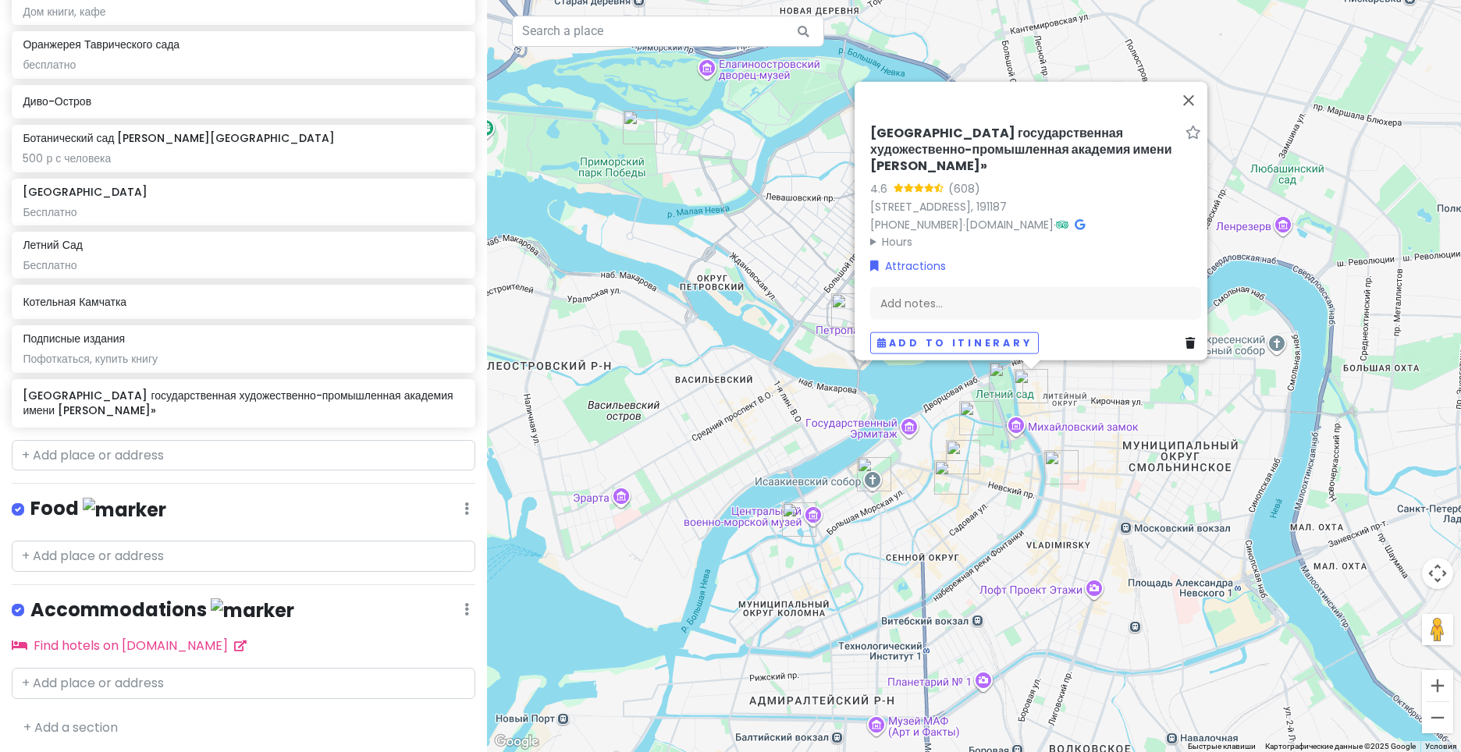
drag, startPoint x: 860, startPoint y: 116, endPoint x: 977, endPoint y: 159, distance: 124.7
click at [977, 159] on div "[GEOGRAPHIC_DATA] государственная художественно-промышленная академия имени [PE…" at bounding box center [1035, 239] width 343 height 241
click at [988, 287] on div "Add notes..." at bounding box center [1035, 303] width 331 height 33
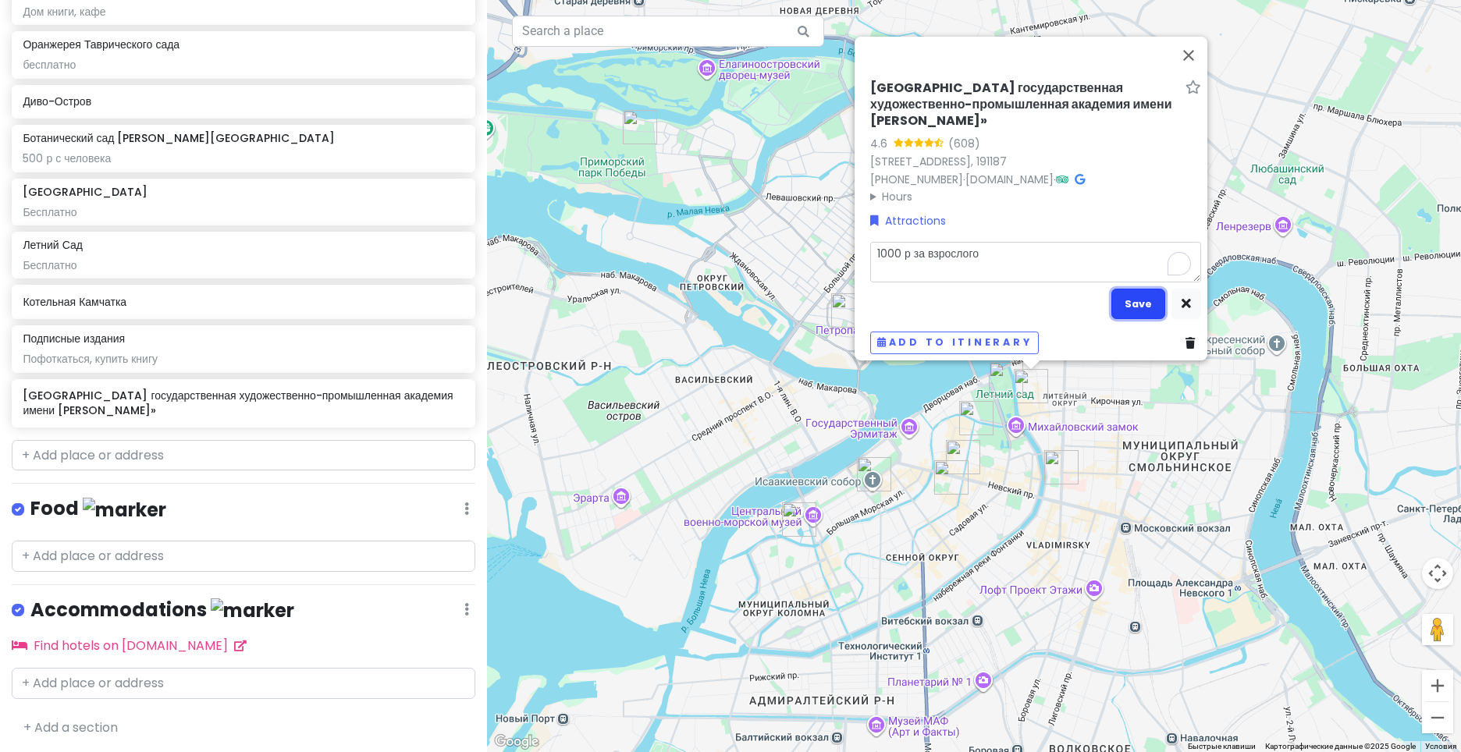
click at [1121, 289] on button "Save" at bounding box center [1138, 304] width 54 height 30
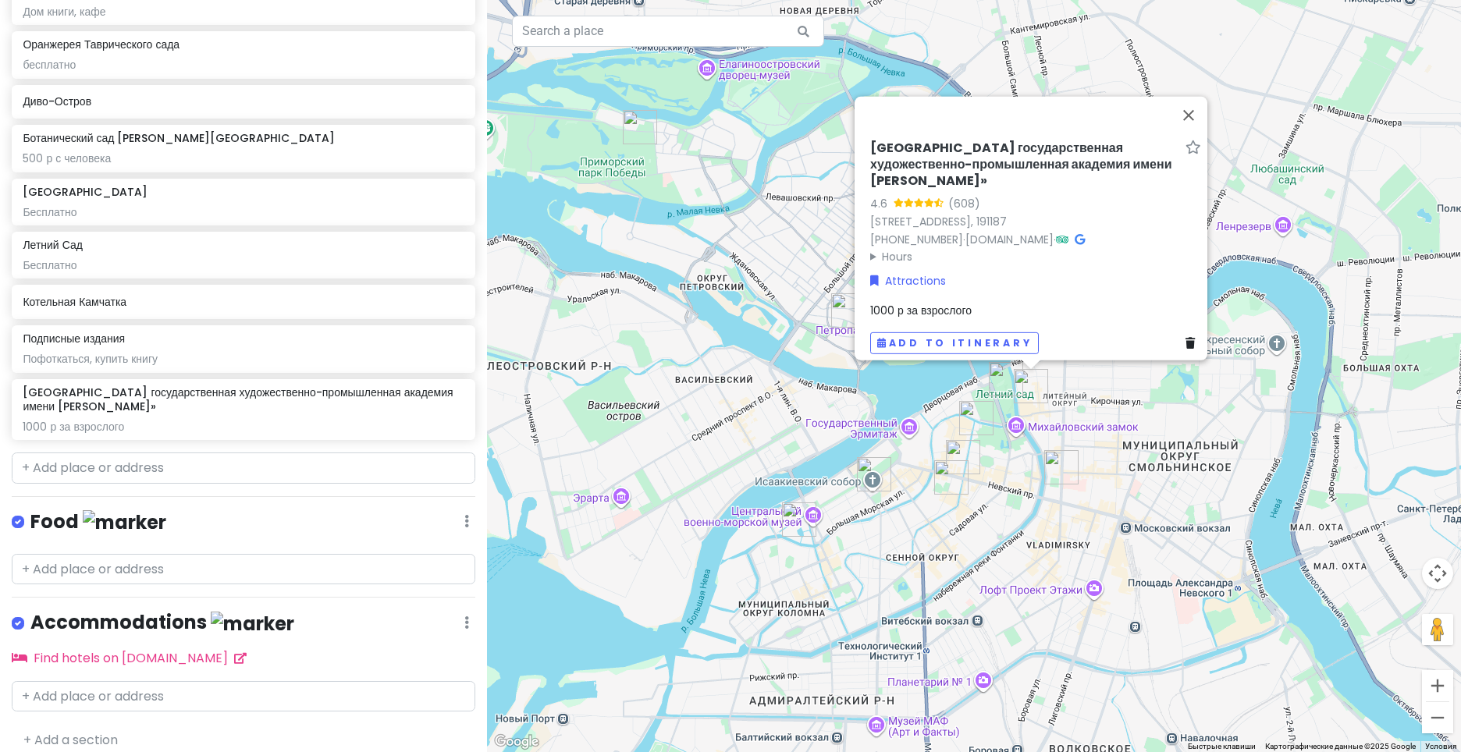
scroll to position [522, 0]
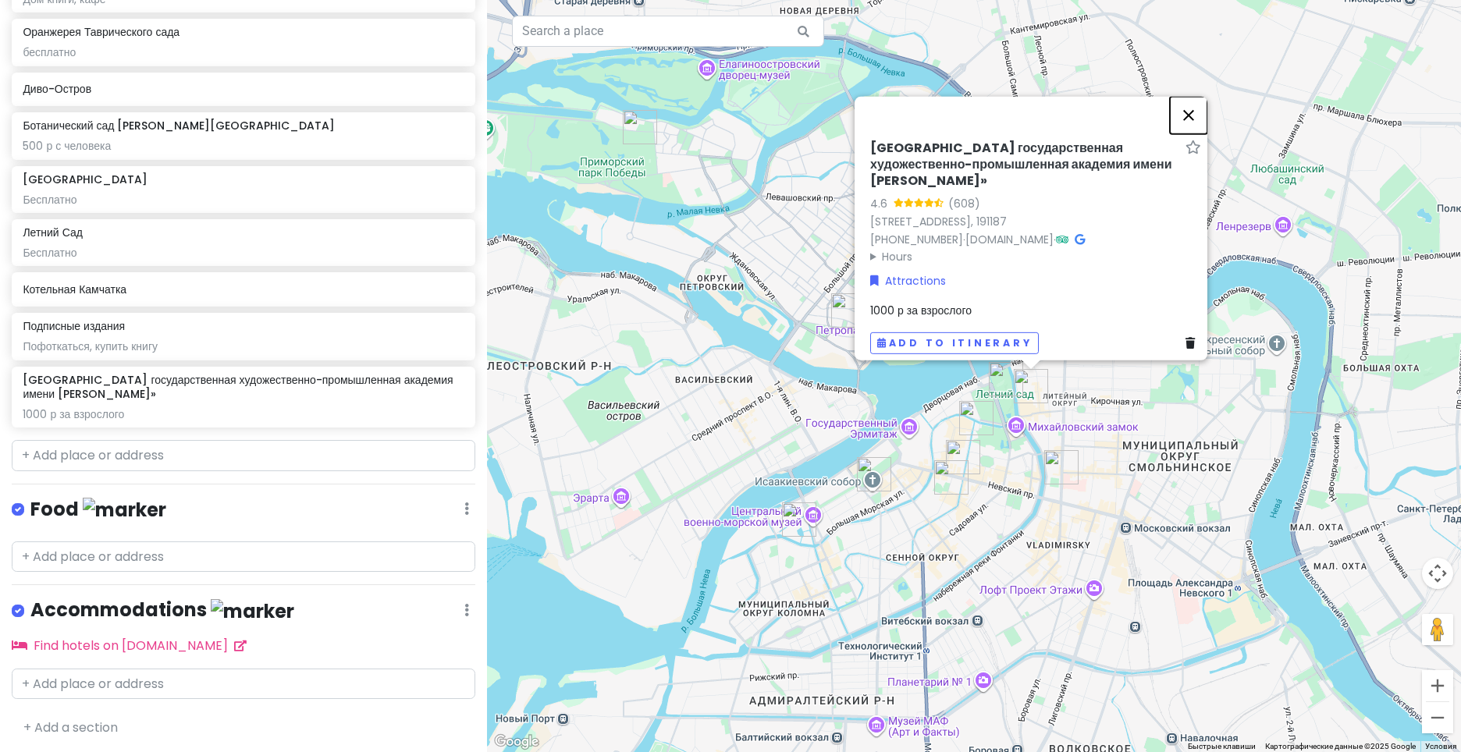
click at [1193, 102] on button "Закрыть" at bounding box center [1188, 115] width 37 height 37
